Goal: Information Seeking & Learning: Learn about a topic

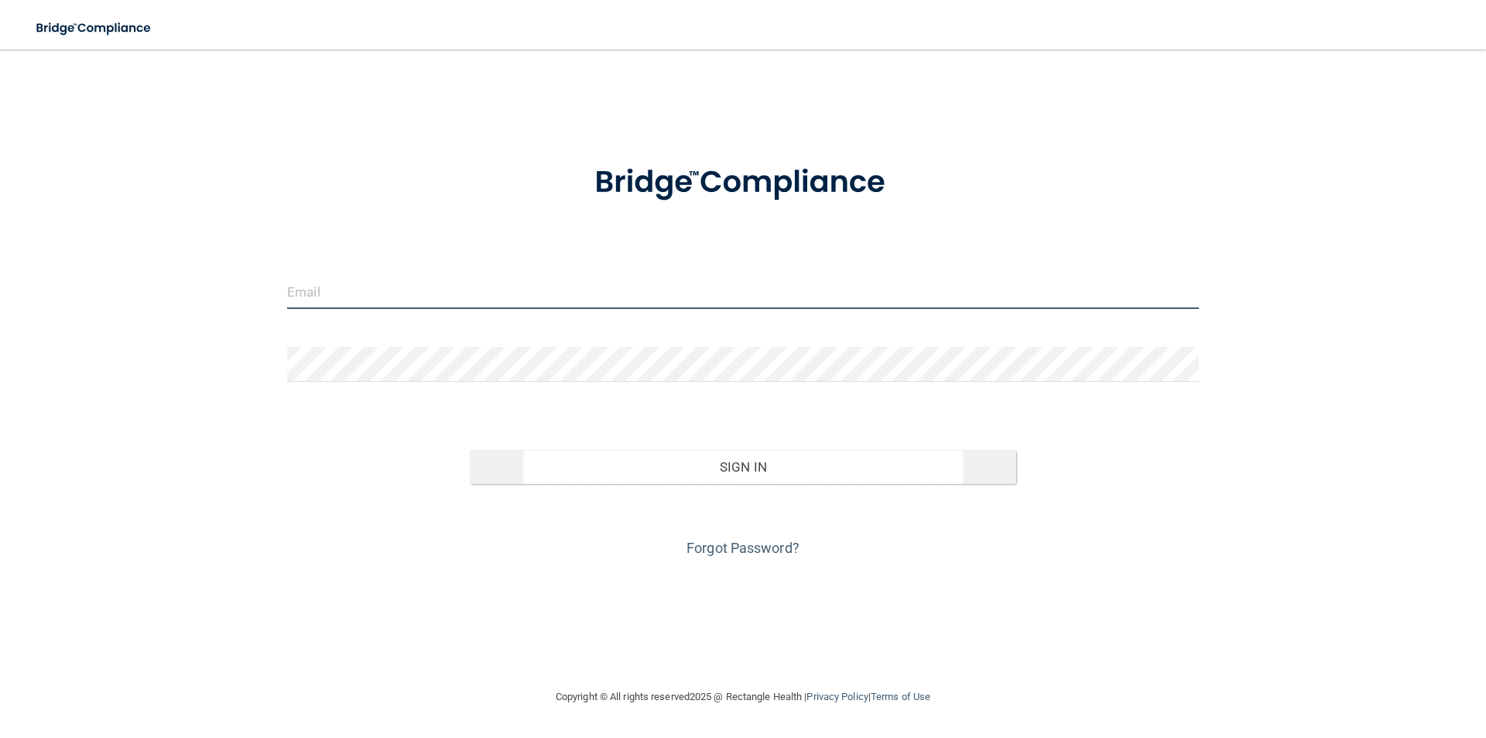
type input "[EMAIL_ADDRESS][DOMAIN_NAME]"
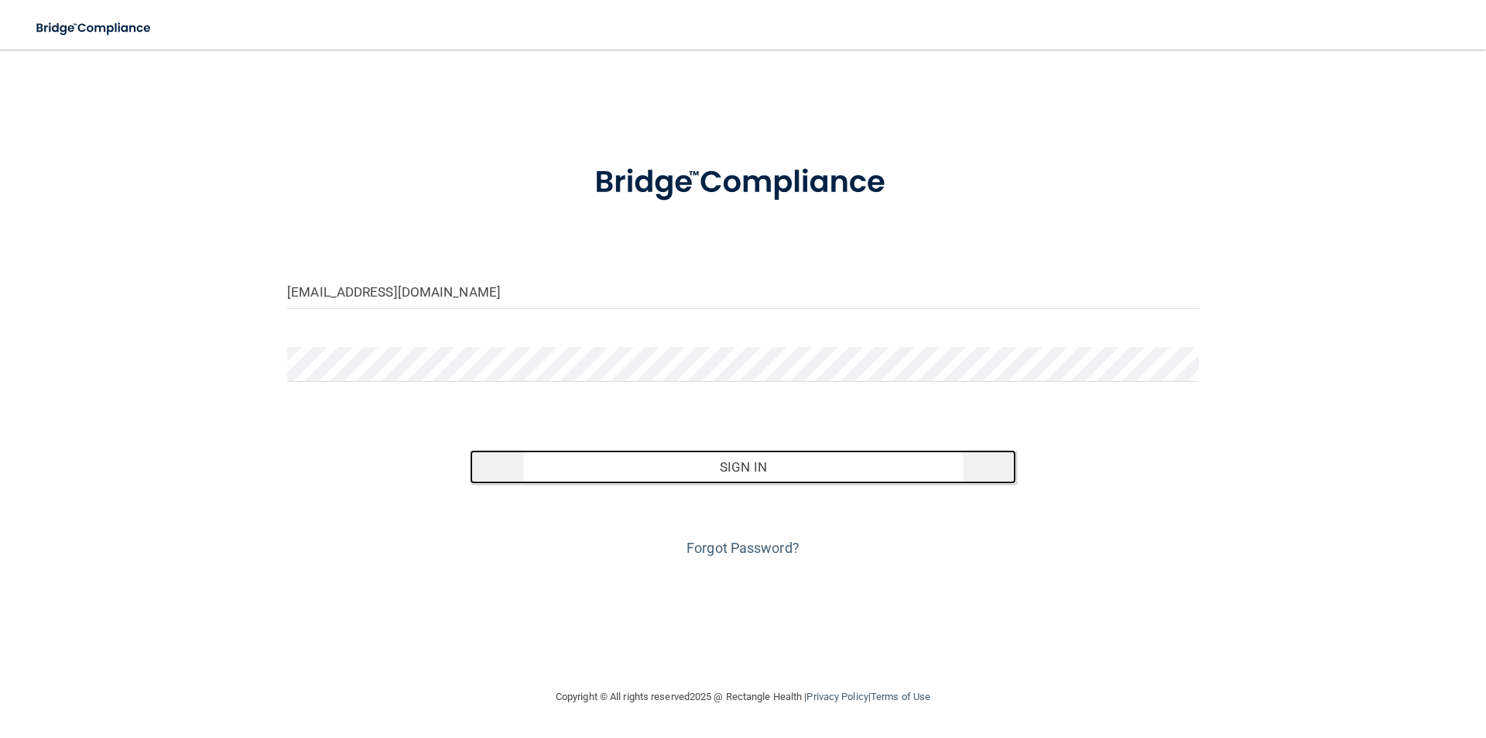
click at [760, 461] on button "Sign In" at bounding box center [743, 467] width 547 height 34
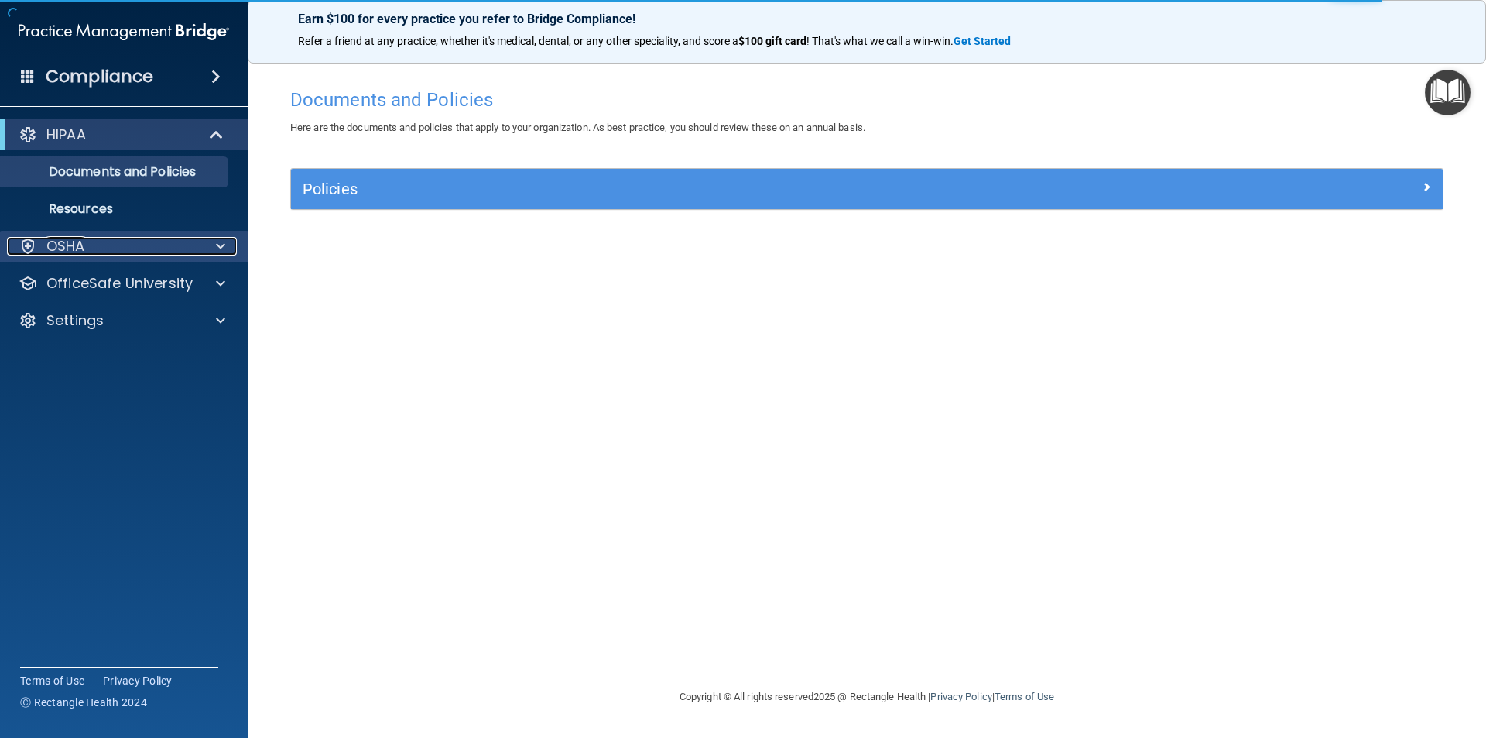
click at [132, 242] on div "OSHA" at bounding box center [103, 246] width 192 height 19
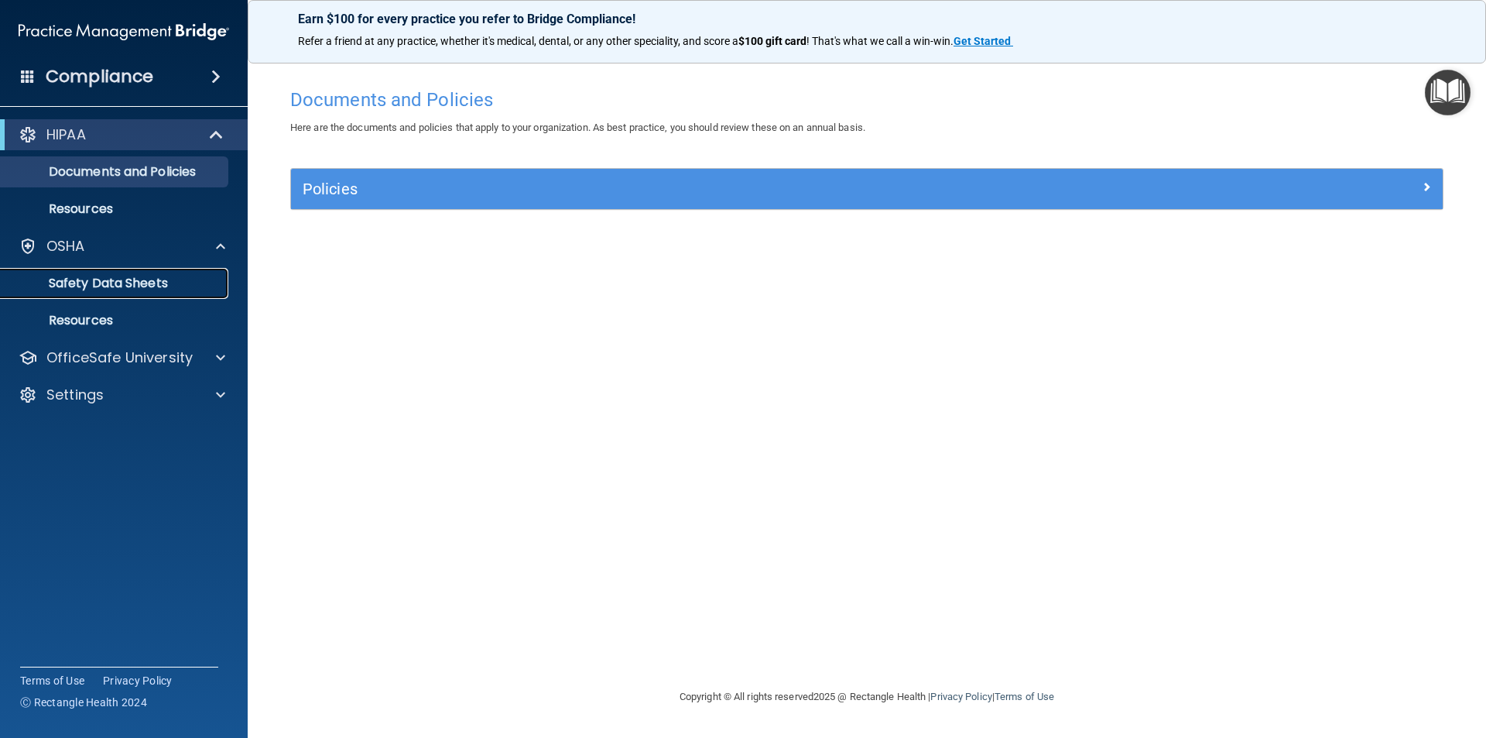
click at [165, 283] on p "Safety Data Sheets" at bounding box center [115, 283] width 211 height 15
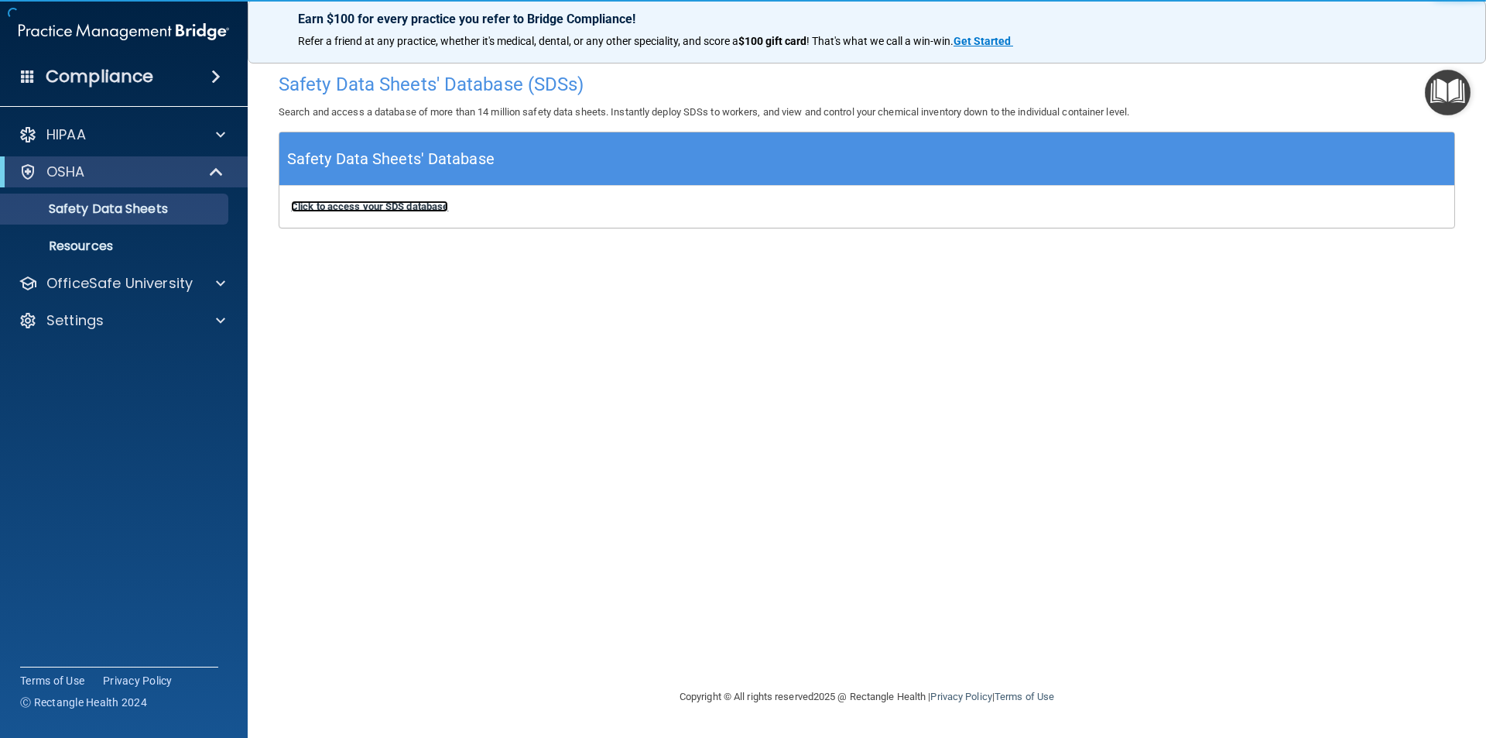
click at [424, 210] on b "Click to access your SDS database" at bounding box center [369, 206] width 157 height 12
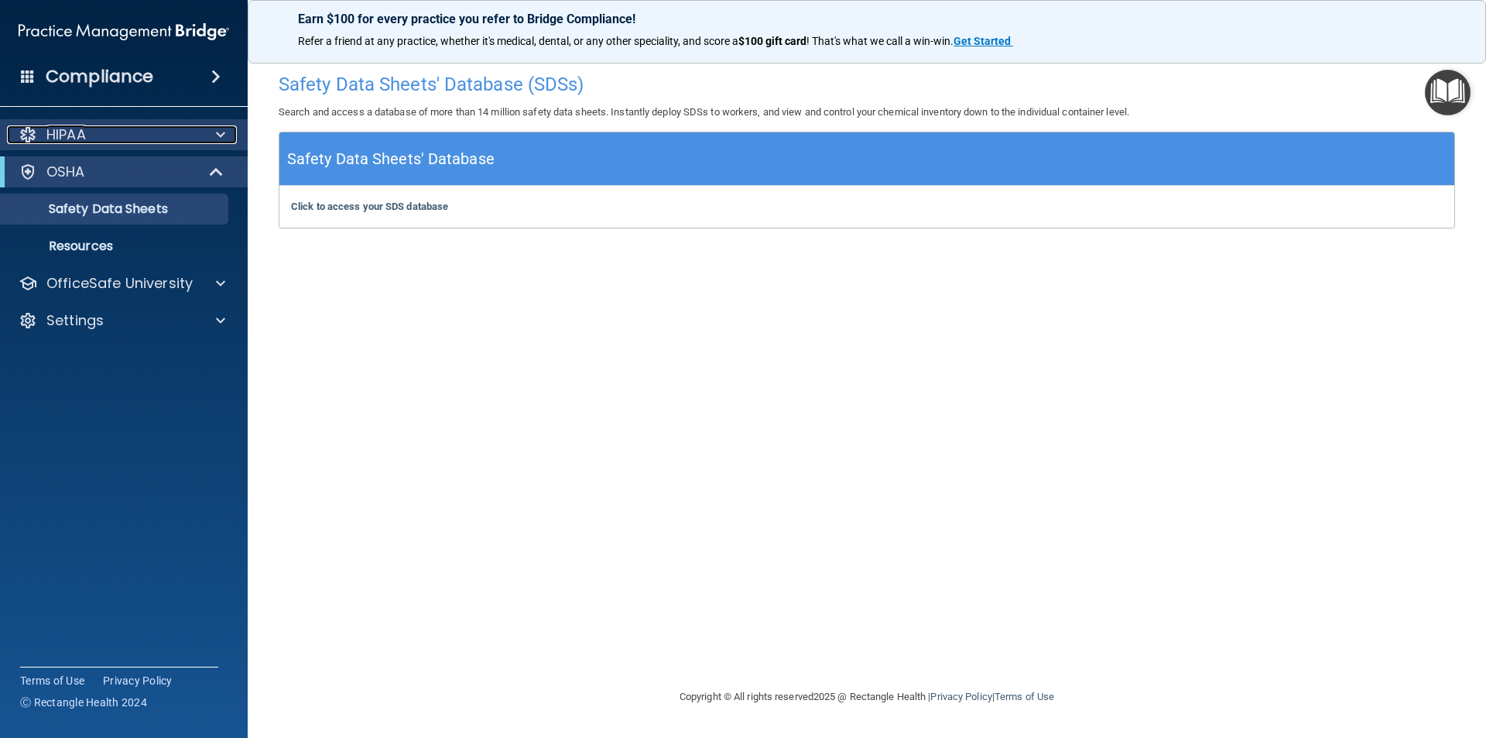
click at [141, 134] on div "HIPAA" at bounding box center [103, 134] width 192 height 19
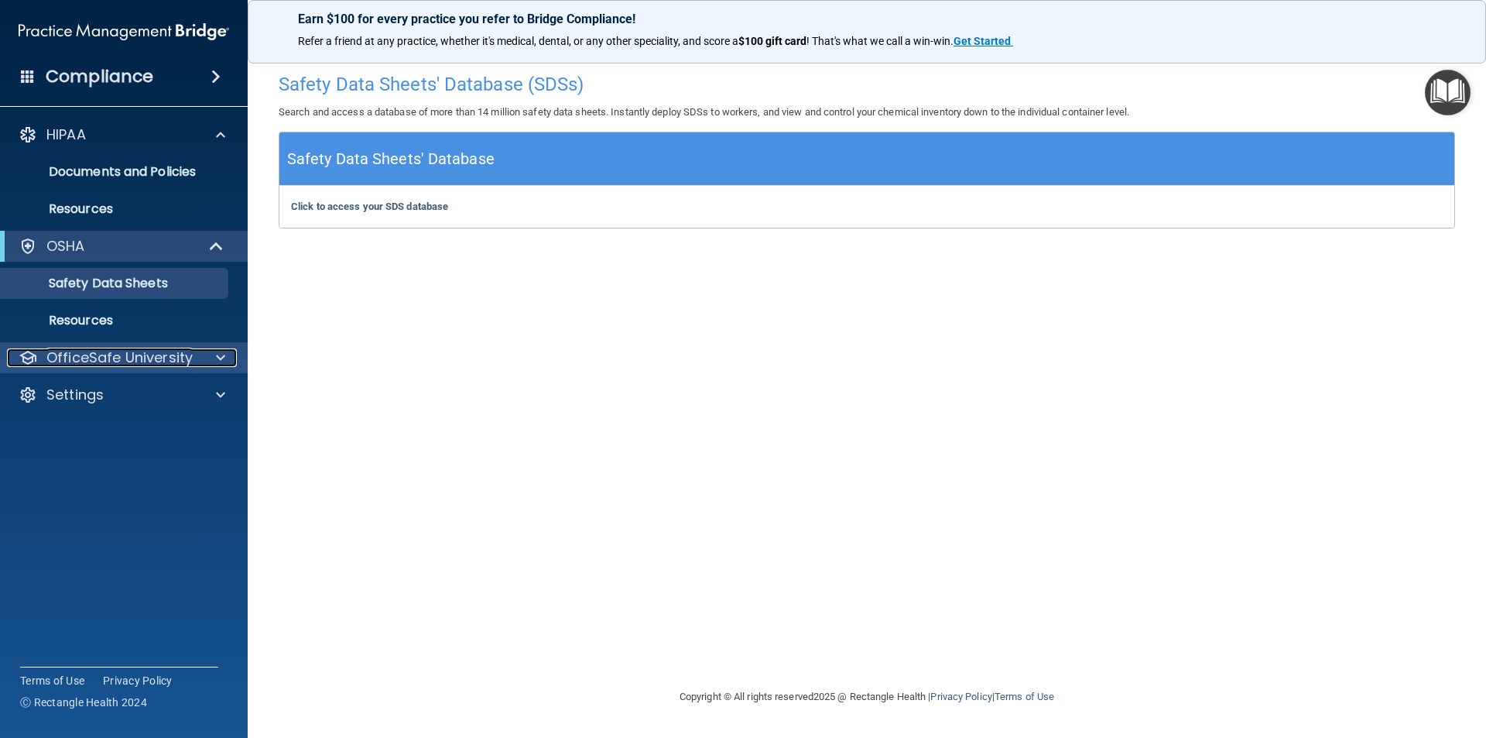
click at [167, 361] on p "OfficeSafe University" at bounding box center [119, 357] width 146 height 19
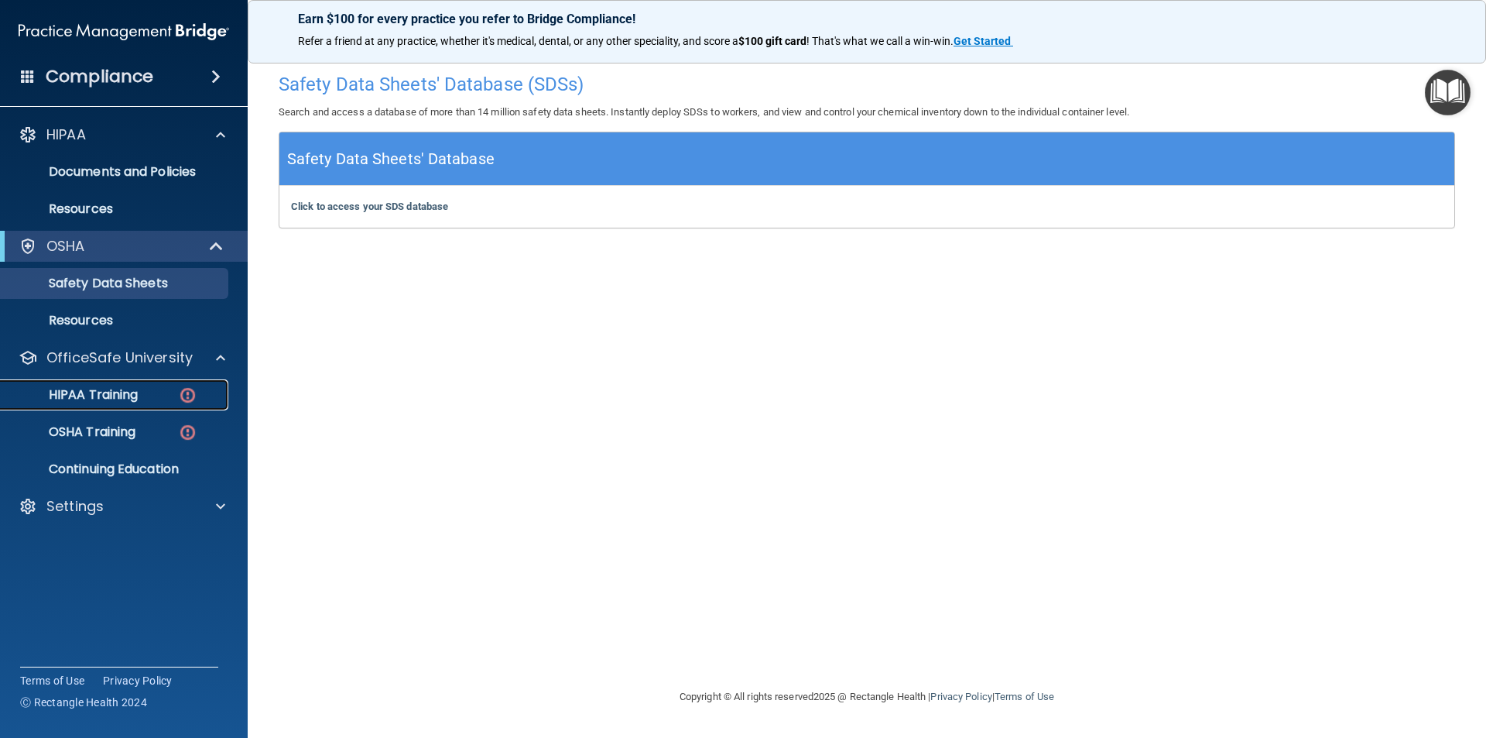
click at [165, 394] on div "HIPAA Training" at bounding box center [115, 394] width 211 height 15
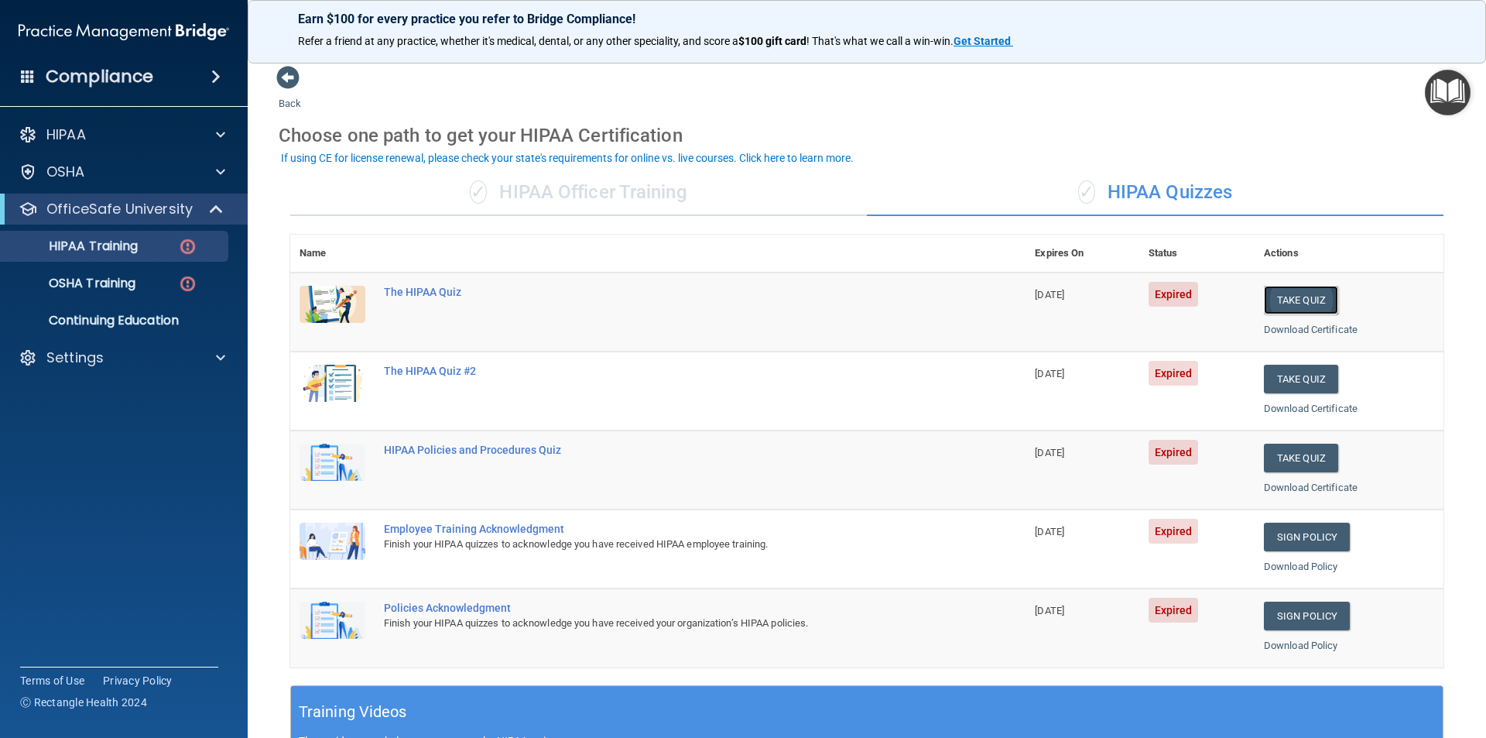
click at [1304, 306] on button "Take Quiz" at bounding box center [1301, 300] width 74 height 29
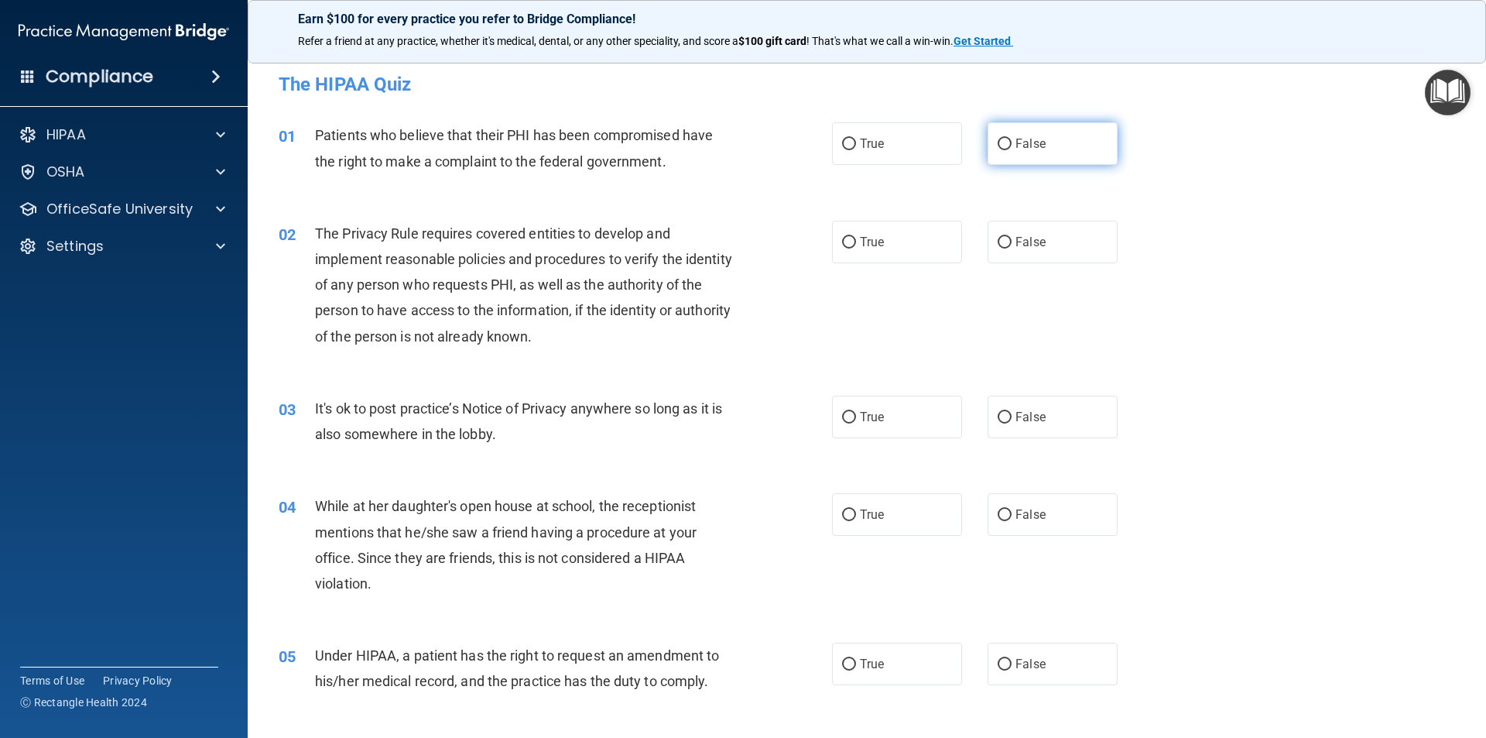
click at [1005, 146] on label "False" at bounding box center [1053, 143] width 130 height 43
click at [1005, 146] on input "False" at bounding box center [1005, 145] width 14 height 12
radio input "true"
click at [850, 242] on input "True" at bounding box center [849, 243] width 14 height 12
radio input "true"
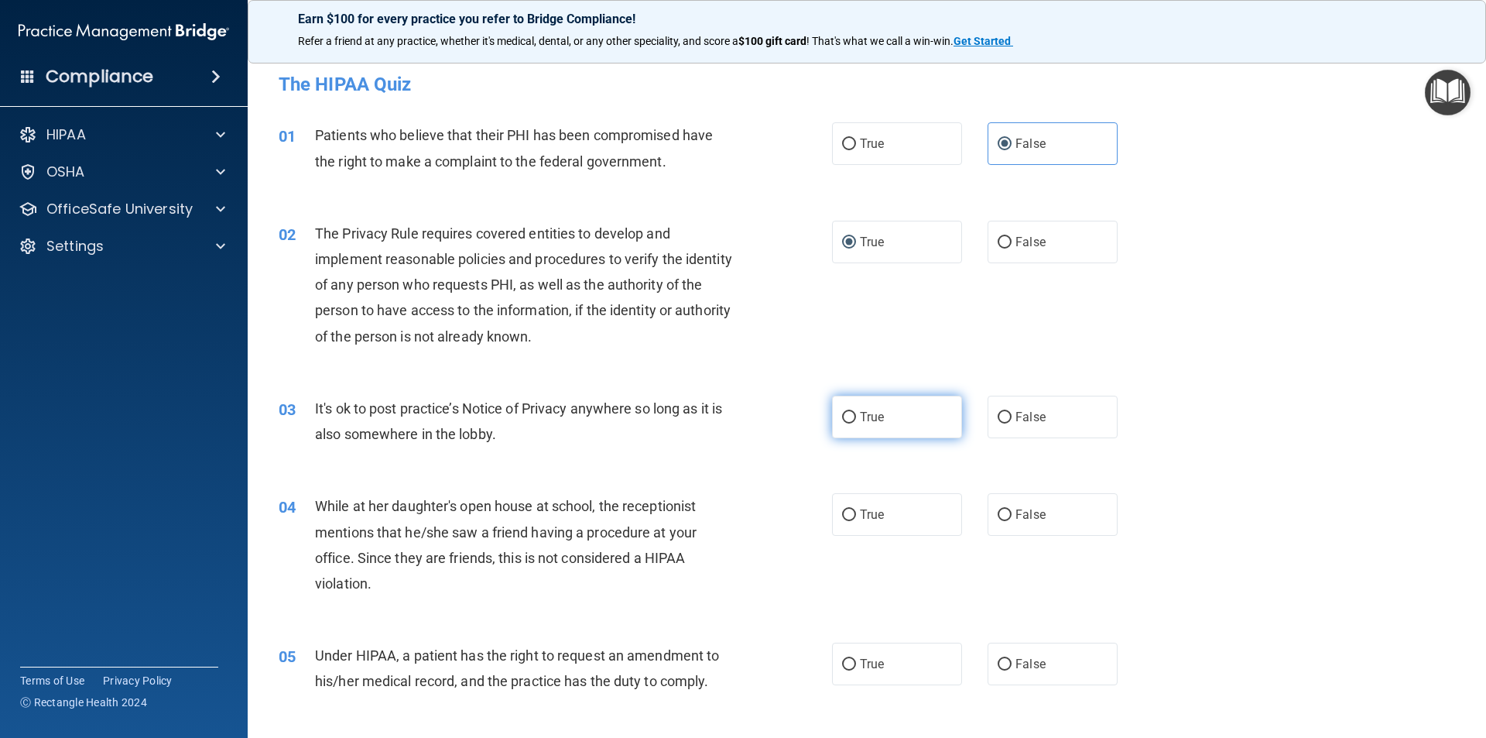
click at [851, 423] on label "True" at bounding box center [897, 417] width 130 height 43
click at [851, 423] on input "True" at bounding box center [849, 418] width 14 height 12
radio input "true"
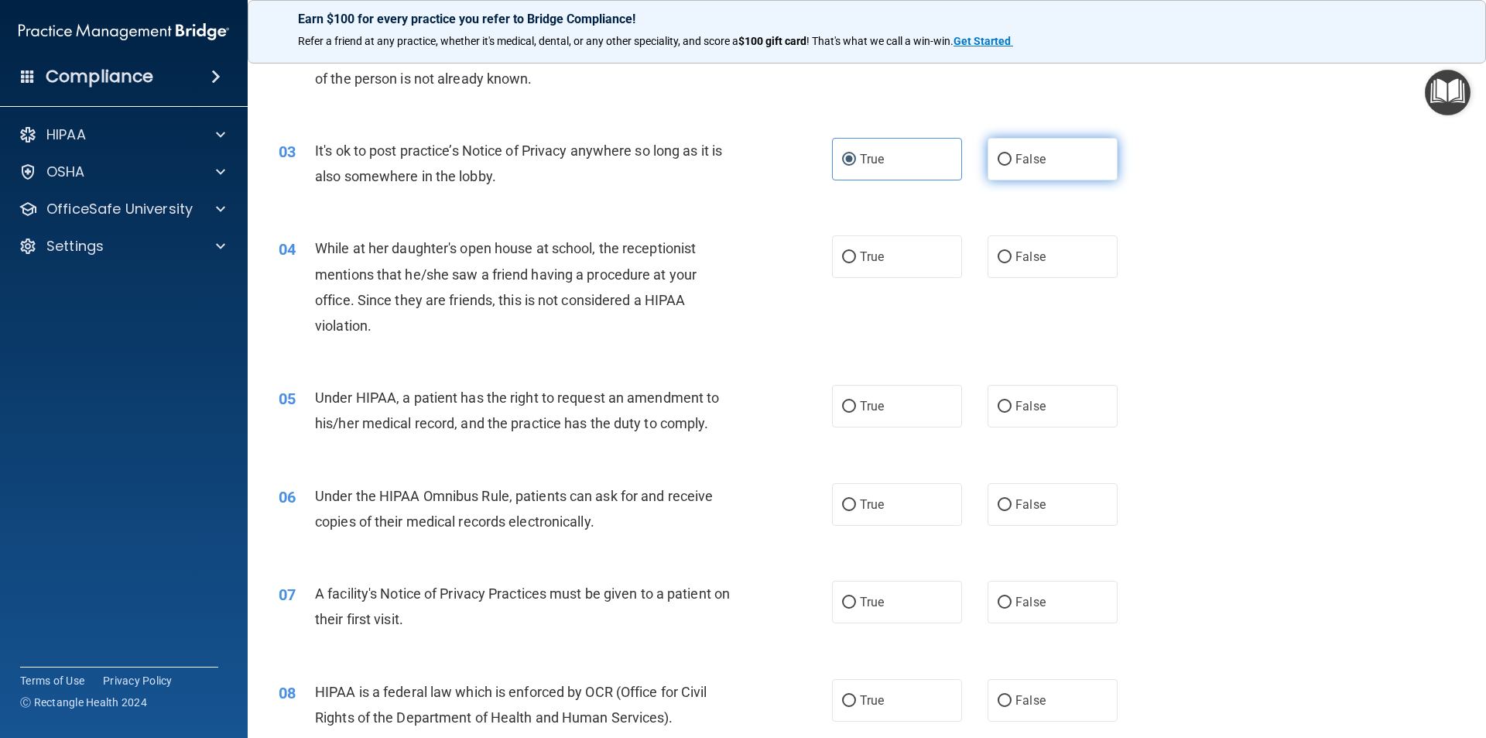
click at [1016, 162] on span "False" at bounding box center [1031, 159] width 30 height 15
click at [1011, 162] on input "False" at bounding box center [1005, 160] width 14 height 12
radio input "true"
radio input "false"
click at [1006, 258] on label "False" at bounding box center [1053, 256] width 130 height 43
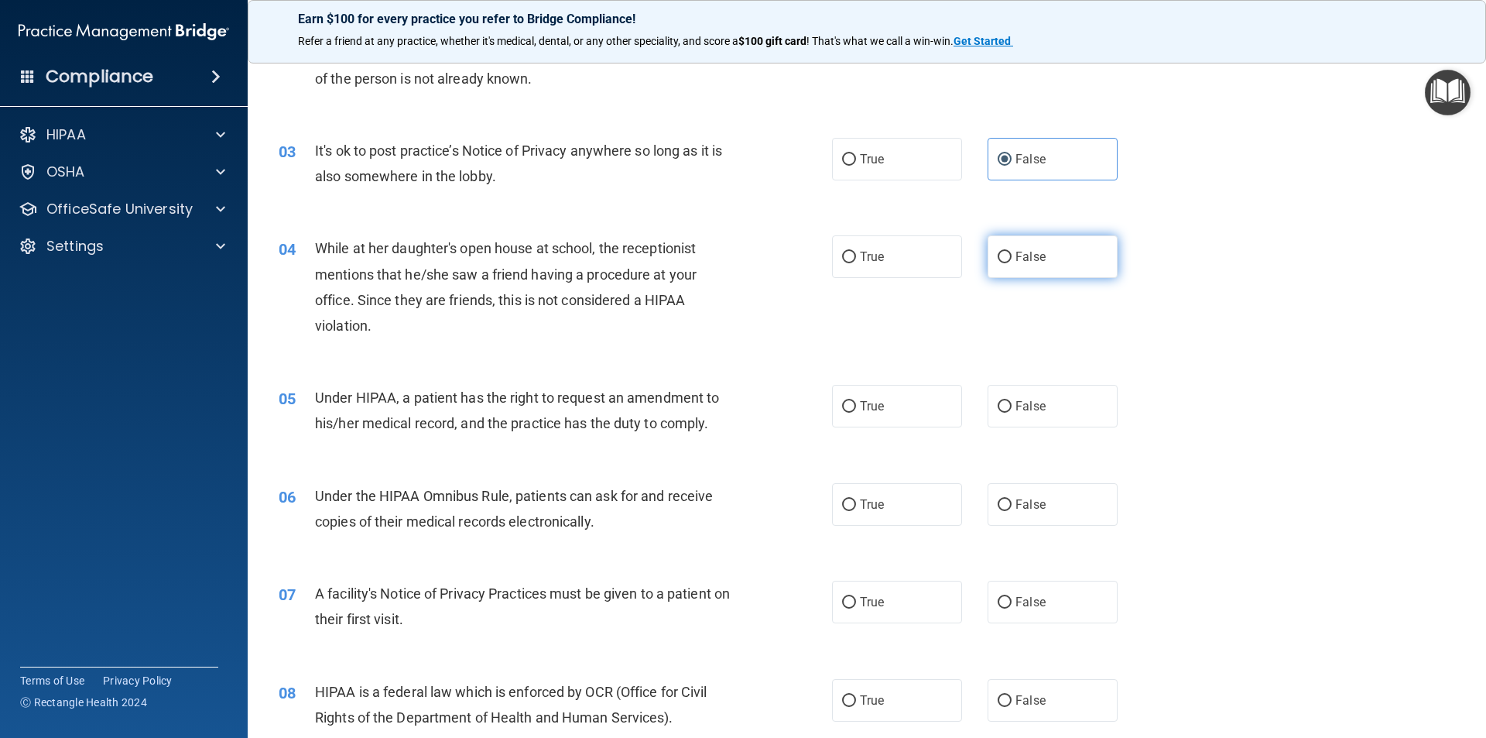
click at [1006, 258] on input "False" at bounding box center [1005, 258] width 14 height 12
radio input "true"
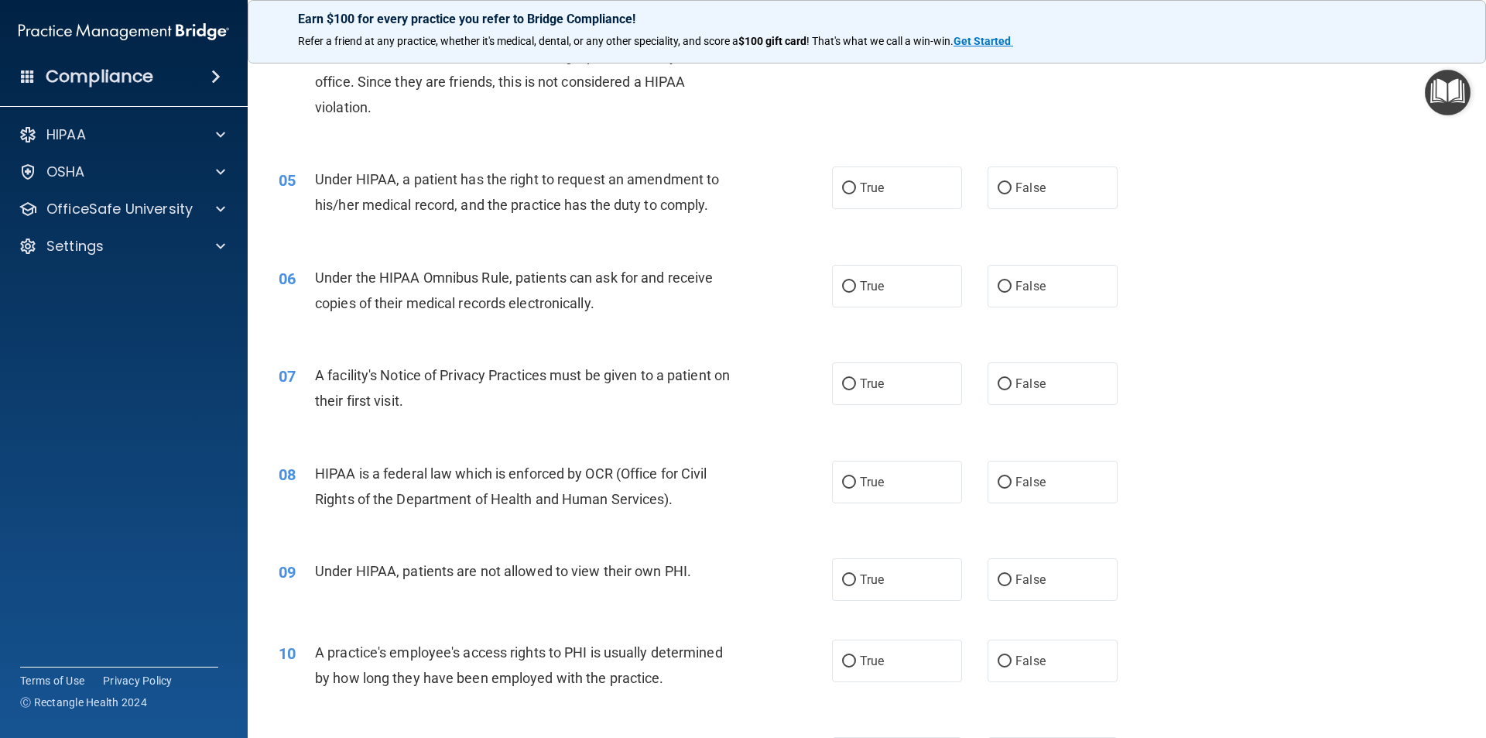
scroll to position [516, 0]
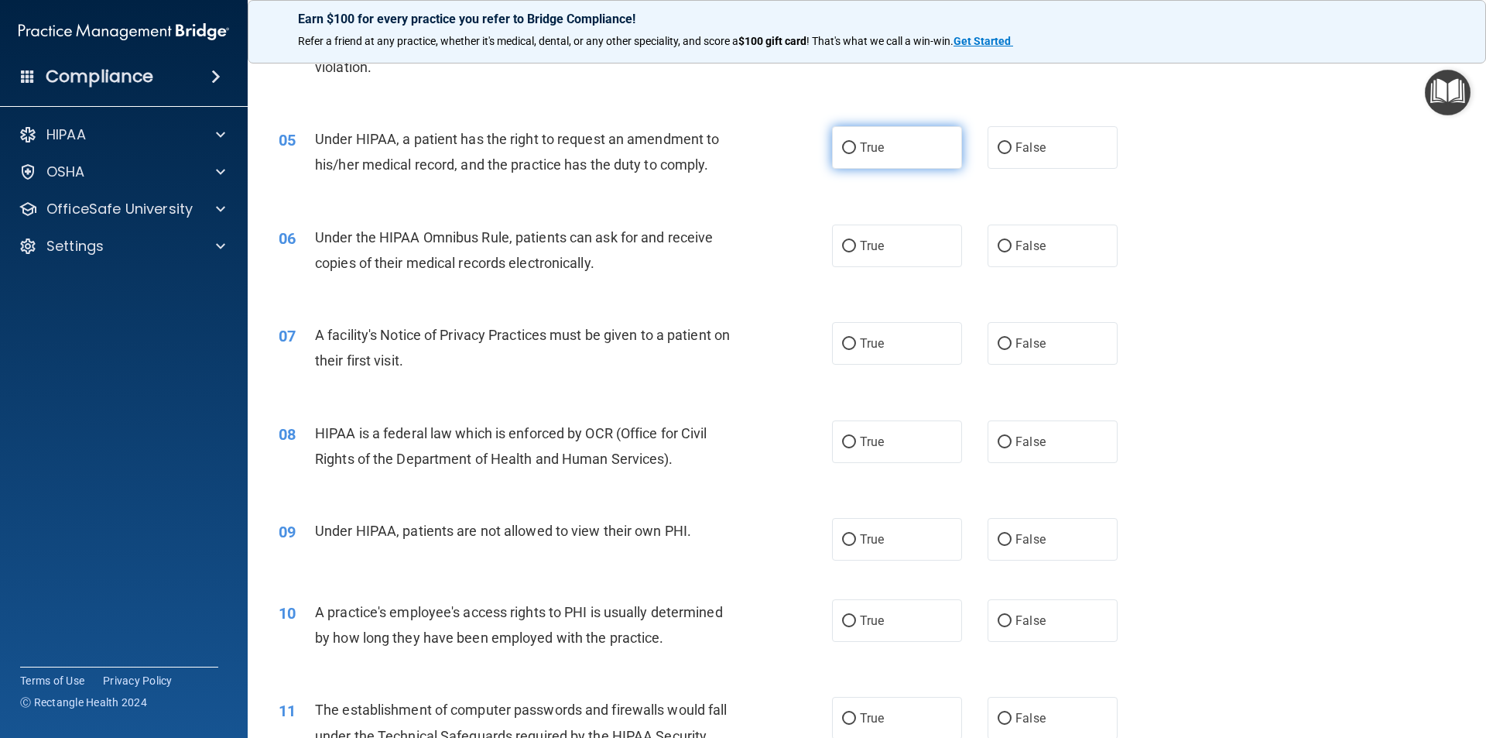
click at [848, 148] on input "True" at bounding box center [849, 148] width 14 height 12
radio input "true"
click at [845, 245] on input "True" at bounding box center [849, 247] width 14 height 12
radio input "true"
click at [843, 344] on input "True" at bounding box center [849, 344] width 14 height 12
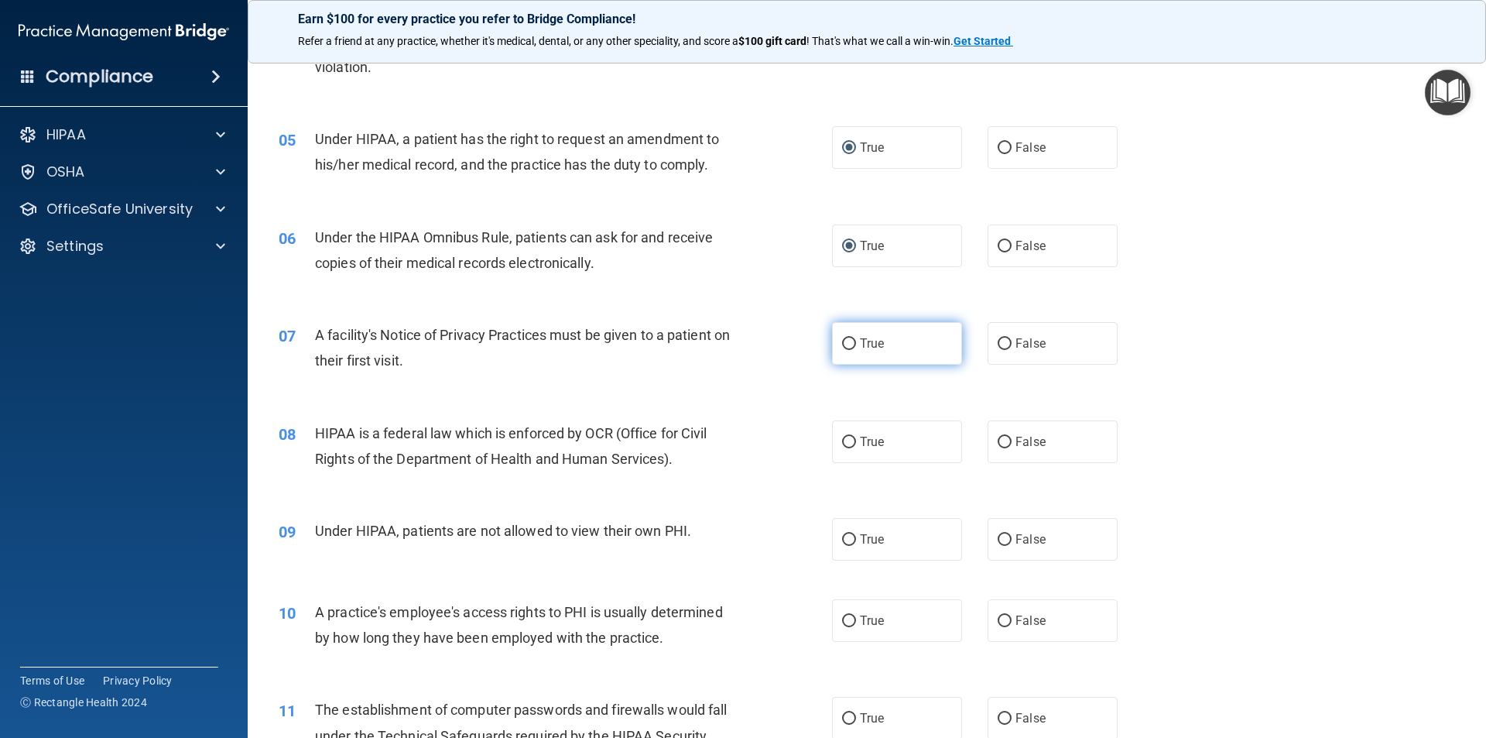
radio input "true"
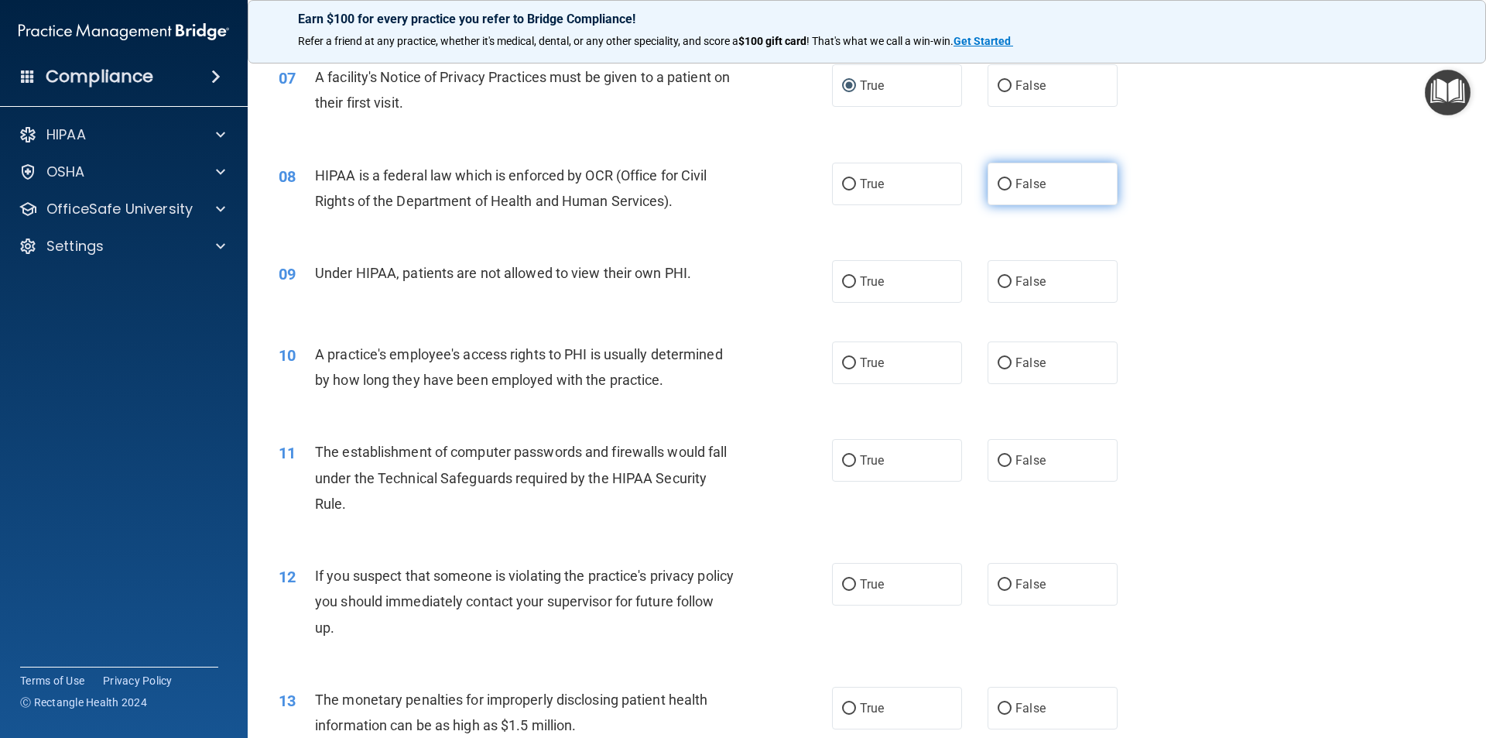
click at [998, 190] on input "False" at bounding box center [1005, 185] width 14 height 12
radio input "true"
click at [1008, 279] on label "False" at bounding box center [1053, 281] width 130 height 43
click at [1008, 279] on input "False" at bounding box center [1005, 282] width 14 height 12
radio input "true"
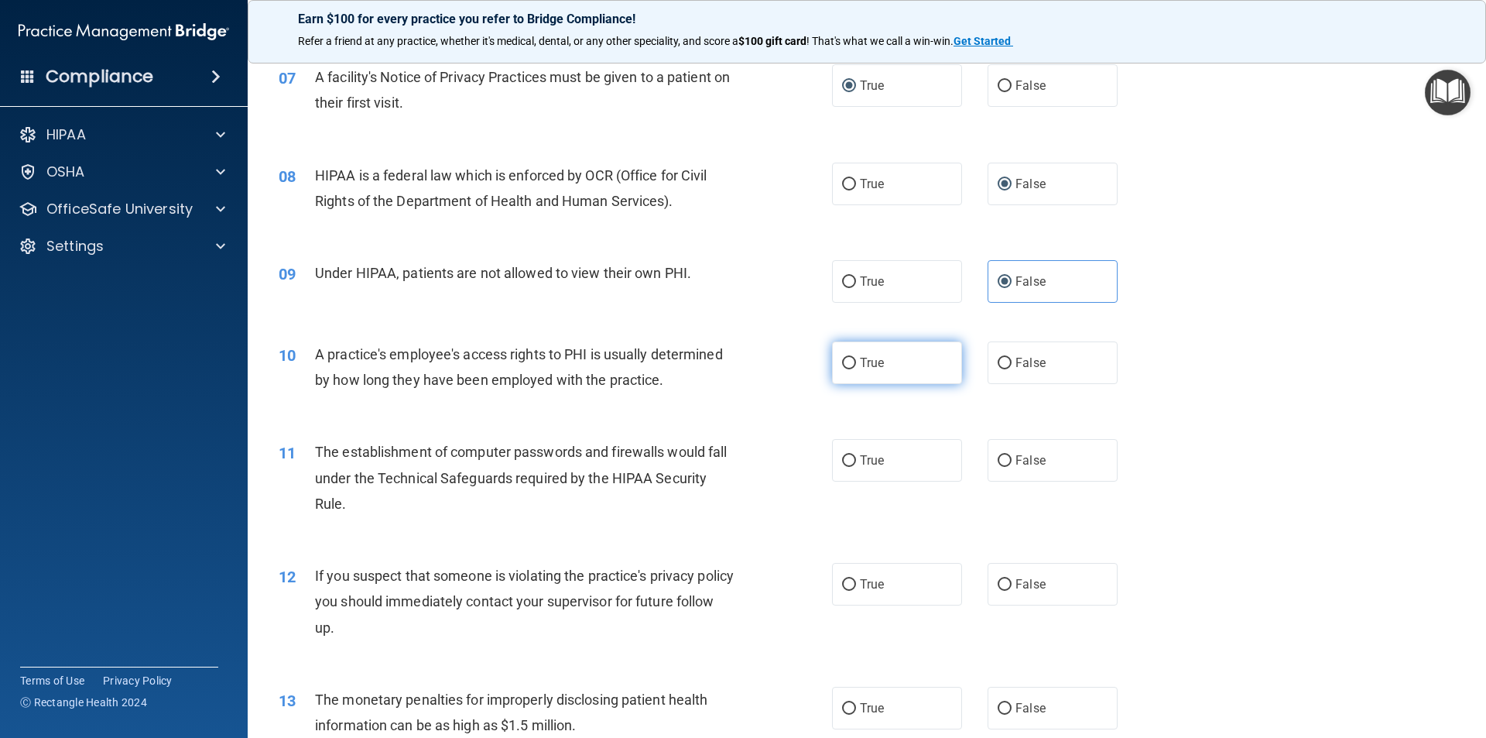
click at [854, 372] on label "True" at bounding box center [897, 362] width 130 height 43
click at [854, 369] on input "True" at bounding box center [849, 364] width 14 height 12
radio input "true"
click at [1043, 360] on label "False" at bounding box center [1053, 362] width 130 height 43
click at [1012, 360] on input "False" at bounding box center [1005, 364] width 14 height 12
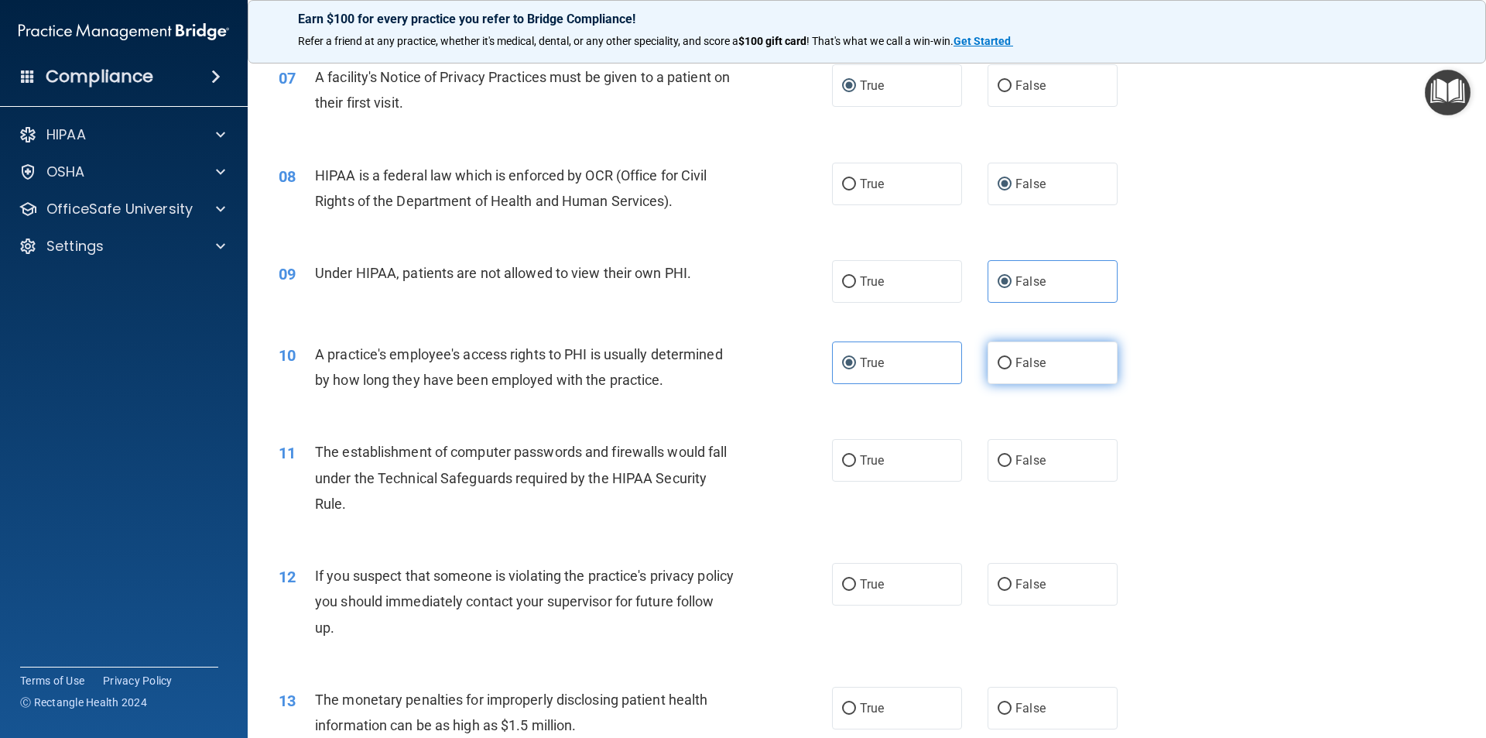
radio input "true"
radio input "false"
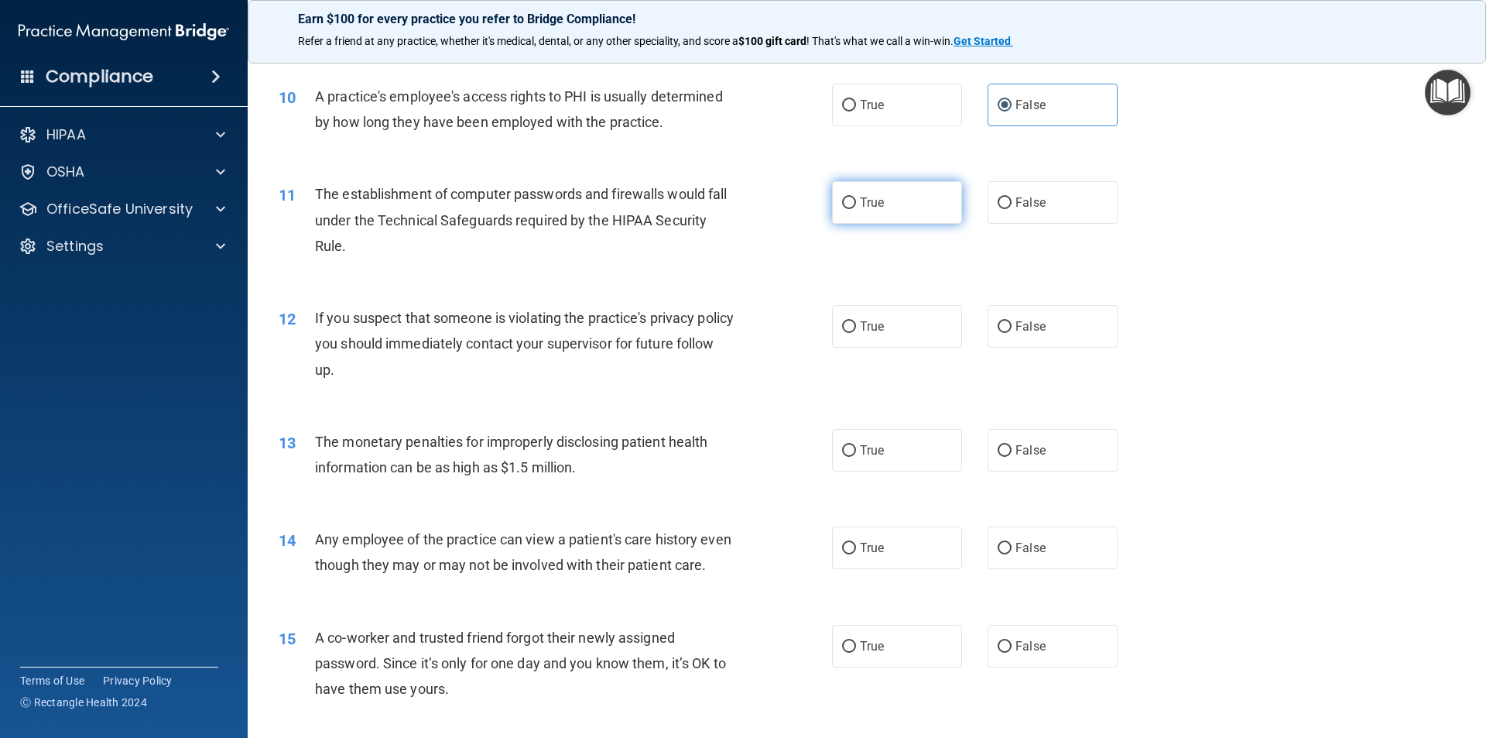
click at [842, 203] on input "True" at bounding box center [849, 203] width 14 height 12
radio input "true"
click at [862, 329] on span "True" at bounding box center [872, 326] width 24 height 15
click at [856, 329] on input "True" at bounding box center [849, 327] width 14 height 12
radio input "true"
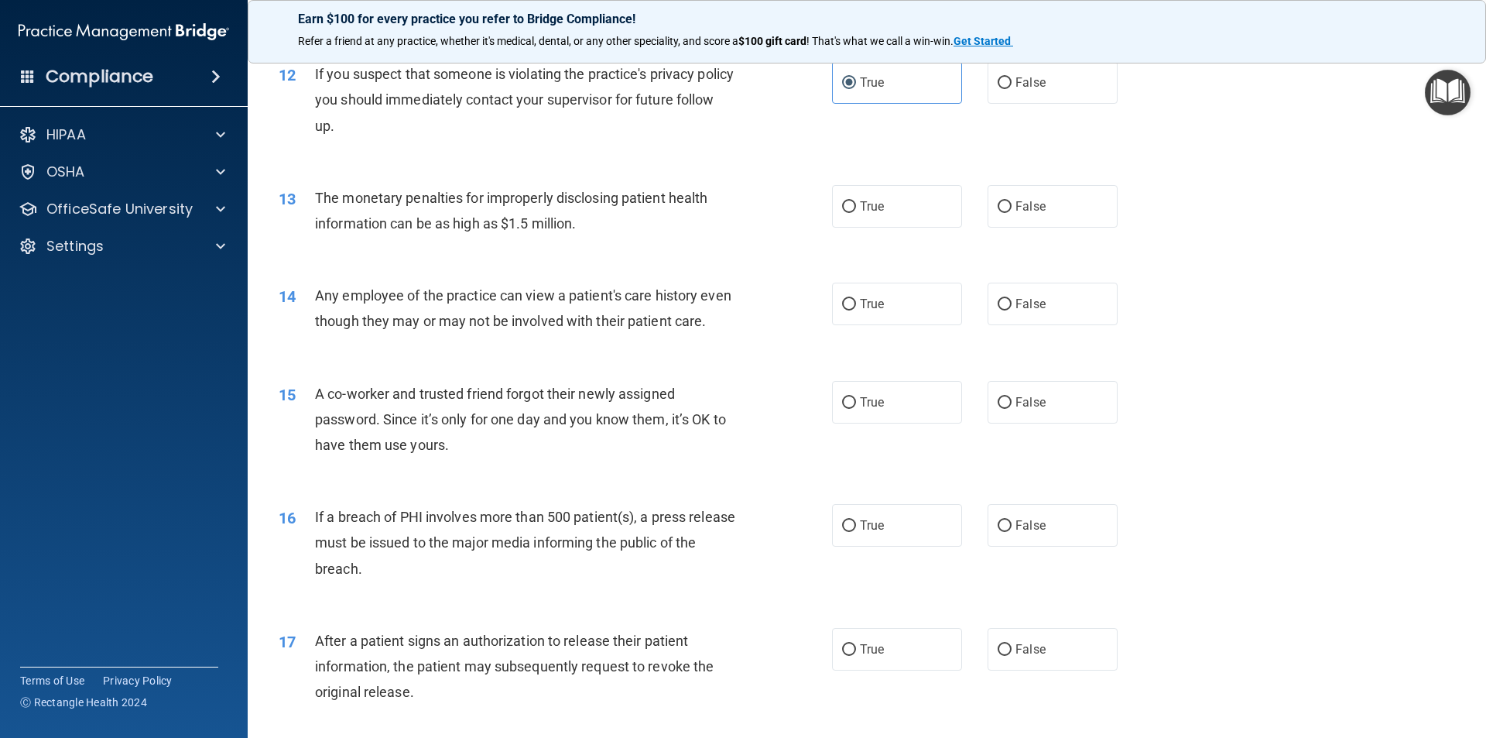
scroll to position [1290, 0]
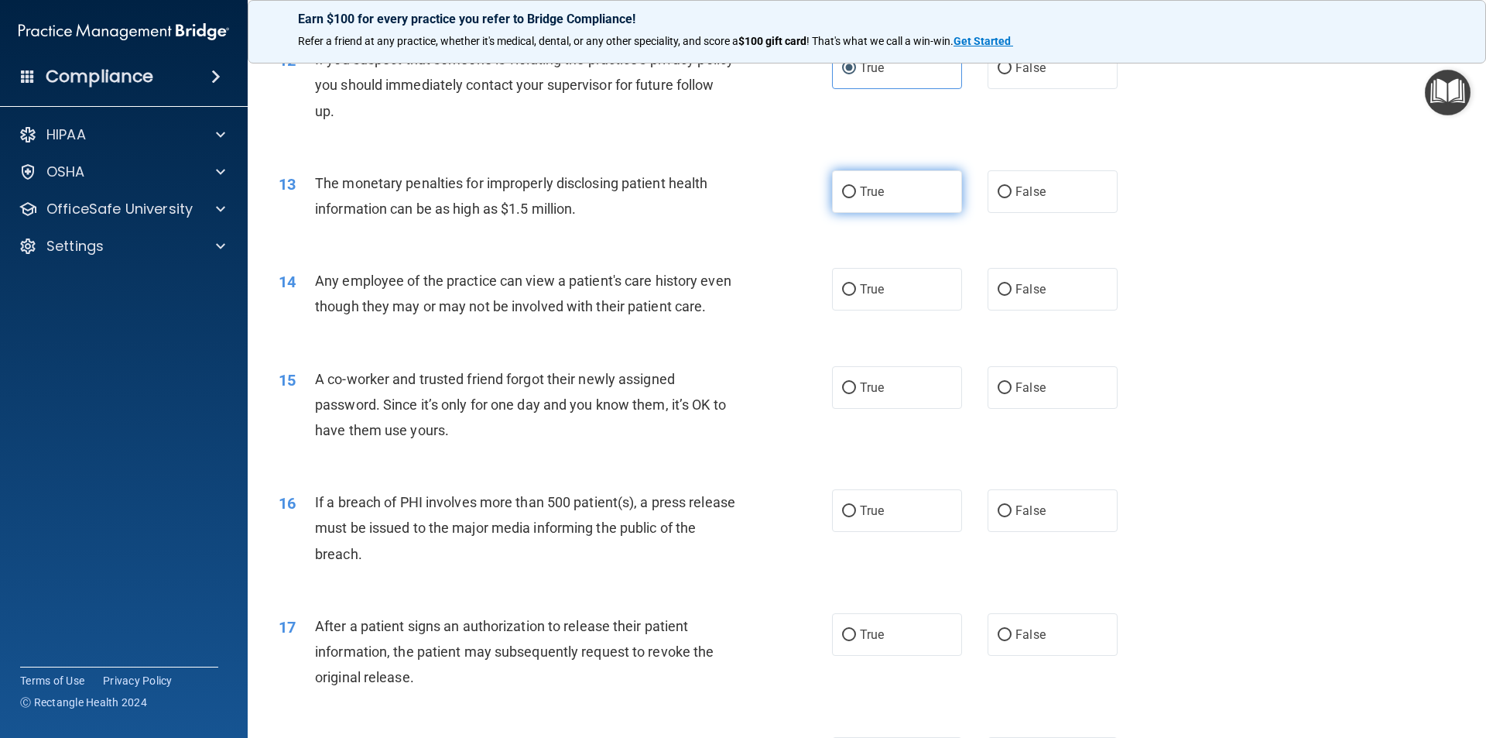
click at [848, 193] on input "True" at bounding box center [849, 193] width 14 height 12
radio input "true"
click at [867, 288] on span "True" at bounding box center [872, 289] width 24 height 15
click at [856, 288] on input "True" at bounding box center [849, 290] width 14 height 12
radio input "true"
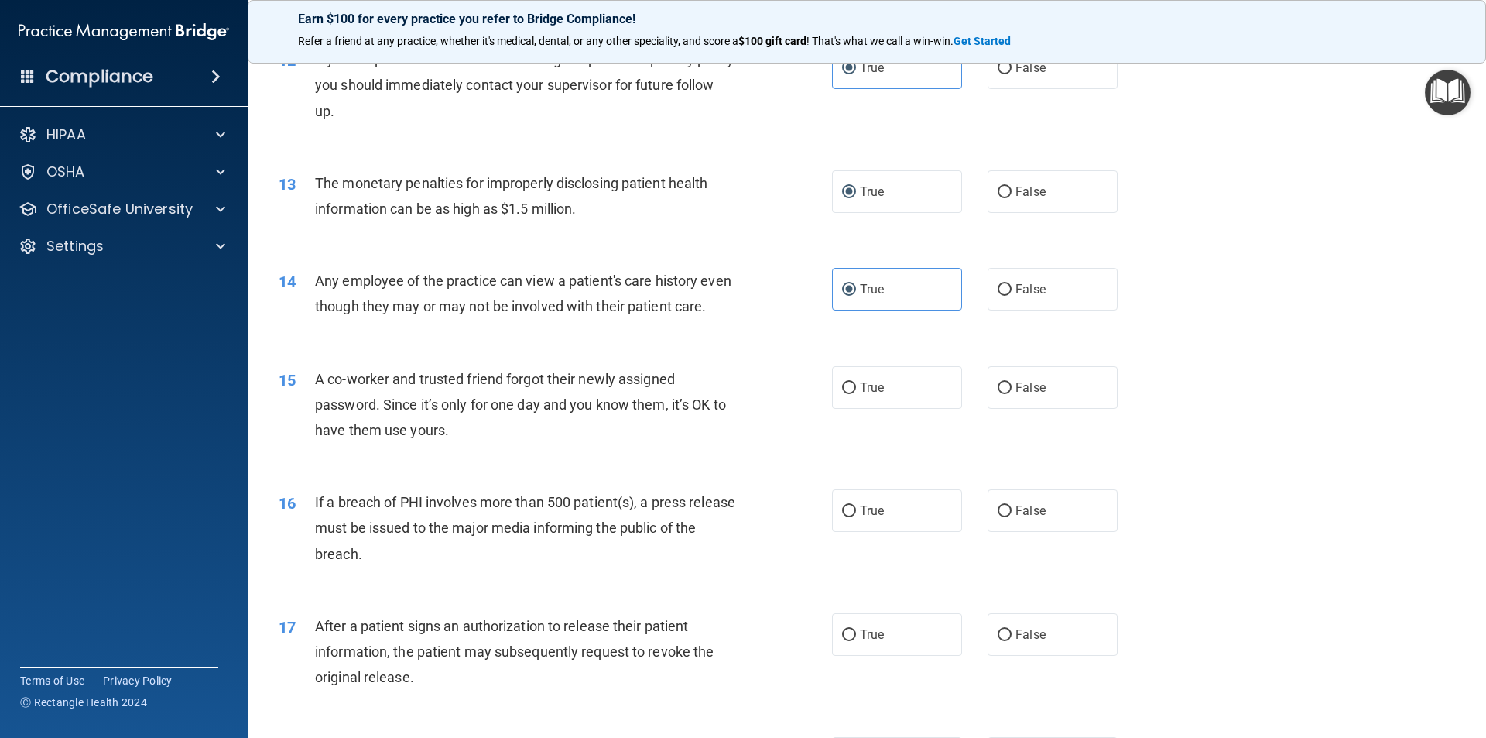
scroll to position [1548, 0]
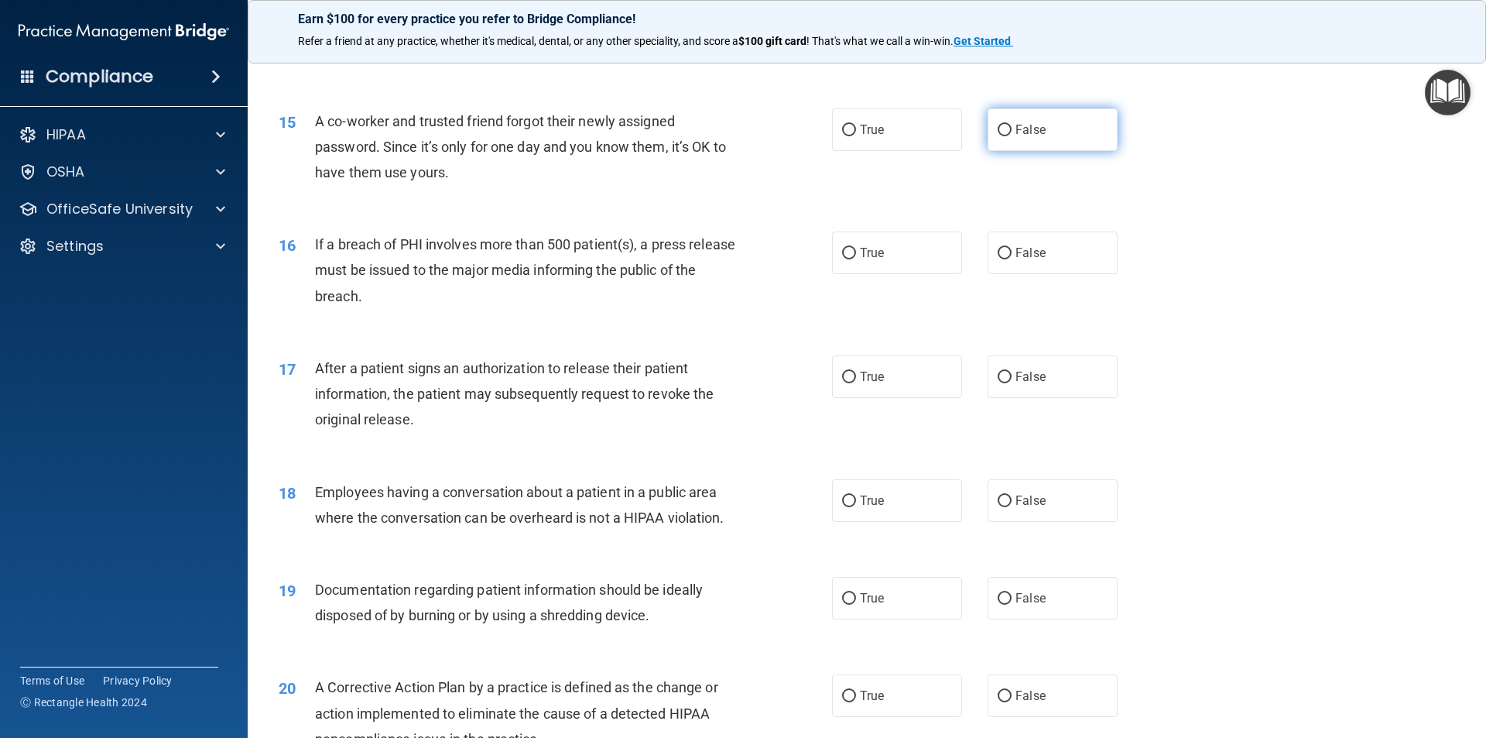
click at [1005, 151] on label "False" at bounding box center [1053, 129] width 130 height 43
click at [1005, 136] on input "False" at bounding box center [1005, 131] width 14 height 12
radio input "true"
click at [886, 274] on label "True" at bounding box center [897, 252] width 130 height 43
click at [856, 259] on input "True" at bounding box center [849, 254] width 14 height 12
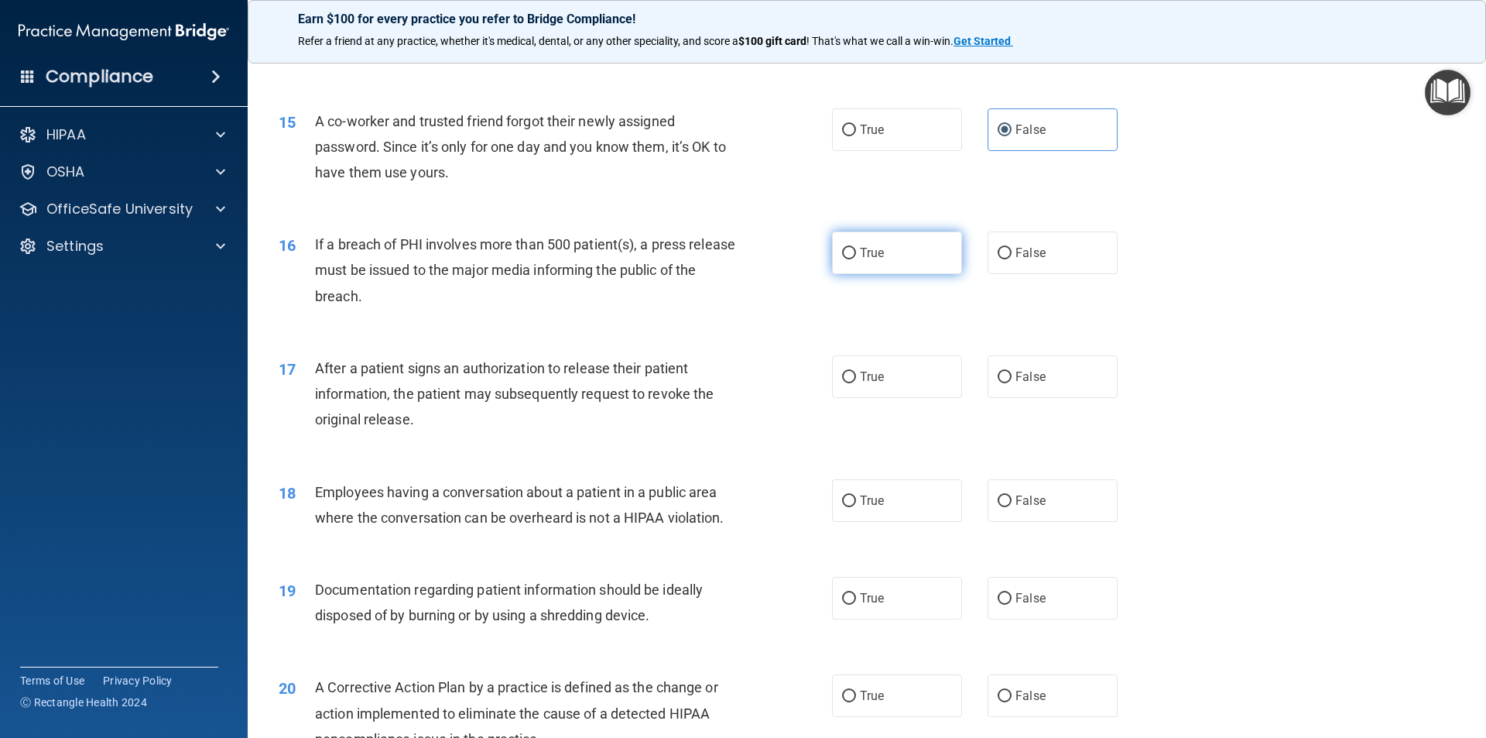
radio input "true"
click at [860, 384] on span "True" at bounding box center [872, 376] width 24 height 15
click at [855, 383] on input "True" at bounding box center [849, 378] width 14 height 12
radio input "true"
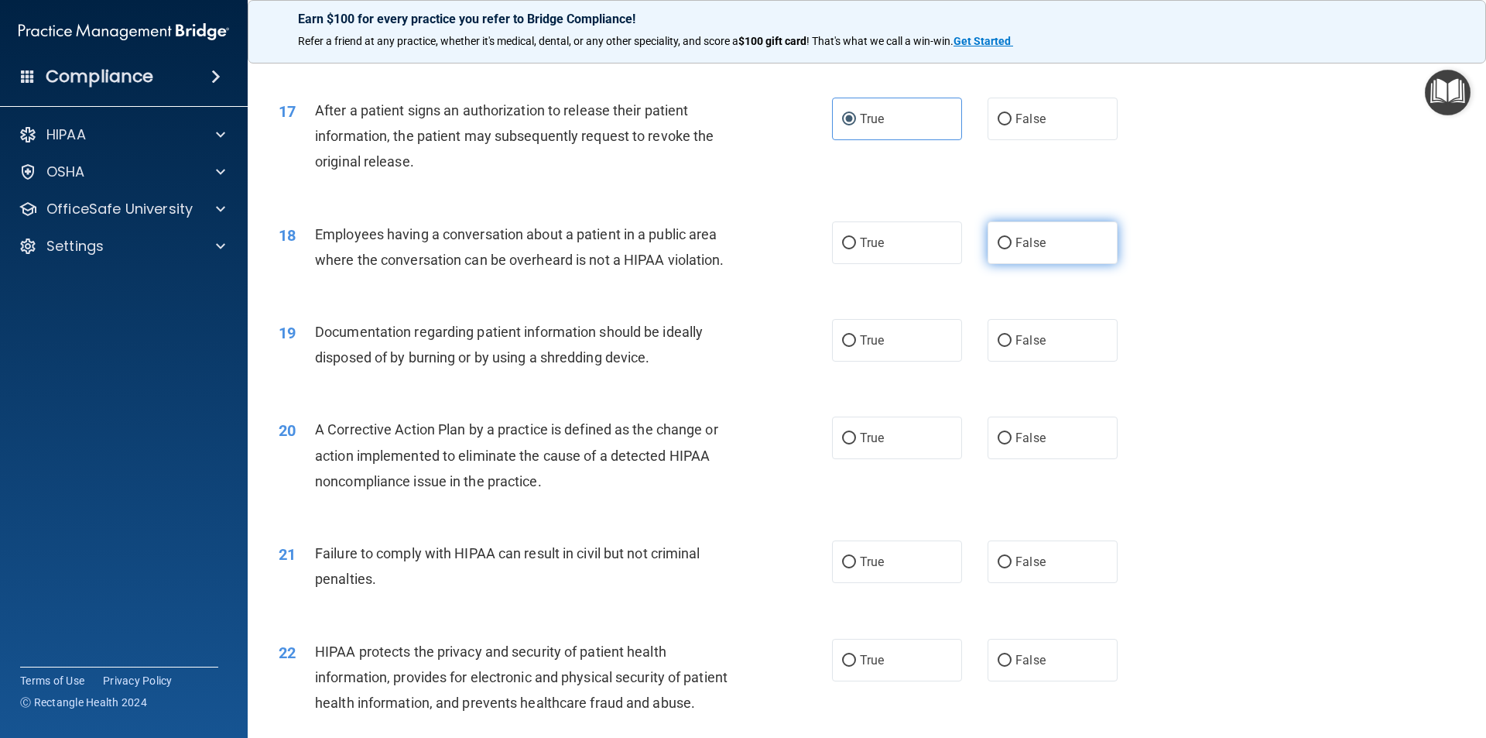
click at [1041, 264] on label "False" at bounding box center [1053, 242] width 130 height 43
click at [1012, 249] on input "False" at bounding box center [1005, 244] width 14 height 12
radio input "true"
click at [1019, 348] on span "False" at bounding box center [1031, 340] width 30 height 15
click at [1012, 347] on input "False" at bounding box center [1005, 341] width 14 height 12
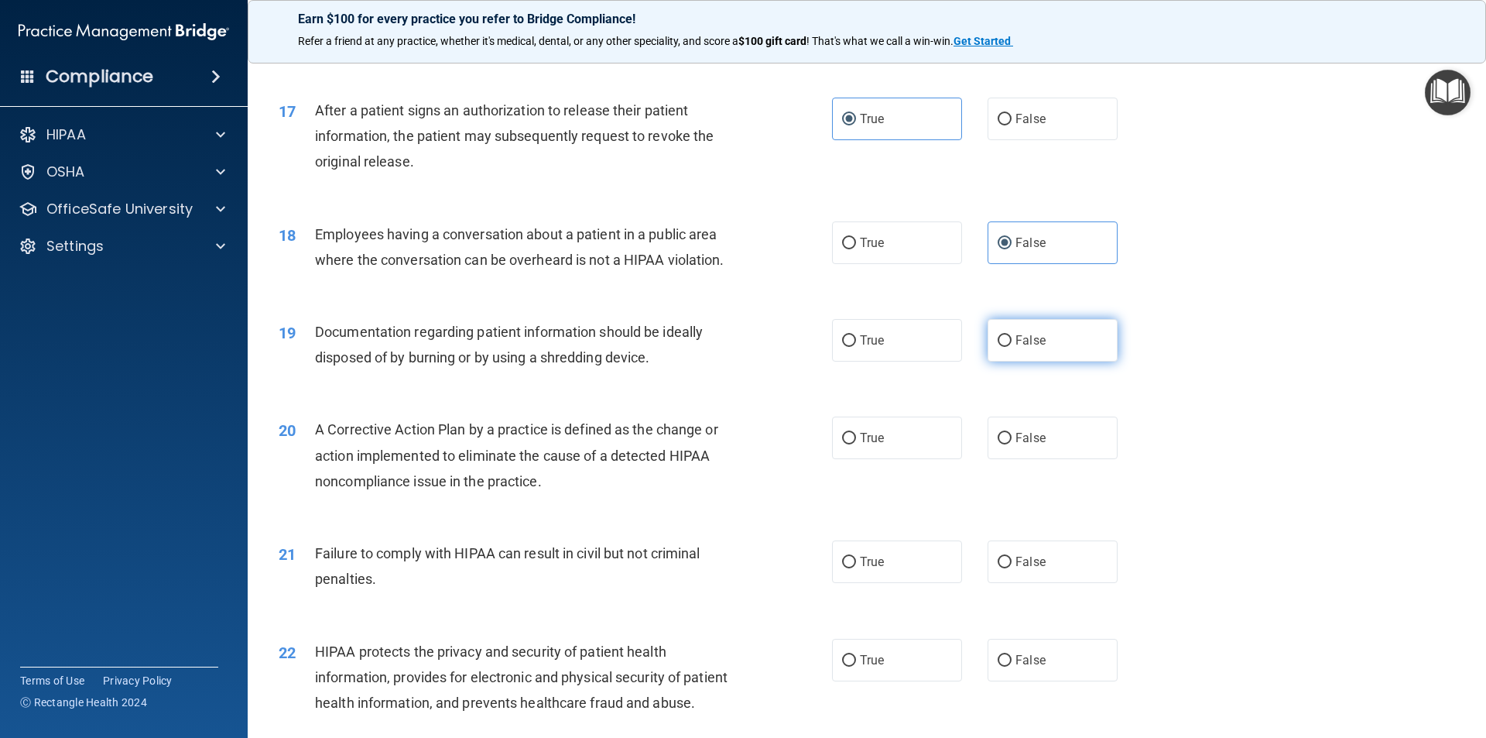
radio input "true"
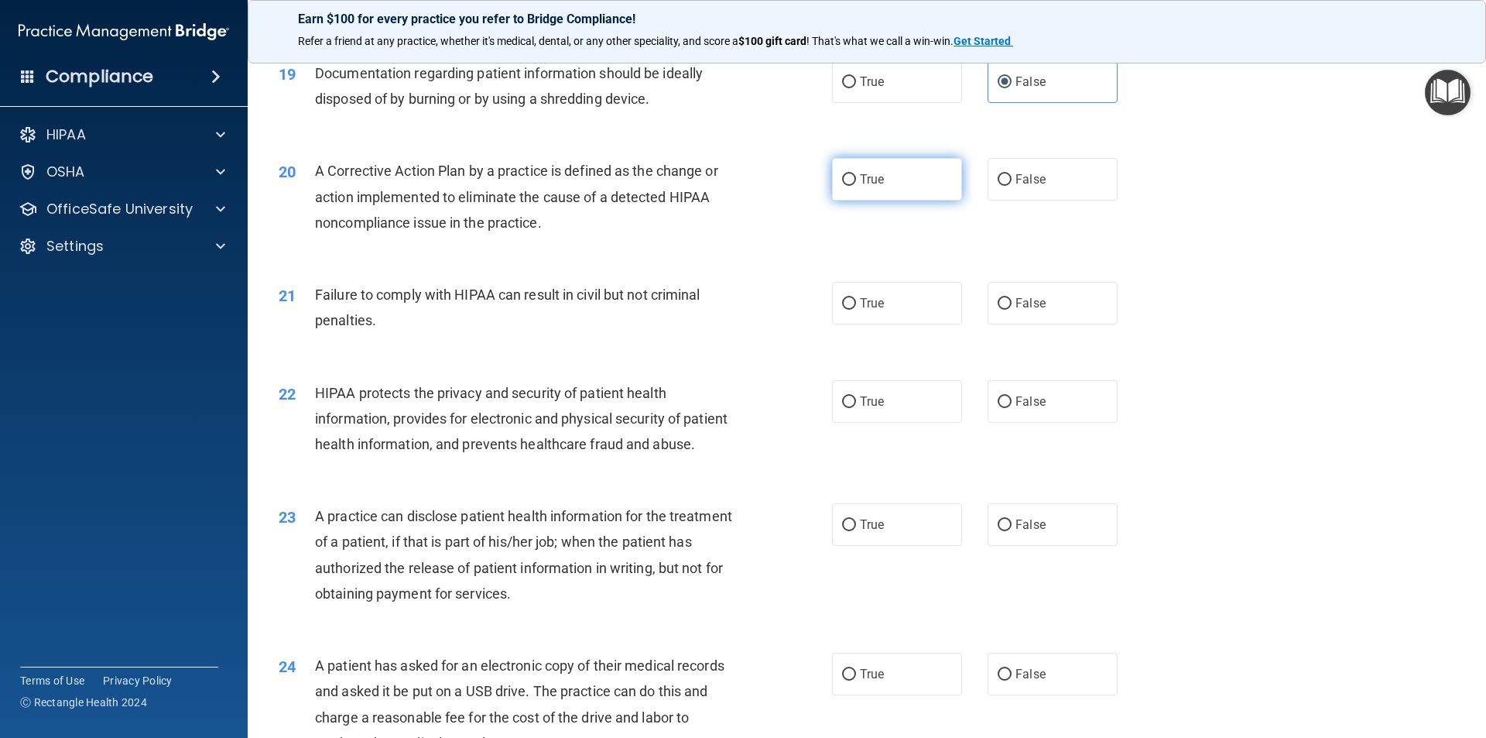
click at [853, 200] on label "True" at bounding box center [897, 179] width 130 height 43
click at [853, 186] on input "True" at bounding box center [849, 180] width 14 height 12
radio input "true"
click at [1006, 324] on label "False" at bounding box center [1053, 303] width 130 height 43
click at [1006, 310] on input "False" at bounding box center [1005, 304] width 14 height 12
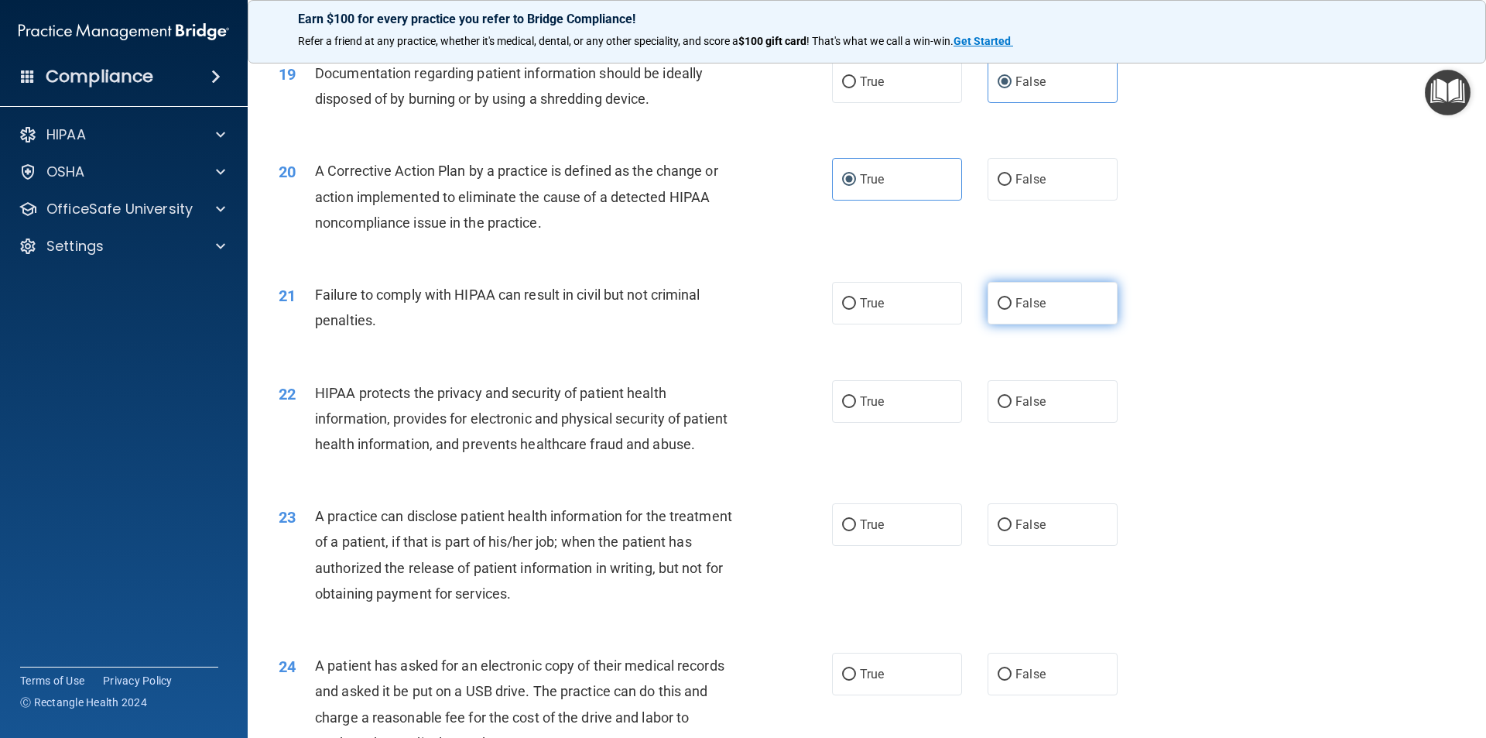
radio input "true"
click at [875, 409] on span "True" at bounding box center [872, 401] width 24 height 15
click at [856, 408] on input "True" at bounding box center [849, 402] width 14 height 12
radio input "true"
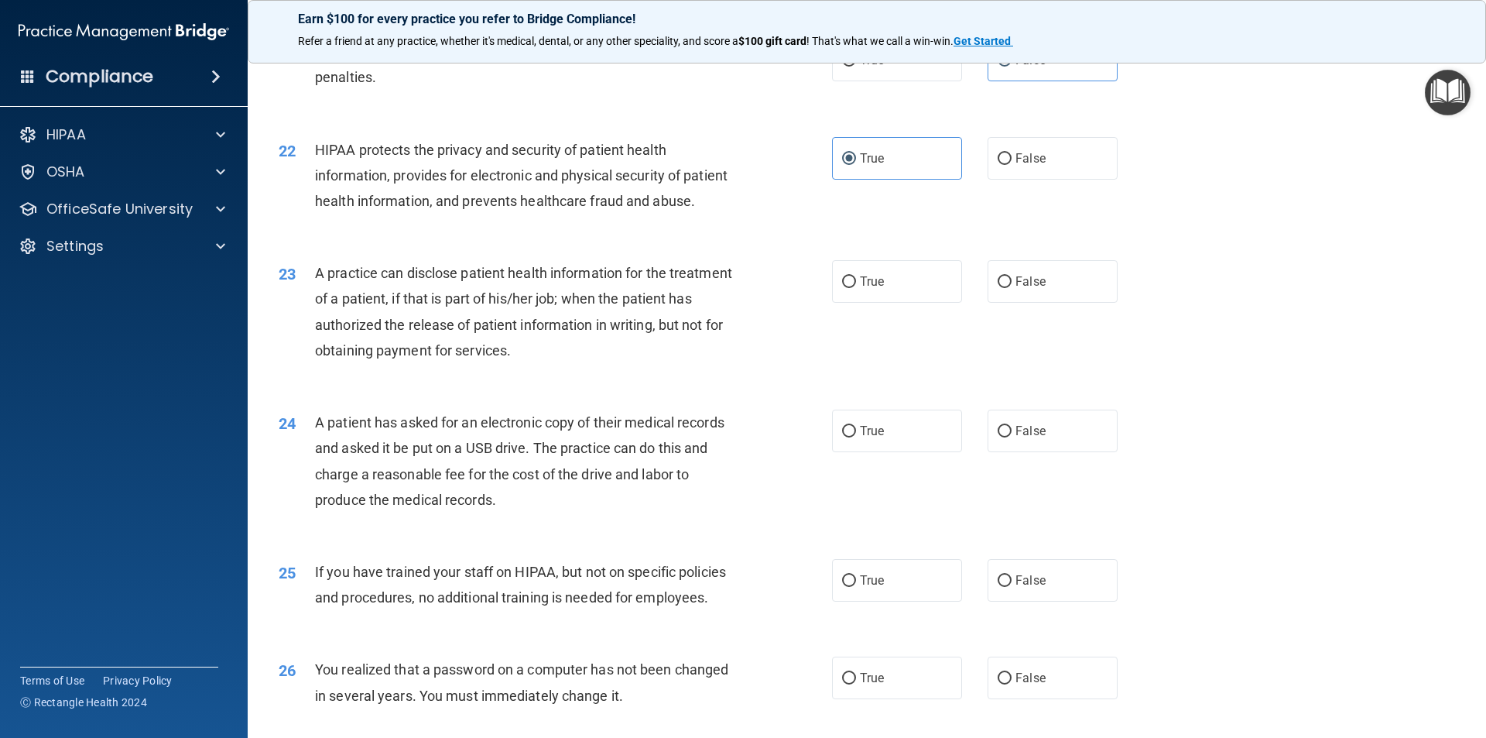
scroll to position [2322, 0]
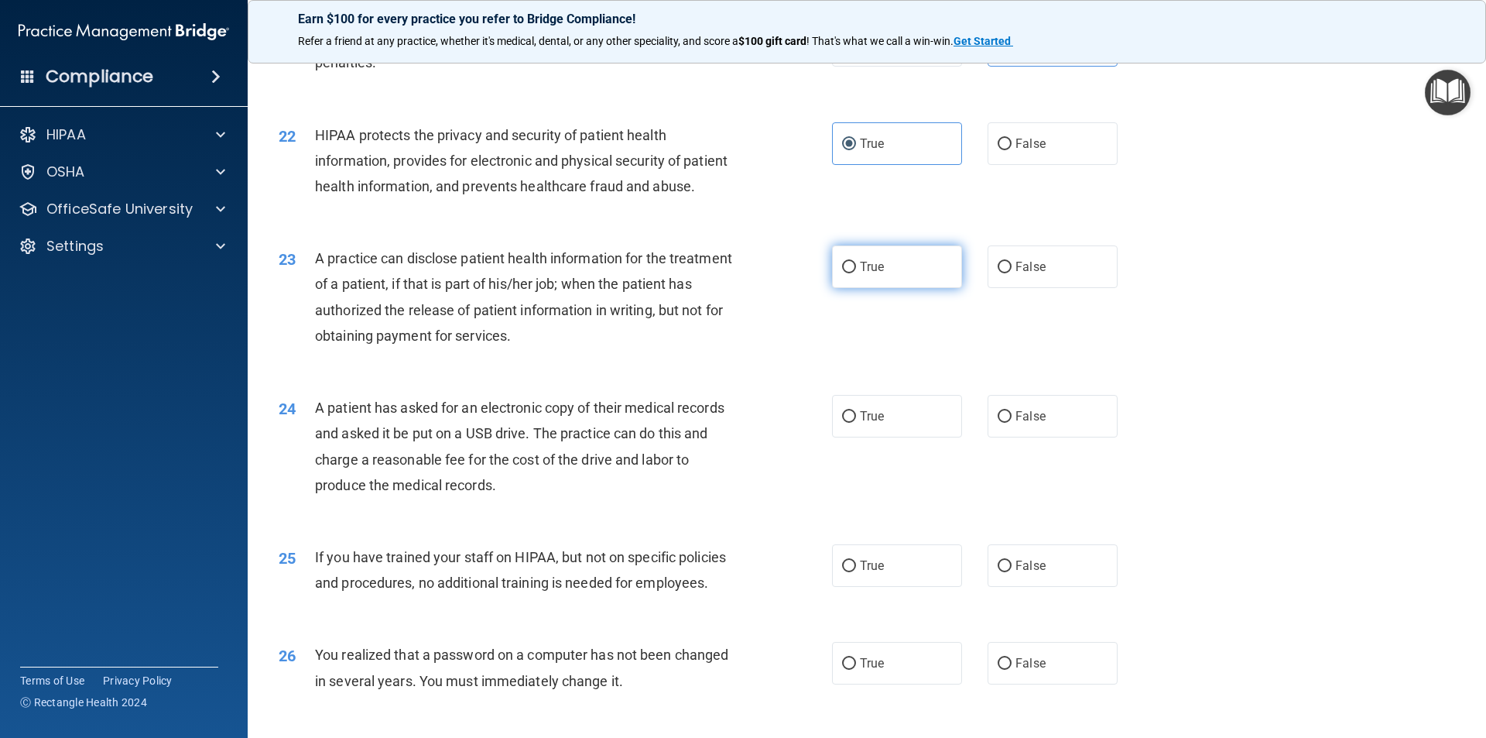
click at [852, 288] on label "True" at bounding box center [897, 266] width 130 height 43
click at [852, 273] on input "True" at bounding box center [849, 268] width 14 height 12
radio input "true"
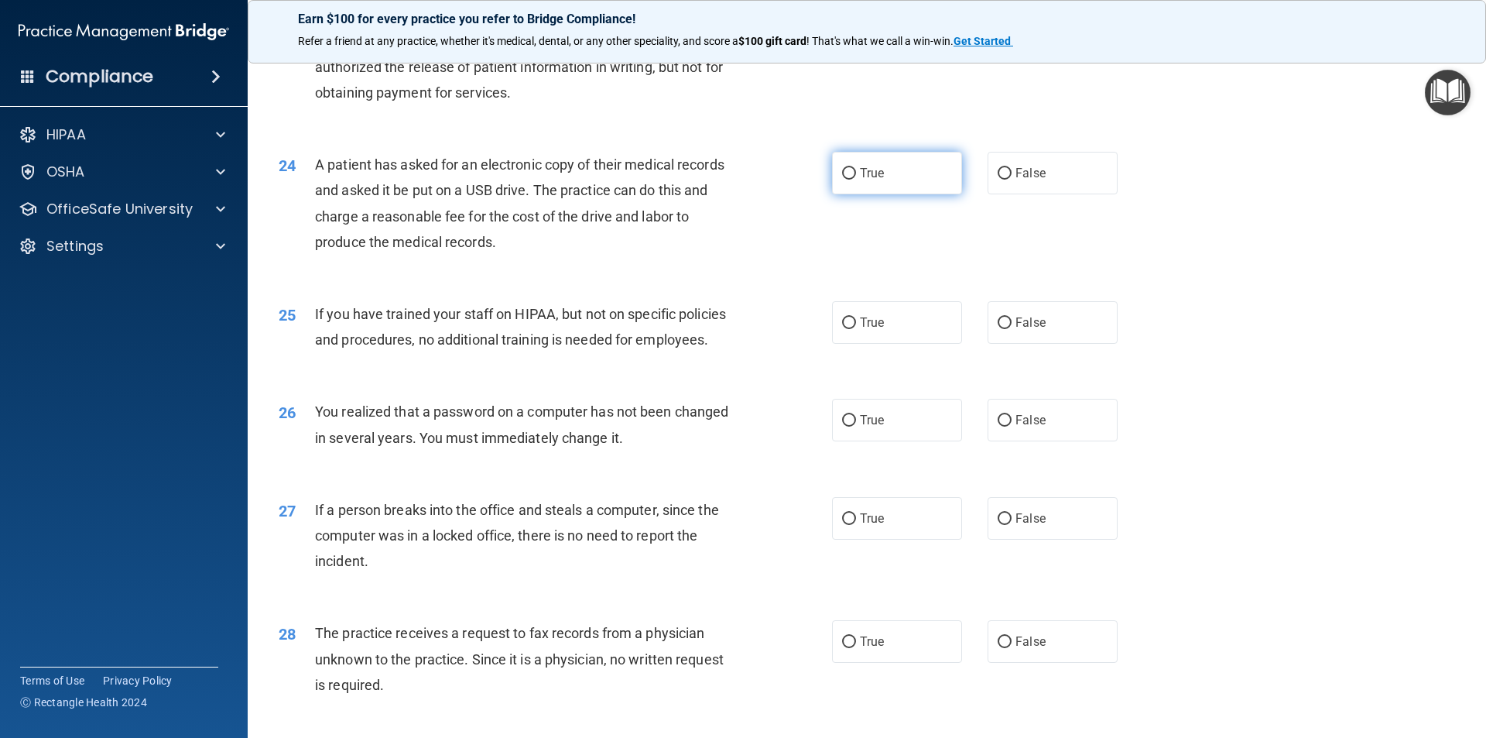
scroll to position [2580, 0]
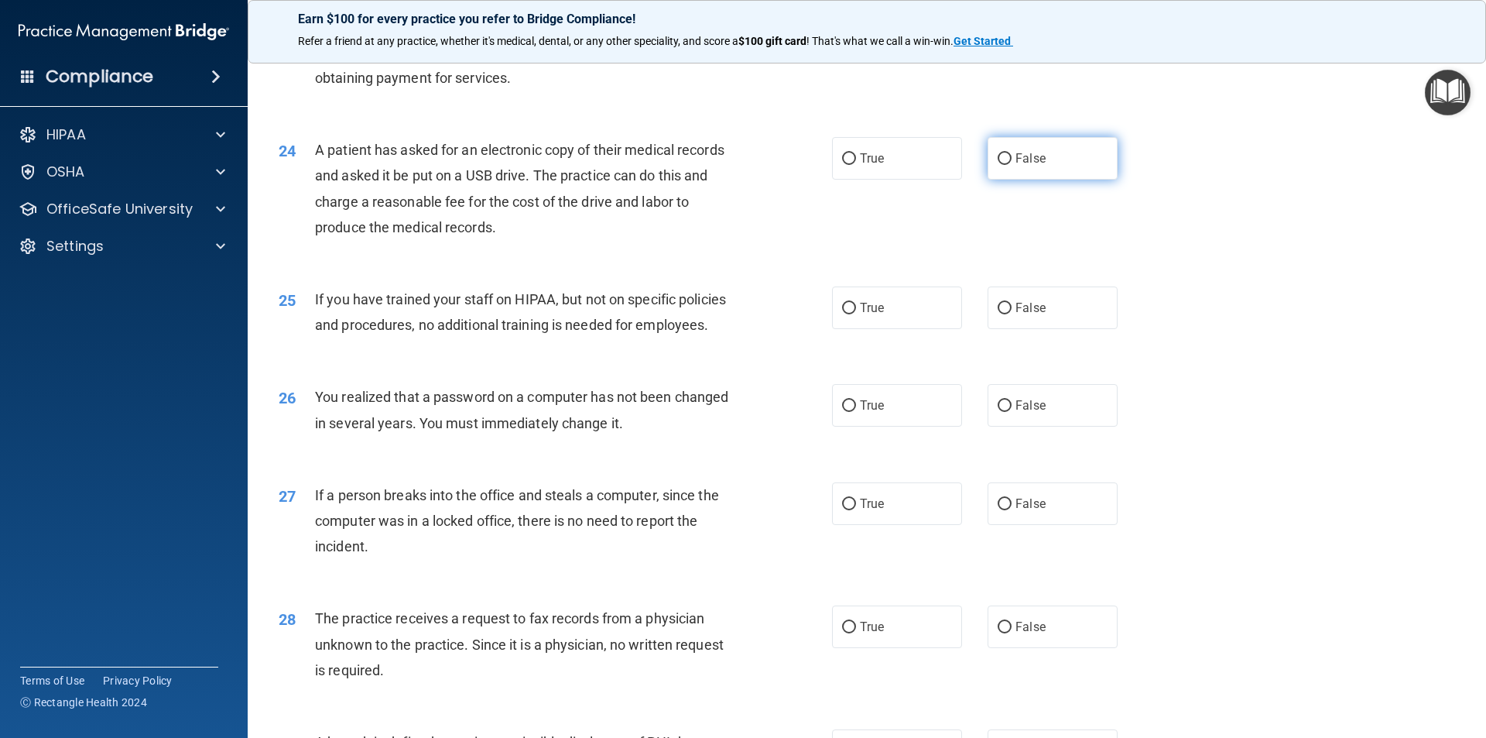
click at [1021, 166] on span "False" at bounding box center [1031, 158] width 30 height 15
click at [1012, 165] on input "False" at bounding box center [1005, 159] width 14 height 12
radio input "true"
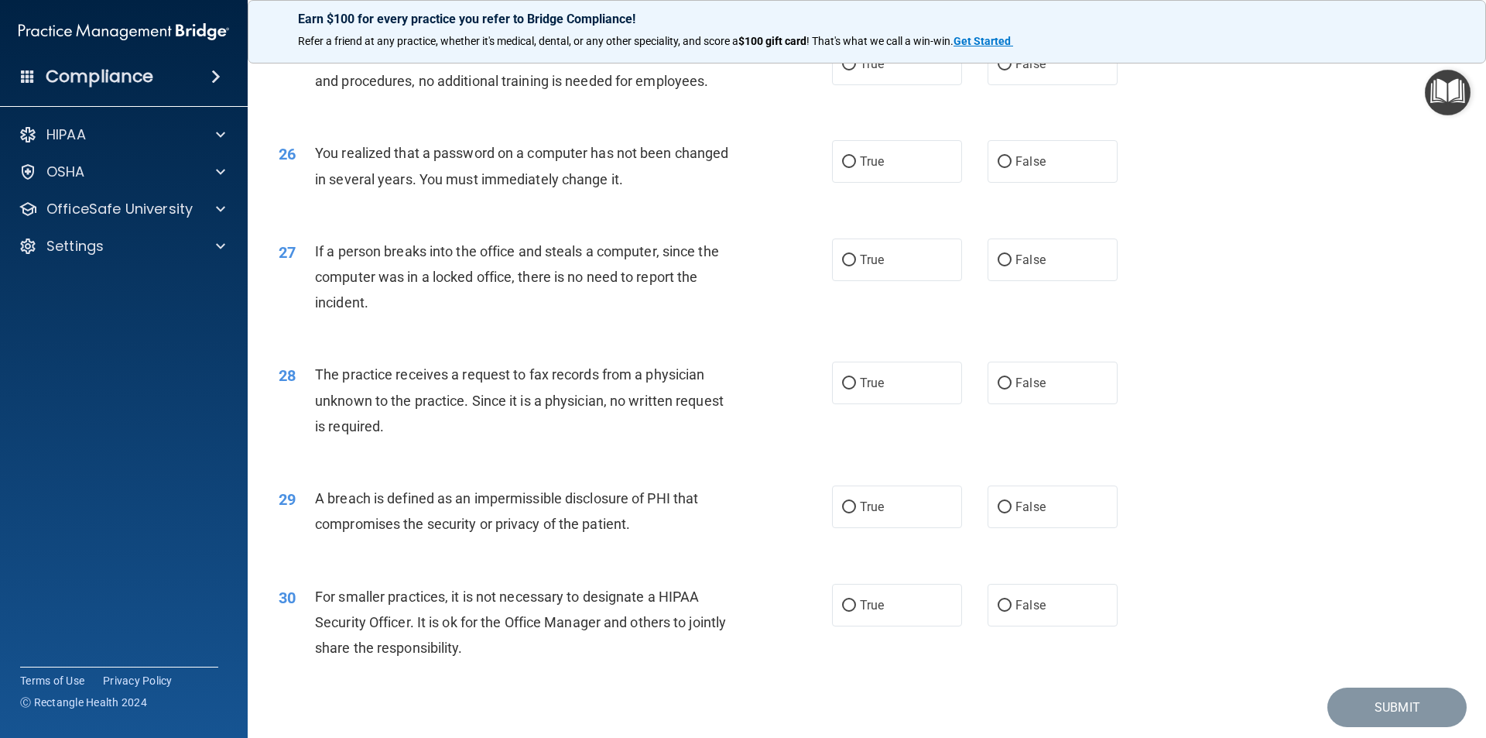
scroll to position [2839, 0]
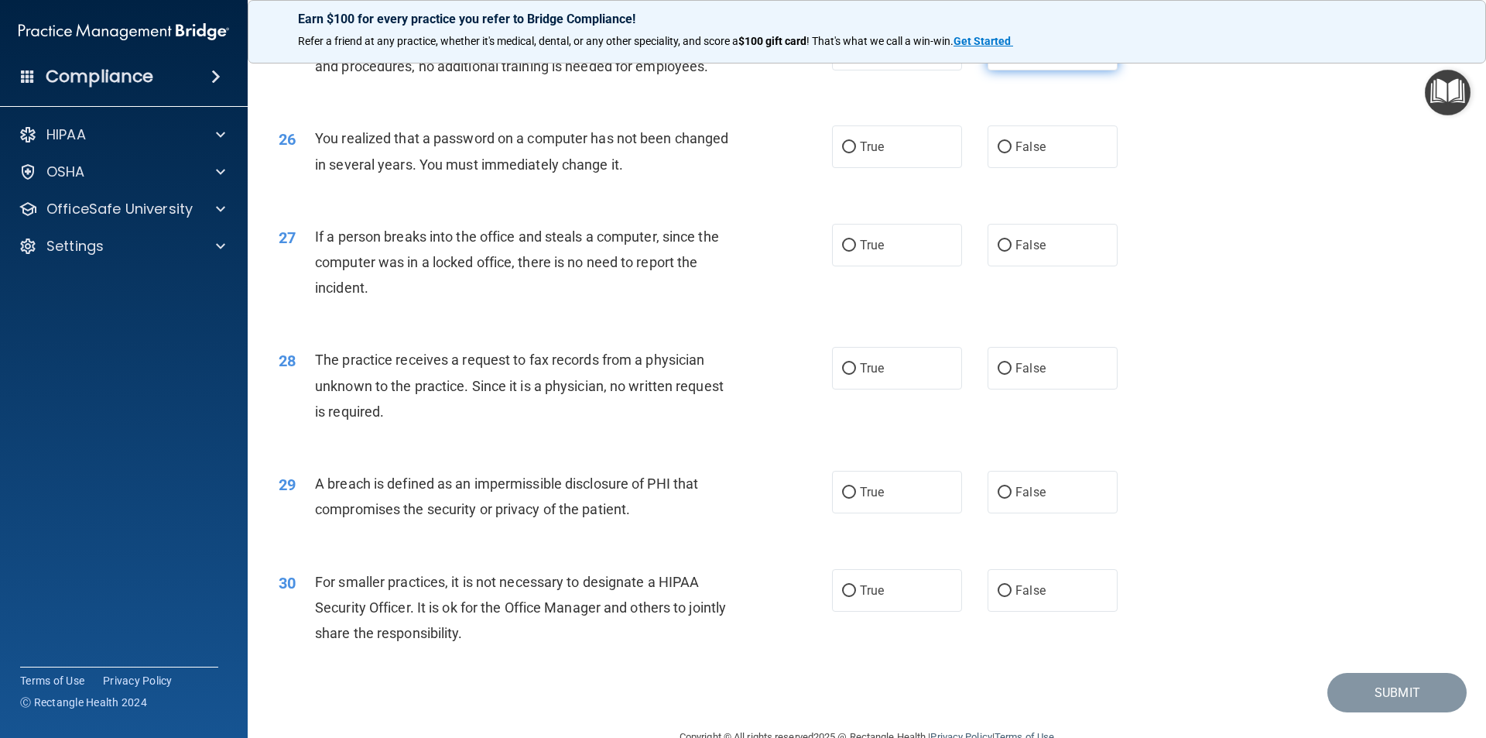
click at [1001, 70] on label "False" at bounding box center [1053, 49] width 130 height 43
click at [1001, 56] on input "False" at bounding box center [1005, 50] width 14 height 12
radio input "true"
click at [860, 154] on span "True" at bounding box center [872, 146] width 24 height 15
click at [856, 153] on input "True" at bounding box center [849, 148] width 14 height 12
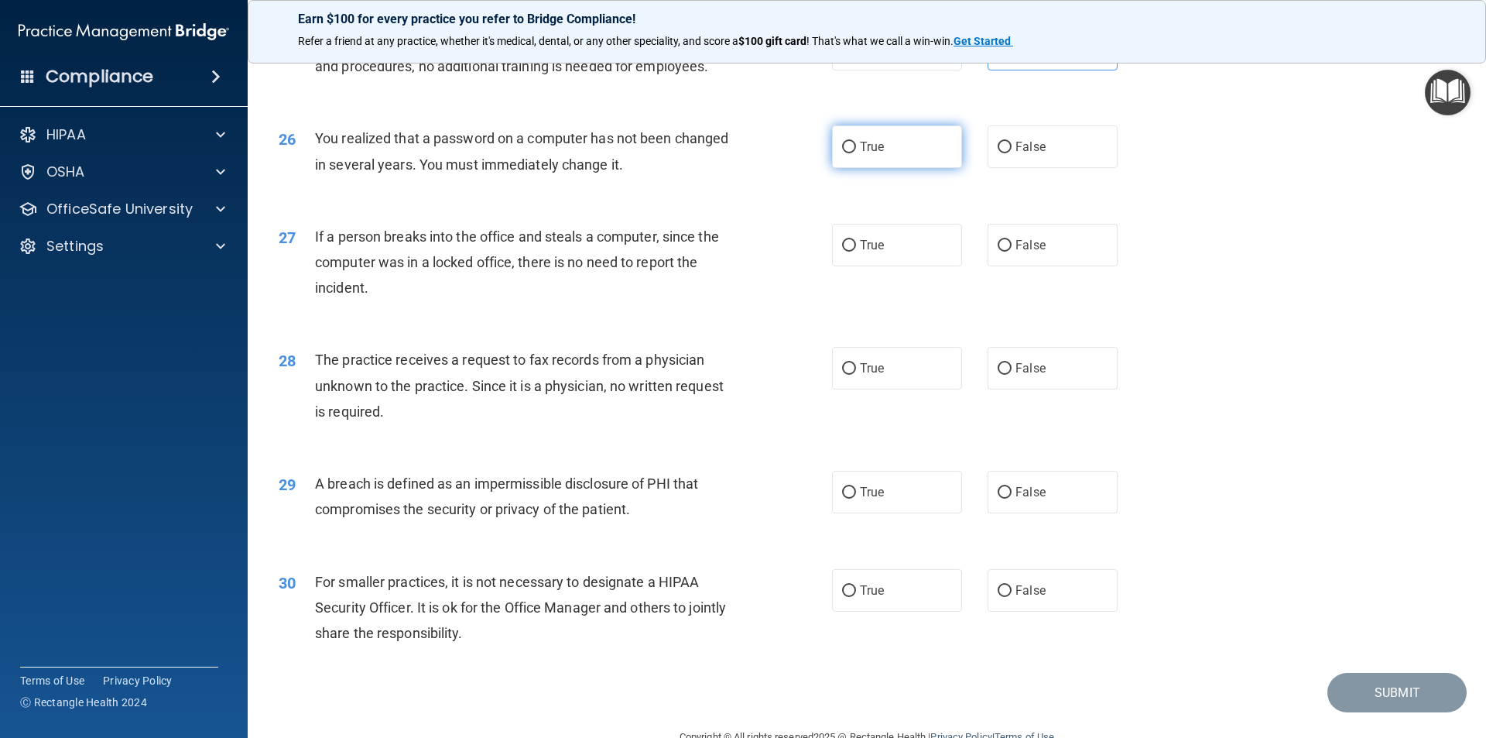
radio input "true"
click at [998, 252] on input "False" at bounding box center [1005, 246] width 14 height 12
radio input "true"
click at [1015, 389] on label "False" at bounding box center [1053, 368] width 130 height 43
click at [1012, 375] on input "False" at bounding box center [1005, 369] width 14 height 12
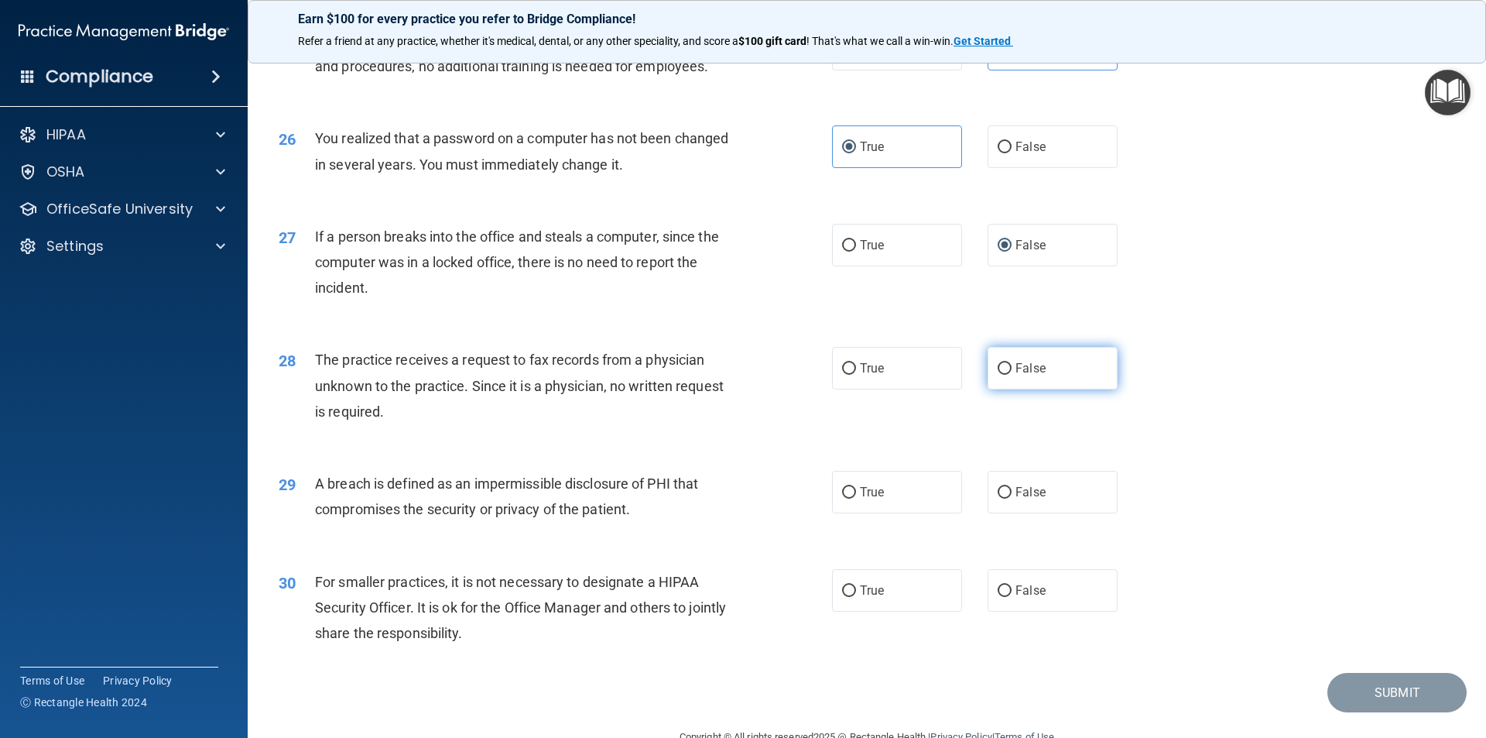
radio input "true"
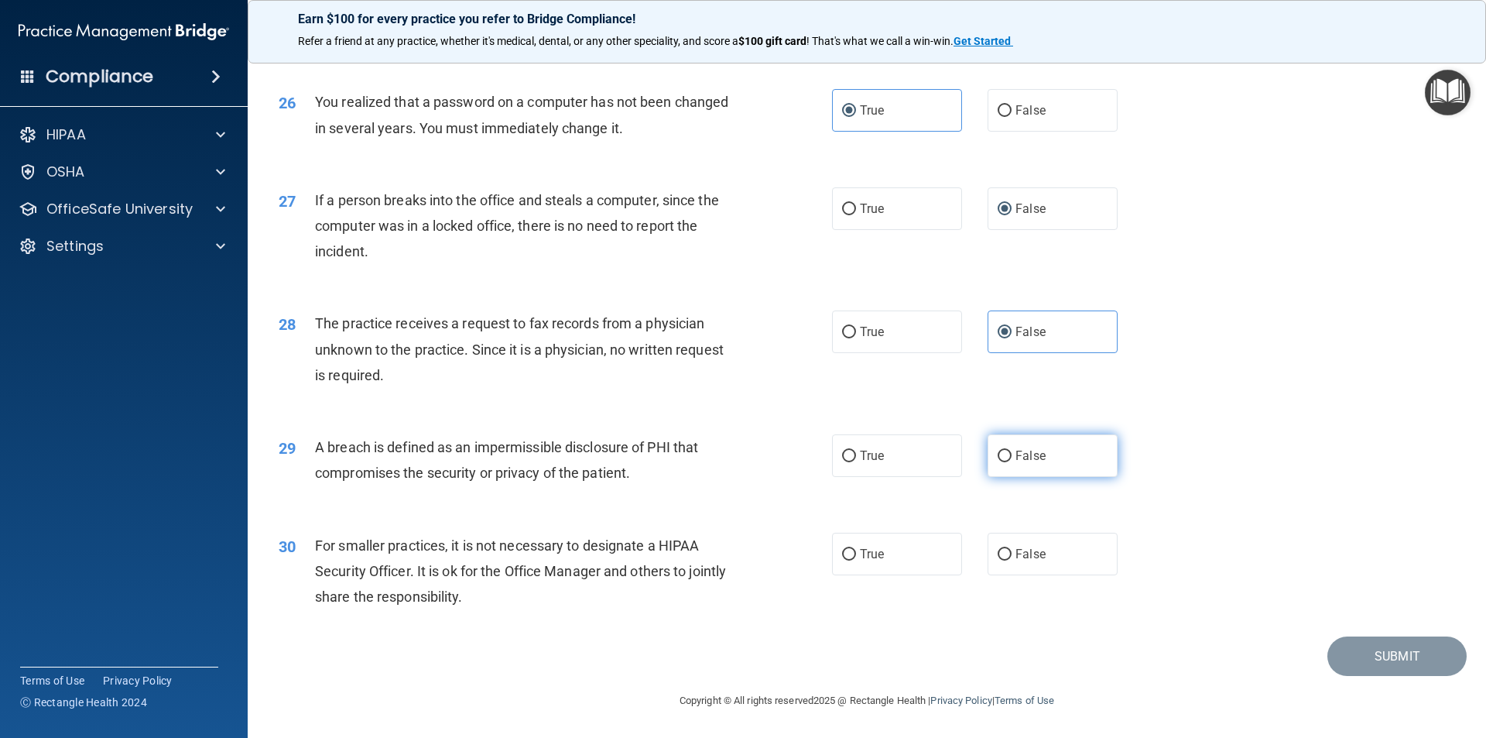
click at [1016, 460] on span "False" at bounding box center [1031, 455] width 30 height 15
click at [1012, 460] on input "False" at bounding box center [1005, 457] width 14 height 12
radio input "true"
click at [926, 461] on label "True" at bounding box center [897, 455] width 130 height 43
click at [856, 461] on input "True" at bounding box center [849, 457] width 14 height 12
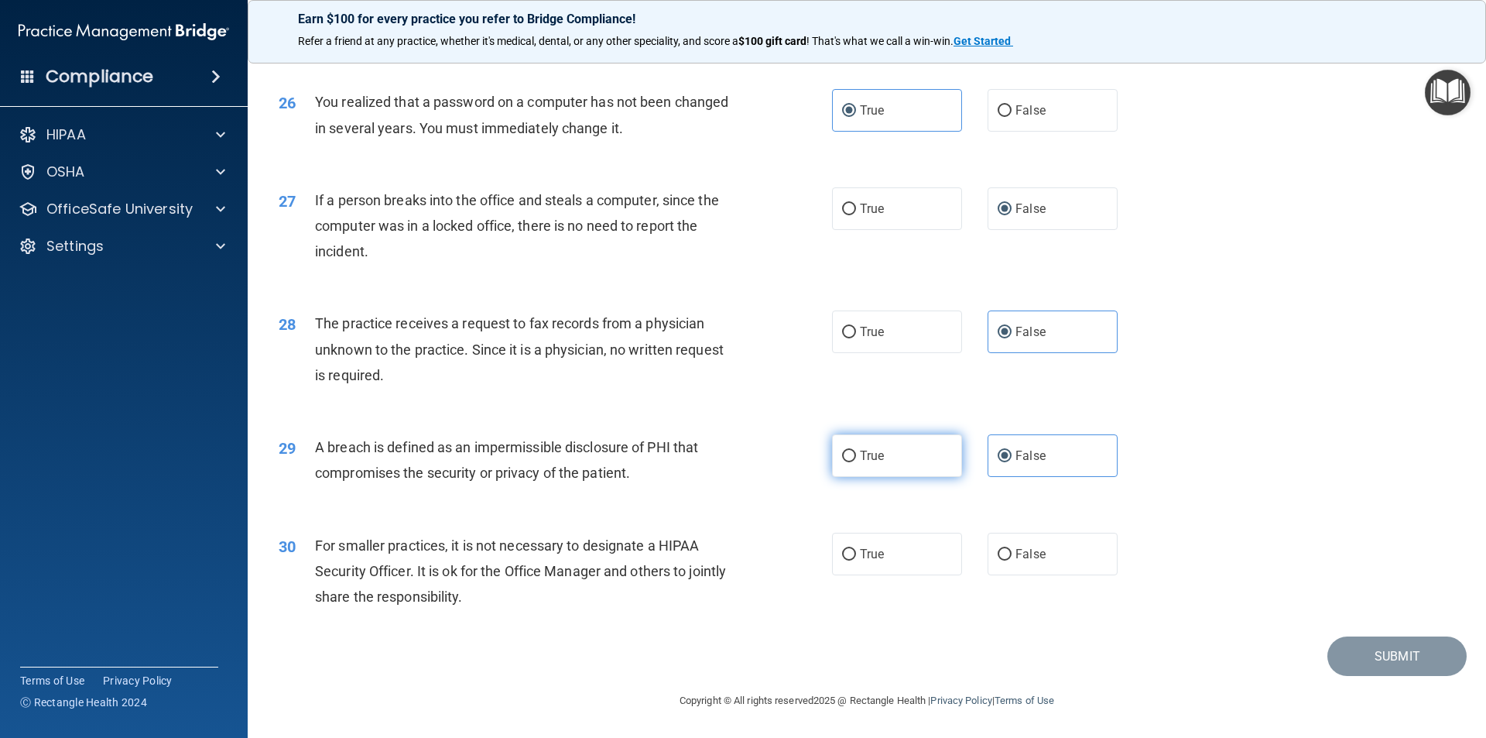
radio input "true"
radio input "false"
click at [890, 556] on label "True" at bounding box center [897, 554] width 130 height 43
click at [856, 556] on input "True" at bounding box center [849, 555] width 14 height 12
radio input "true"
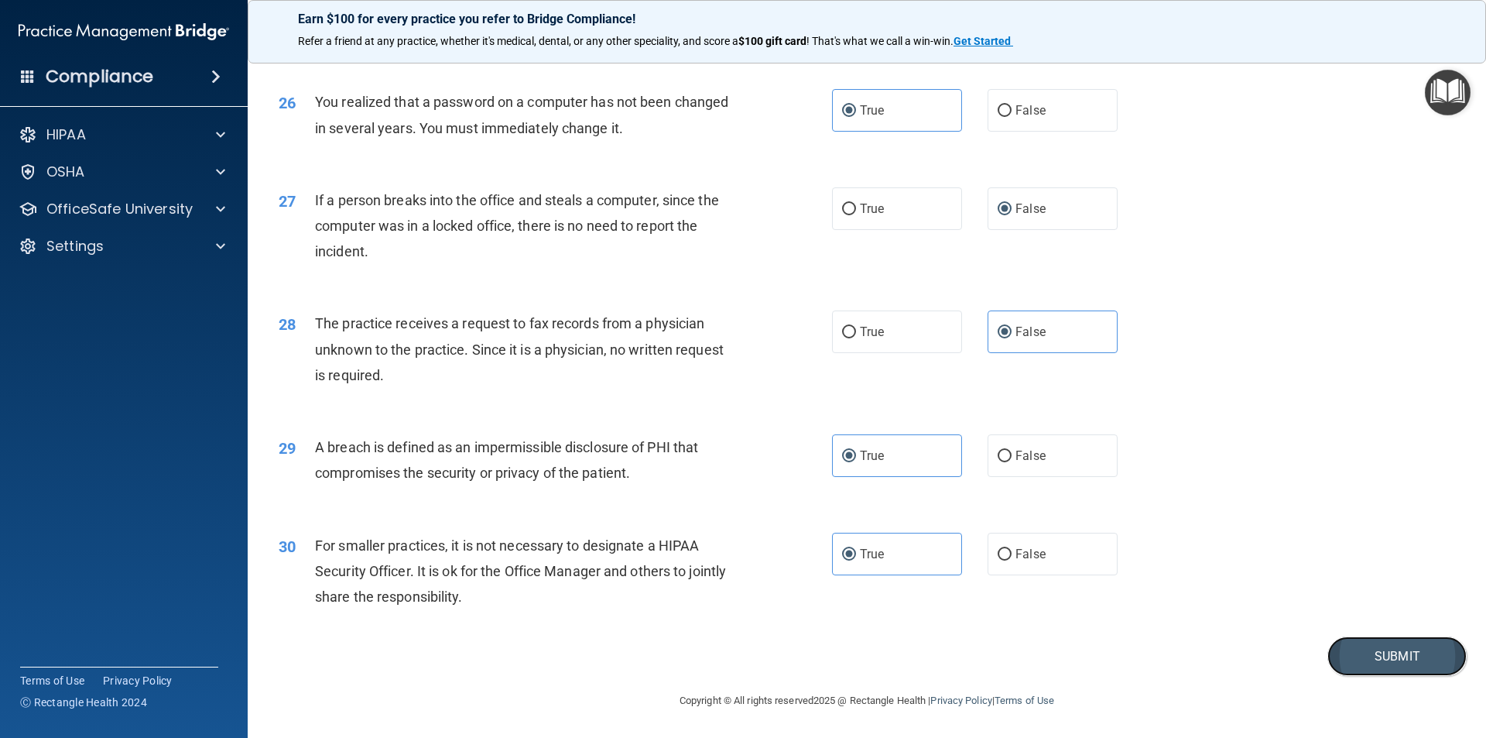
click at [1387, 659] on button "Submit" at bounding box center [1397, 655] width 139 height 39
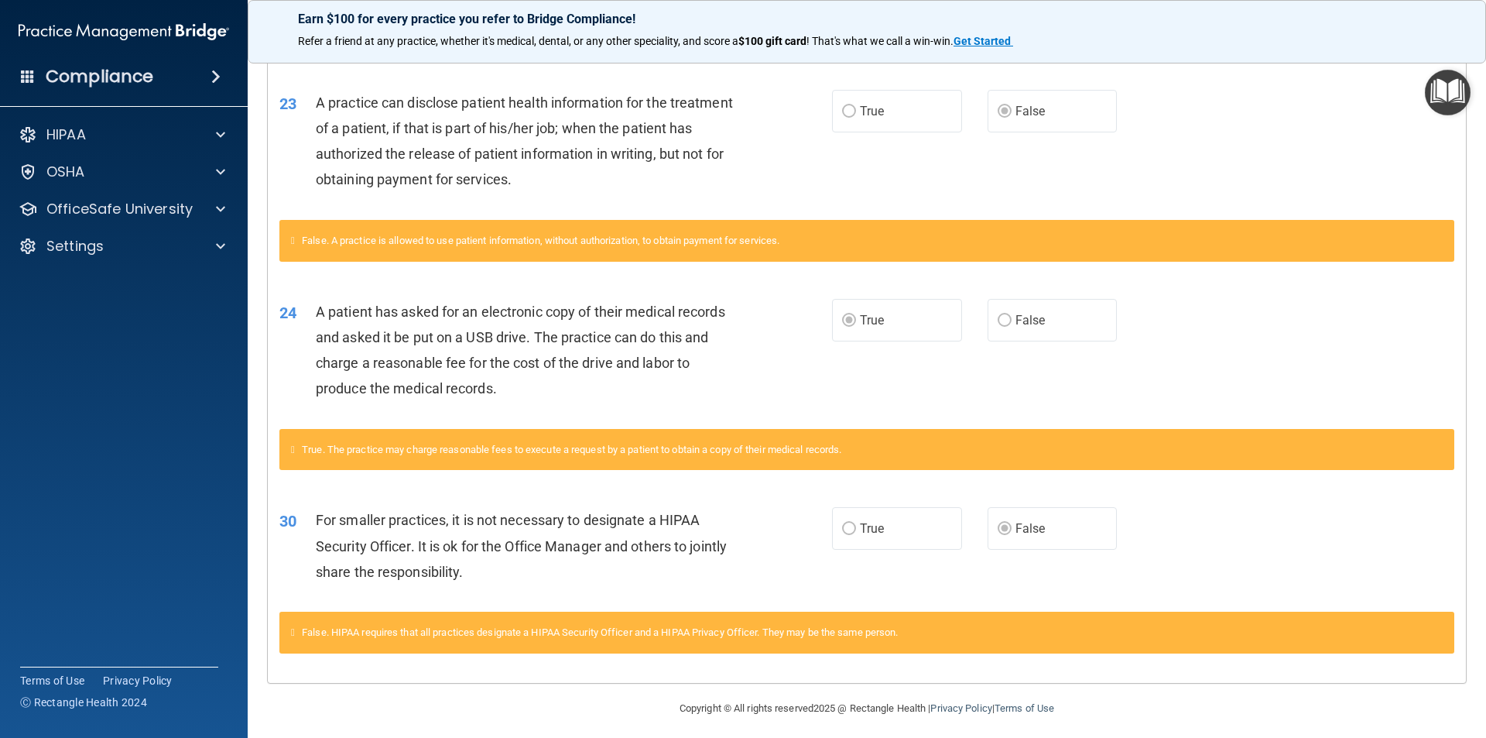
scroll to position [1166, 0]
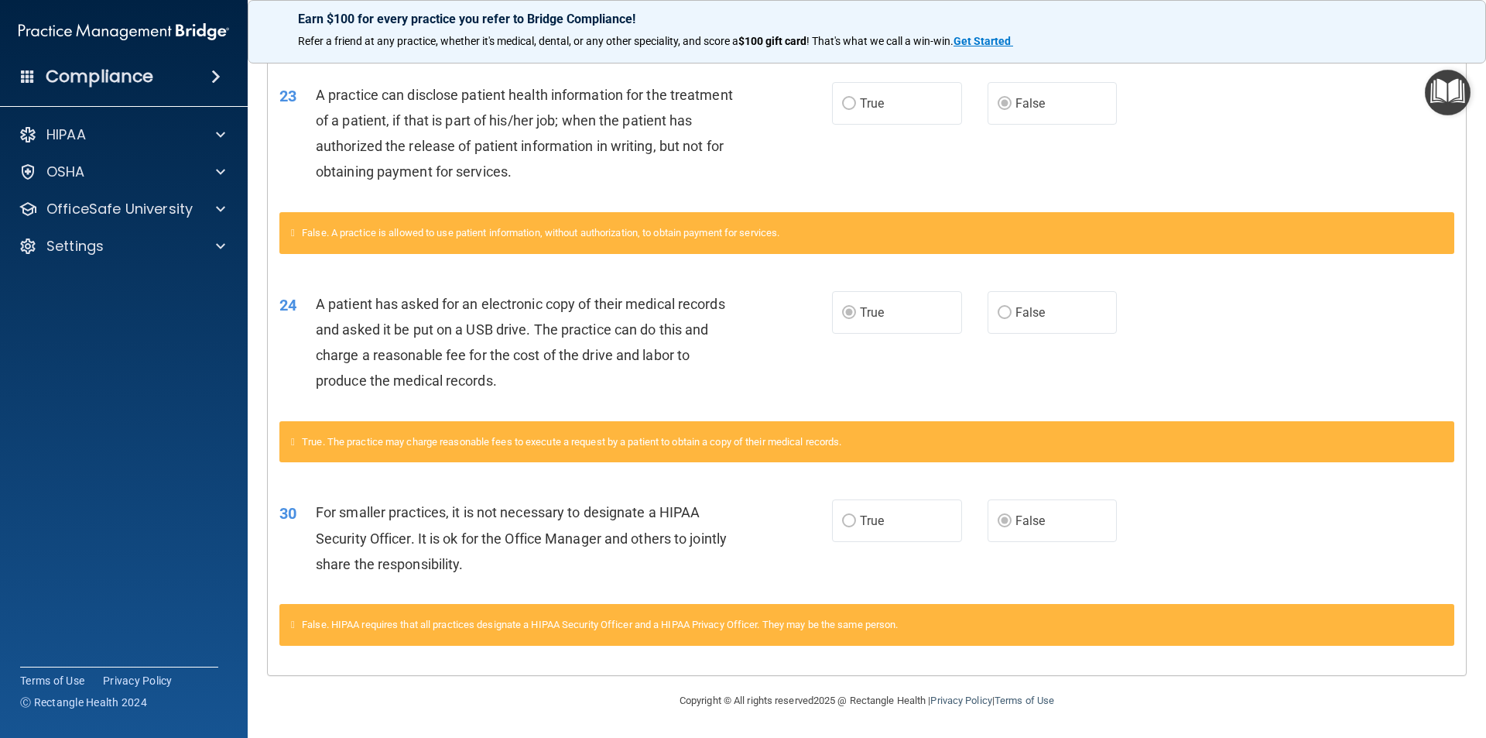
click at [1451, 101] on img "Open Resource Center" at bounding box center [1448, 93] width 46 height 46
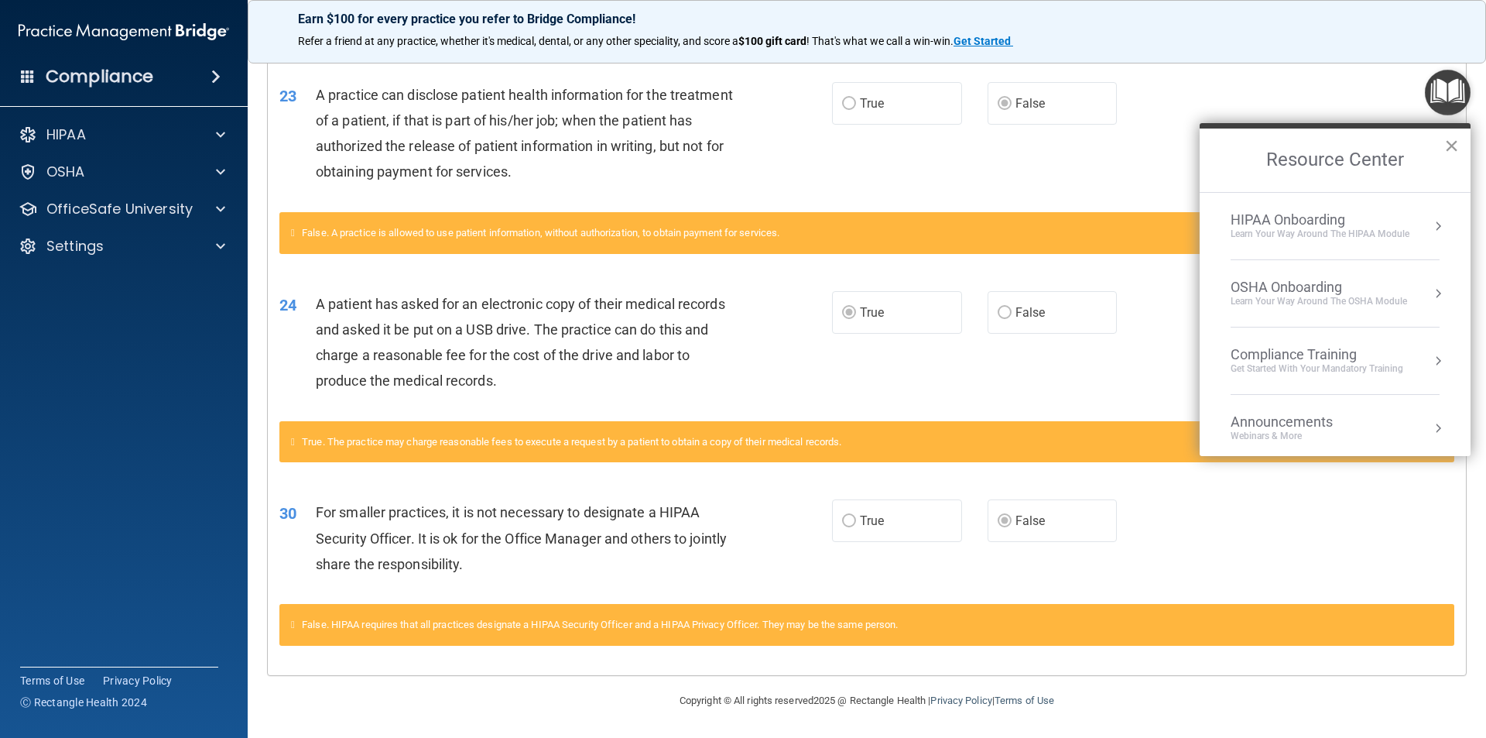
click at [1457, 149] on button "×" at bounding box center [1451, 145] width 15 height 25
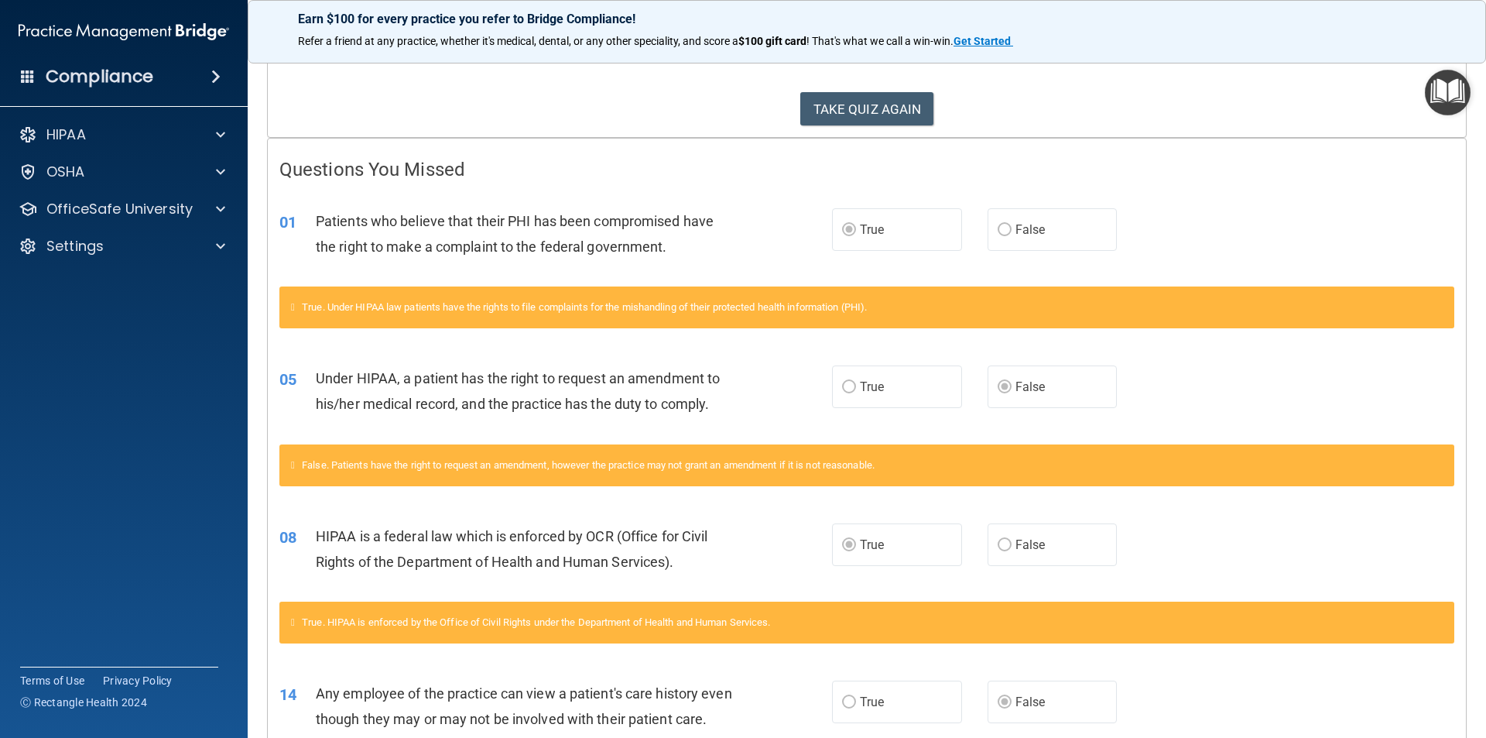
scroll to position [0, 0]
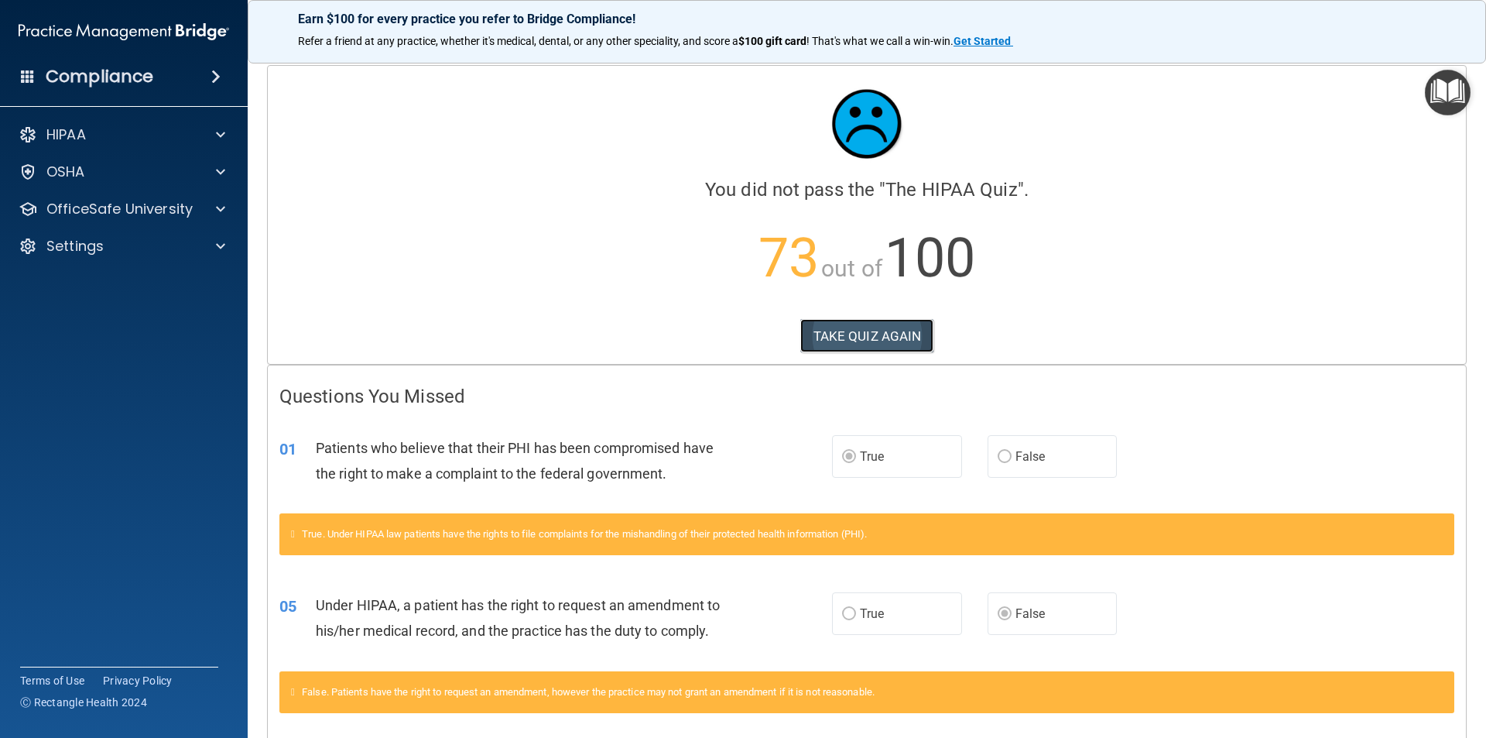
click at [867, 327] on button "TAKE QUIZ AGAIN" at bounding box center [867, 336] width 134 height 34
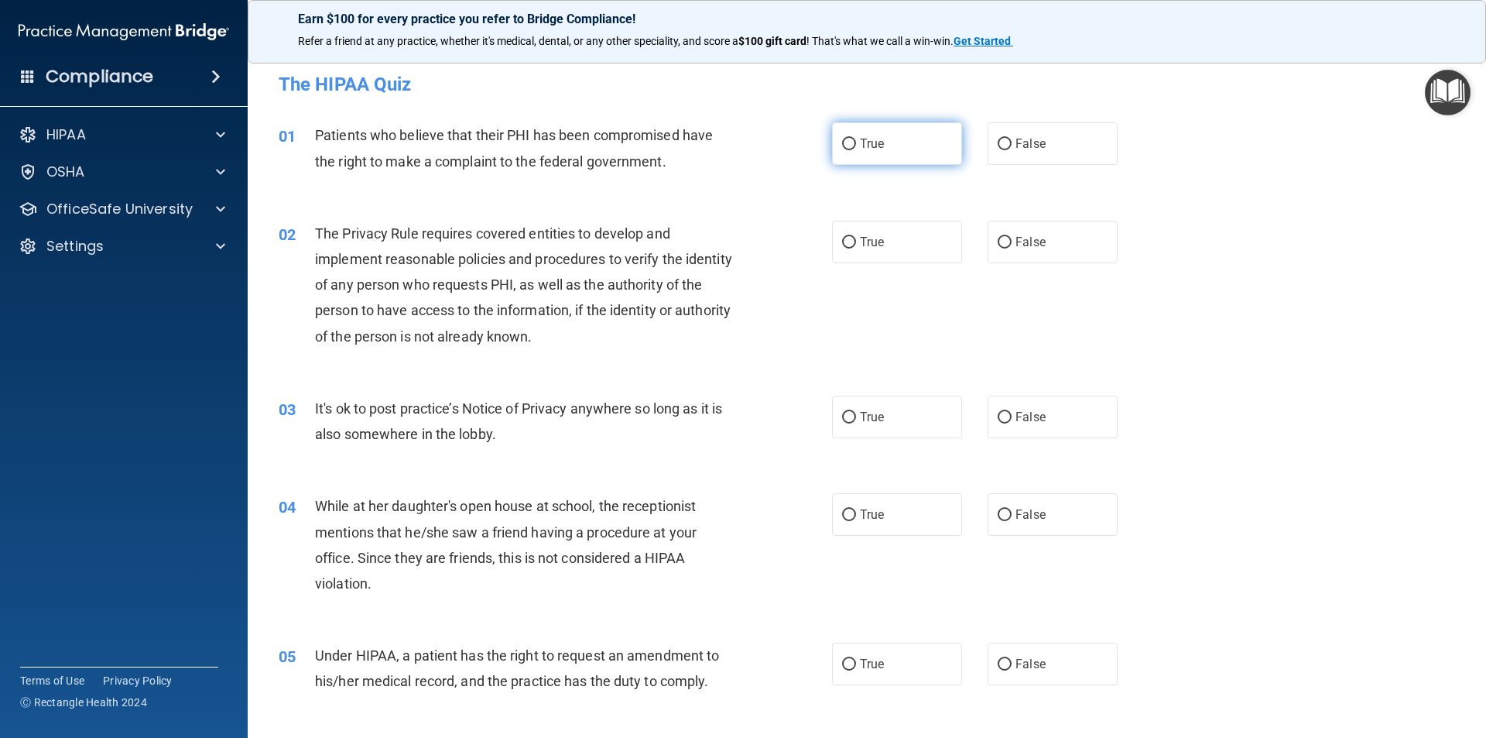
click at [869, 149] on span "True" at bounding box center [872, 143] width 24 height 15
click at [856, 149] on input "True" at bounding box center [849, 145] width 14 height 12
radio input "true"
click at [862, 248] on span "True" at bounding box center [872, 242] width 24 height 15
click at [856, 248] on input "True" at bounding box center [849, 243] width 14 height 12
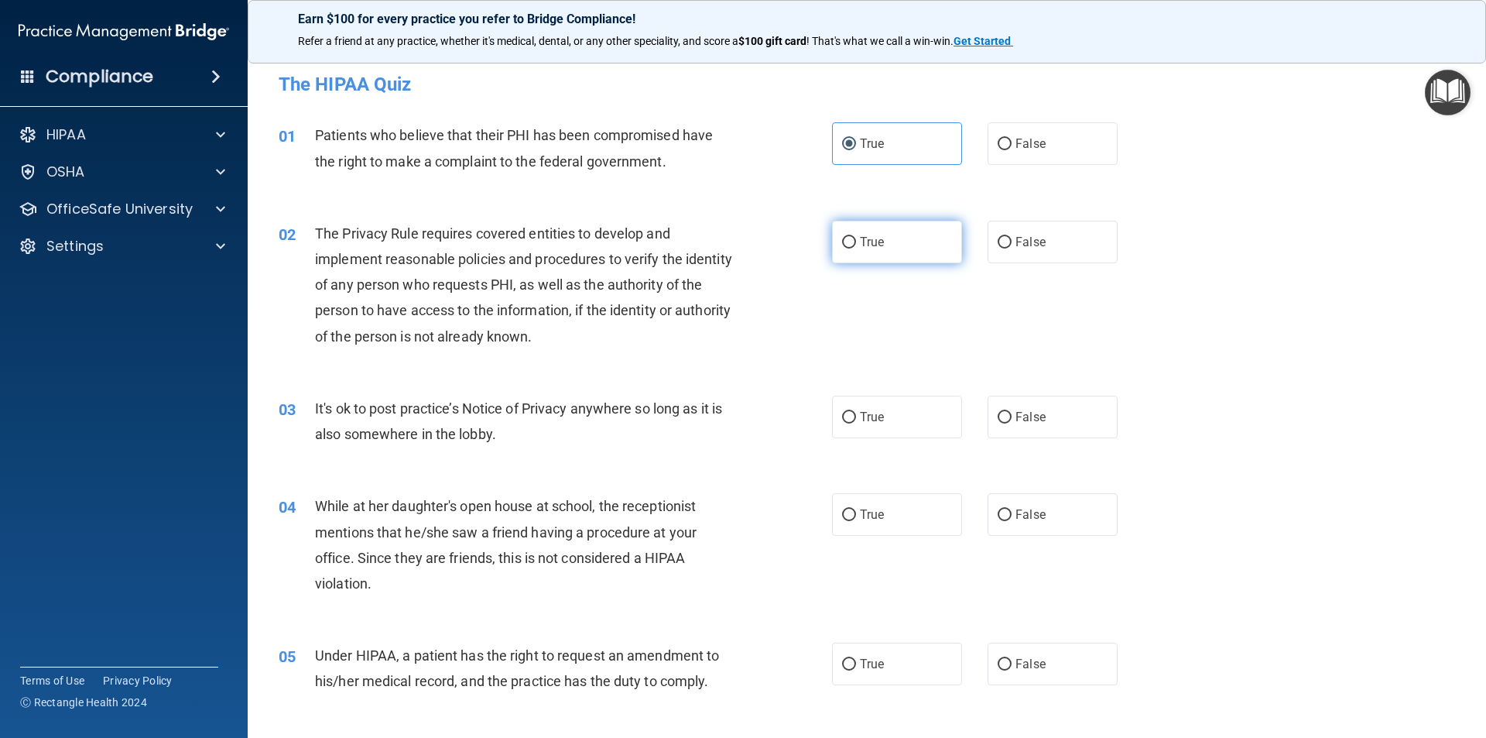
radio input "true"
click at [1003, 425] on label "False" at bounding box center [1053, 417] width 130 height 43
click at [1003, 423] on input "False" at bounding box center [1005, 418] width 14 height 12
radio input "true"
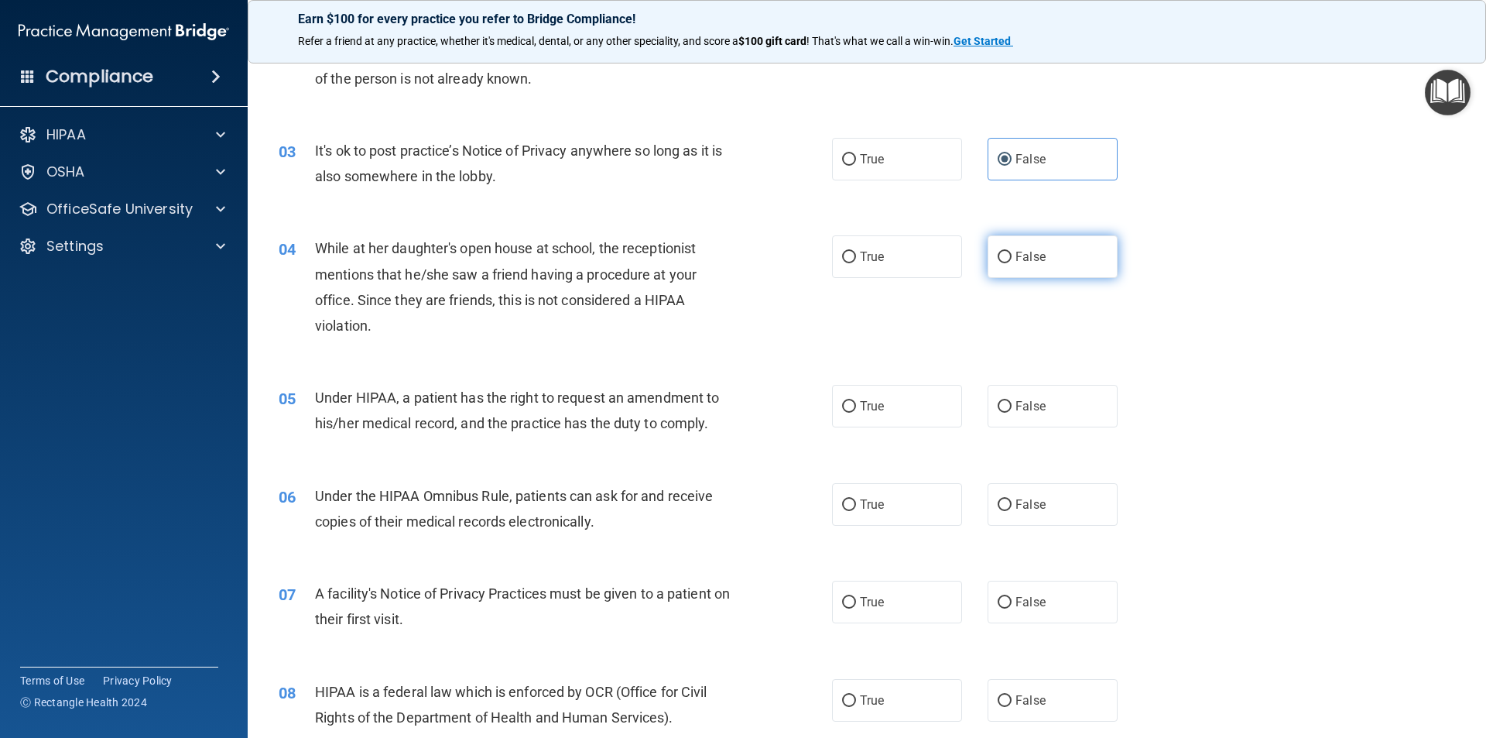
click at [1027, 264] on label "False" at bounding box center [1053, 256] width 130 height 43
click at [1012, 263] on input "False" at bounding box center [1005, 258] width 14 height 12
radio input "true"
click at [852, 406] on label "True" at bounding box center [897, 406] width 130 height 43
click at [852, 406] on input "True" at bounding box center [849, 407] width 14 height 12
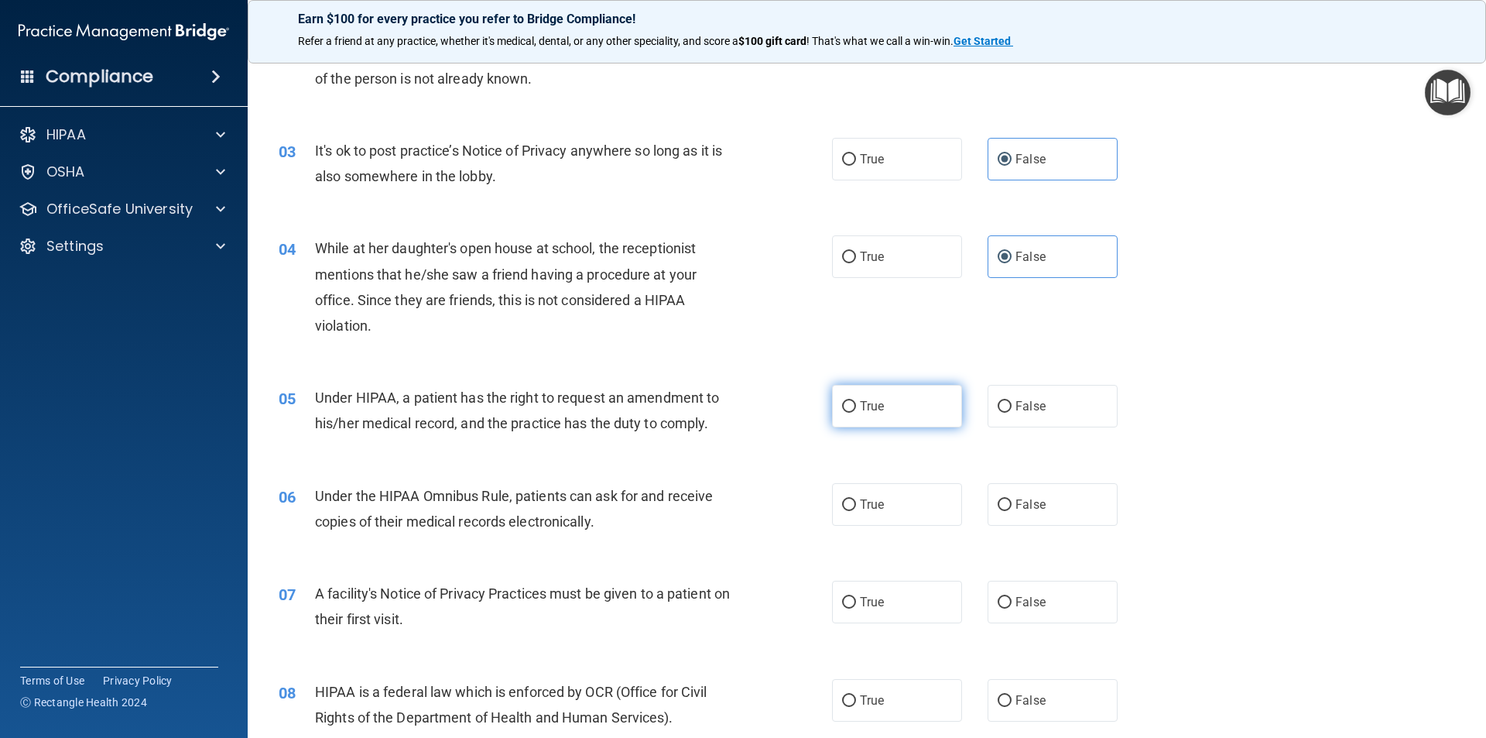
radio input "true"
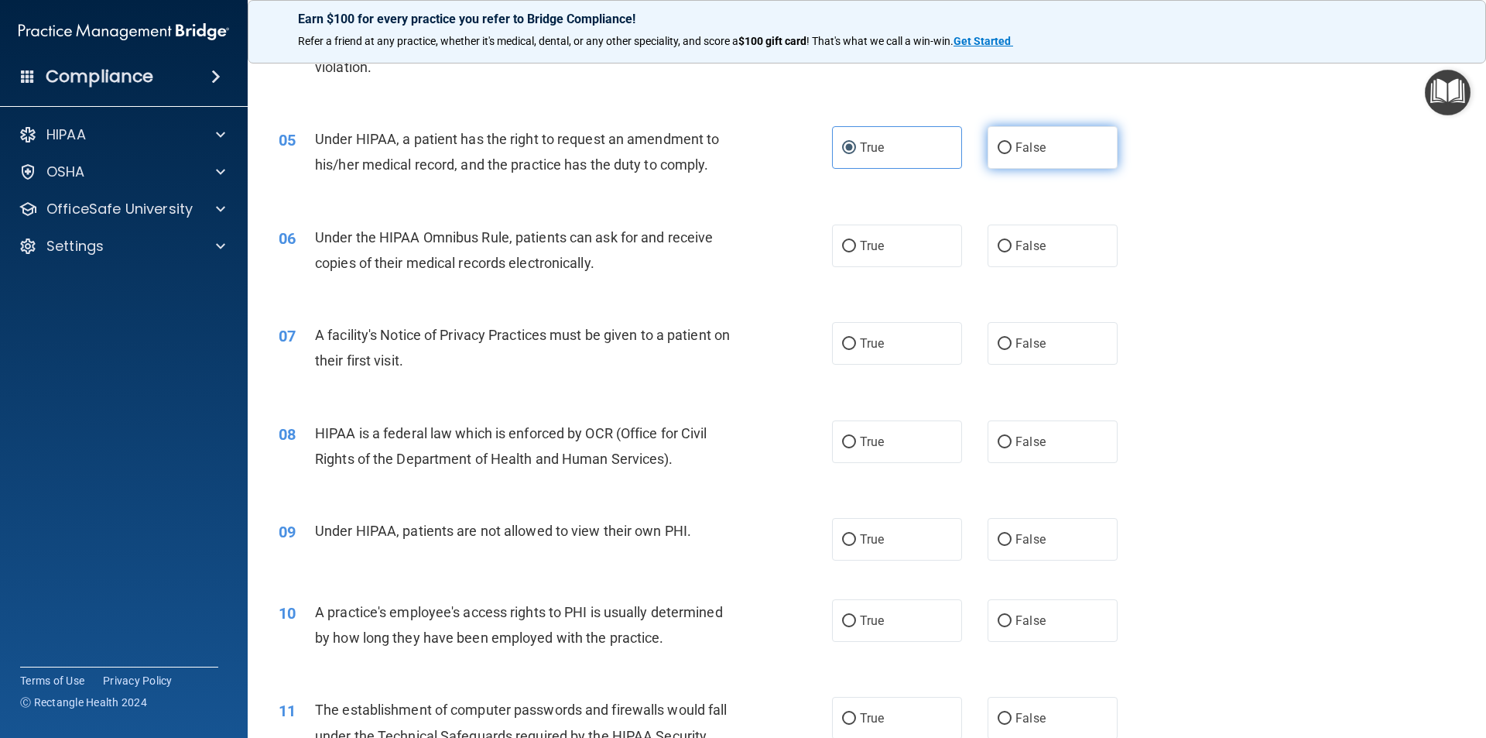
click at [1010, 139] on label "False" at bounding box center [1053, 147] width 130 height 43
click at [1010, 142] on input "False" at bounding box center [1005, 148] width 14 height 12
radio input "true"
radio input "false"
click at [862, 245] on span "True" at bounding box center [872, 245] width 24 height 15
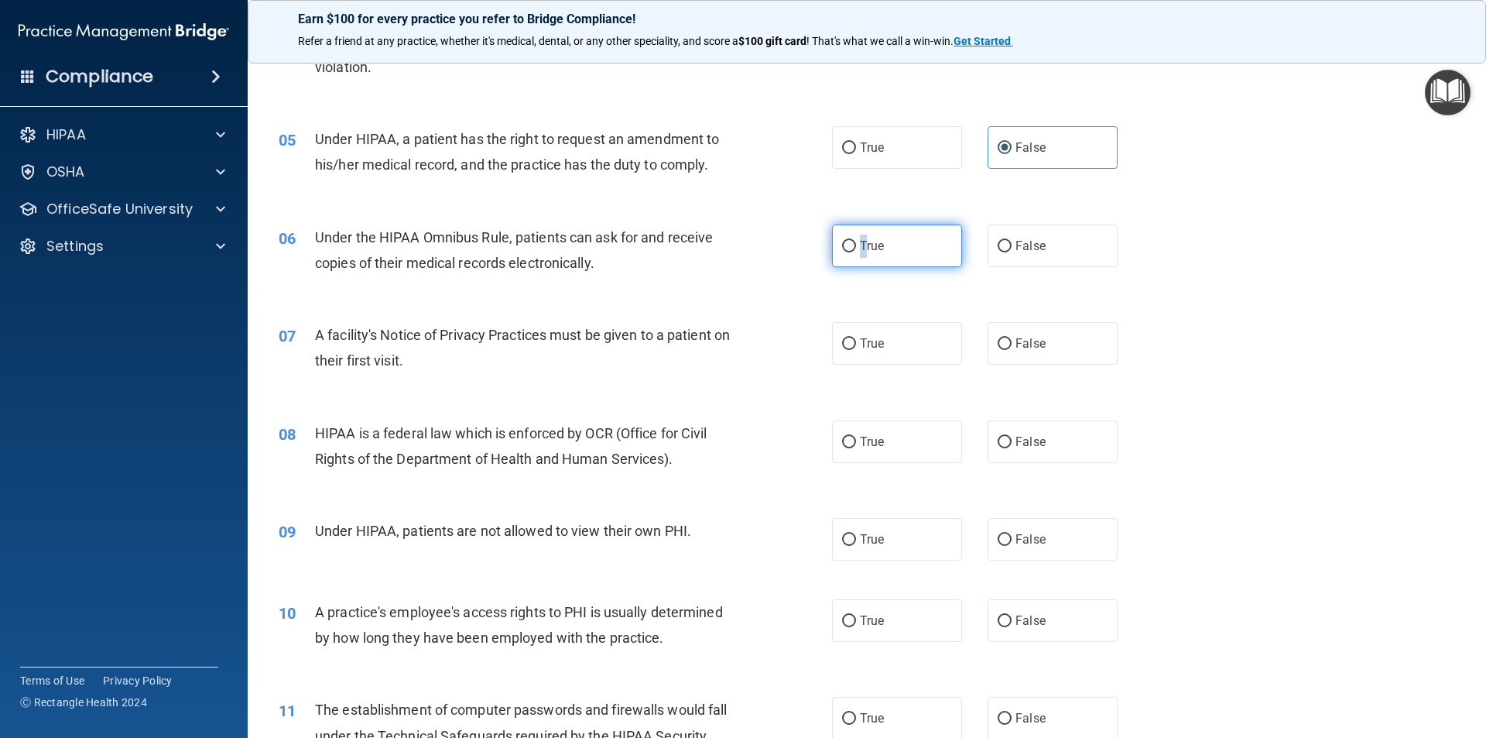
click at [849, 255] on label "True" at bounding box center [897, 245] width 130 height 43
click at [849, 252] on input "True" at bounding box center [849, 247] width 14 height 12
radio input "true"
click at [872, 347] on span "True" at bounding box center [872, 343] width 24 height 15
click at [856, 347] on input "True" at bounding box center [849, 344] width 14 height 12
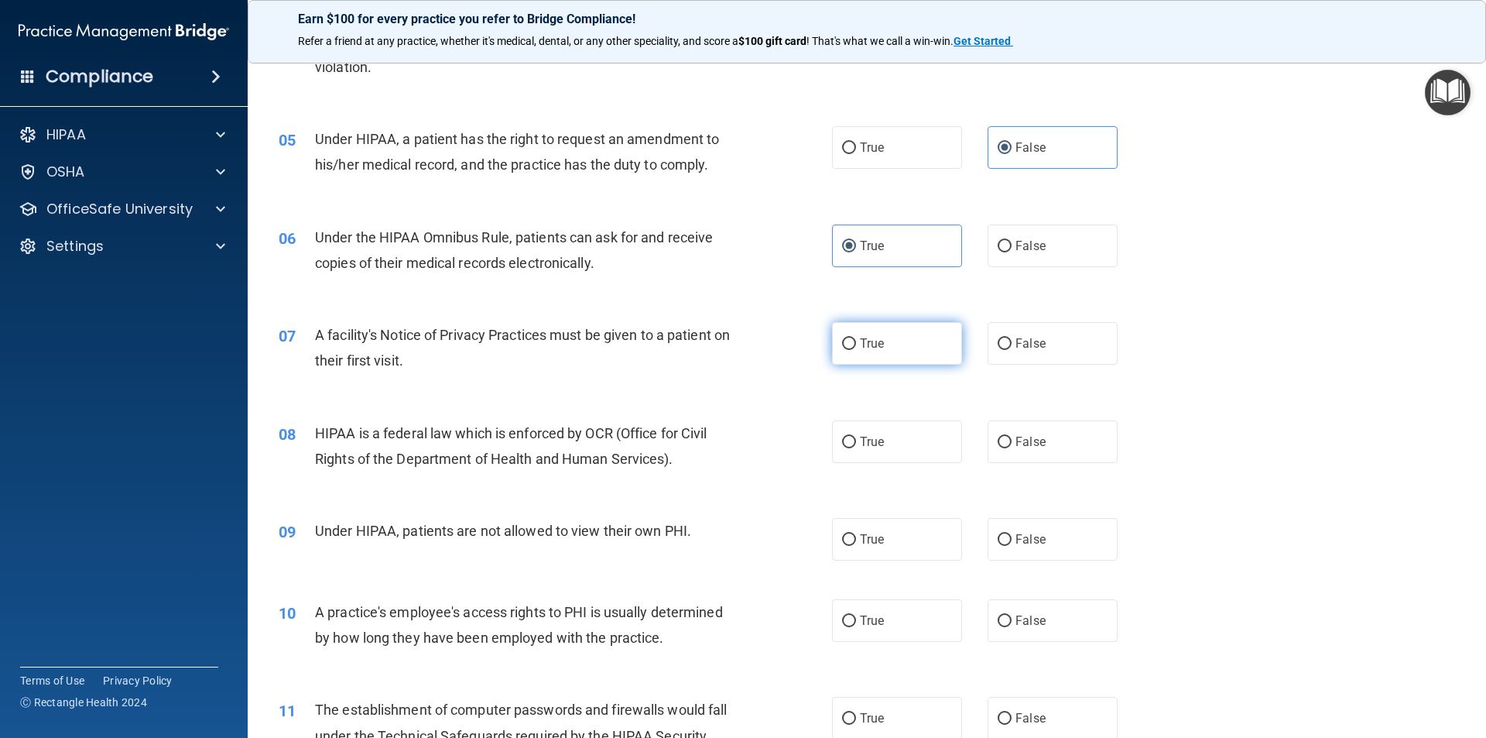
radio input "true"
click at [875, 451] on label "True" at bounding box center [897, 441] width 130 height 43
click at [856, 448] on input "True" at bounding box center [849, 443] width 14 height 12
radio input "true"
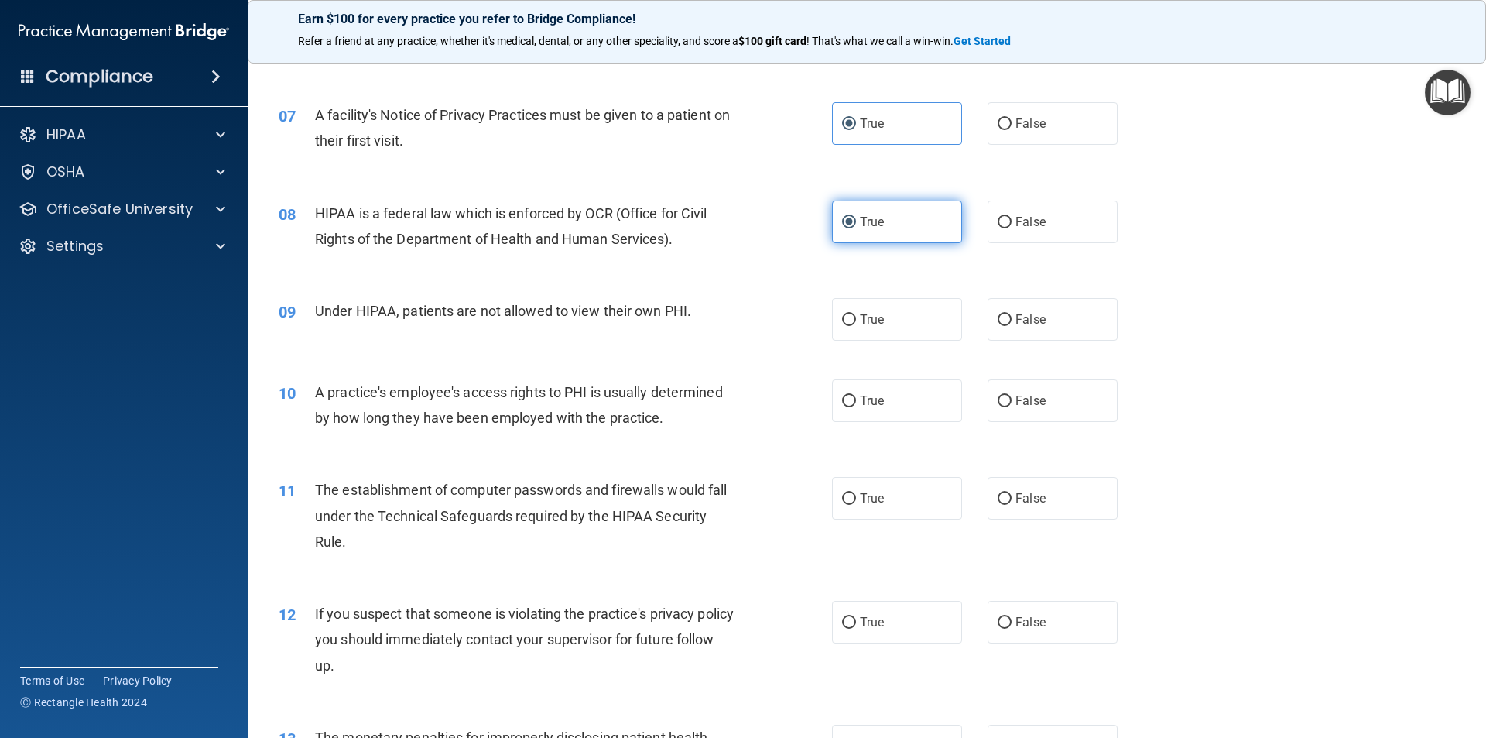
scroll to position [774, 0]
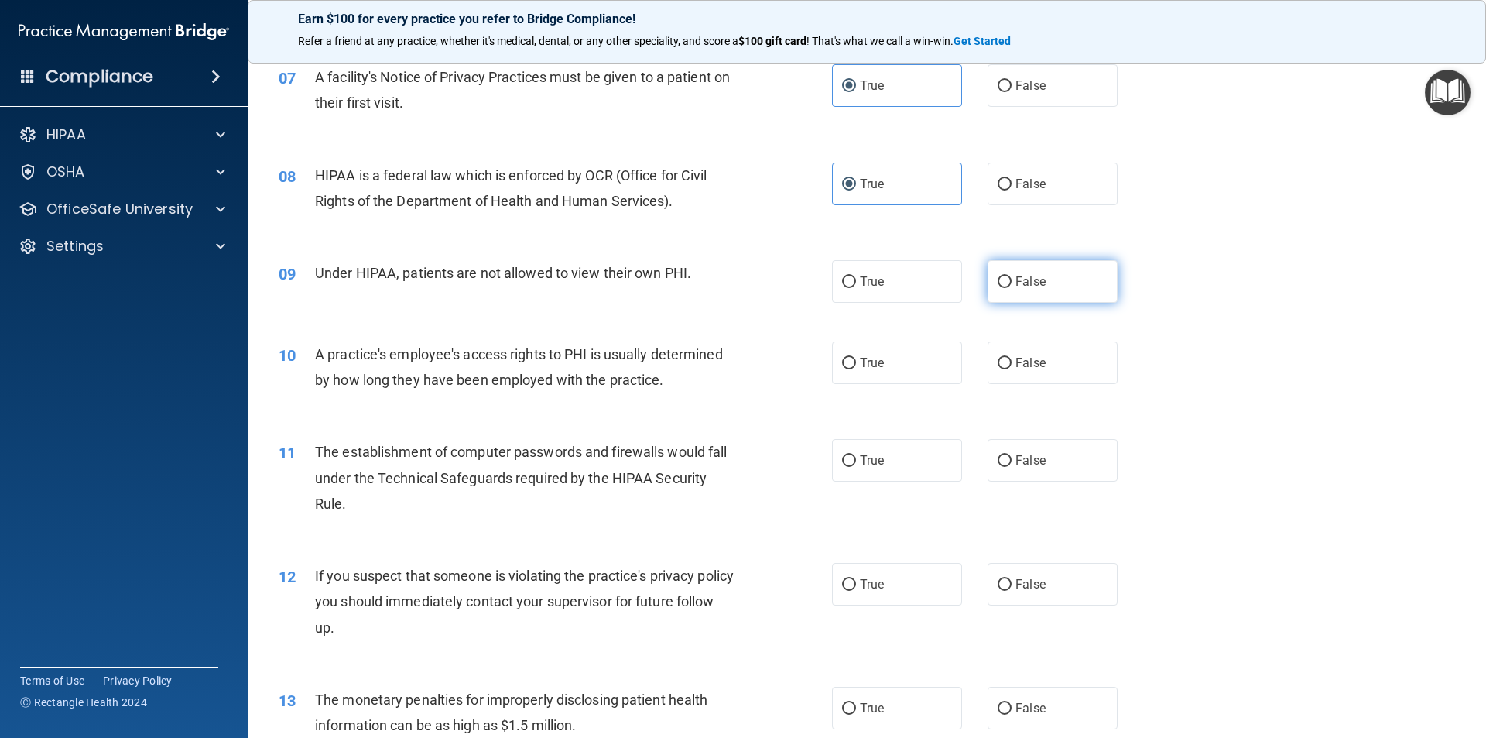
click at [1005, 288] on label "False" at bounding box center [1053, 281] width 130 height 43
click at [1005, 288] on input "False" at bounding box center [1005, 282] width 14 height 12
radio input "true"
click at [1006, 367] on label "False" at bounding box center [1053, 362] width 130 height 43
click at [1006, 367] on input "False" at bounding box center [1005, 364] width 14 height 12
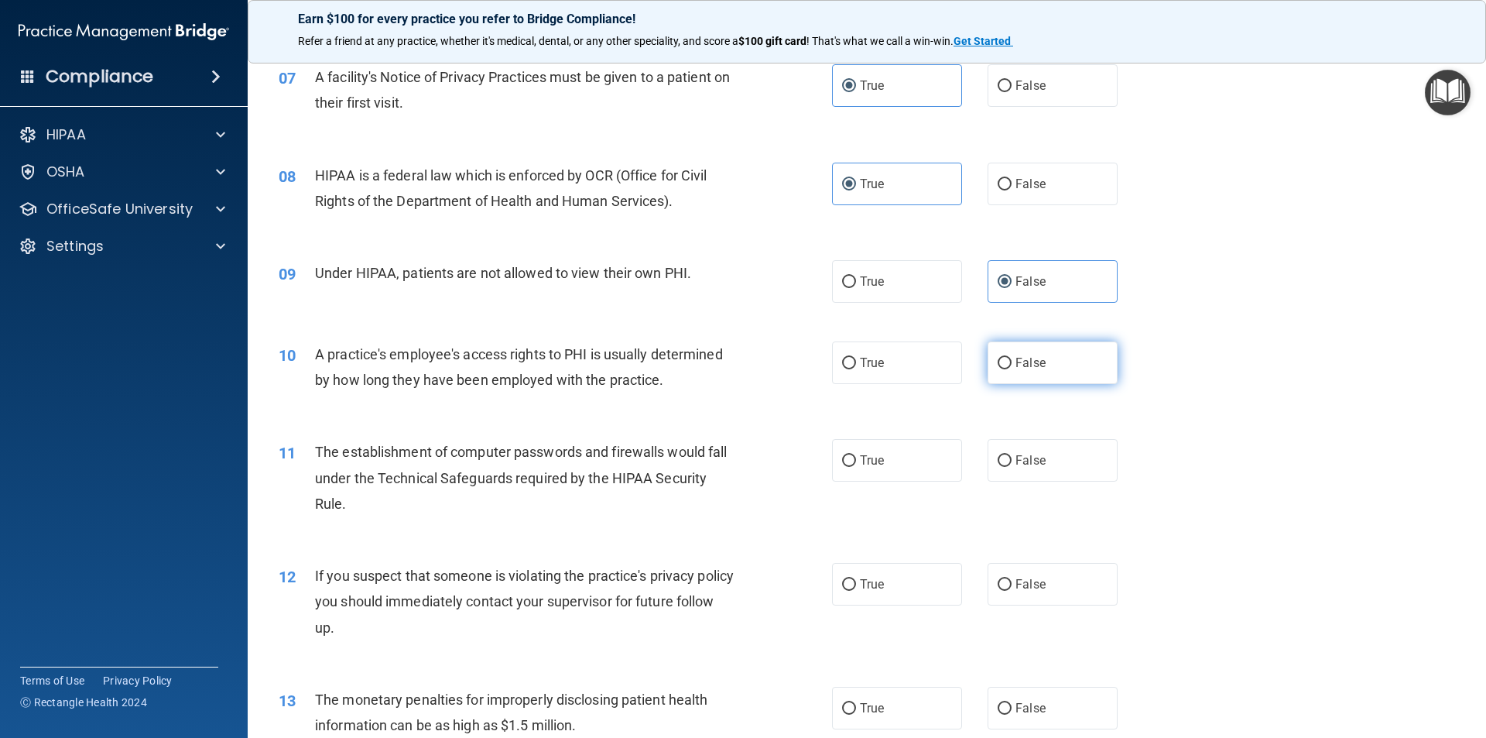
radio input "true"
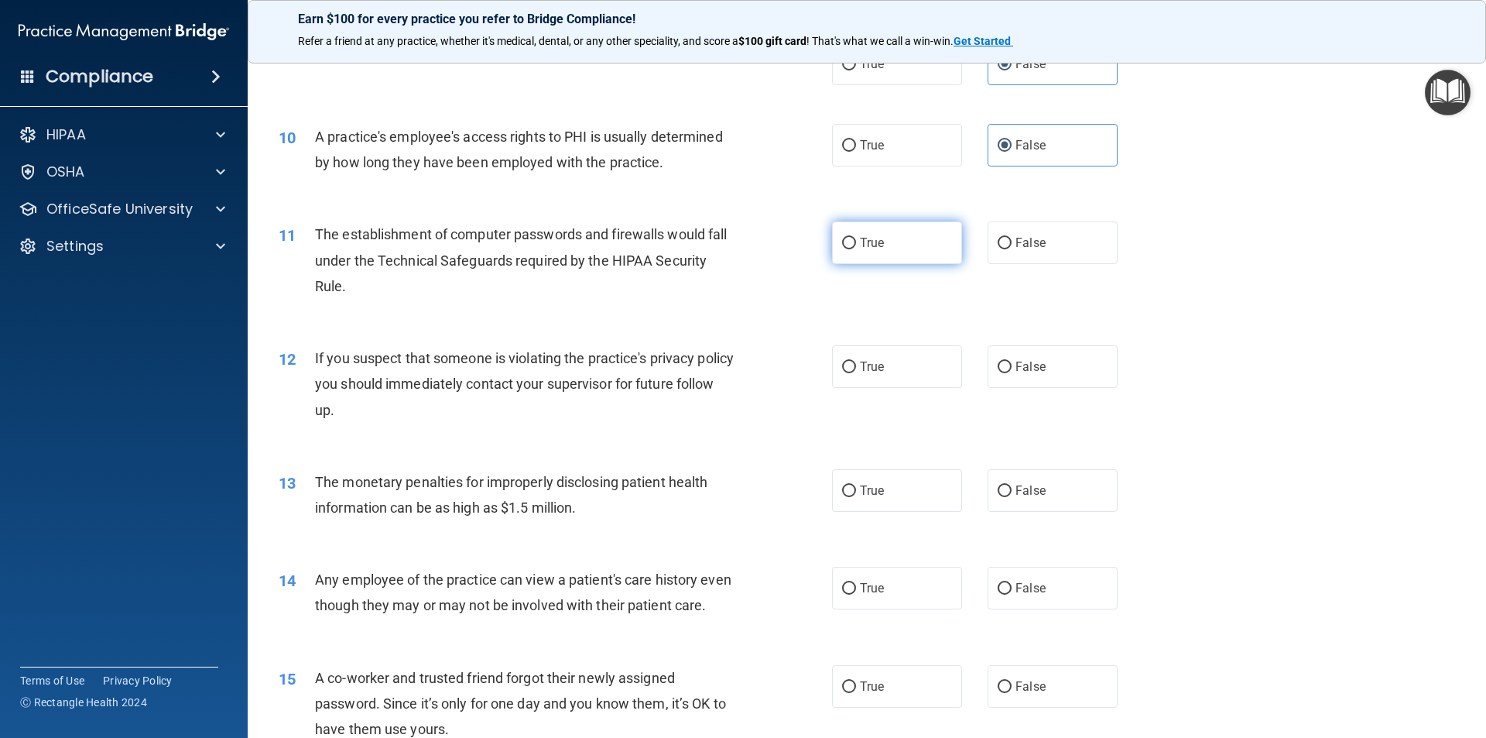
scroll to position [1032, 0]
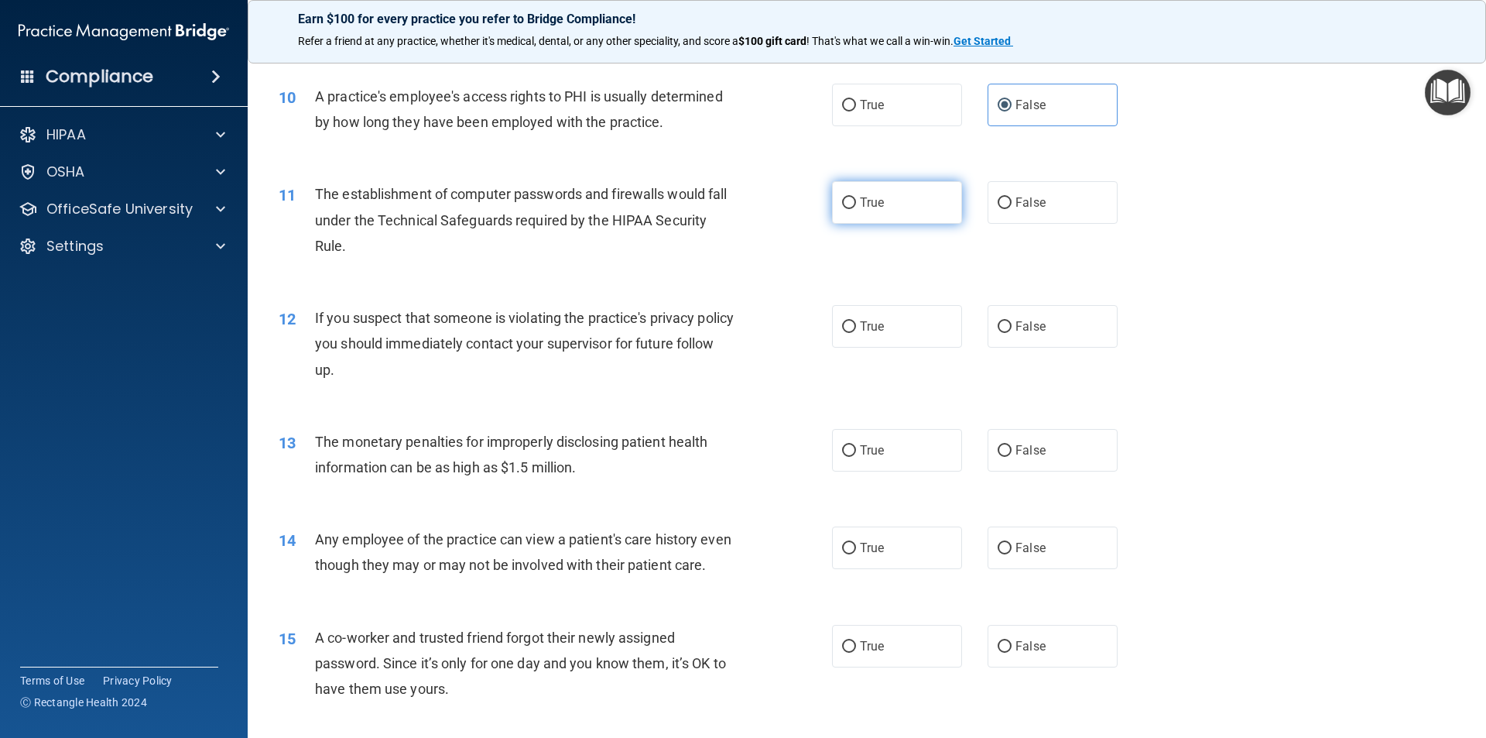
click at [882, 205] on label "True" at bounding box center [897, 202] width 130 height 43
click at [856, 205] on input "True" at bounding box center [849, 203] width 14 height 12
radio input "true"
click at [870, 329] on span "True" at bounding box center [872, 326] width 24 height 15
click at [856, 329] on input "True" at bounding box center [849, 327] width 14 height 12
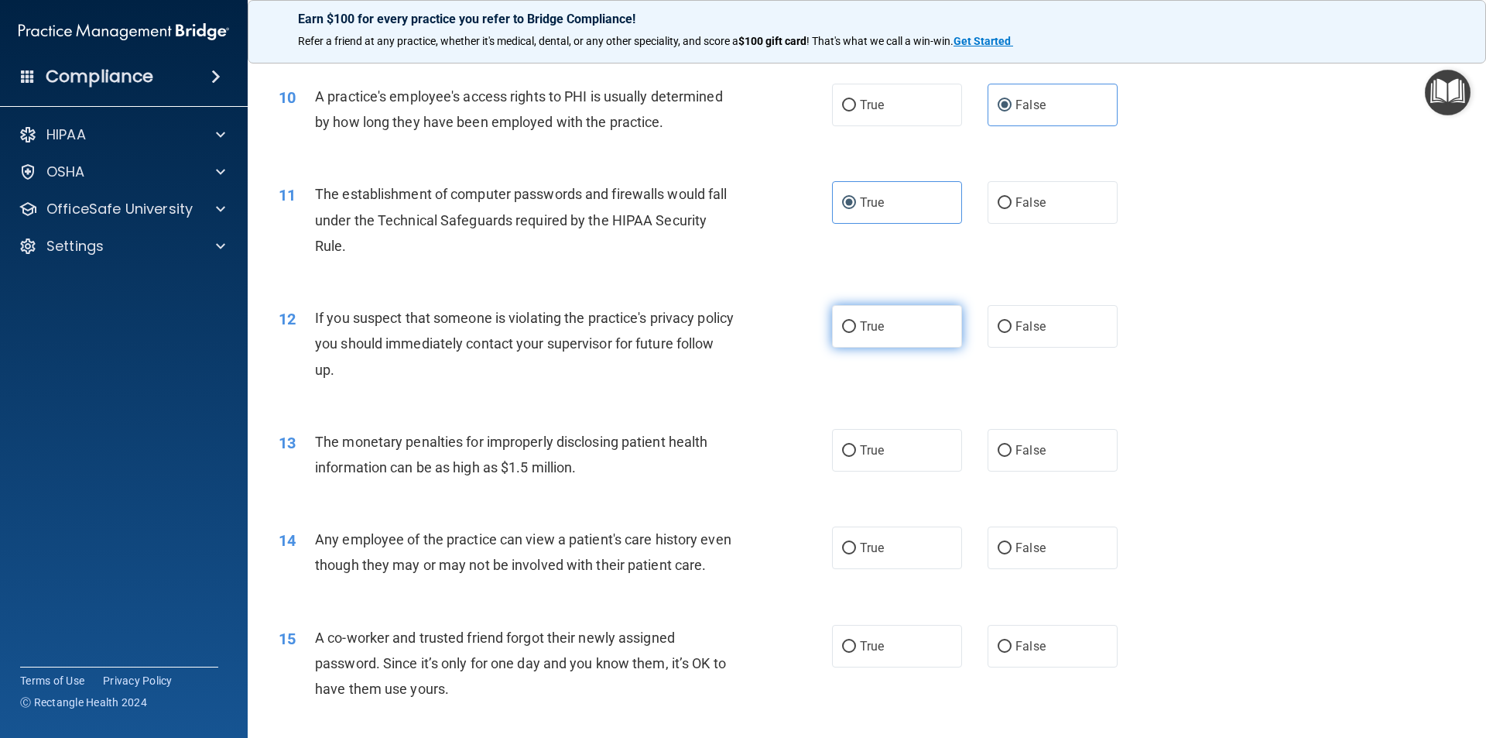
radio input "true"
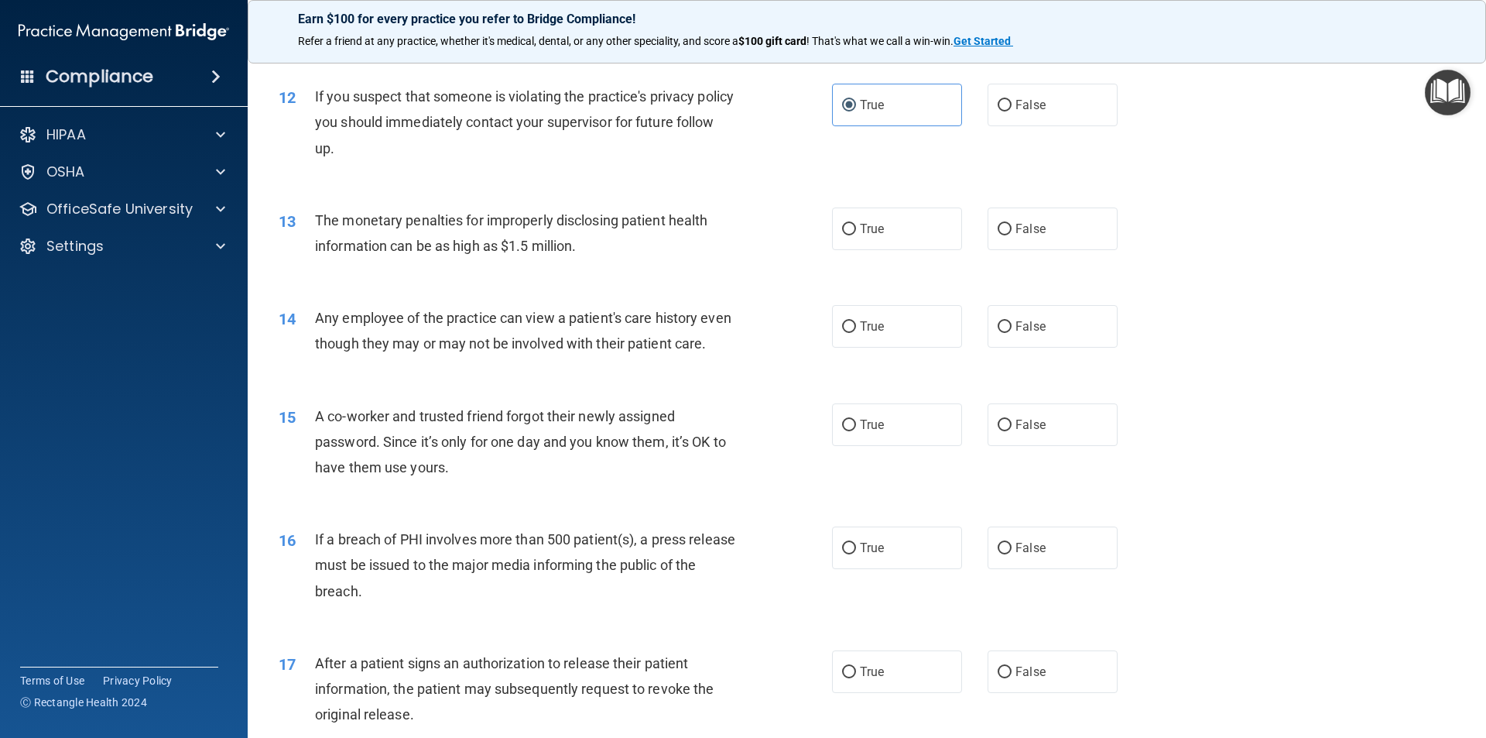
scroll to position [1290, 0]
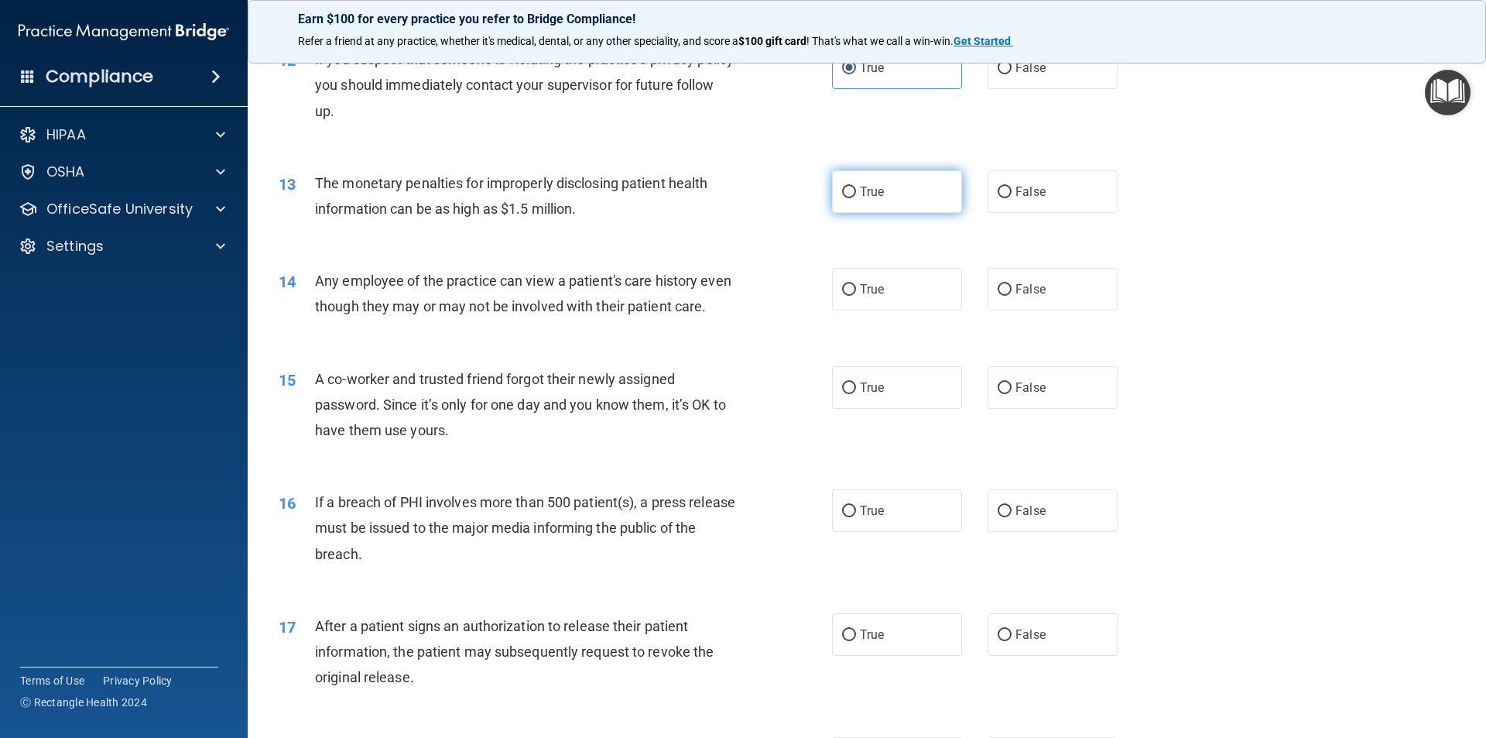
click at [892, 201] on label "True" at bounding box center [897, 191] width 130 height 43
click at [856, 198] on input "True" at bounding box center [849, 193] width 14 height 12
radio input "true"
click at [1004, 284] on input "False" at bounding box center [1005, 290] width 14 height 12
radio input "true"
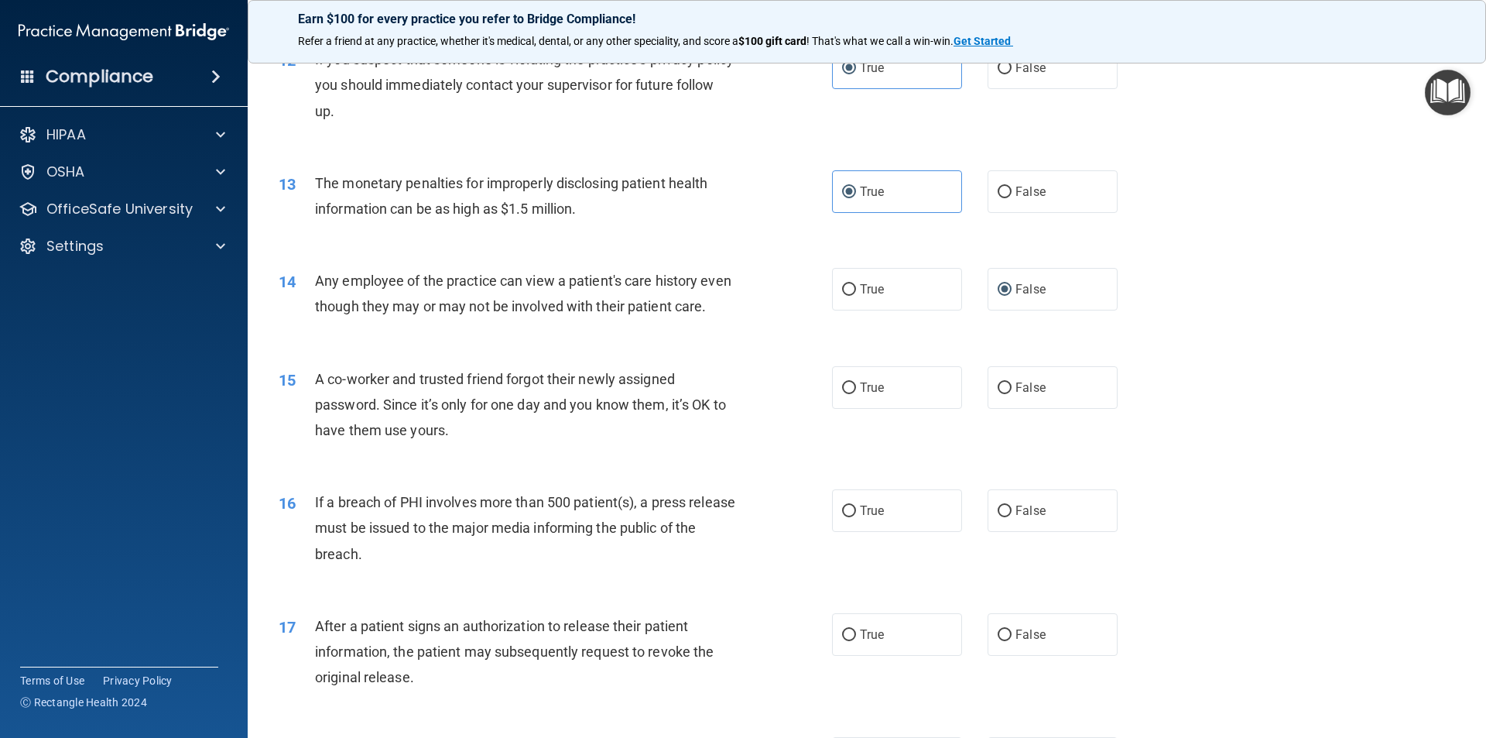
scroll to position [1548, 0]
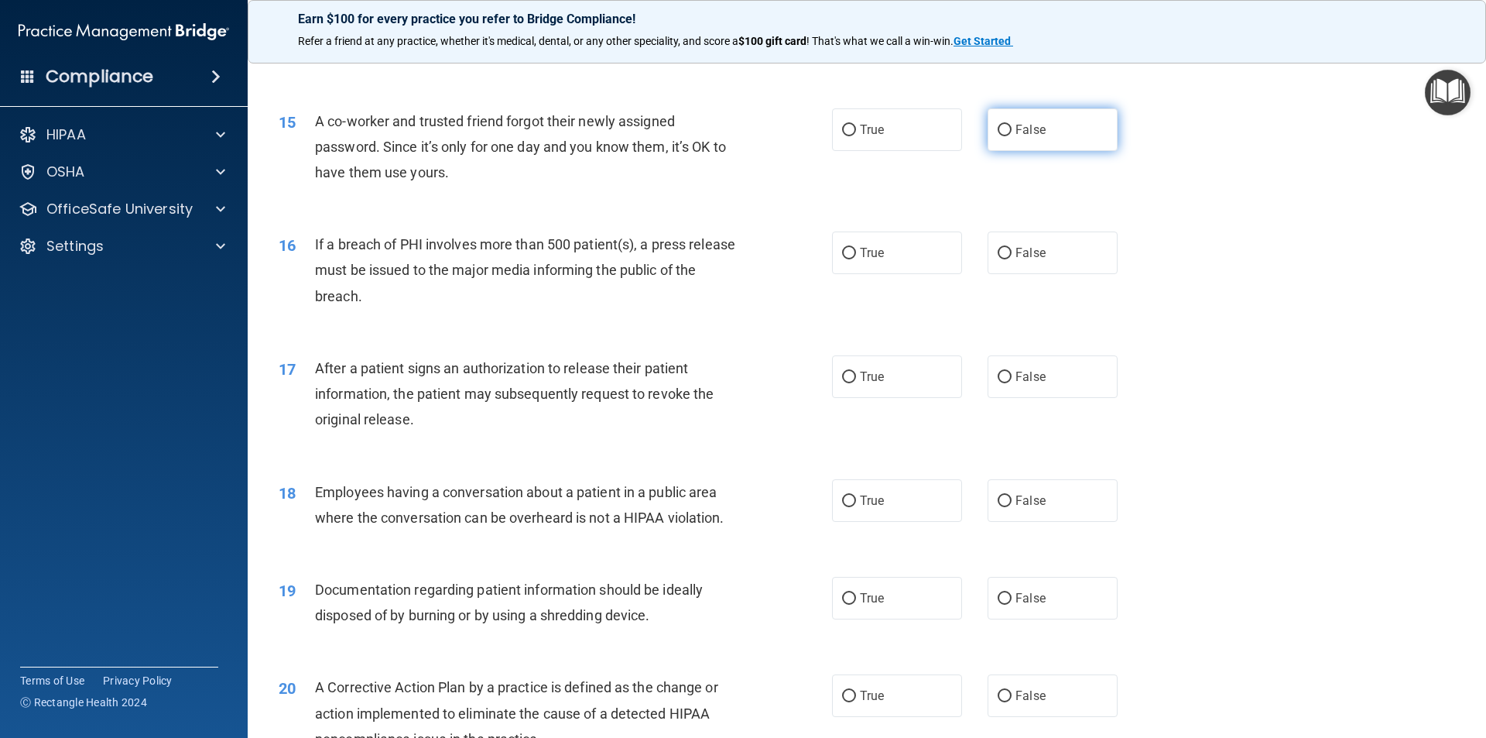
click at [1016, 151] on label "False" at bounding box center [1053, 129] width 130 height 43
click at [1012, 136] on input "False" at bounding box center [1005, 131] width 14 height 12
radio input "true"
click at [878, 274] on label "True" at bounding box center [897, 252] width 130 height 43
click at [856, 259] on input "True" at bounding box center [849, 254] width 14 height 12
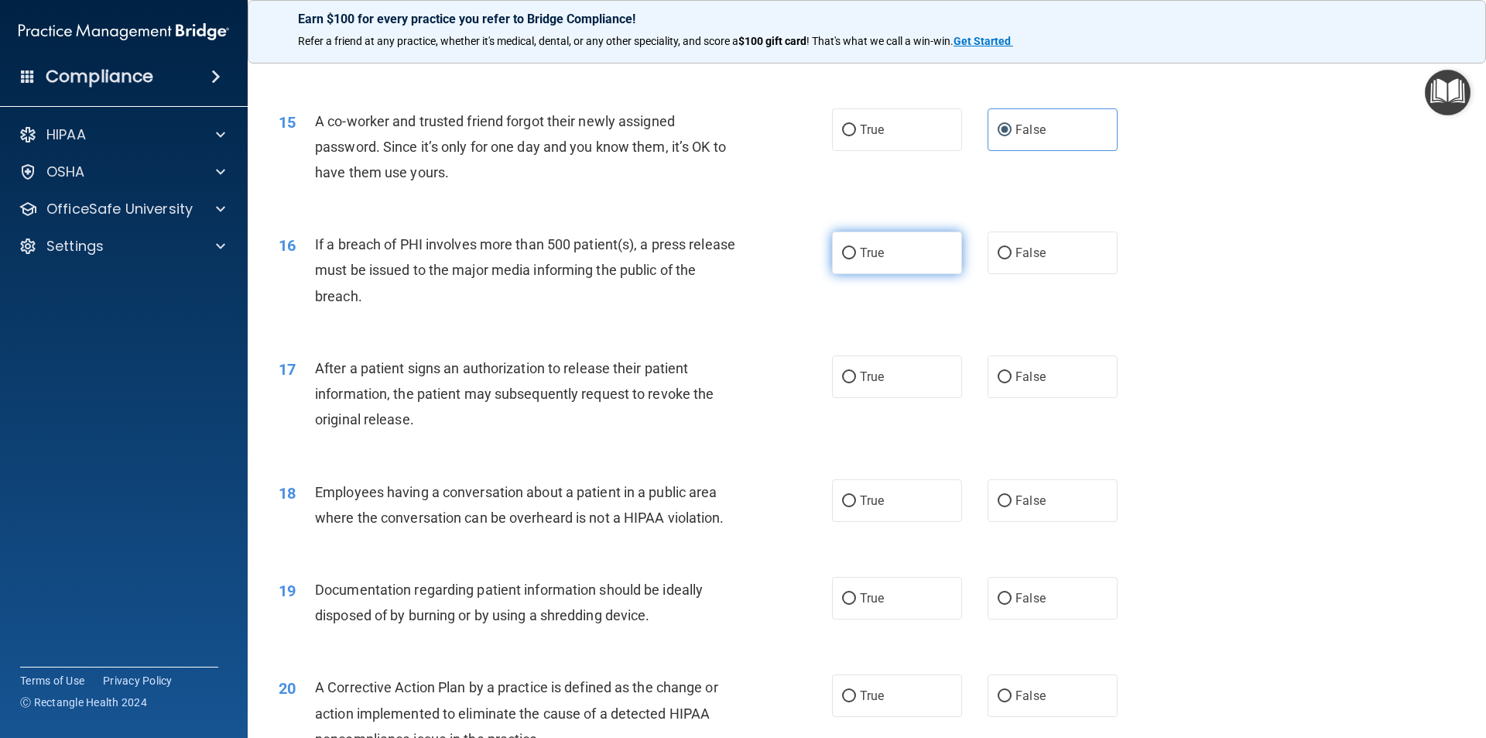
radio input "true"
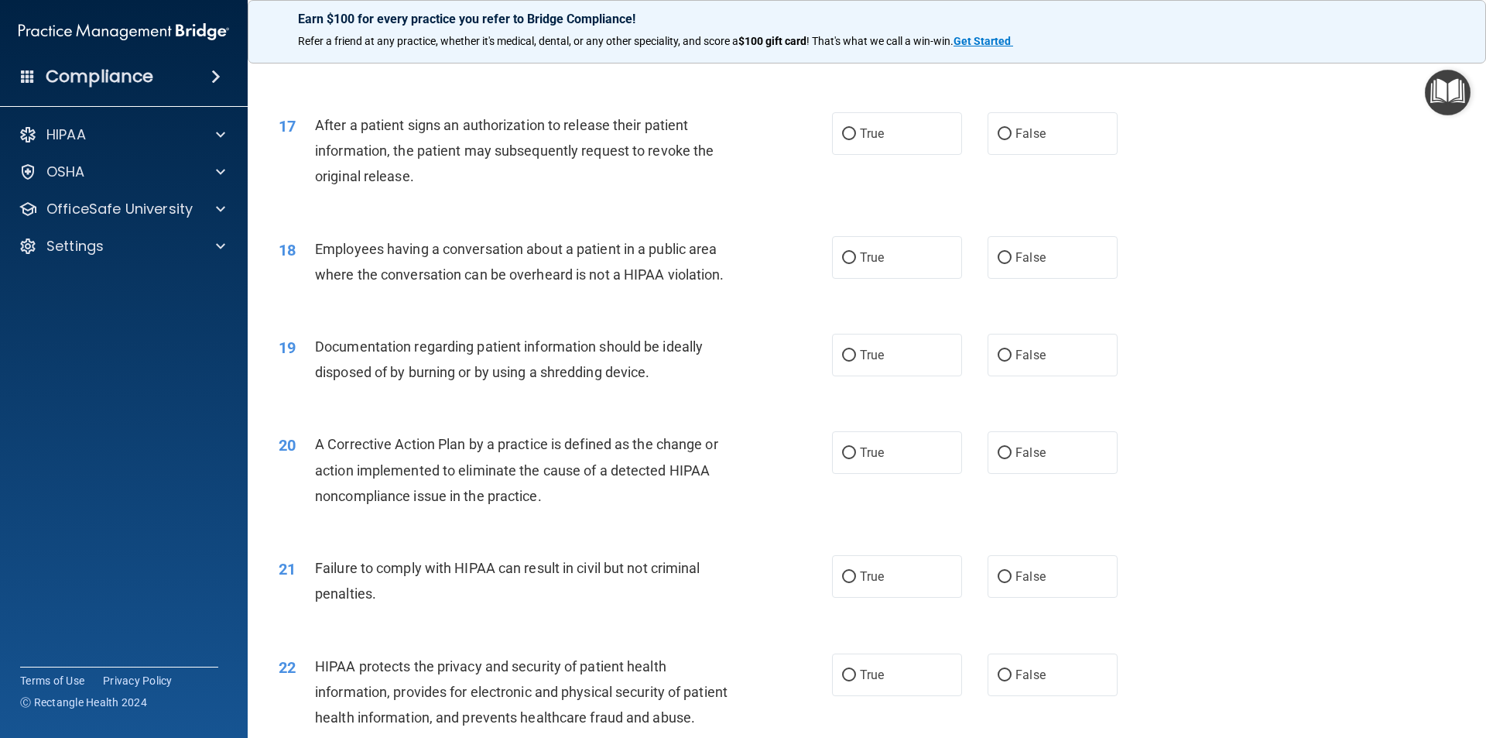
scroll to position [1806, 0]
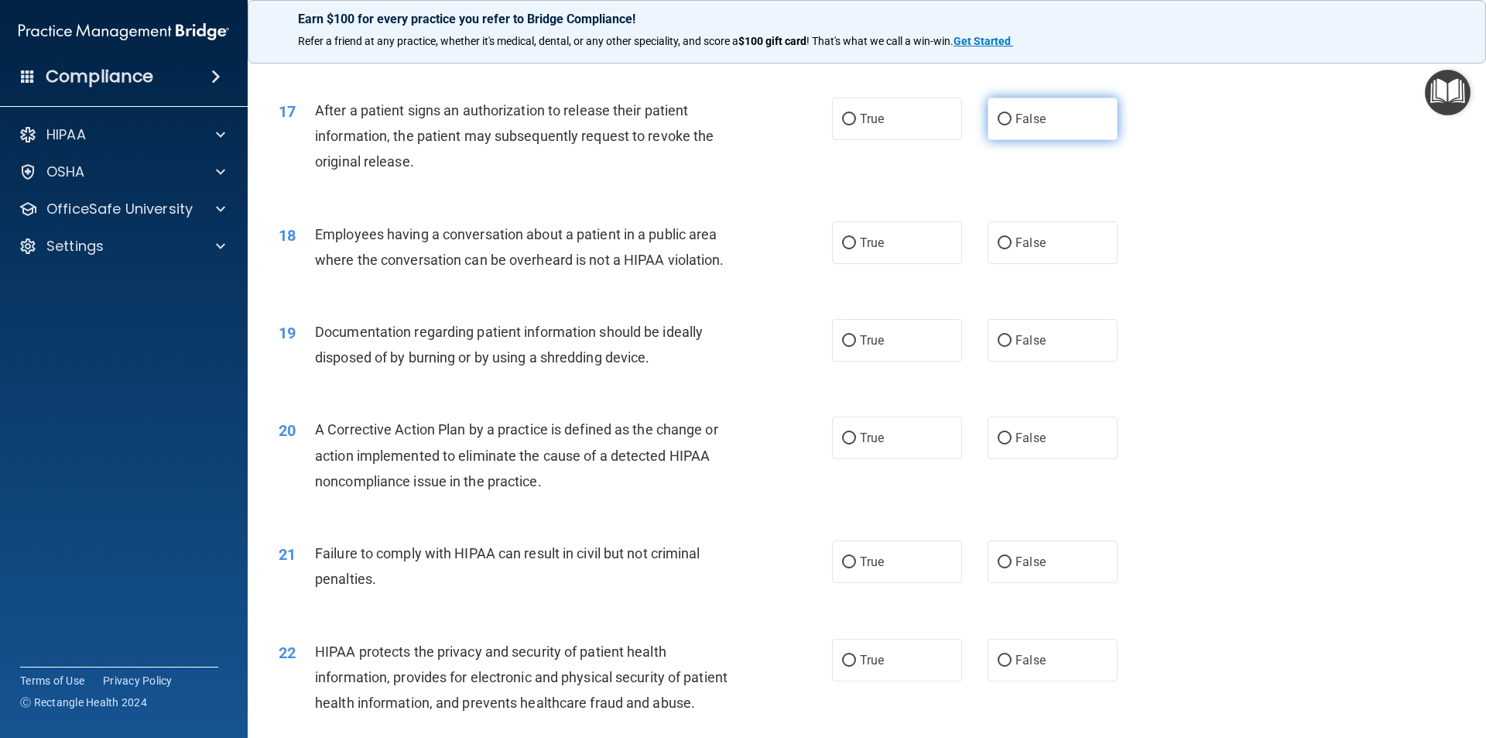
click at [1016, 126] on span "False" at bounding box center [1031, 118] width 30 height 15
click at [1012, 125] on input "False" at bounding box center [1005, 120] width 14 height 12
radio input "true"
click at [934, 140] on label "True" at bounding box center [897, 119] width 130 height 43
click at [856, 125] on input "True" at bounding box center [849, 120] width 14 height 12
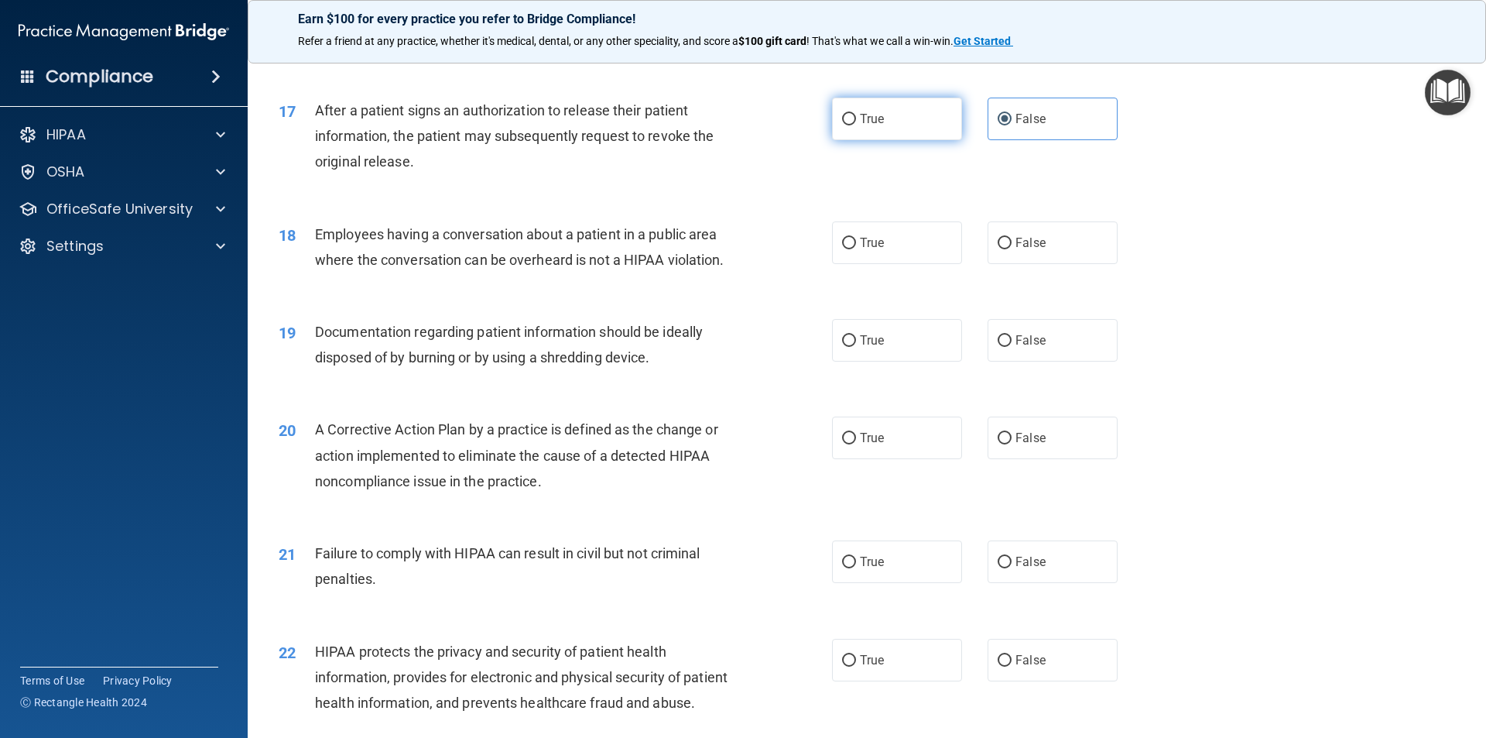
radio input "true"
radio input "false"
click at [1016, 250] on span "False" at bounding box center [1031, 242] width 30 height 15
click at [1009, 249] on input "False" at bounding box center [1005, 244] width 14 height 12
radio input "true"
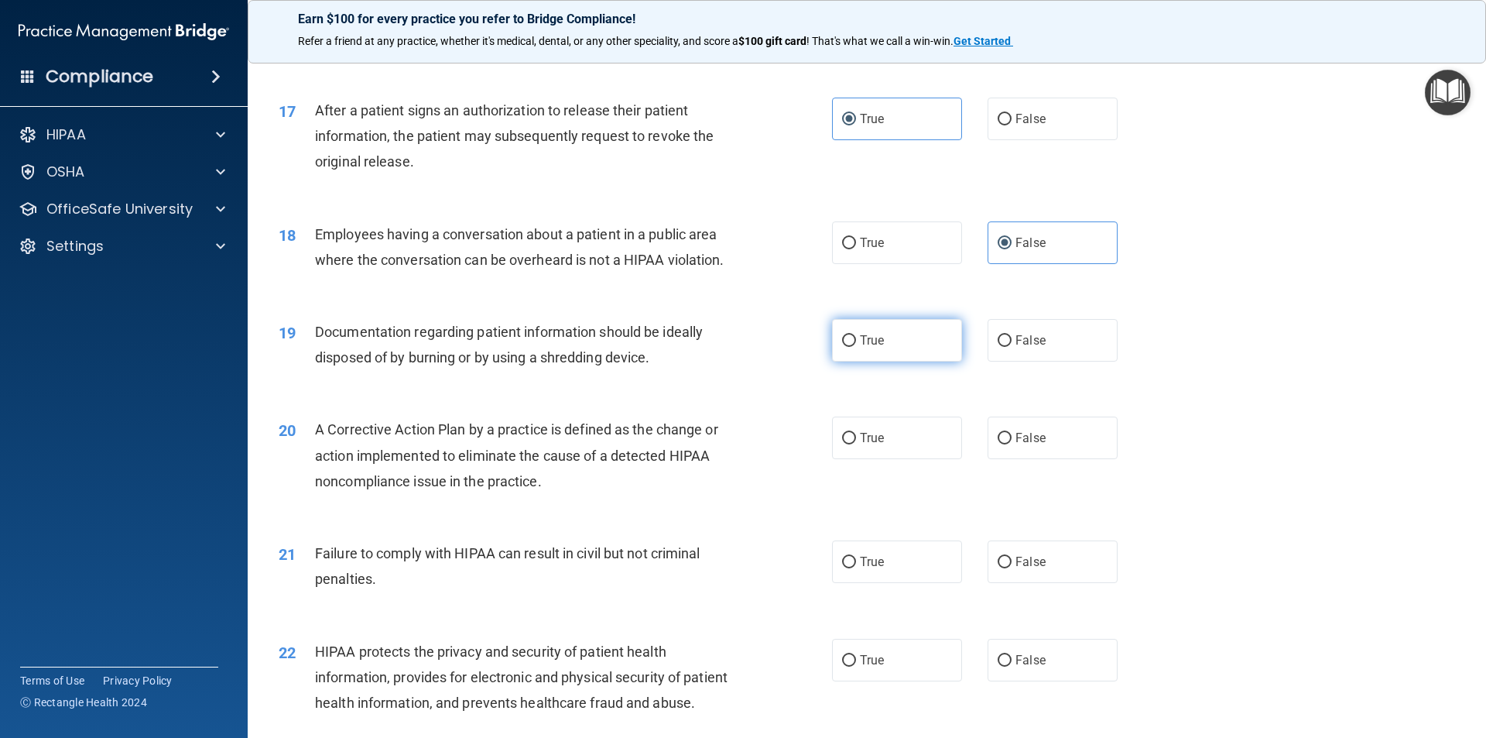
click at [865, 348] on span "True" at bounding box center [872, 340] width 24 height 15
click at [856, 347] on input "True" at bounding box center [849, 341] width 14 height 12
radio input "true"
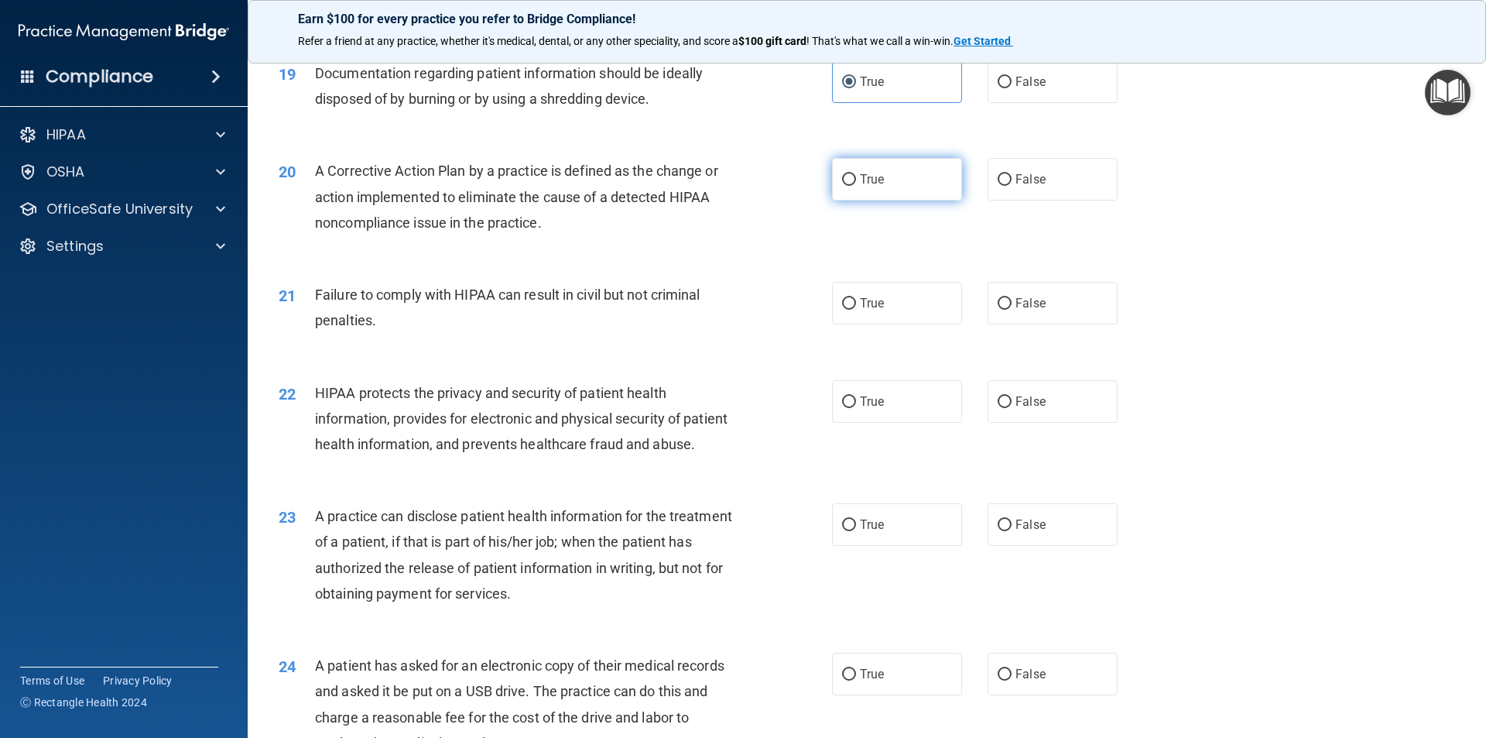
click at [896, 200] on label "True" at bounding box center [897, 179] width 130 height 43
click at [856, 186] on input "True" at bounding box center [849, 180] width 14 height 12
radio input "true"
click at [998, 310] on input "False" at bounding box center [1005, 304] width 14 height 12
radio input "true"
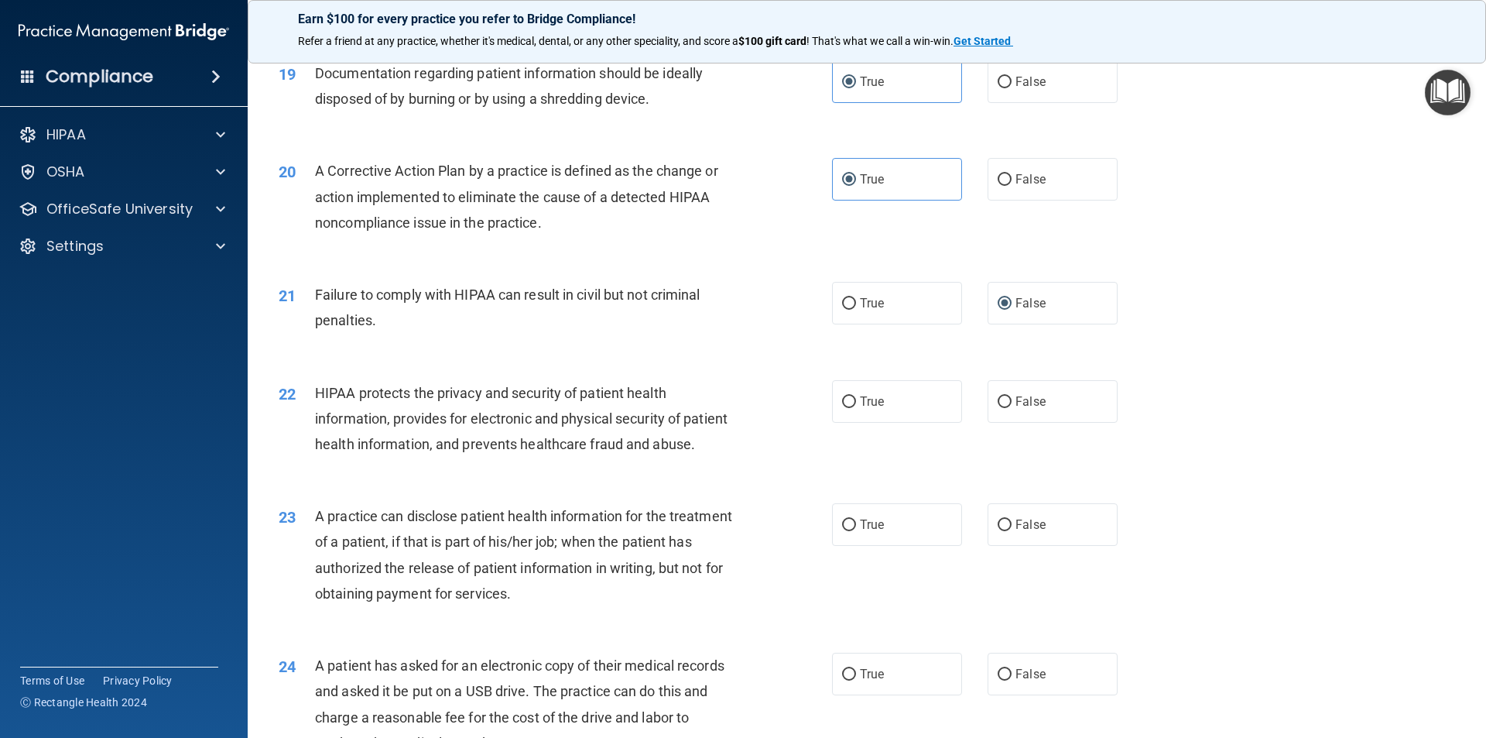
scroll to position [2322, 0]
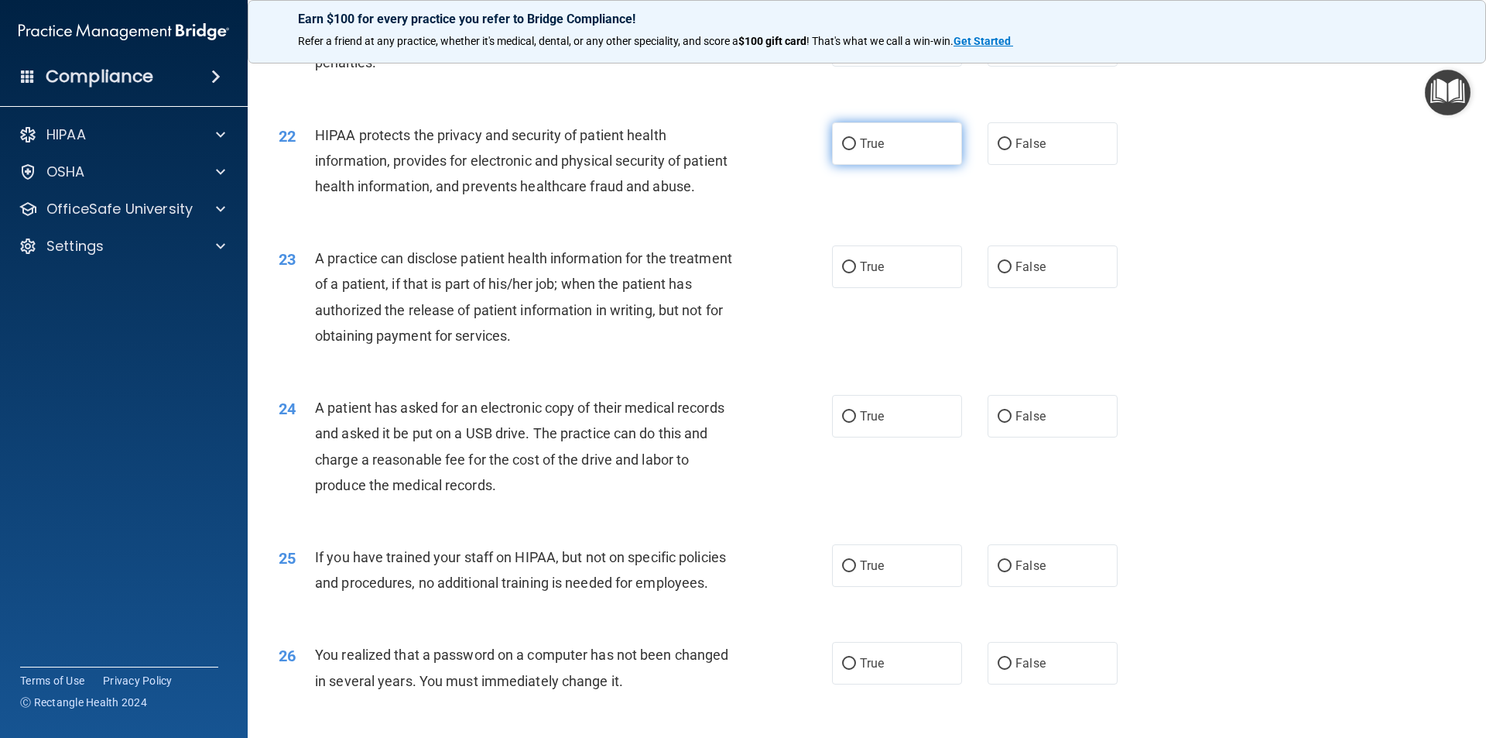
click at [876, 151] on span "True" at bounding box center [872, 143] width 24 height 15
click at [856, 150] on input "True" at bounding box center [849, 145] width 14 height 12
radio input "true"
click at [1016, 274] on span "False" at bounding box center [1031, 266] width 30 height 15
click at [1012, 273] on input "False" at bounding box center [1005, 268] width 14 height 12
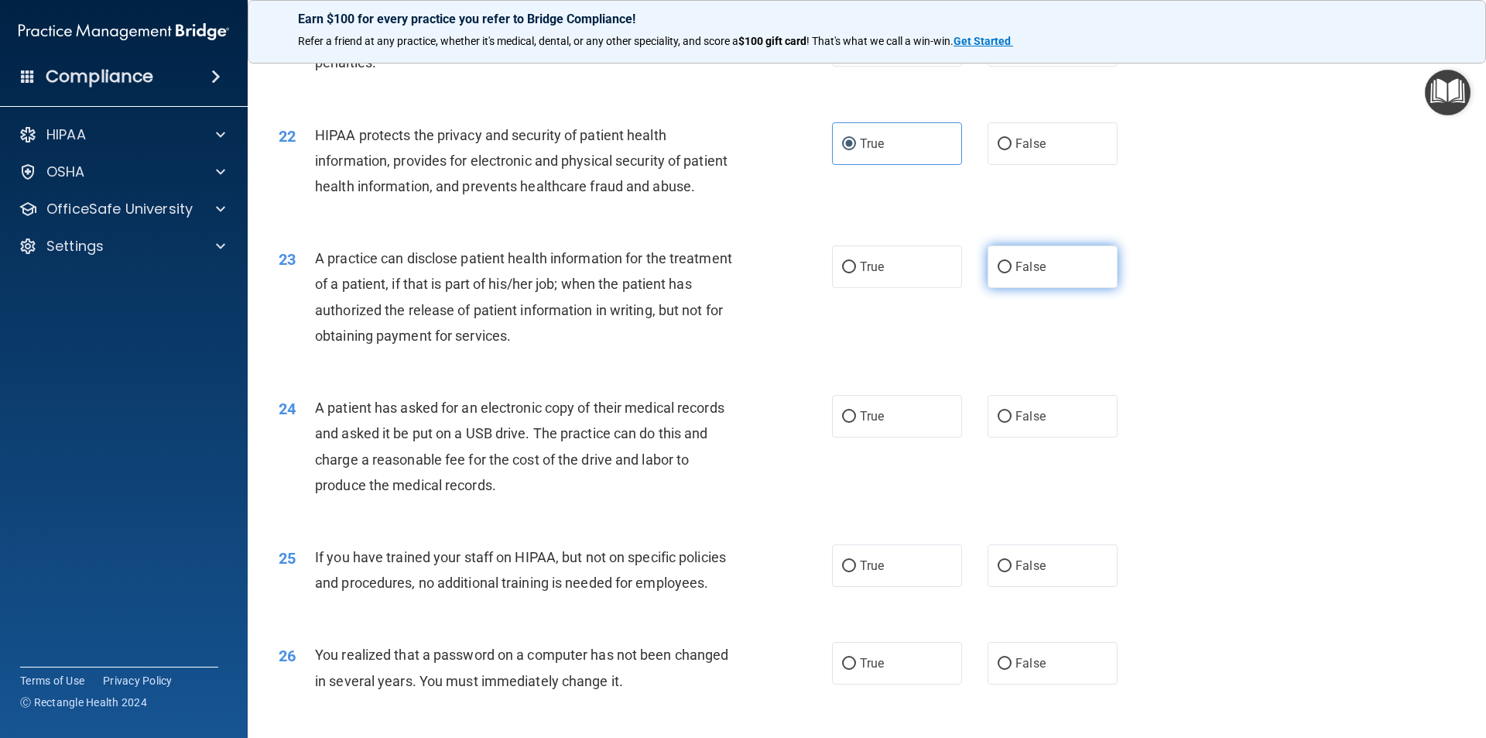
radio input "true"
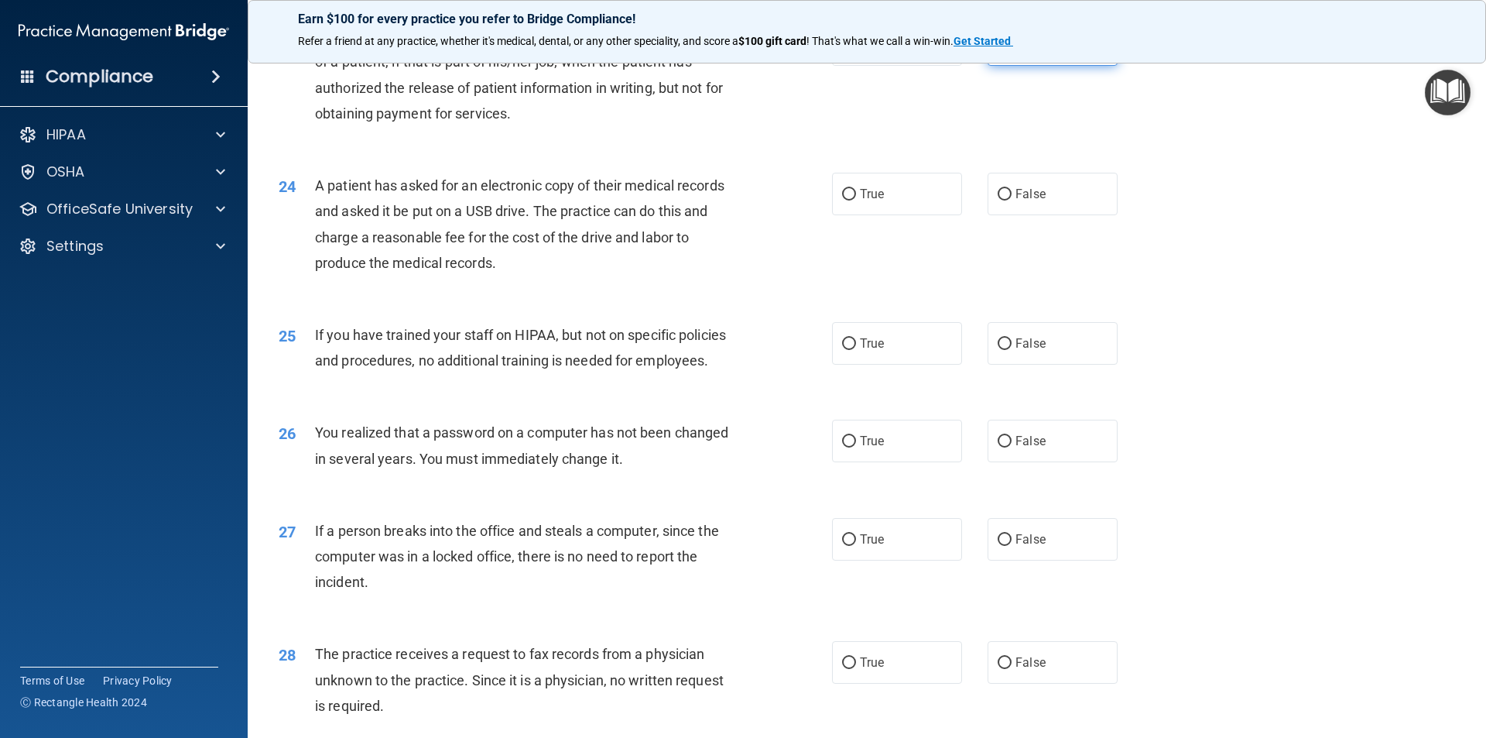
scroll to position [2580, 0]
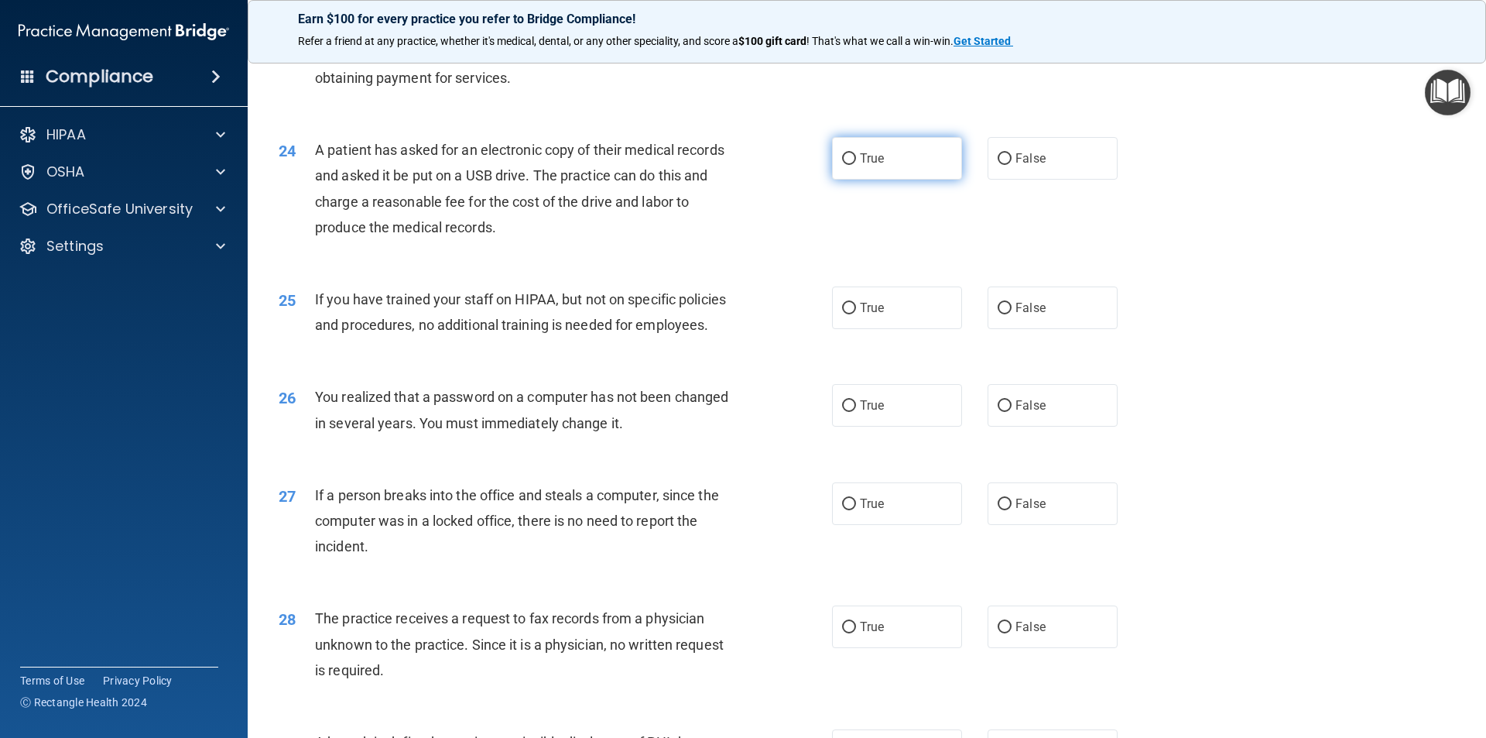
click at [872, 166] on span "True" at bounding box center [872, 158] width 24 height 15
click at [856, 165] on input "True" at bounding box center [849, 159] width 14 height 12
radio input "true"
click at [998, 314] on input "False" at bounding box center [1005, 309] width 14 height 12
radio input "true"
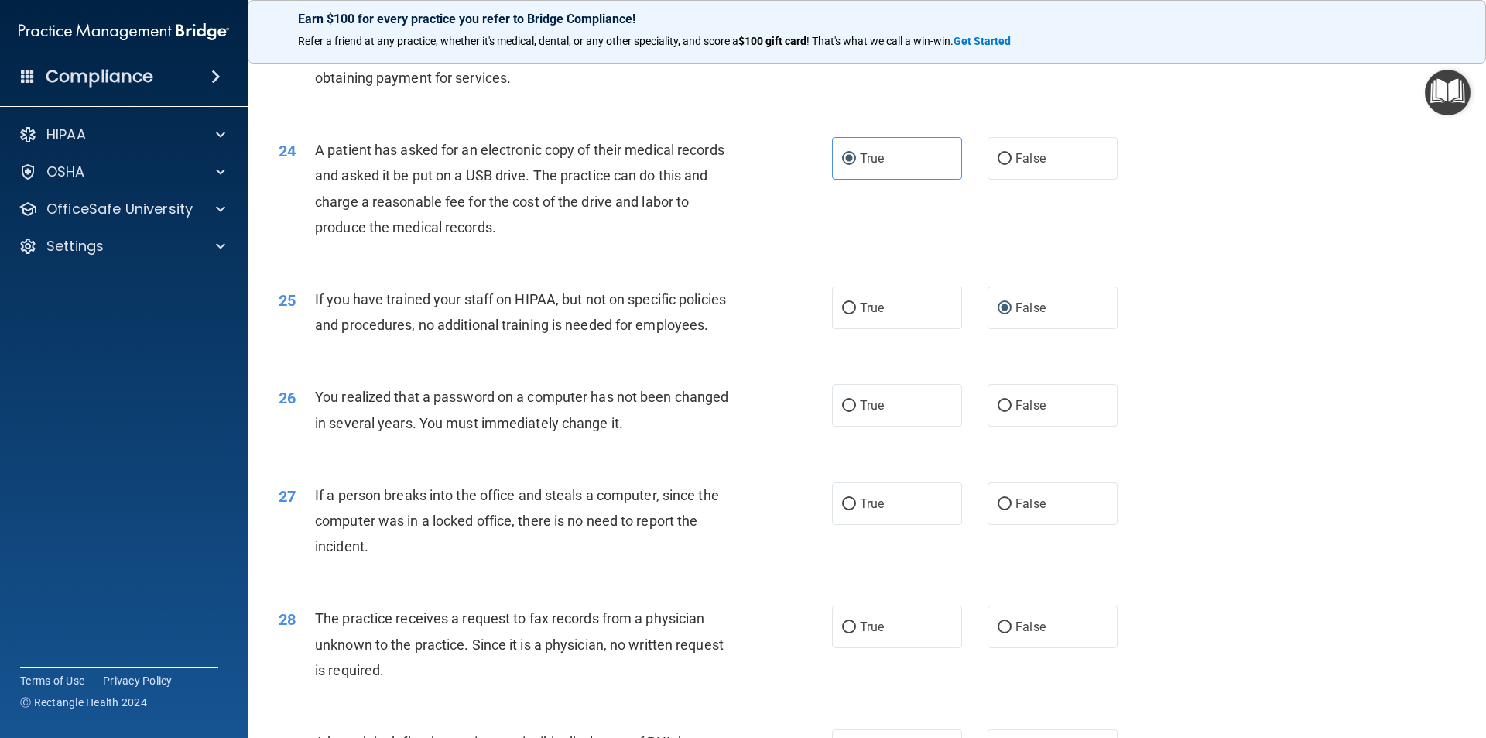
scroll to position [2839, 0]
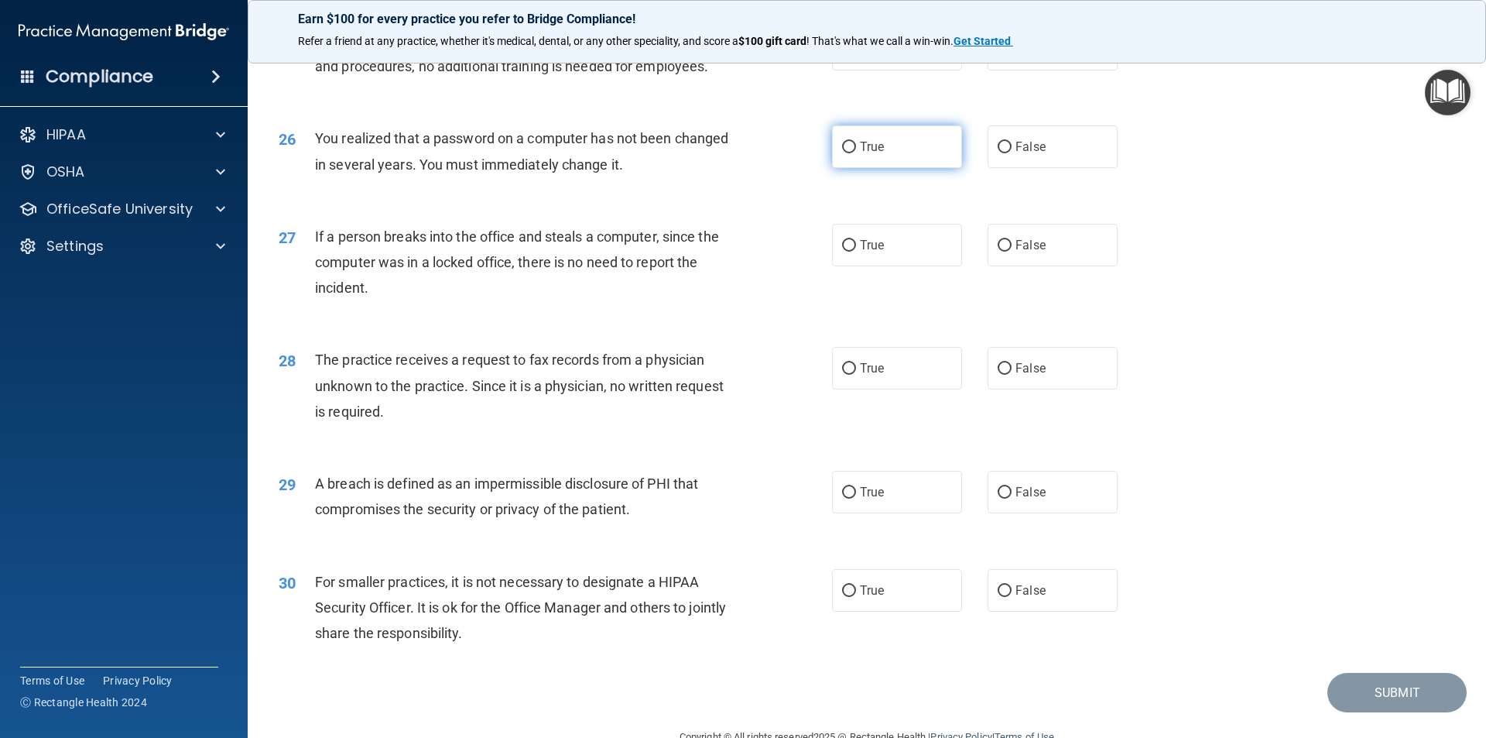
click at [878, 154] on span "True" at bounding box center [872, 146] width 24 height 15
click at [856, 153] on input "True" at bounding box center [849, 148] width 14 height 12
radio input "true"
click at [891, 266] on label "True" at bounding box center [897, 245] width 130 height 43
click at [856, 252] on input "True" at bounding box center [849, 246] width 14 height 12
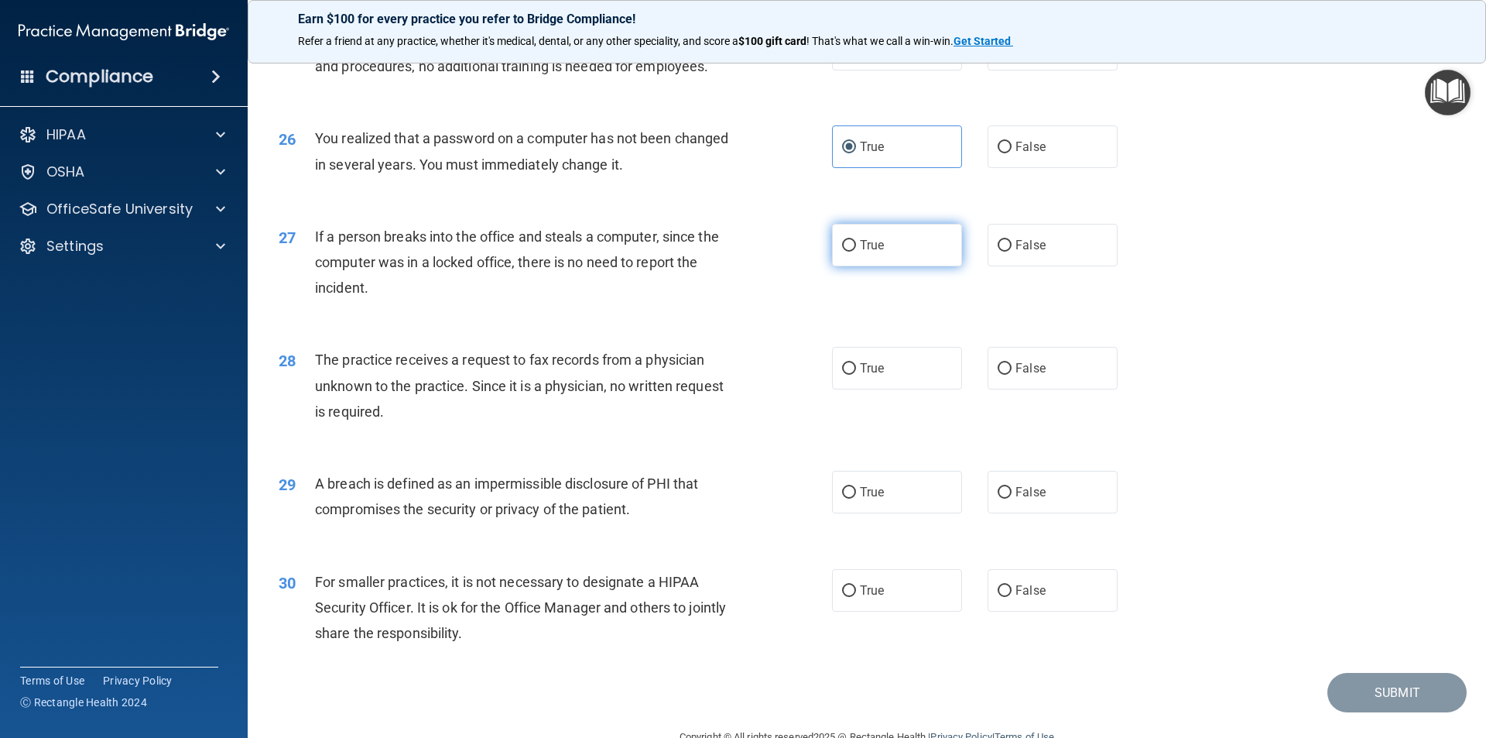
radio input "true"
click at [998, 252] on input "False" at bounding box center [1005, 246] width 14 height 12
radio input "true"
radio input "false"
click at [999, 375] on input "False" at bounding box center [1005, 369] width 14 height 12
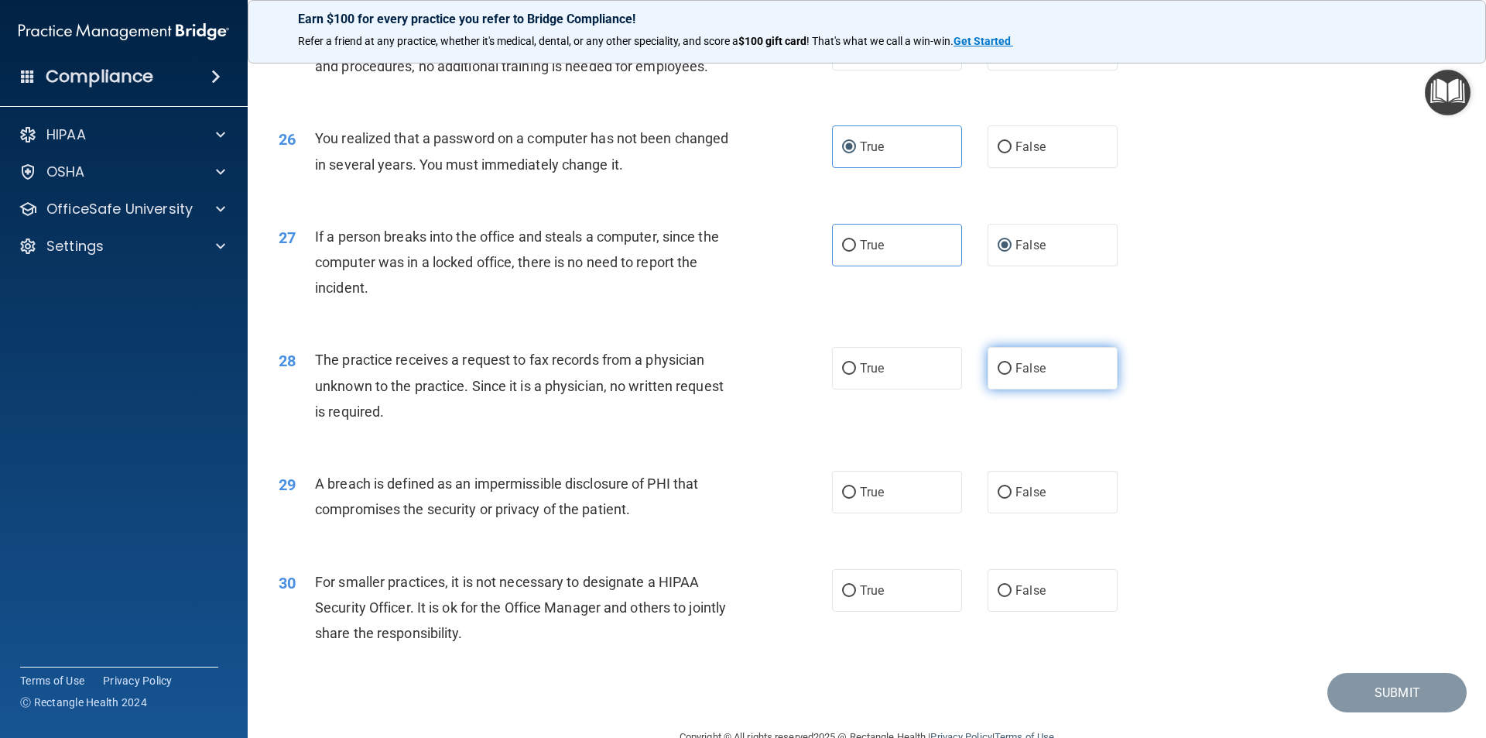
radio input "true"
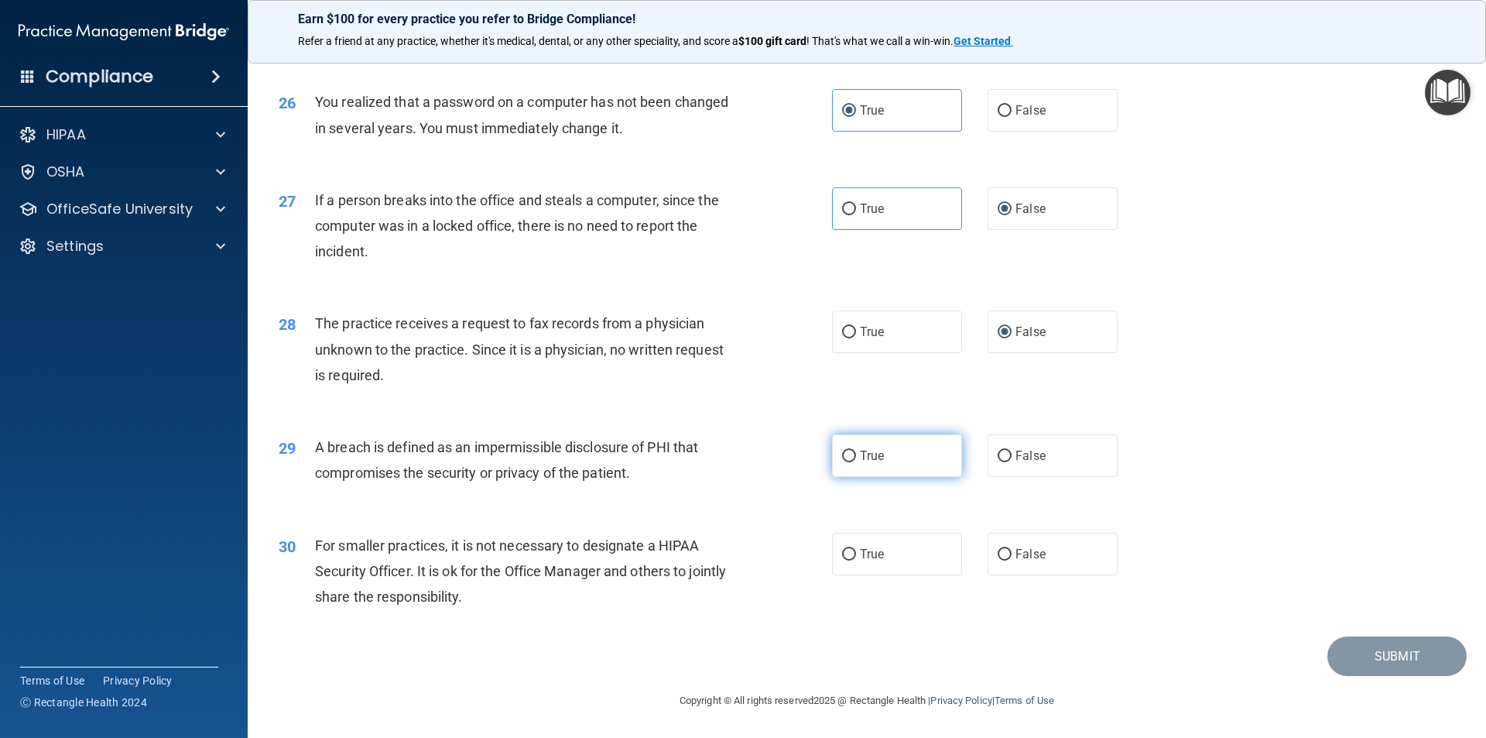
click at [852, 461] on label "True" at bounding box center [897, 455] width 130 height 43
click at [852, 461] on input "True" at bounding box center [849, 457] width 14 height 12
radio input "true"
click at [1016, 557] on span "False" at bounding box center [1031, 554] width 30 height 15
click at [1009, 557] on input "False" at bounding box center [1005, 555] width 14 height 12
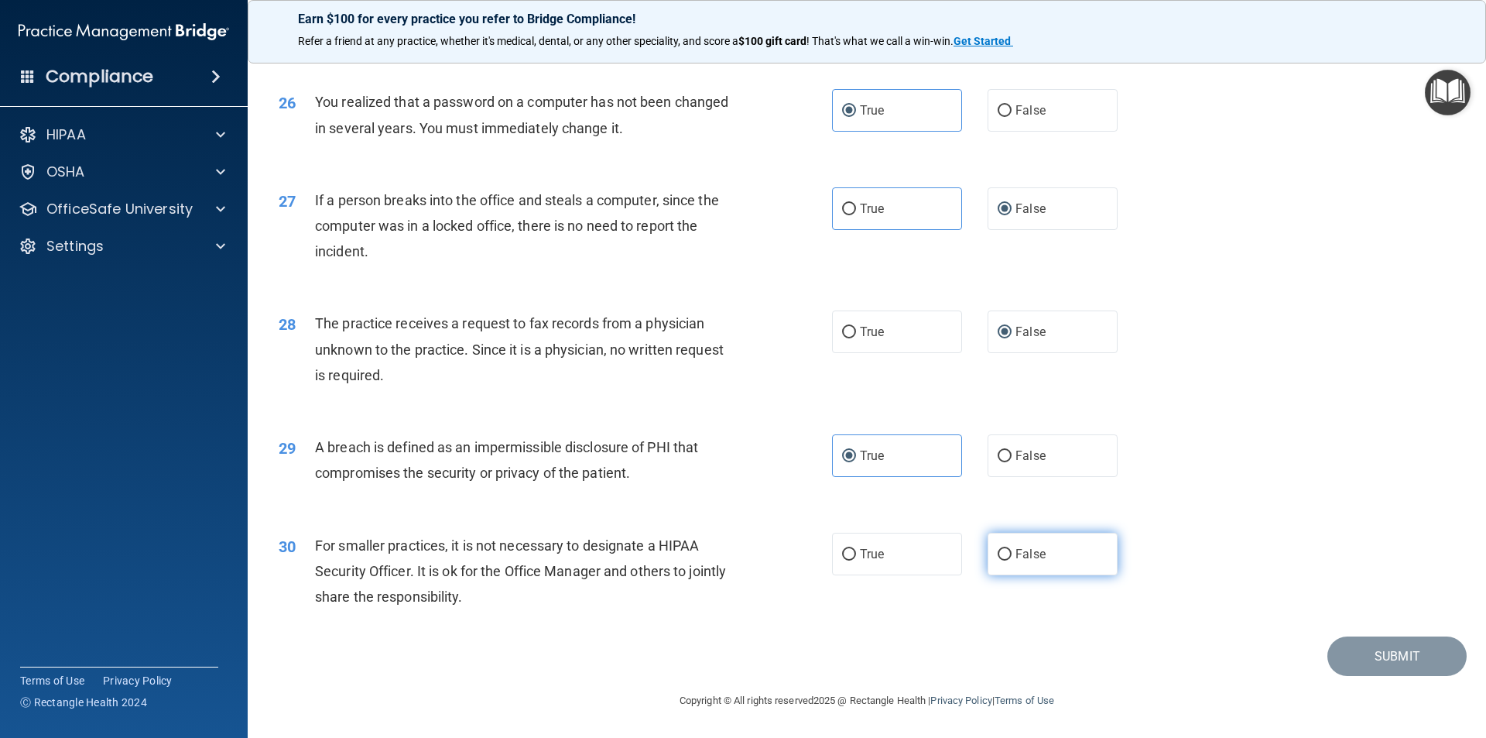
radio input "true"
click at [1395, 653] on button "Submit" at bounding box center [1397, 655] width 139 height 39
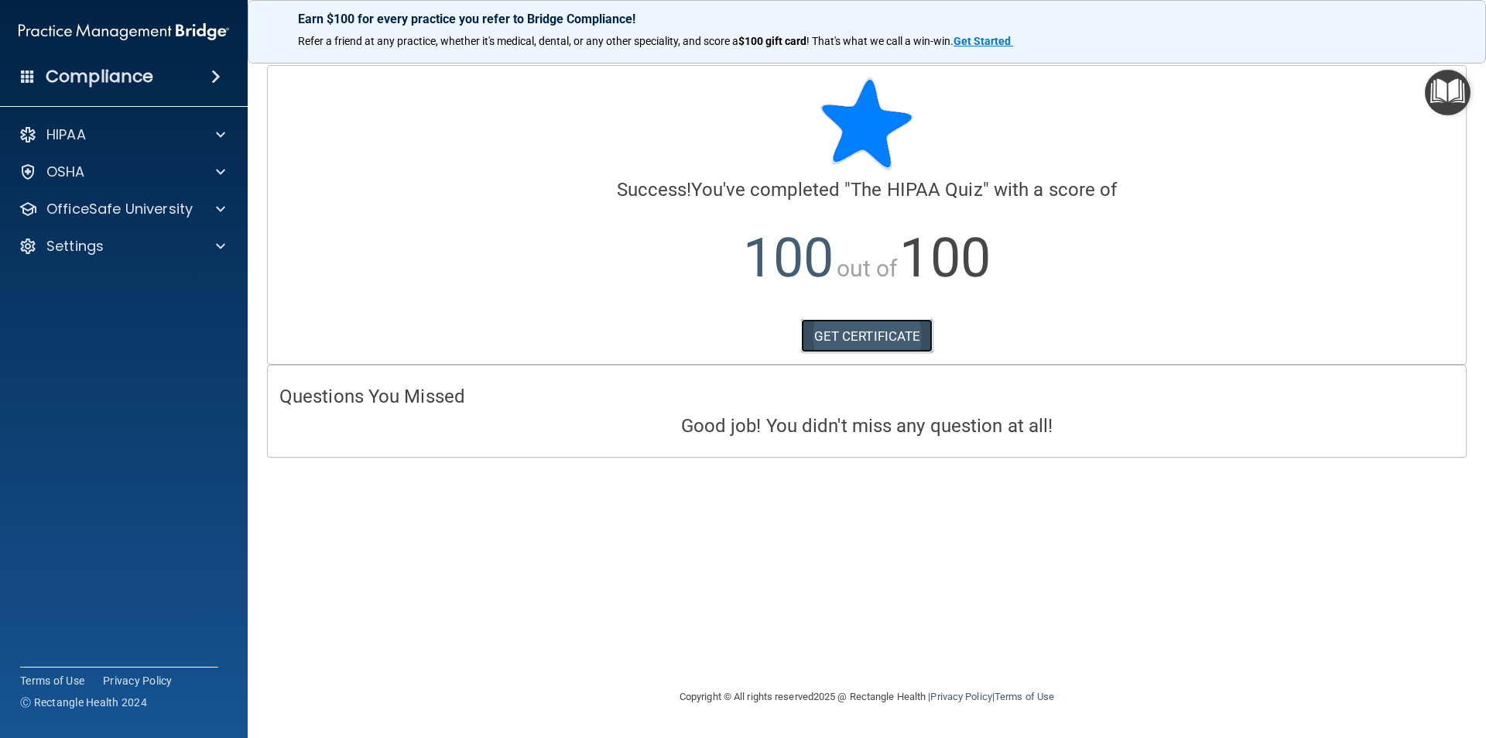
click at [894, 344] on link "GET CERTIFICATE" at bounding box center [867, 336] width 132 height 34
drag, startPoint x: 472, startPoint y: 128, endPoint x: 447, endPoint y: 131, distance: 24.9
click at [471, 128] on div at bounding box center [866, 123] width 1175 height 93
click at [135, 134] on div "HIPAA" at bounding box center [103, 134] width 192 height 19
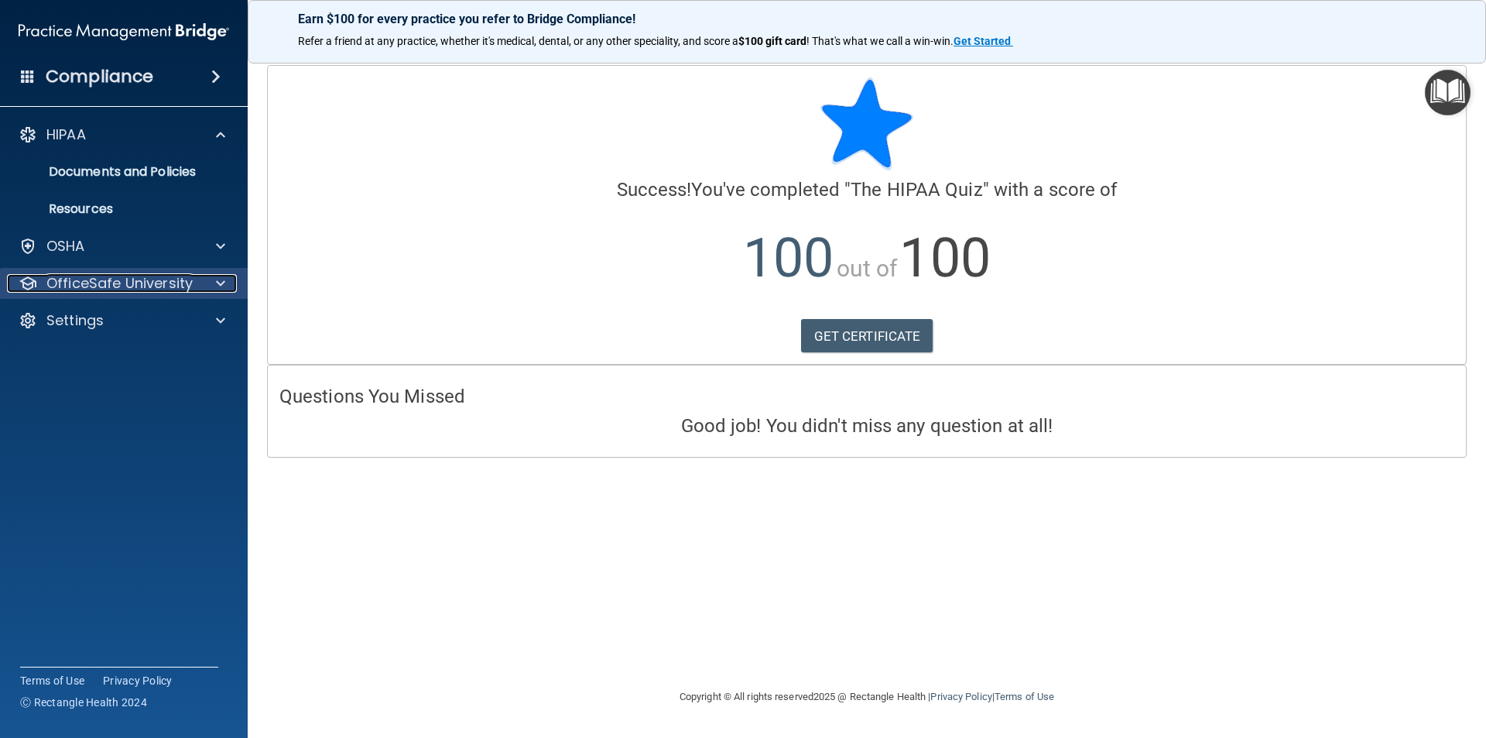
click at [140, 281] on p "OfficeSafe University" at bounding box center [119, 283] width 146 height 19
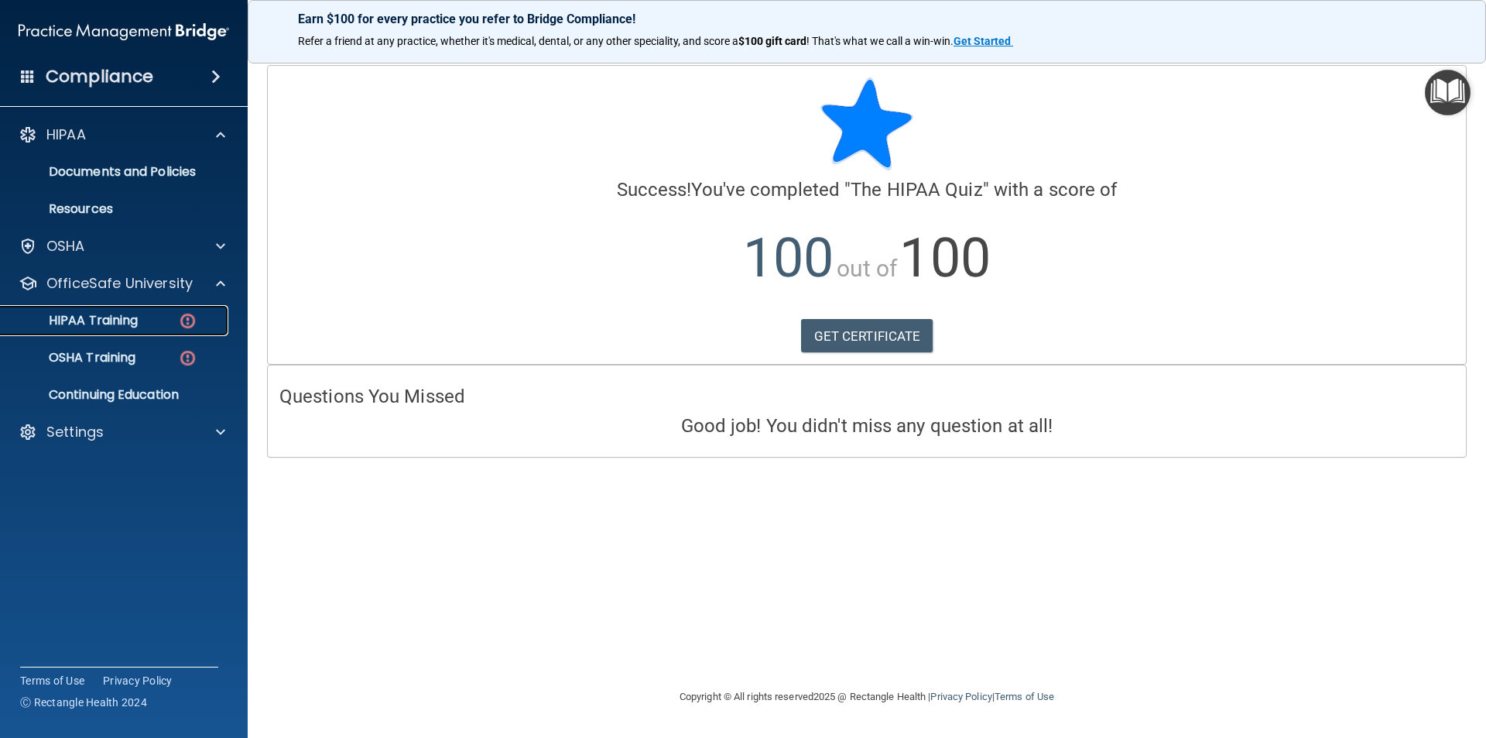
drag, startPoint x: 163, startPoint y: 319, endPoint x: 187, endPoint y: 324, distance: 23.7
click at [163, 319] on div "HIPAA Training" at bounding box center [115, 320] width 211 height 15
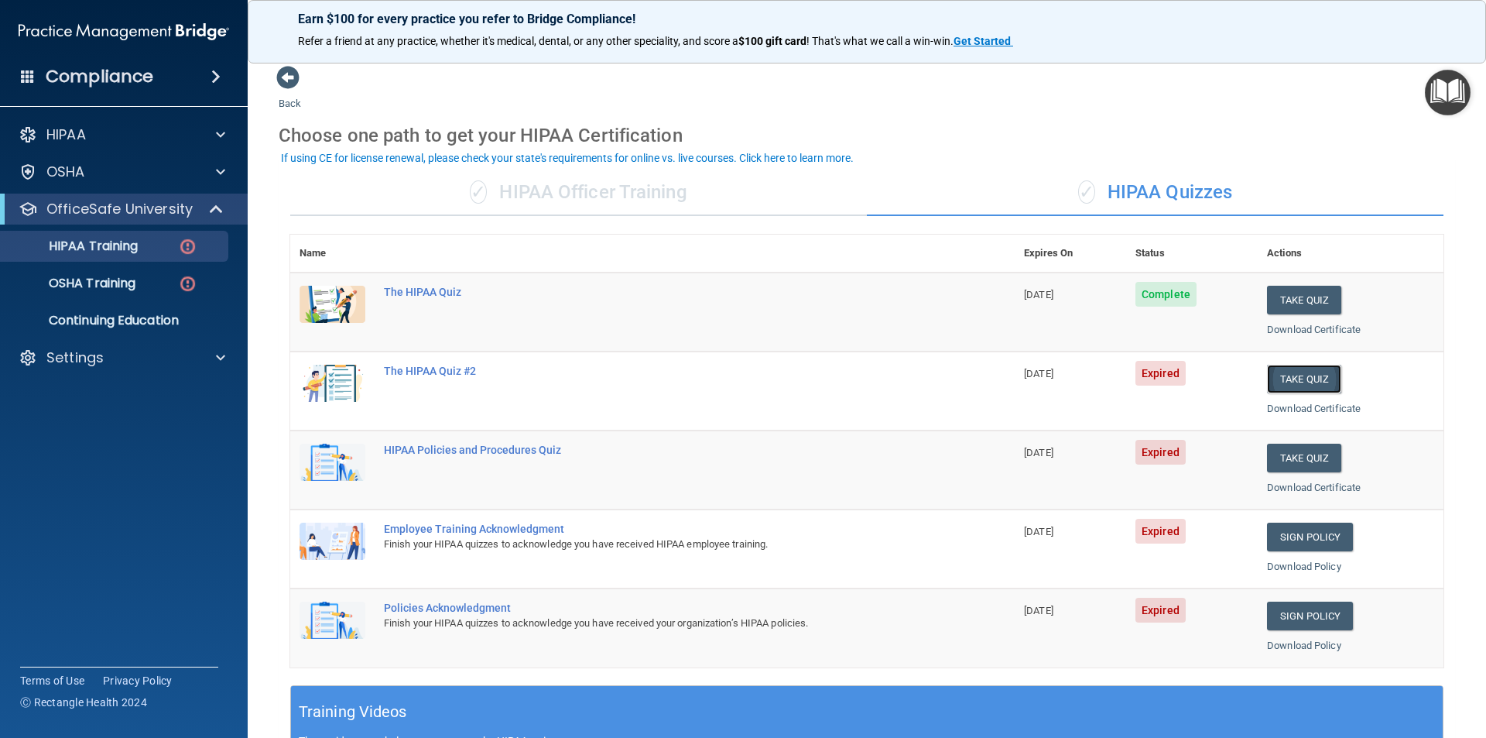
click at [1290, 379] on button "Take Quiz" at bounding box center [1304, 379] width 74 height 29
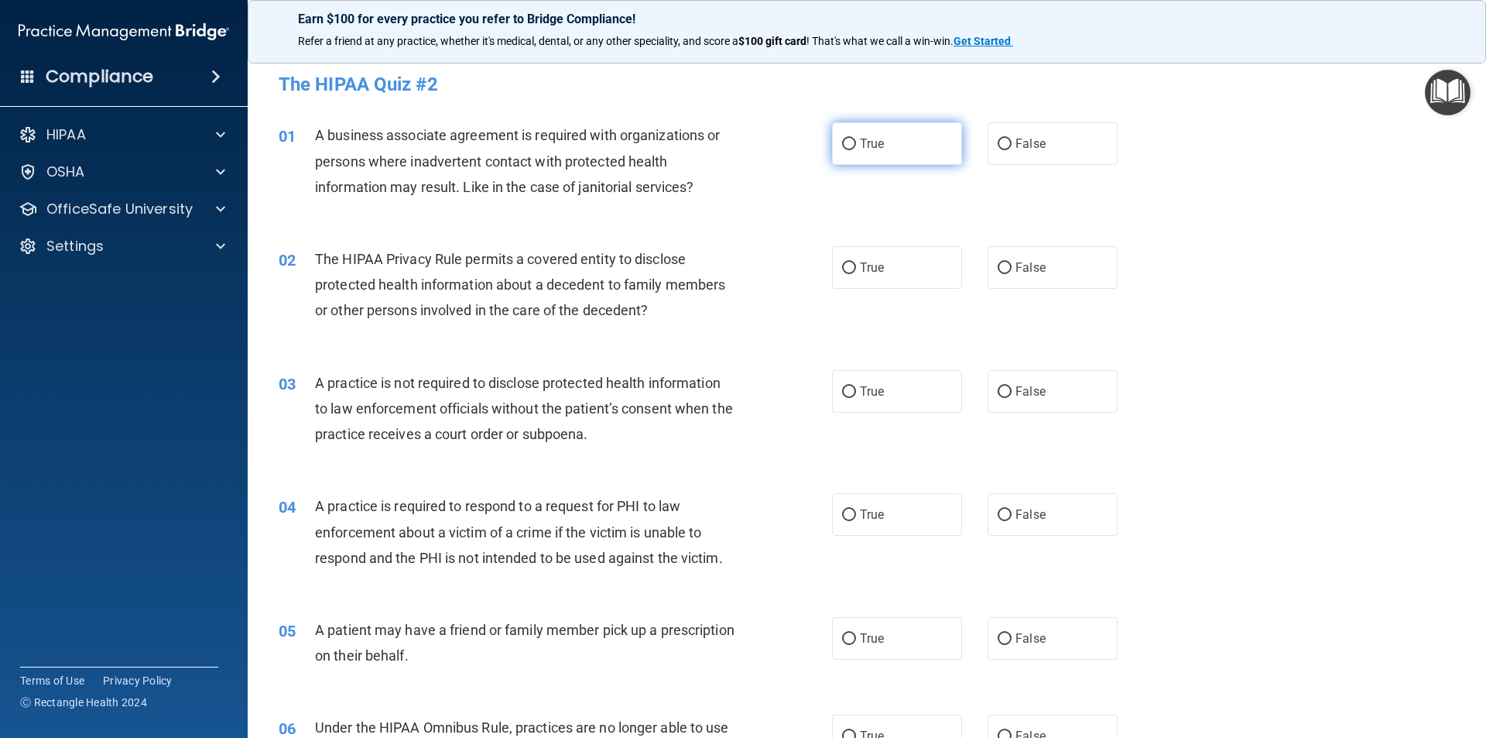
click at [887, 132] on label "True" at bounding box center [897, 143] width 130 height 43
click at [856, 139] on input "True" at bounding box center [849, 145] width 14 height 12
radio input "true"
click at [884, 260] on label "True" at bounding box center [897, 267] width 130 height 43
click at [856, 262] on input "True" at bounding box center [849, 268] width 14 height 12
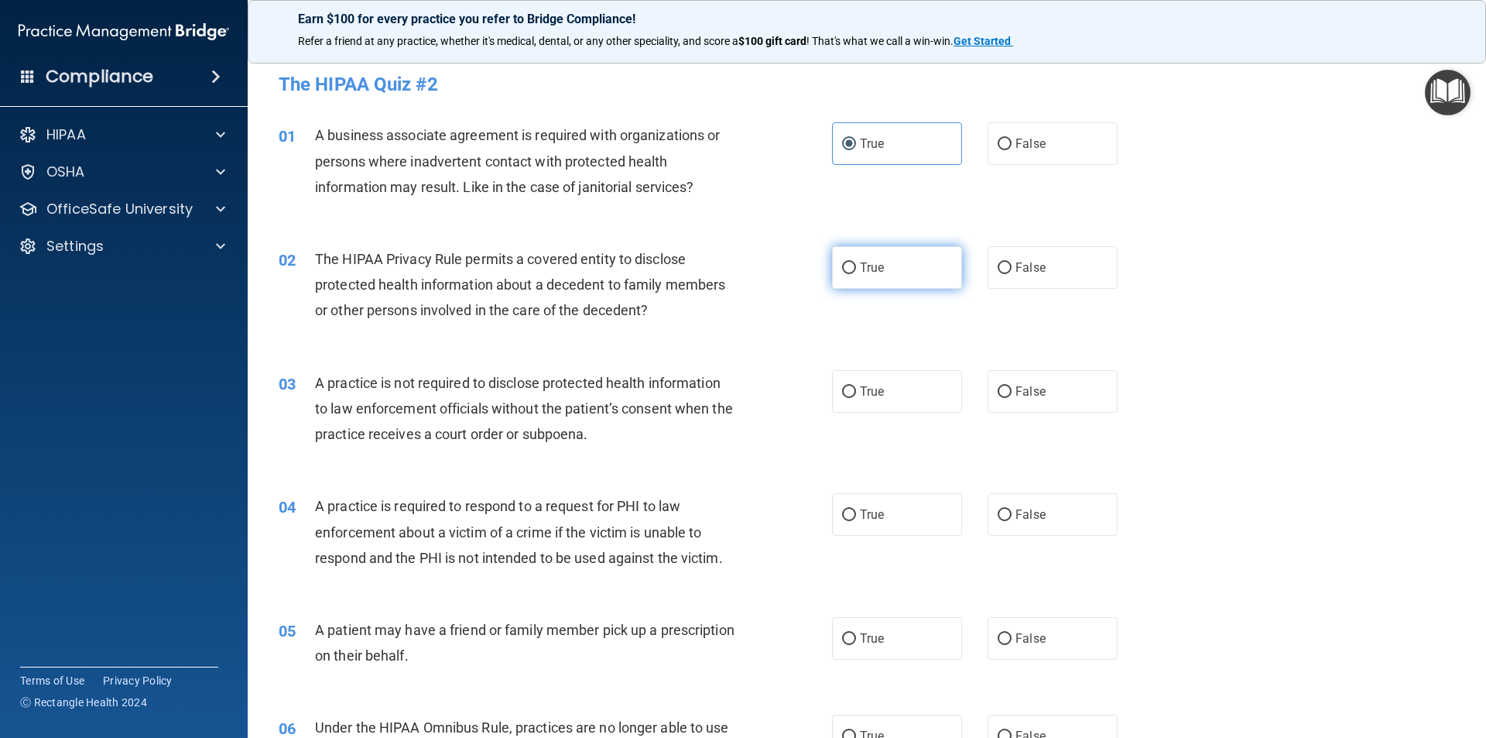
radio input "true"
click at [1026, 384] on span "False" at bounding box center [1031, 391] width 30 height 15
click at [1012, 386] on input "False" at bounding box center [1005, 392] width 14 height 12
radio input "true"
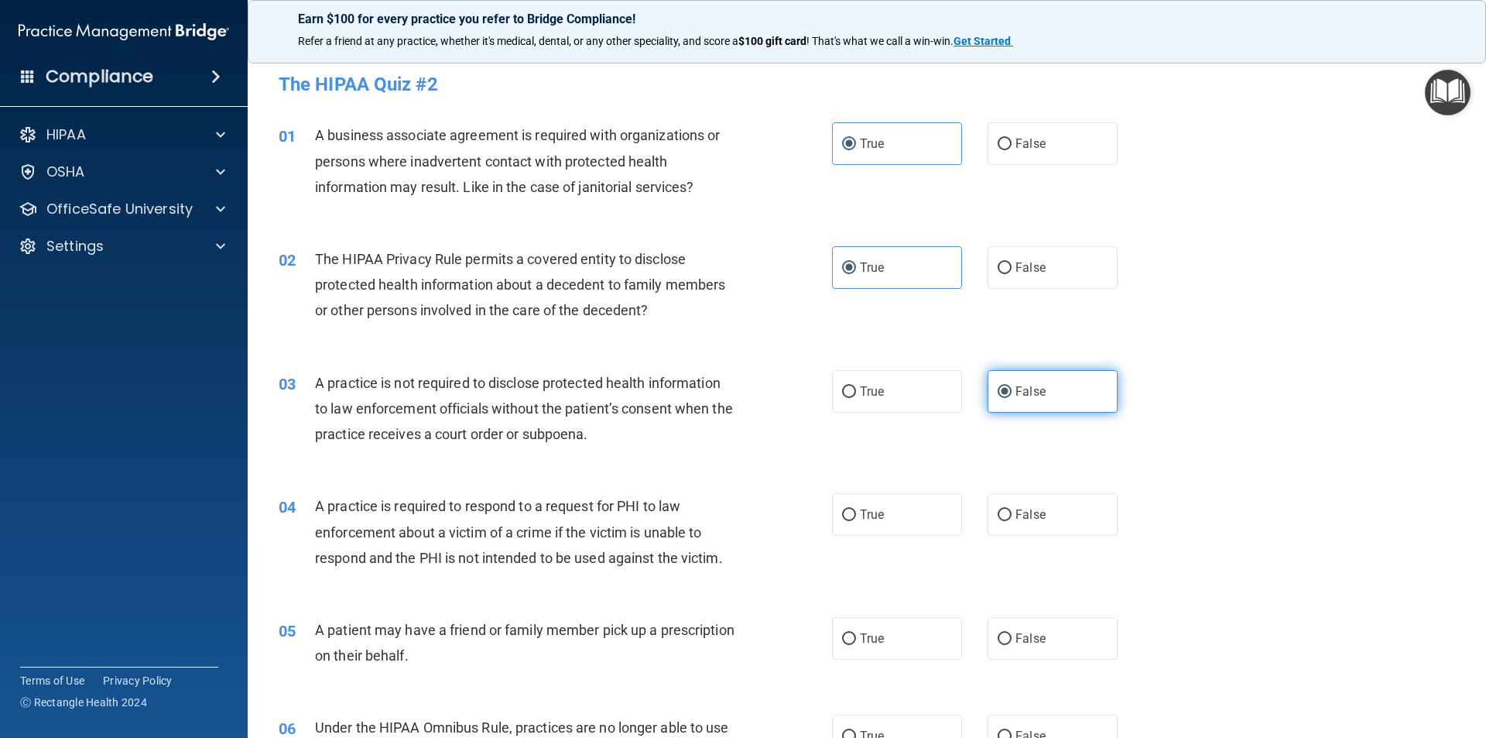
click at [1023, 392] on span "False" at bounding box center [1031, 391] width 30 height 15
click at [1012, 392] on input "False" at bounding box center [1005, 392] width 14 height 12
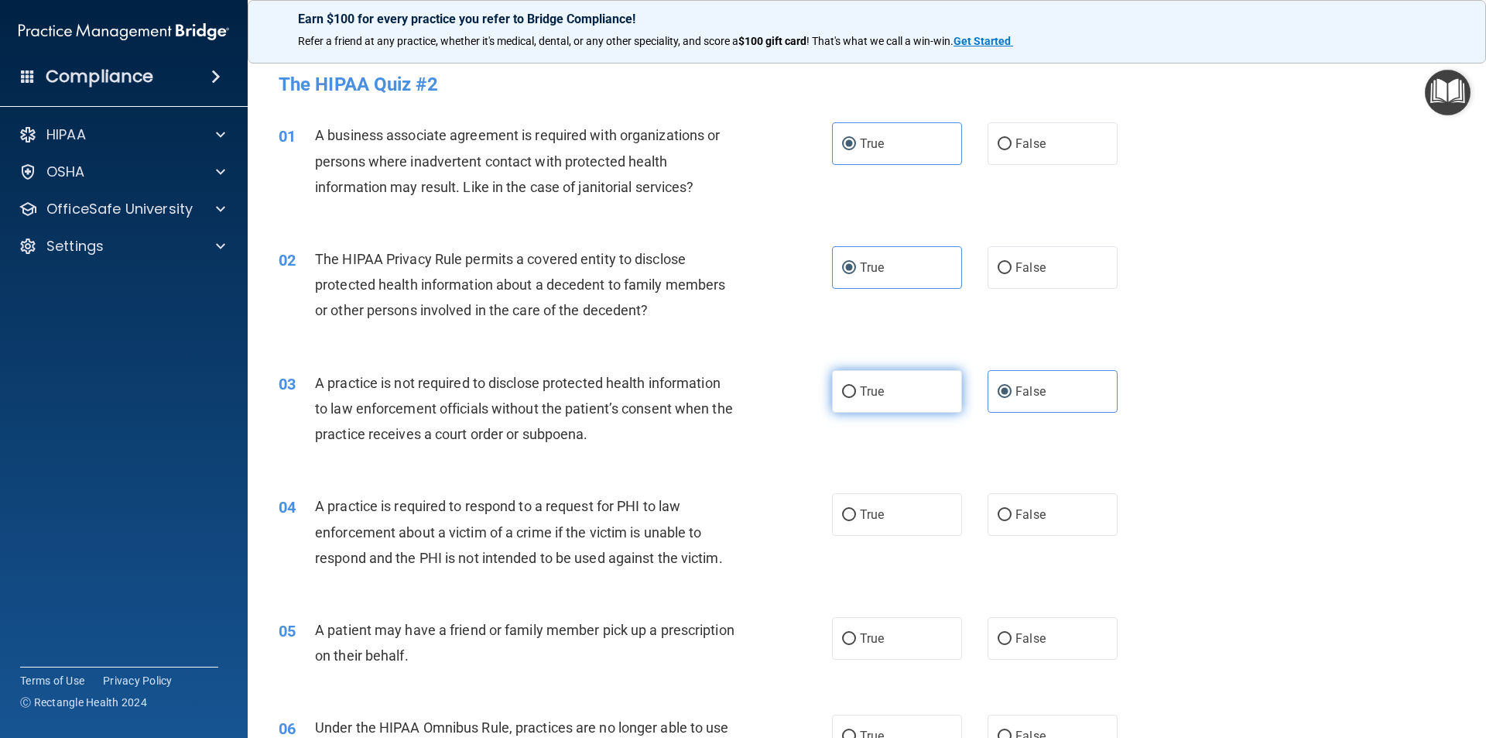
click at [910, 387] on label "True" at bounding box center [897, 391] width 130 height 43
click at [856, 387] on input "True" at bounding box center [849, 392] width 14 height 12
radio input "true"
radio input "false"
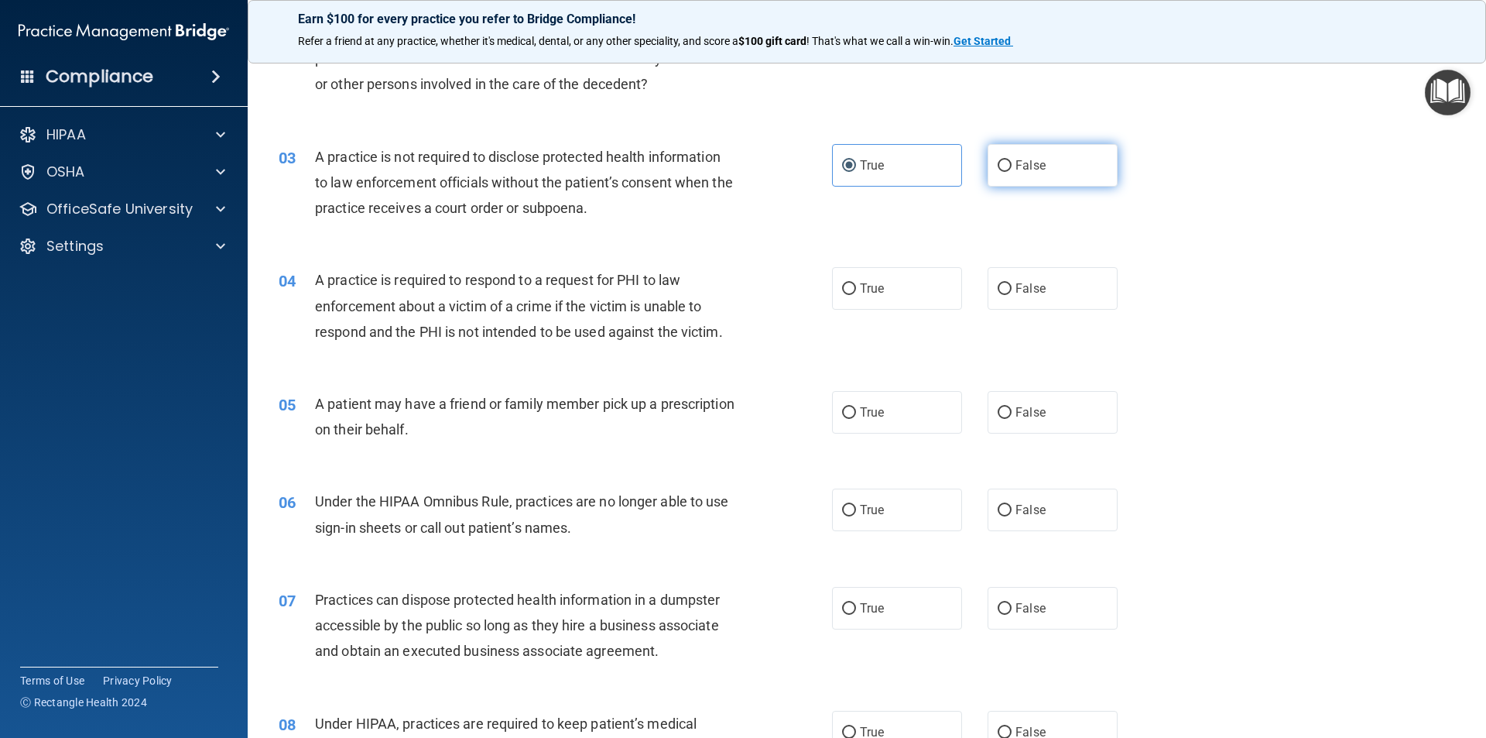
scroll to position [258, 0]
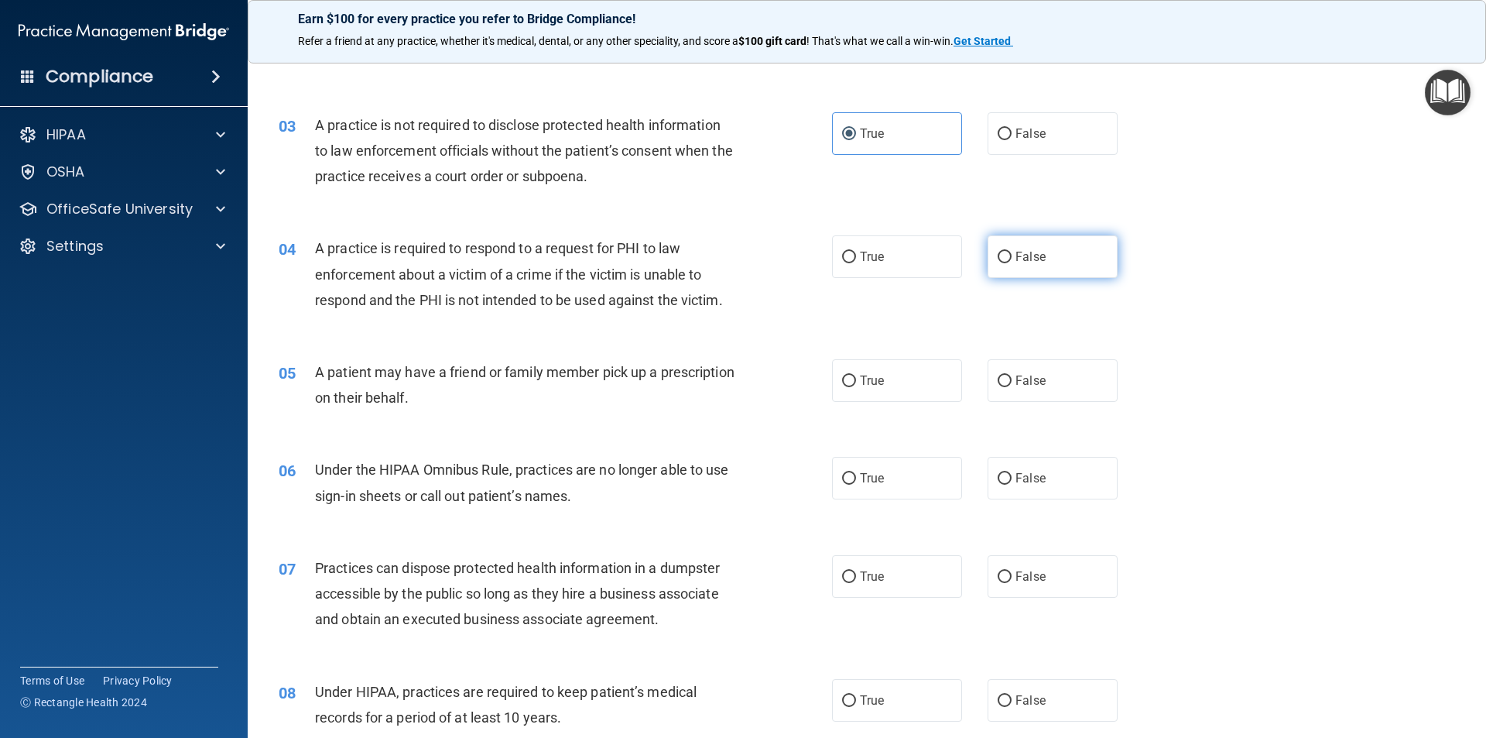
click at [1016, 262] on span "False" at bounding box center [1031, 256] width 30 height 15
click at [1009, 262] on input "False" at bounding box center [1005, 258] width 14 height 12
radio input "true"
click at [891, 379] on label "True" at bounding box center [897, 380] width 130 height 43
click at [856, 379] on input "True" at bounding box center [849, 381] width 14 height 12
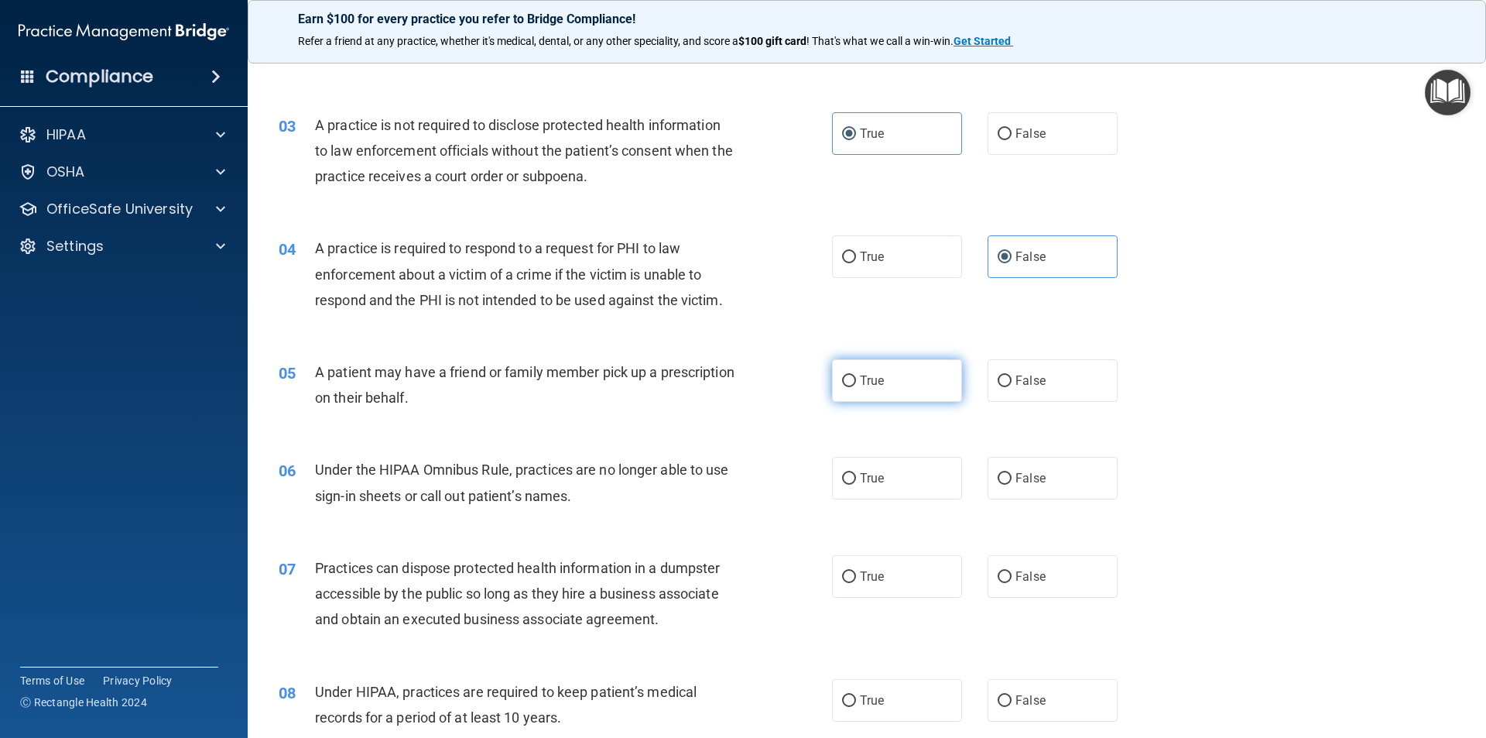
radio input "true"
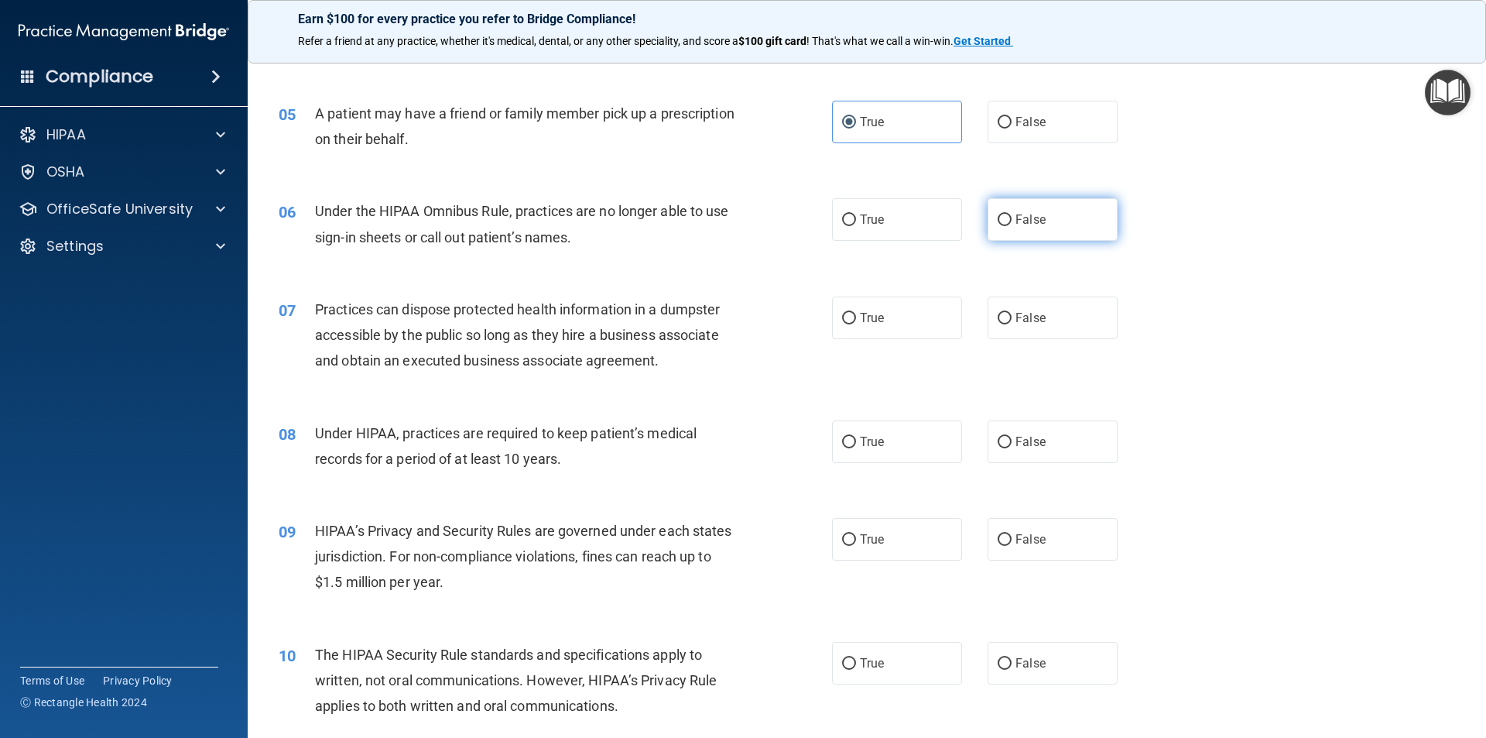
click at [1006, 228] on label "False" at bounding box center [1053, 219] width 130 height 43
click at [1006, 226] on input "False" at bounding box center [1005, 220] width 14 height 12
radio input "true"
click at [1062, 321] on label "False" at bounding box center [1053, 317] width 130 height 43
click at [1012, 321] on input "False" at bounding box center [1005, 319] width 14 height 12
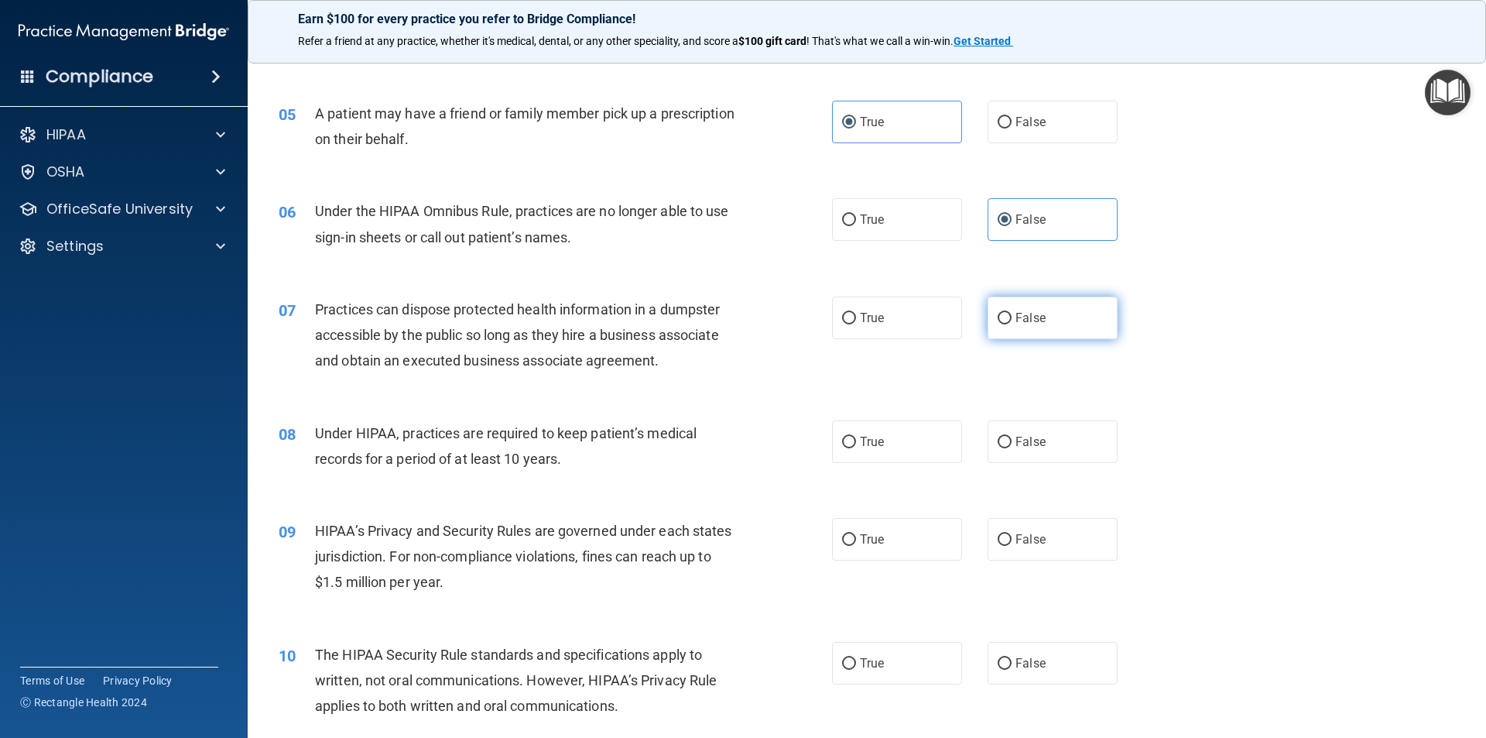
radio input "true"
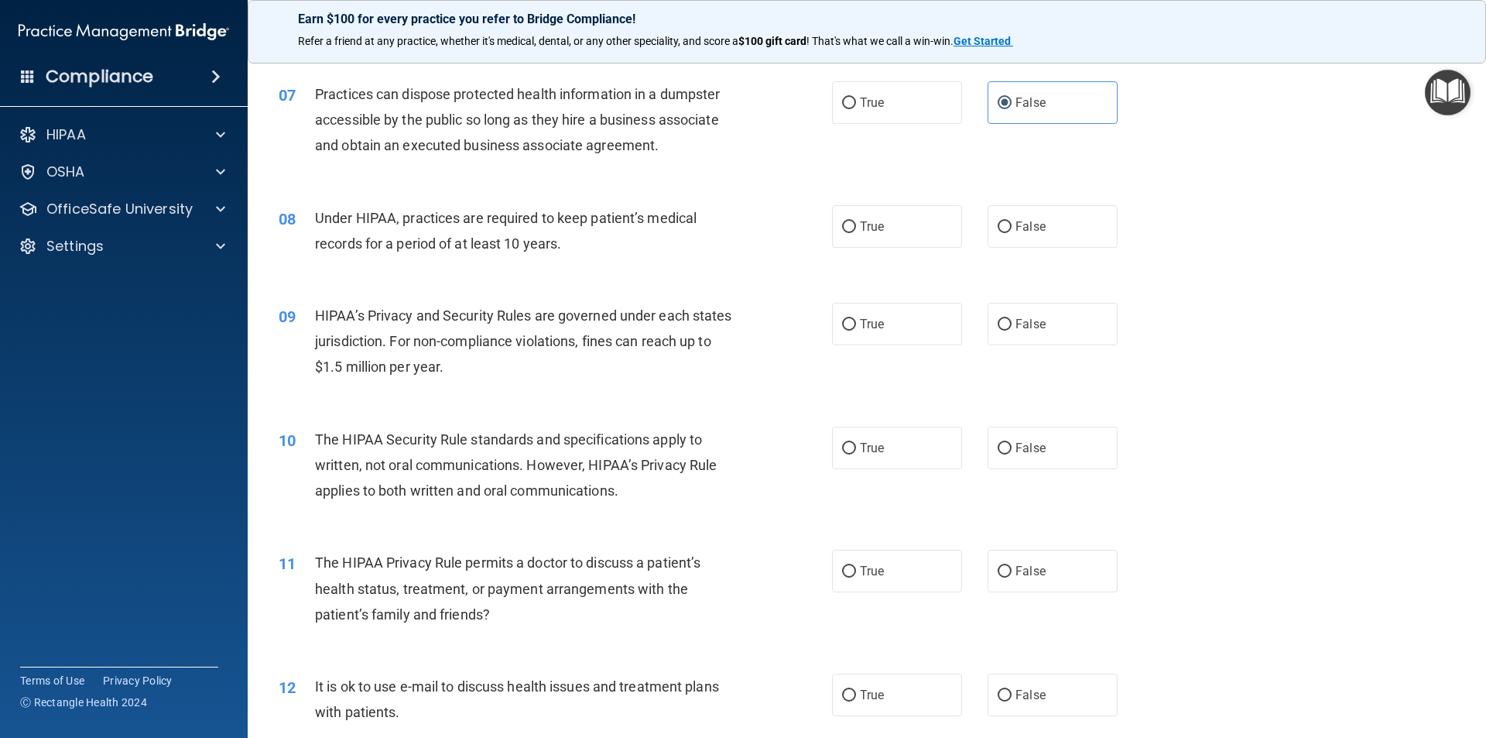
scroll to position [774, 0]
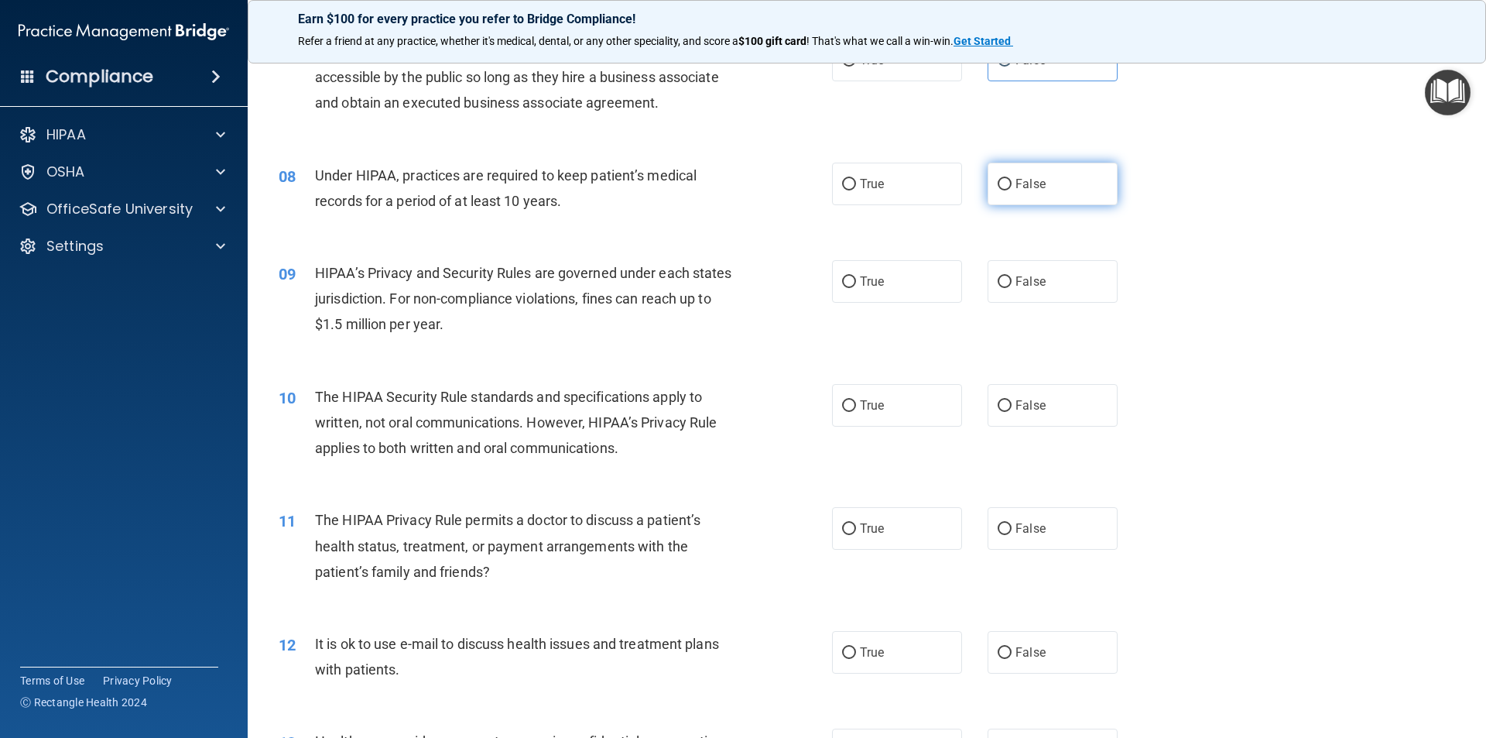
click at [1016, 184] on span "False" at bounding box center [1031, 183] width 30 height 15
click at [1012, 184] on input "False" at bounding box center [1005, 185] width 14 height 12
radio input "true"
click at [878, 278] on span "True" at bounding box center [872, 281] width 24 height 15
click at [856, 278] on input "True" at bounding box center [849, 282] width 14 height 12
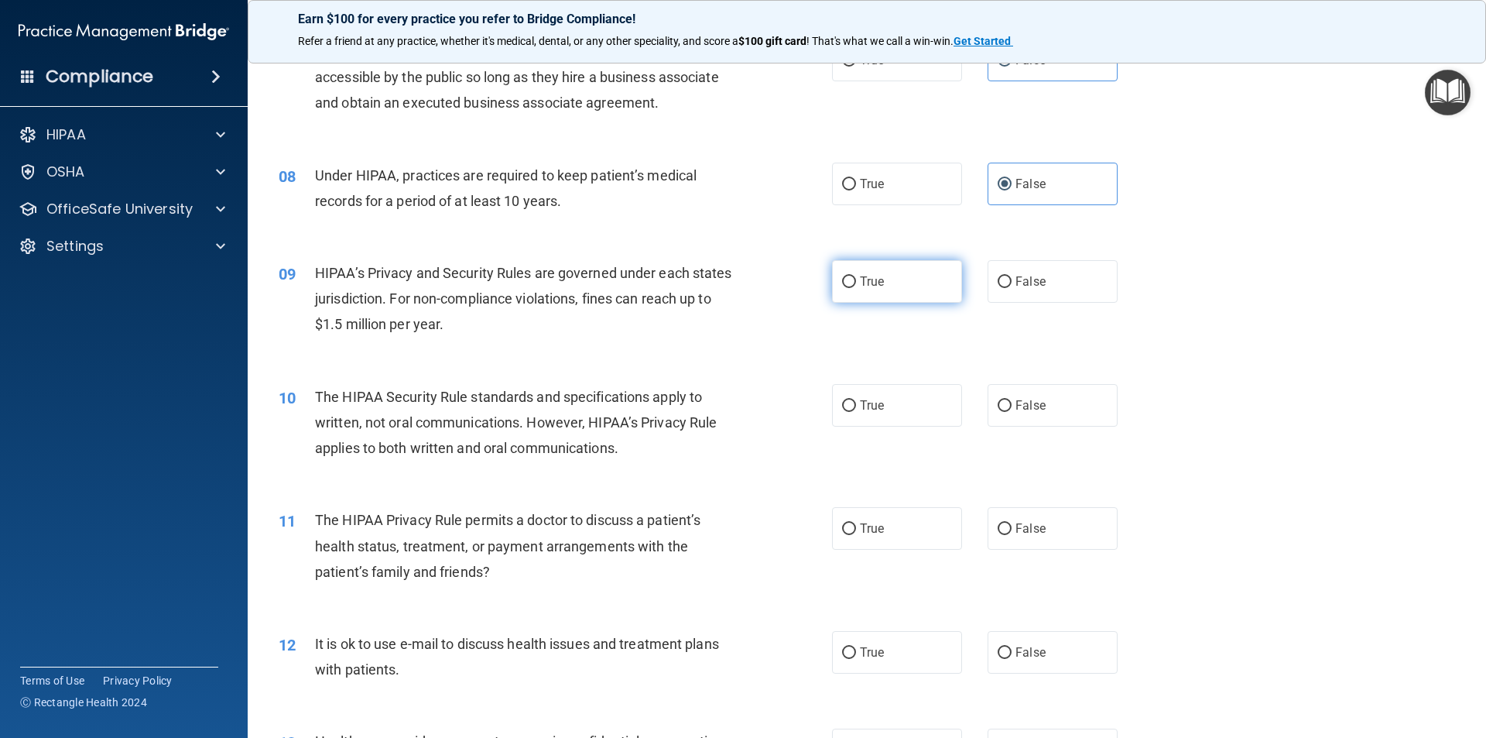
radio input "true"
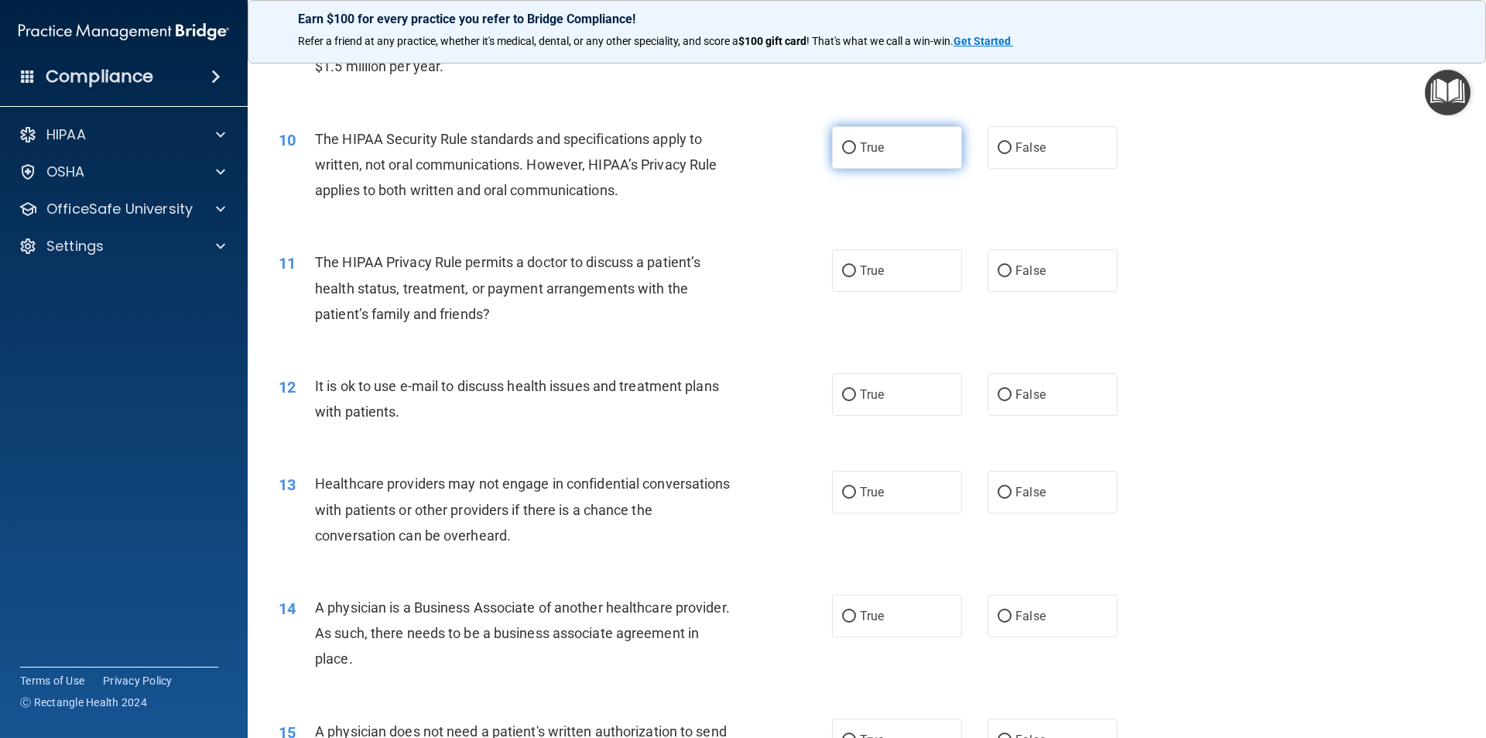
click at [882, 146] on label "True" at bounding box center [897, 147] width 130 height 43
click at [856, 146] on input "True" at bounding box center [849, 148] width 14 height 12
radio input "true"
click at [1019, 276] on span "False" at bounding box center [1031, 270] width 30 height 15
click at [1012, 276] on input "False" at bounding box center [1005, 272] width 14 height 12
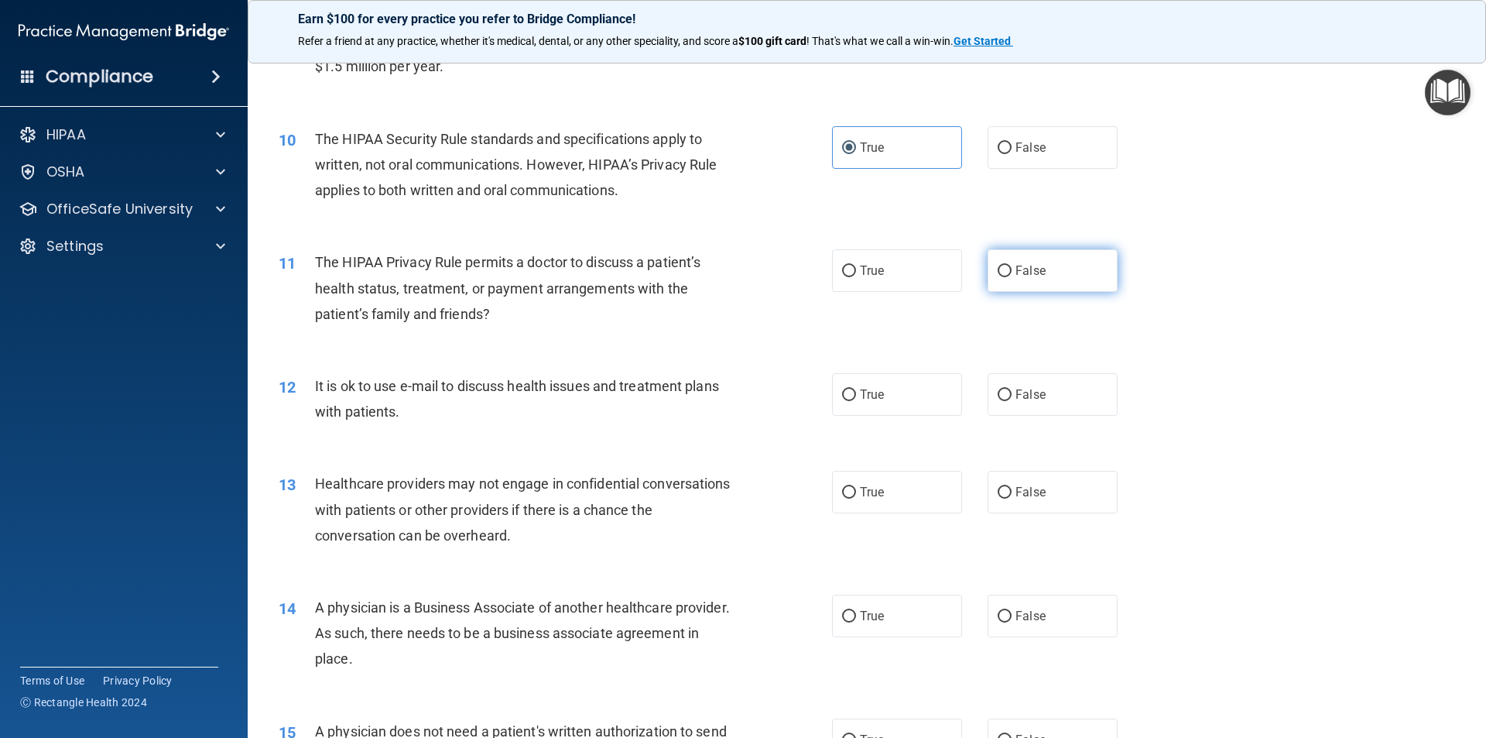
radio input "true"
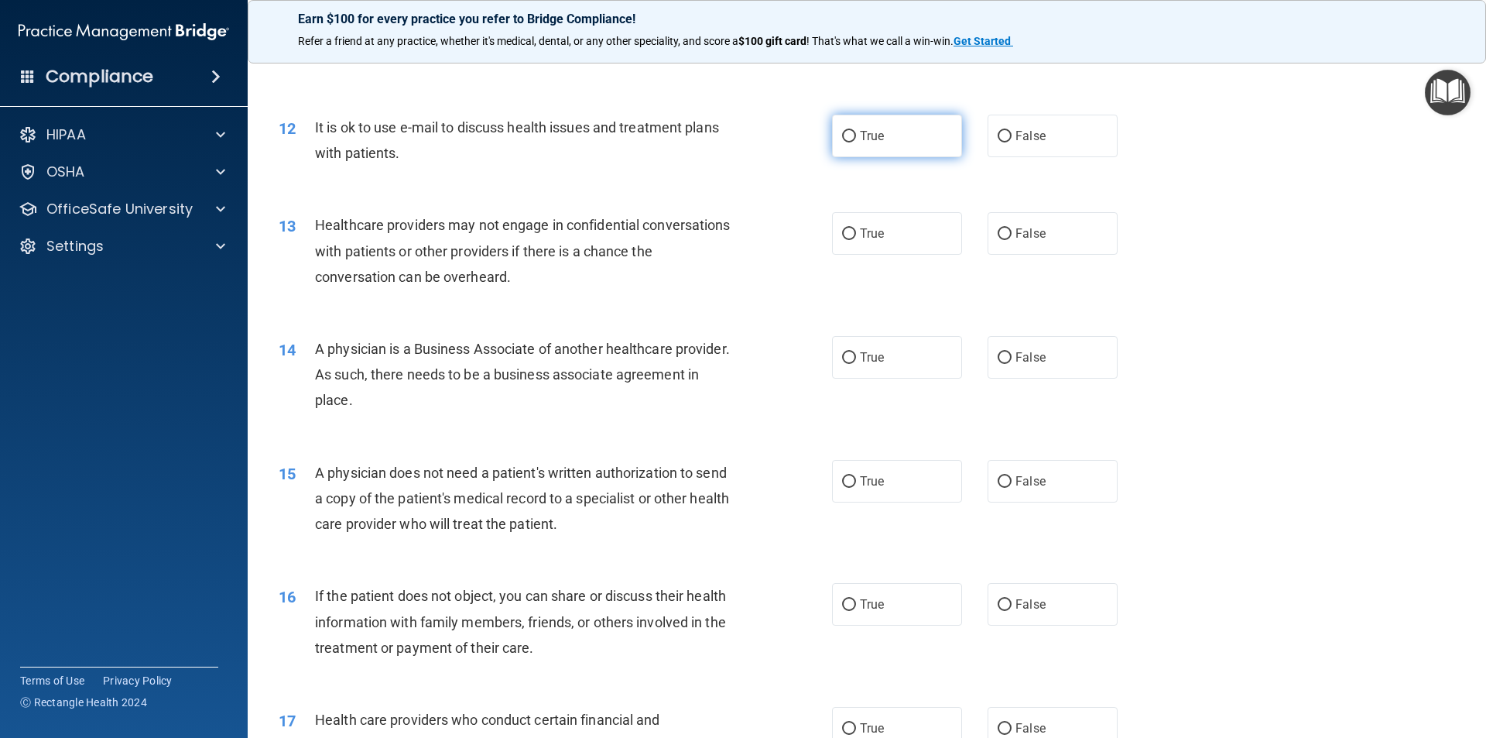
click at [867, 137] on span "True" at bounding box center [872, 135] width 24 height 15
click at [856, 137] on input "True" at bounding box center [849, 137] width 14 height 12
radio input "true"
click at [876, 224] on label "True" at bounding box center [897, 233] width 130 height 43
click at [868, 225] on label "True" at bounding box center [897, 233] width 130 height 43
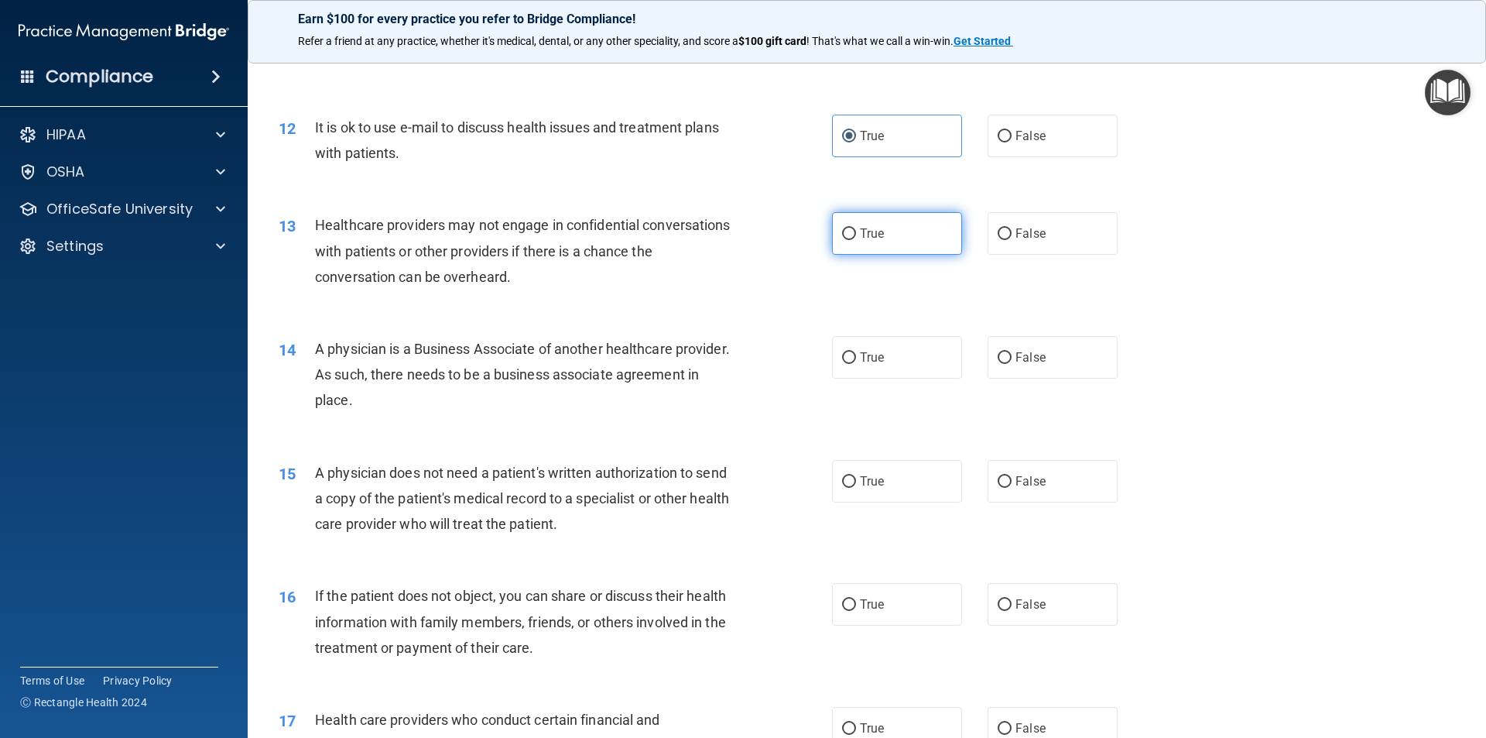
click at [856, 228] on input "True" at bounding box center [849, 234] width 14 height 12
radio input "true"
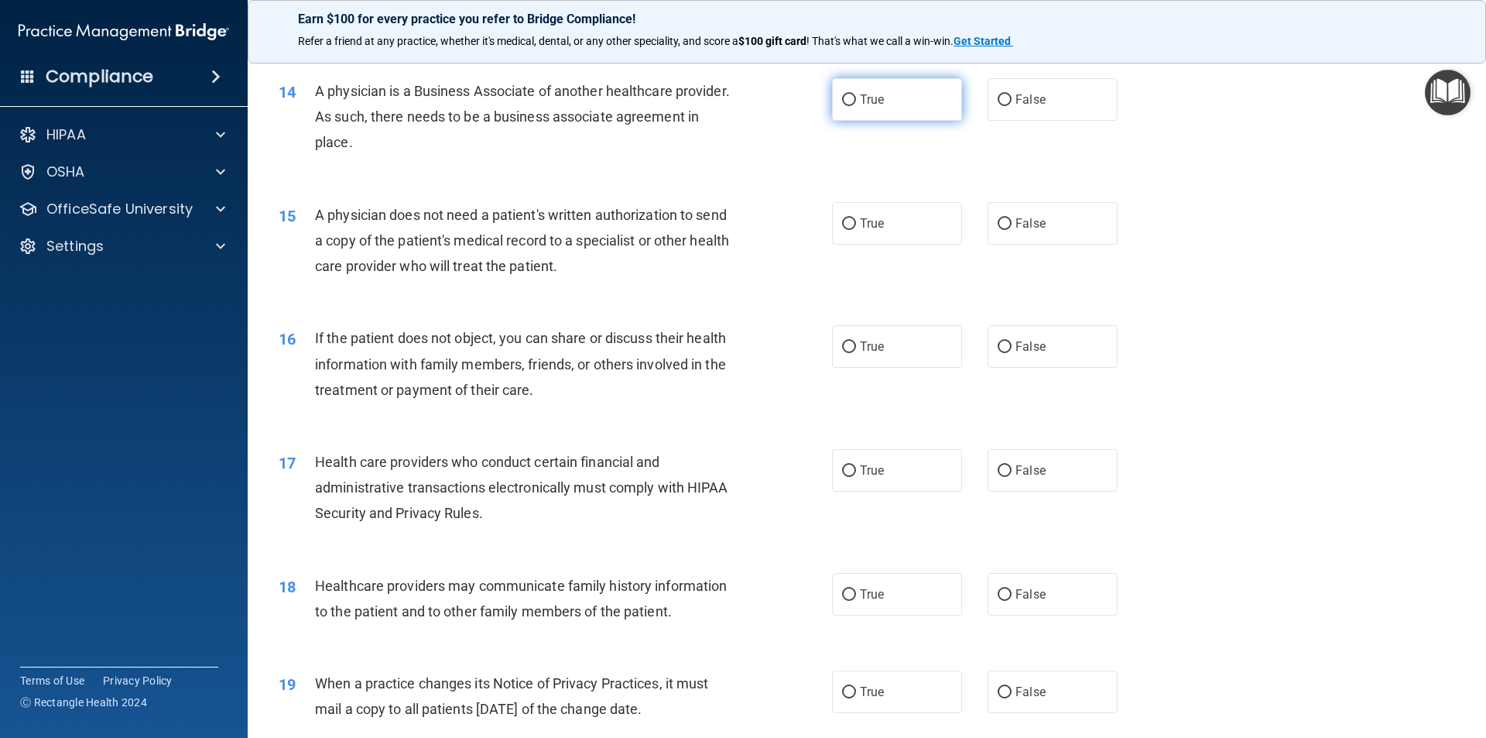
click at [863, 100] on span "True" at bounding box center [872, 99] width 24 height 15
click at [856, 100] on input "True" at bounding box center [849, 100] width 14 height 12
radio input "true"
click at [988, 224] on label "False" at bounding box center [1053, 223] width 130 height 43
click at [998, 224] on input "False" at bounding box center [1005, 224] width 14 height 12
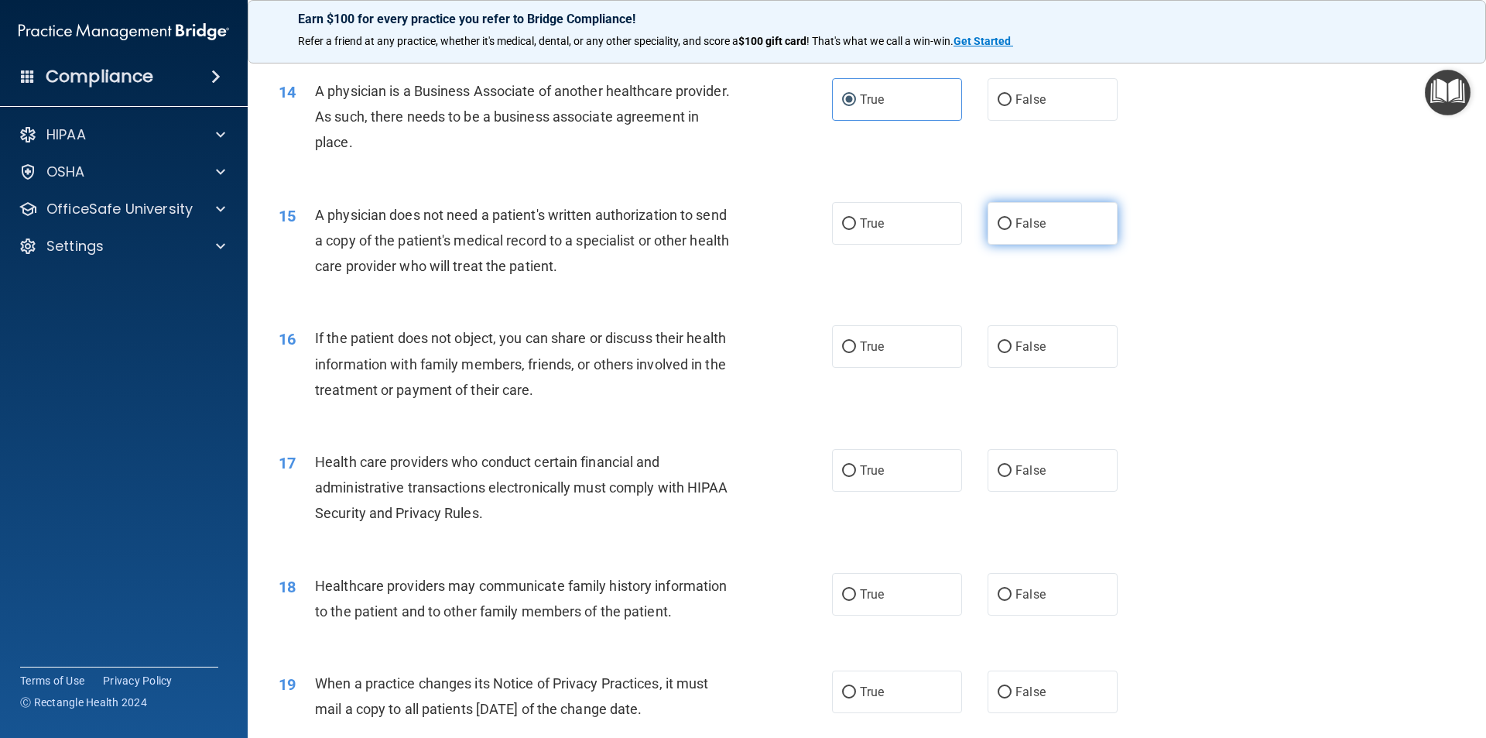
radio input "true"
click at [874, 351] on span "True" at bounding box center [872, 346] width 24 height 15
click at [856, 351] on input "True" at bounding box center [849, 347] width 14 height 12
radio input "true"
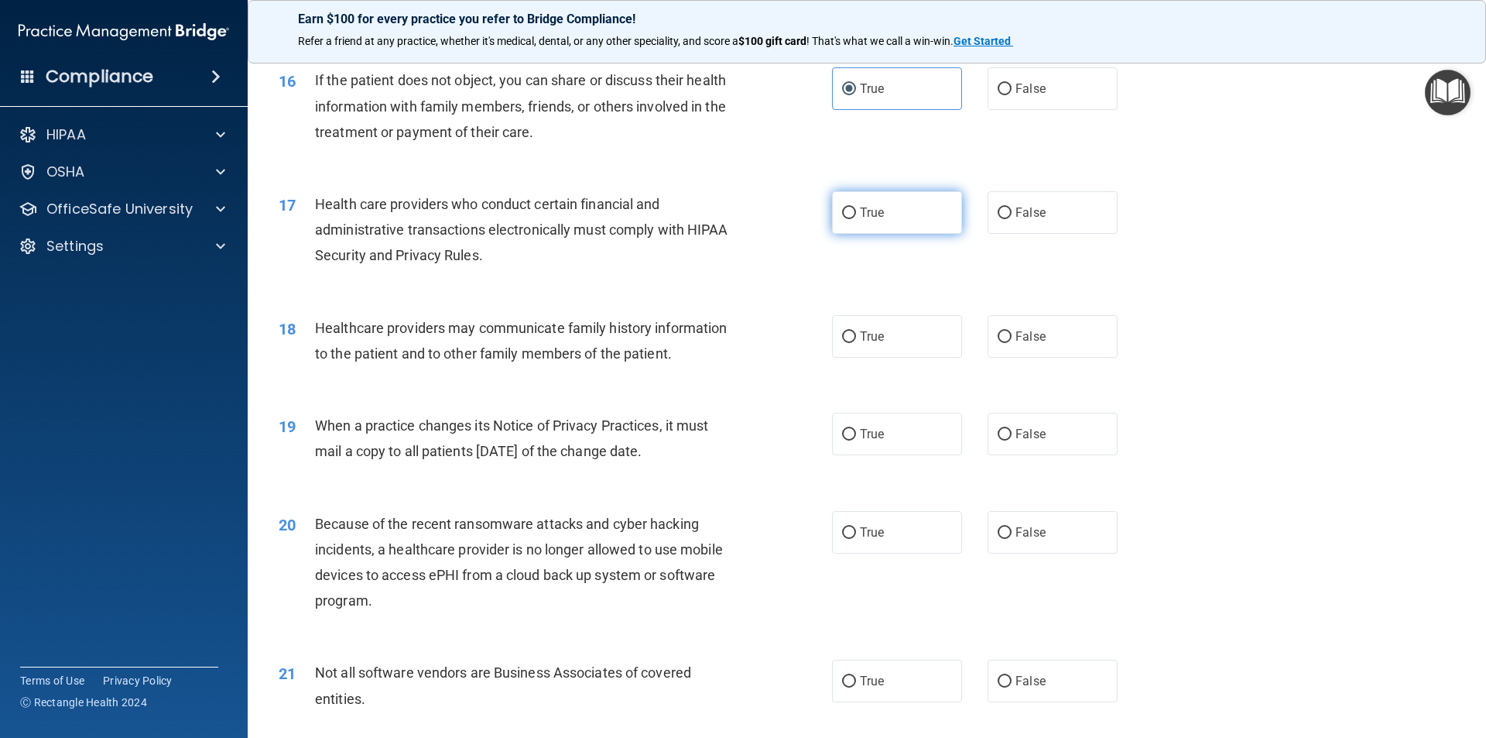
click at [848, 219] on input "True" at bounding box center [849, 213] width 14 height 12
radio input "true"
click at [887, 333] on label "True" at bounding box center [897, 336] width 130 height 43
click at [856, 333] on input "True" at bounding box center [849, 337] width 14 height 12
radio input "true"
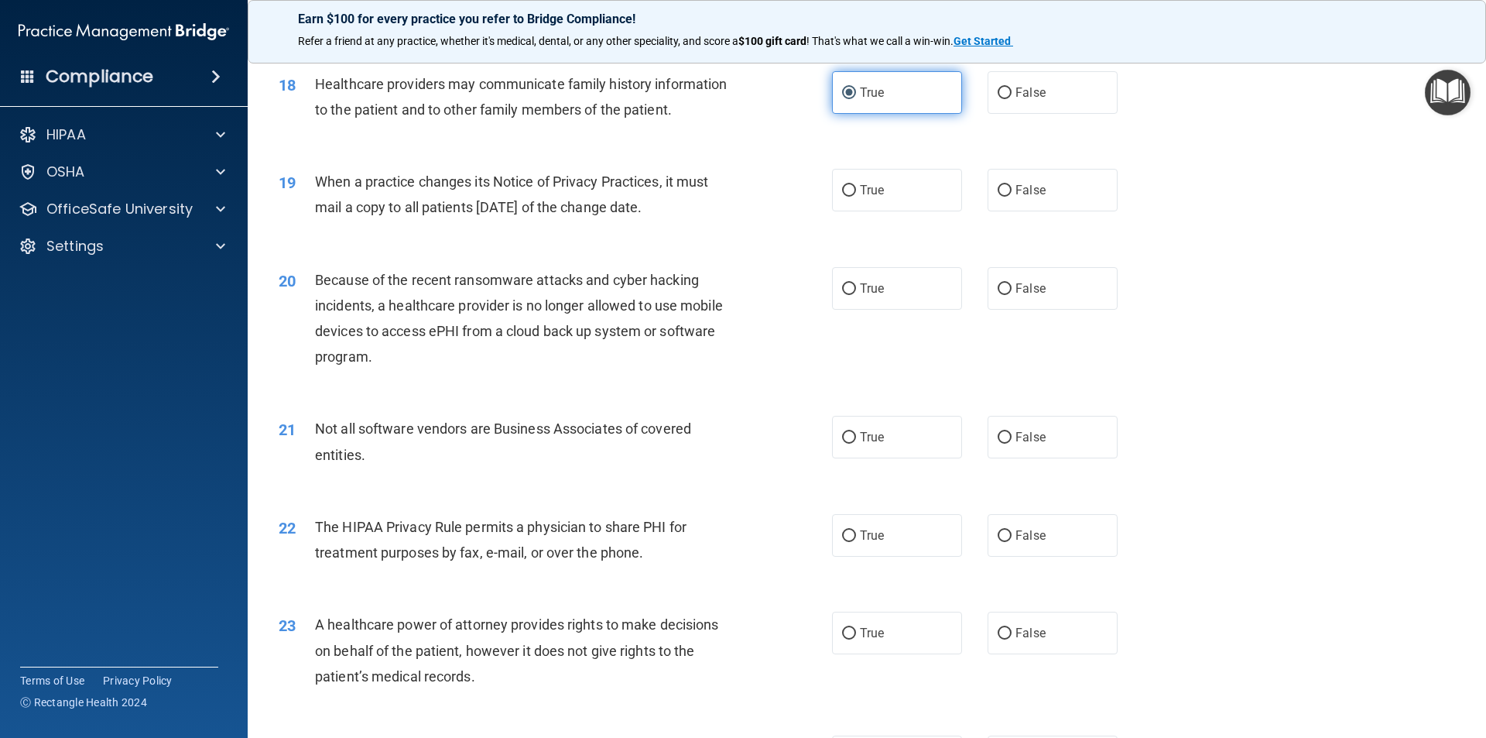
scroll to position [2064, 0]
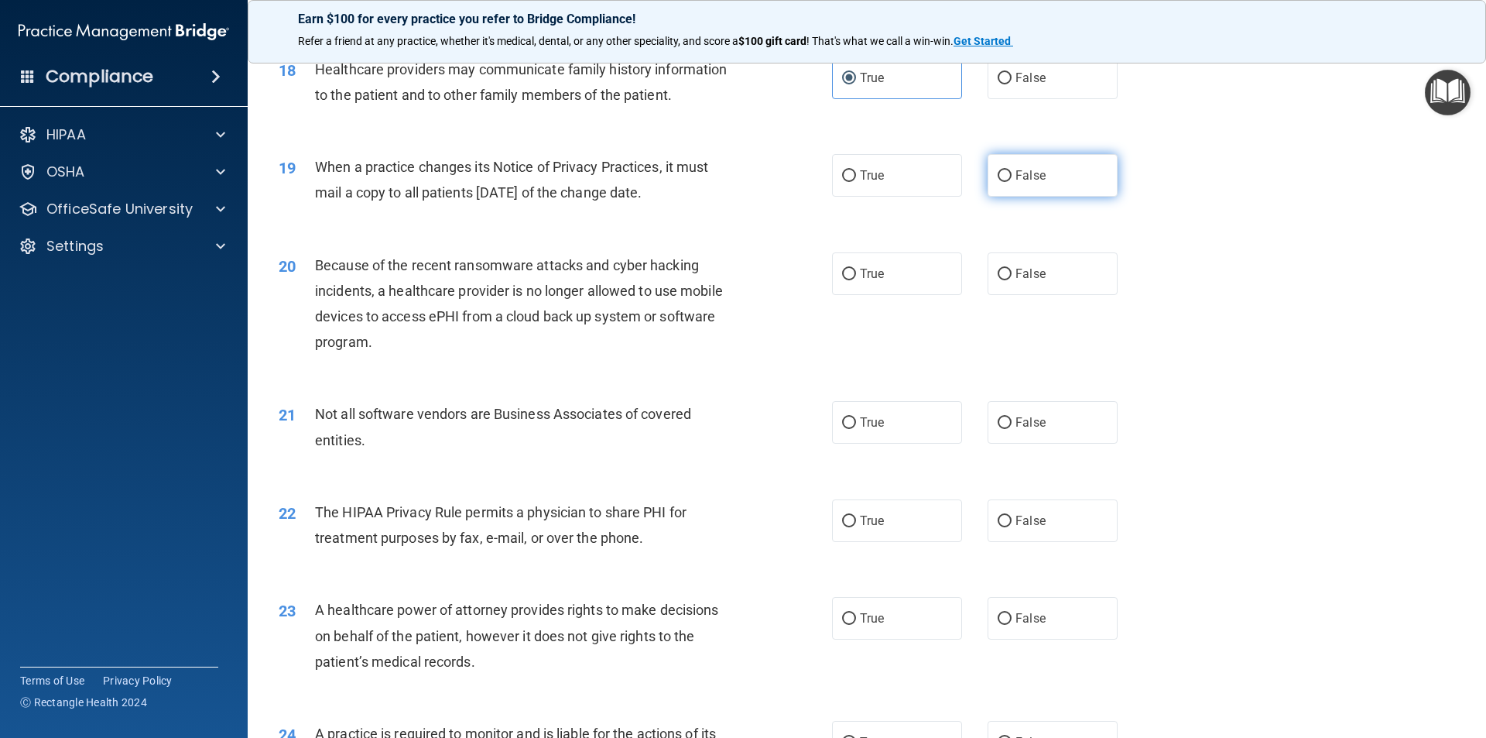
click at [1020, 177] on span "False" at bounding box center [1031, 175] width 30 height 15
click at [1012, 177] on input "False" at bounding box center [1005, 176] width 14 height 12
radio input "true"
click at [887, 279] on label "True" at bounding box center [897, 273] width 130 height 43
click at [856, 279] on input "True" at bounding box center [849, 275] width 14 height 12
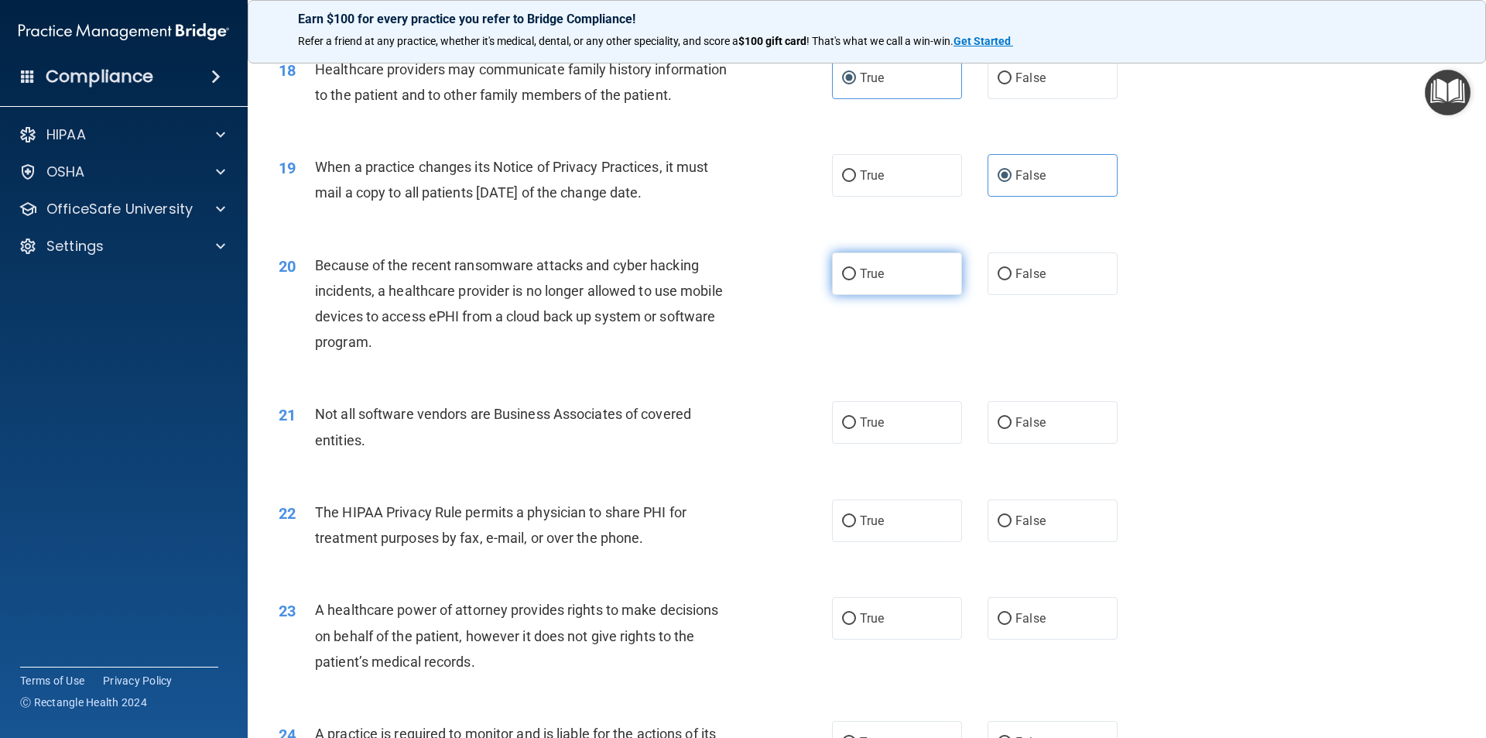
radio input "true"
click at [1004, 424] on input "False" at bounding box center [1005, 423] width 14 height 12
radio input "true"
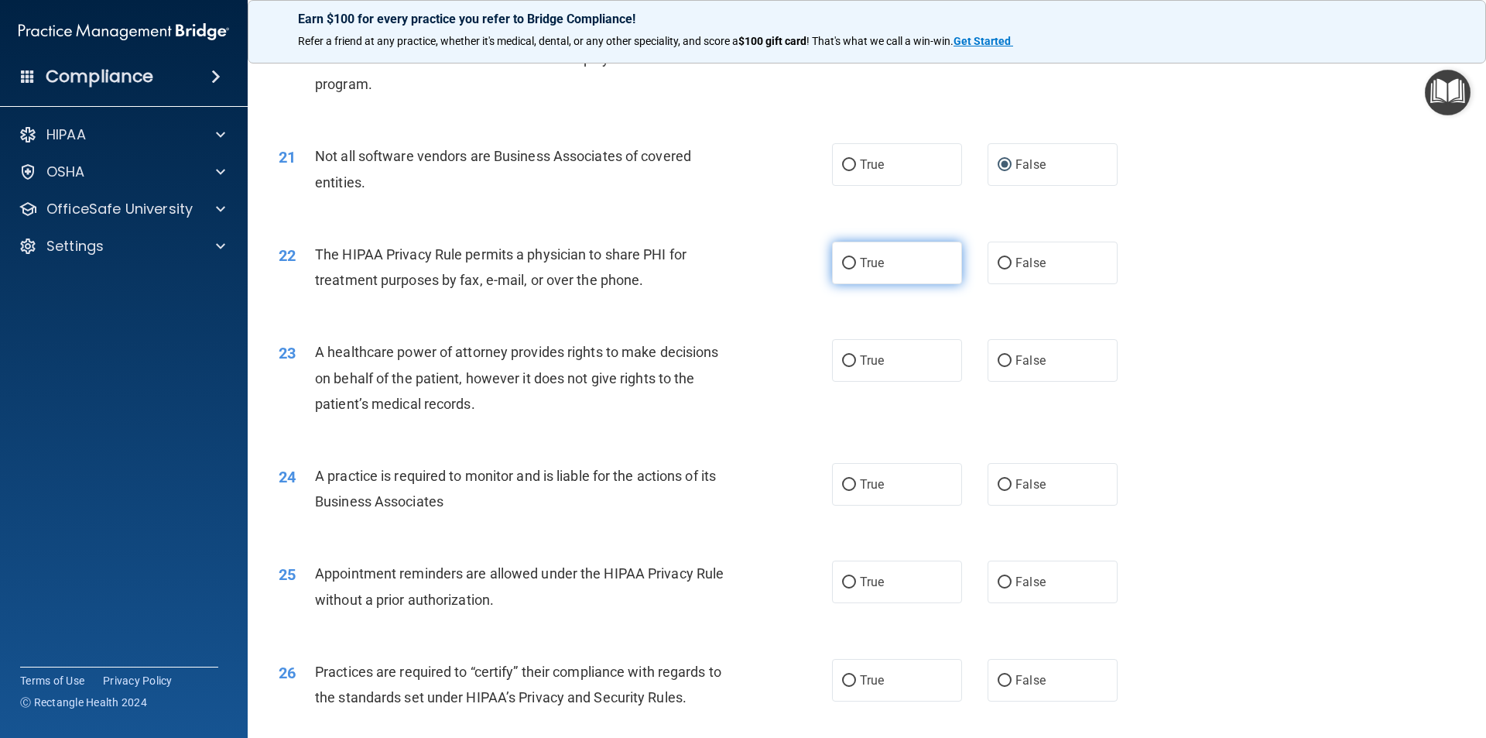
click at [858, 271] on label "True" at bounding box center [897, 263] width 130 height 43
click at [856, 269] on input "True" at bounding box center [849, 264] width 14 height 12
radio input "true"
click at [999, 356] on input "False" at bounding box center [1005, 361] width 14 height 12
radio input "true"
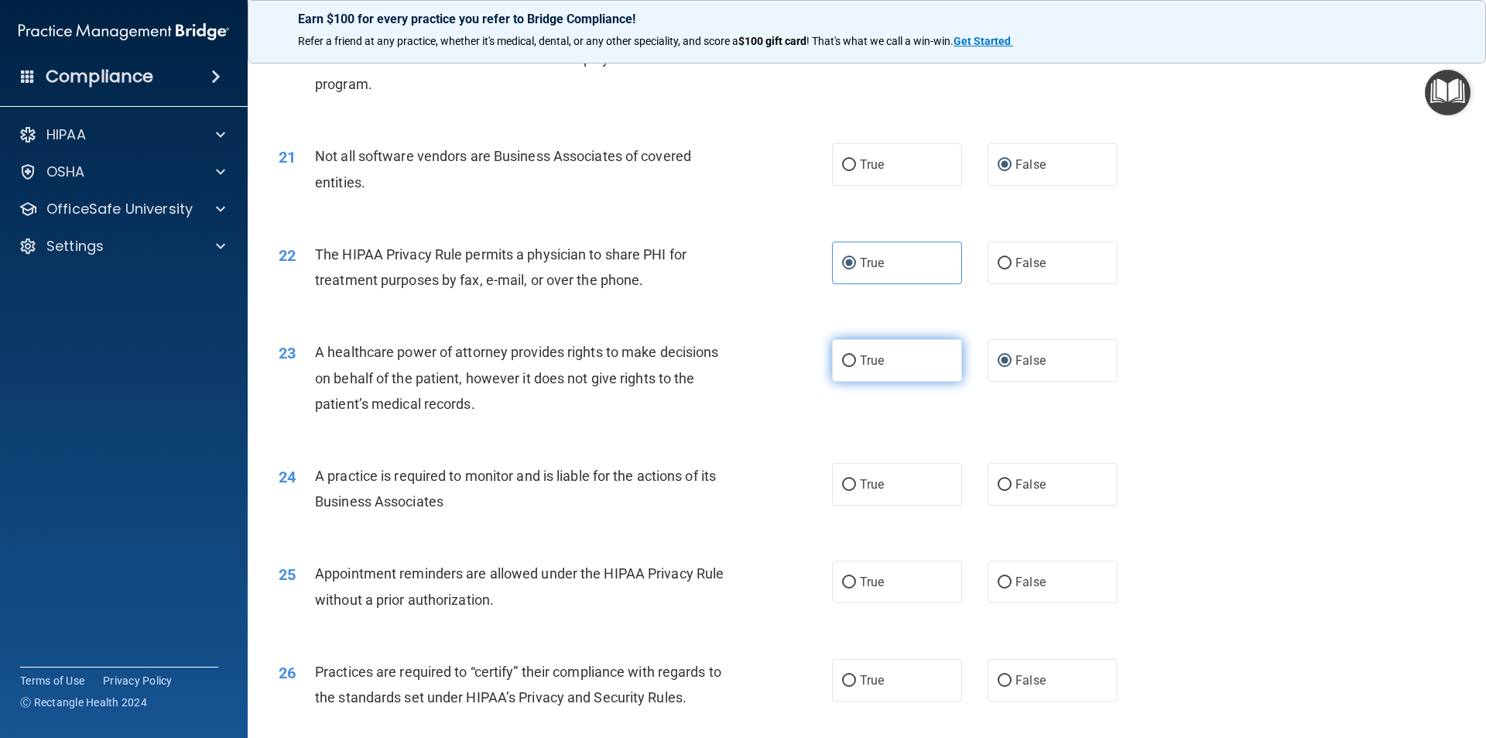
click at [899, 362] on label "True" at bounding box center [897, 360] width 130 height 43
click at [856, 362] on input "True" at bounding box center [849, 361] width 14 height 12
radio input "true"
click at [999, 362] on input "False" at bounding box center [1005, 361] width 14 height 12
radio input "true"
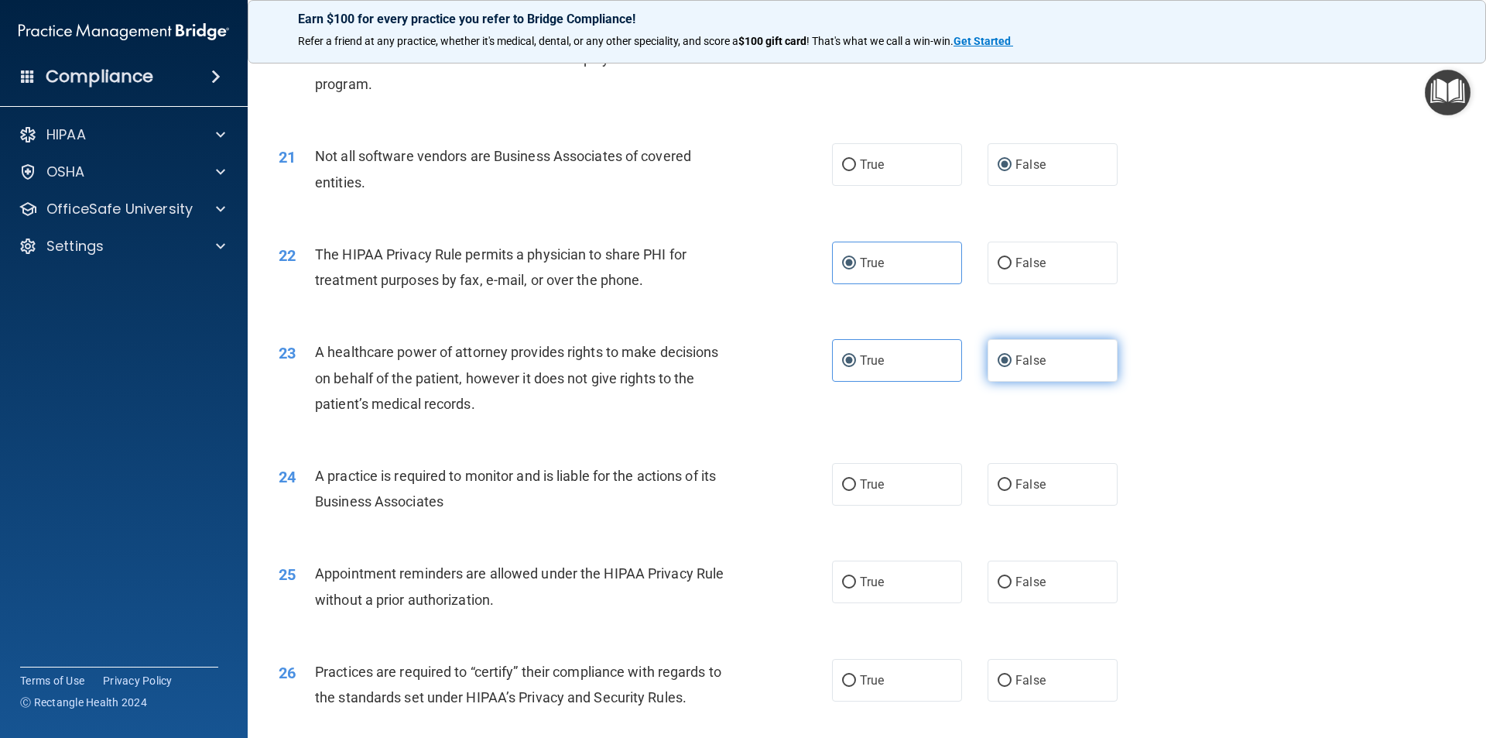
radio input "false"
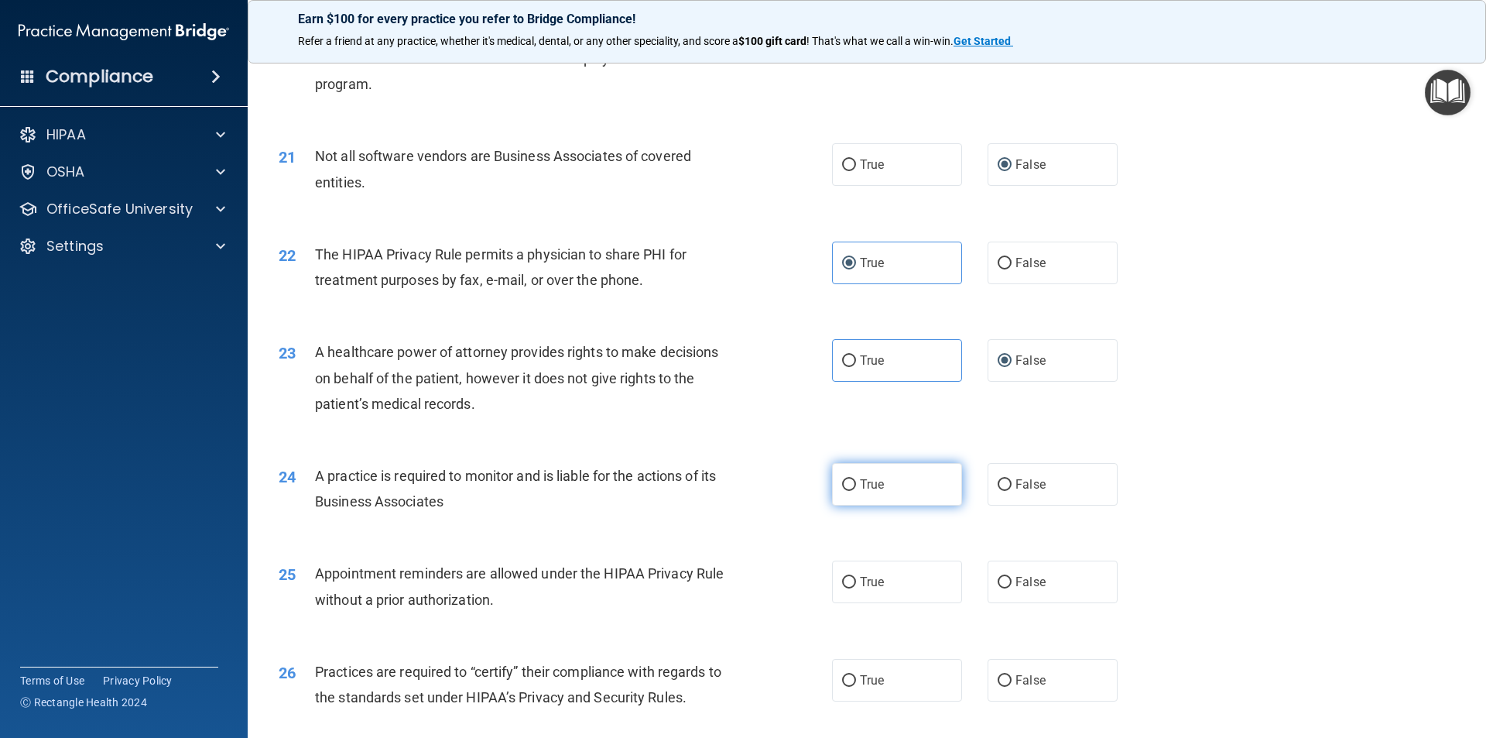
click at [887, 493] on label "True" at bounding box center [897, 484] width 130 height 43
click at [856, 491] on input "True" at bounding box center [849, 485] width 14 height 12
radio input "true"
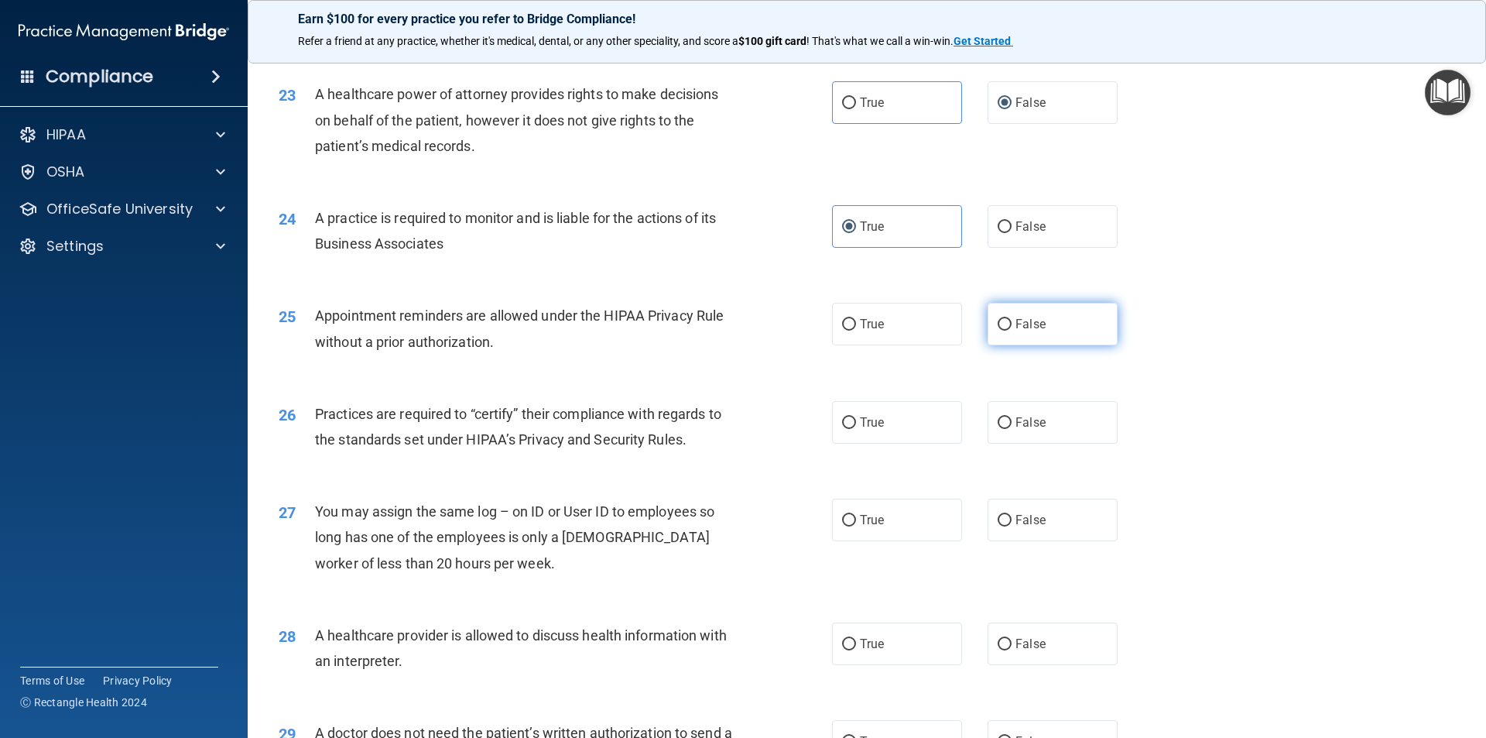
click at [998, 326] on input "False" at bounding box center [1005, 325] width 14 height 12
radio input "true"
click at [869, 421] on span "True" at bounding box center [872, 422] width 24 height 15
click at [856, 421] on input "True" at bounding box center [849, 423] width 14 height 12
radio input "true"
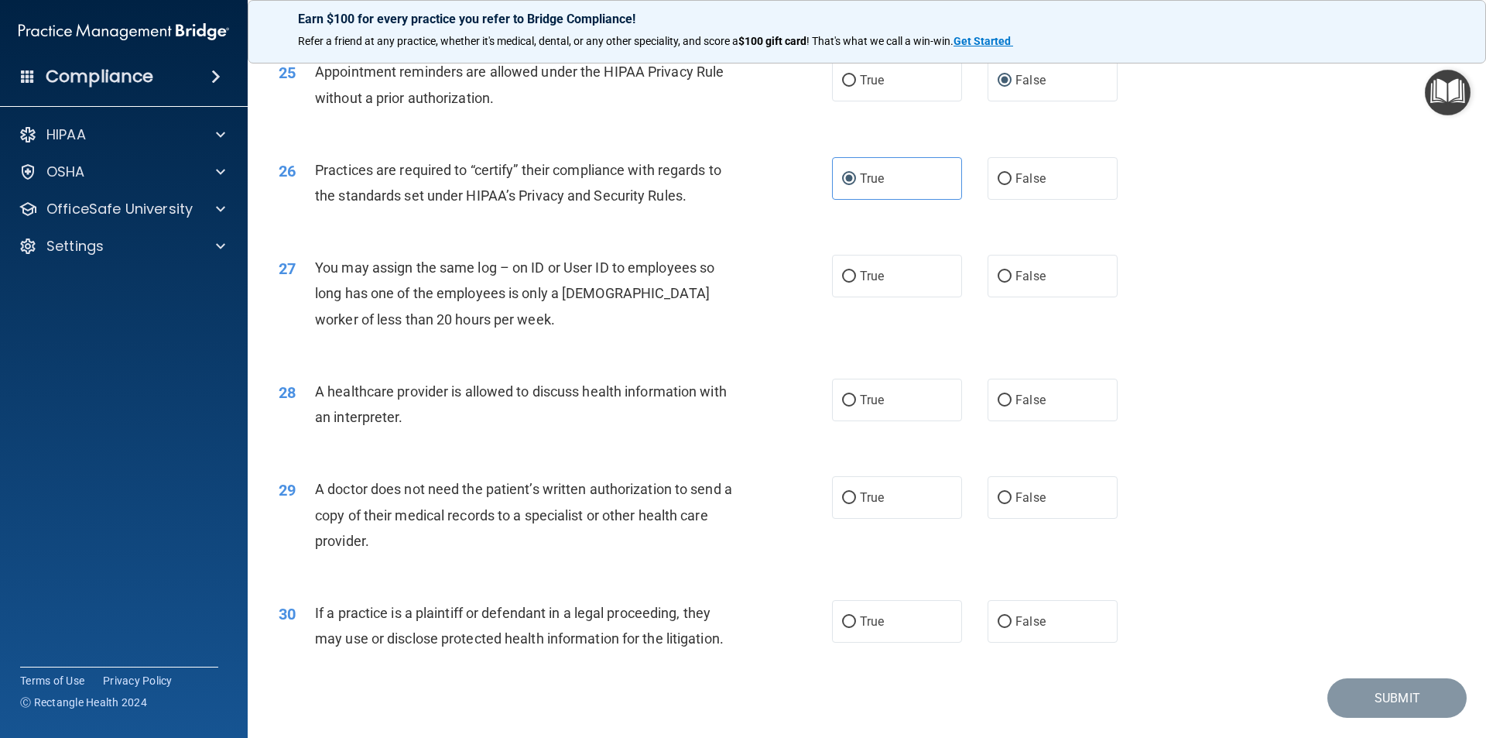
scroll to position [2839, 0]
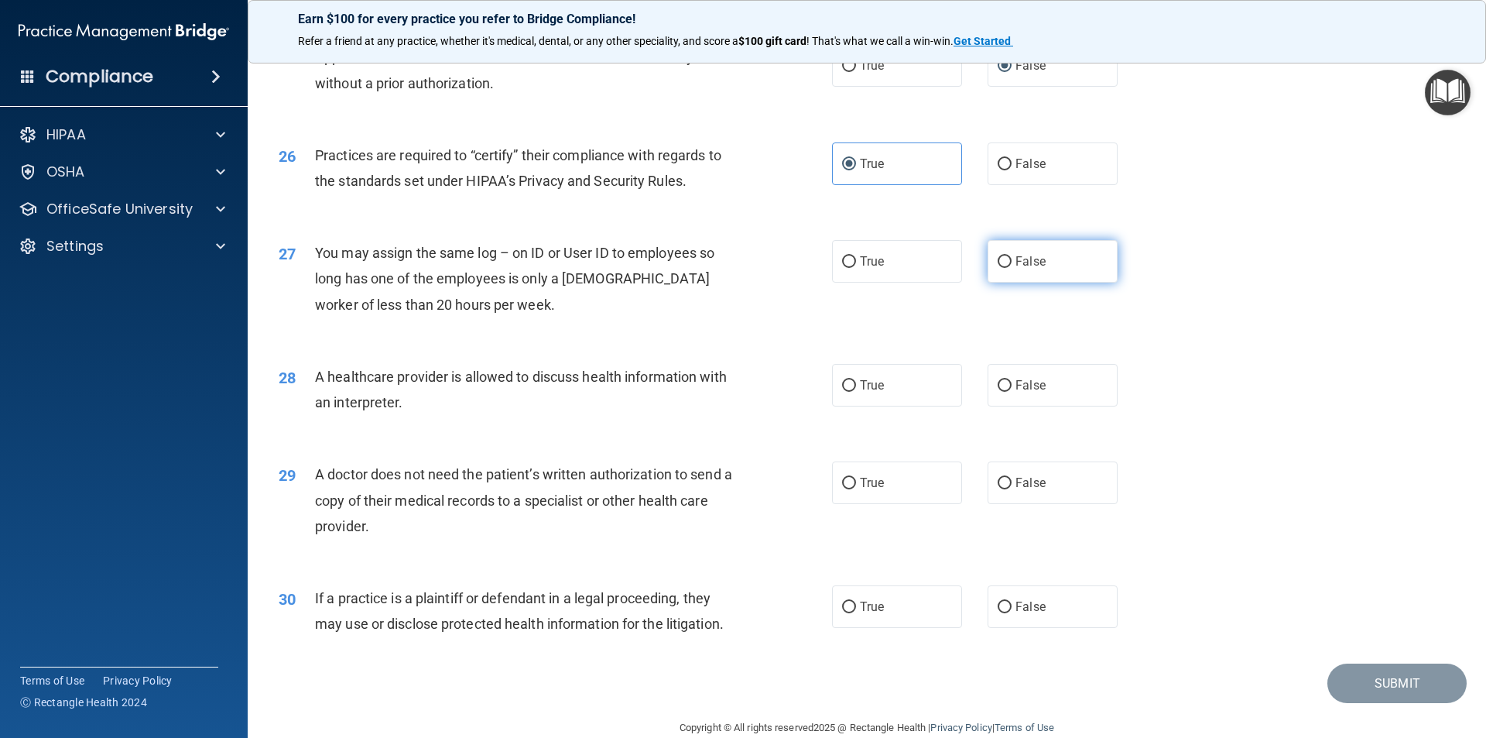
click at [998, 266] on input "False" at bounding box center [1005, 262] width 14 height 12
radio input "true"
click at [882, 385] on label "True" at bounding box center [897, 385] width 130 height 43
click at [856, 385] on input "True" at bounding box center [849, 386] width 14 height 12
radio input "true"
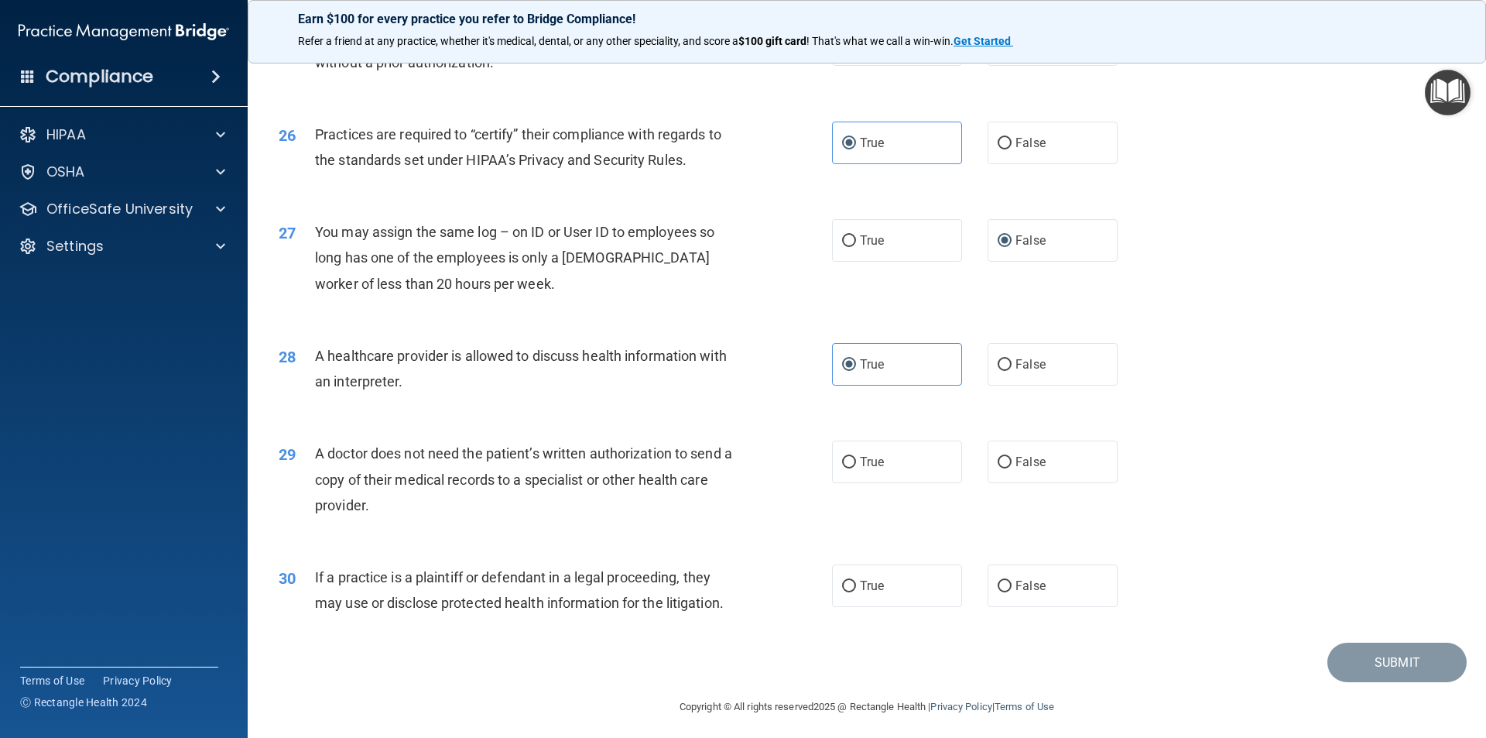
scroll to position [2866, 0]
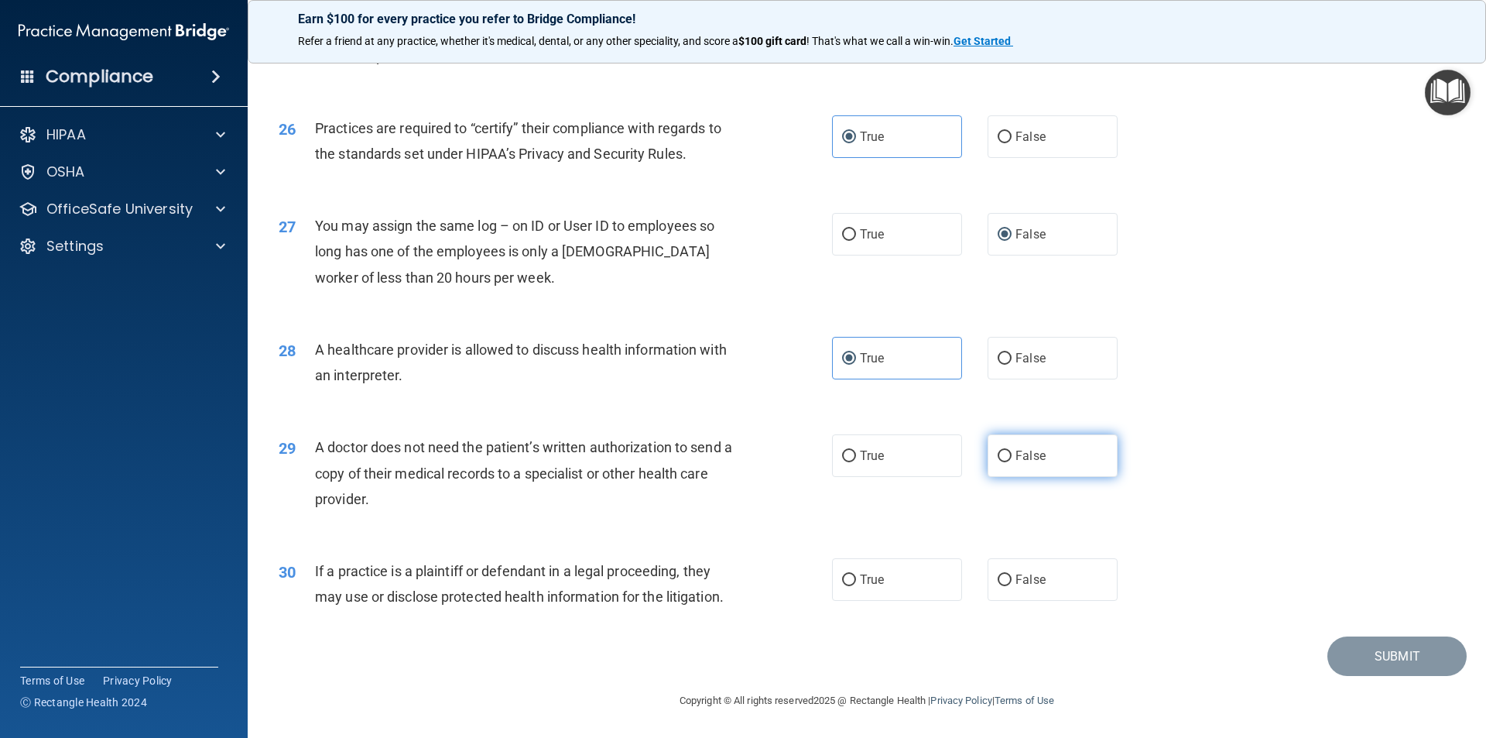
click at [1016, 458] on span "False" at bounding box center [1031, 455] width 30 height 15
click at [1009, 458] on input "False" at bounding box center [1005, 457] width 14 height 12
radio input "true"
click at [891, 591] on label "True" at bounding box center [897, 579] width 130 height 43
click at [856, 586] on input "True" at bounding box center [849, 580] width 14 height 12
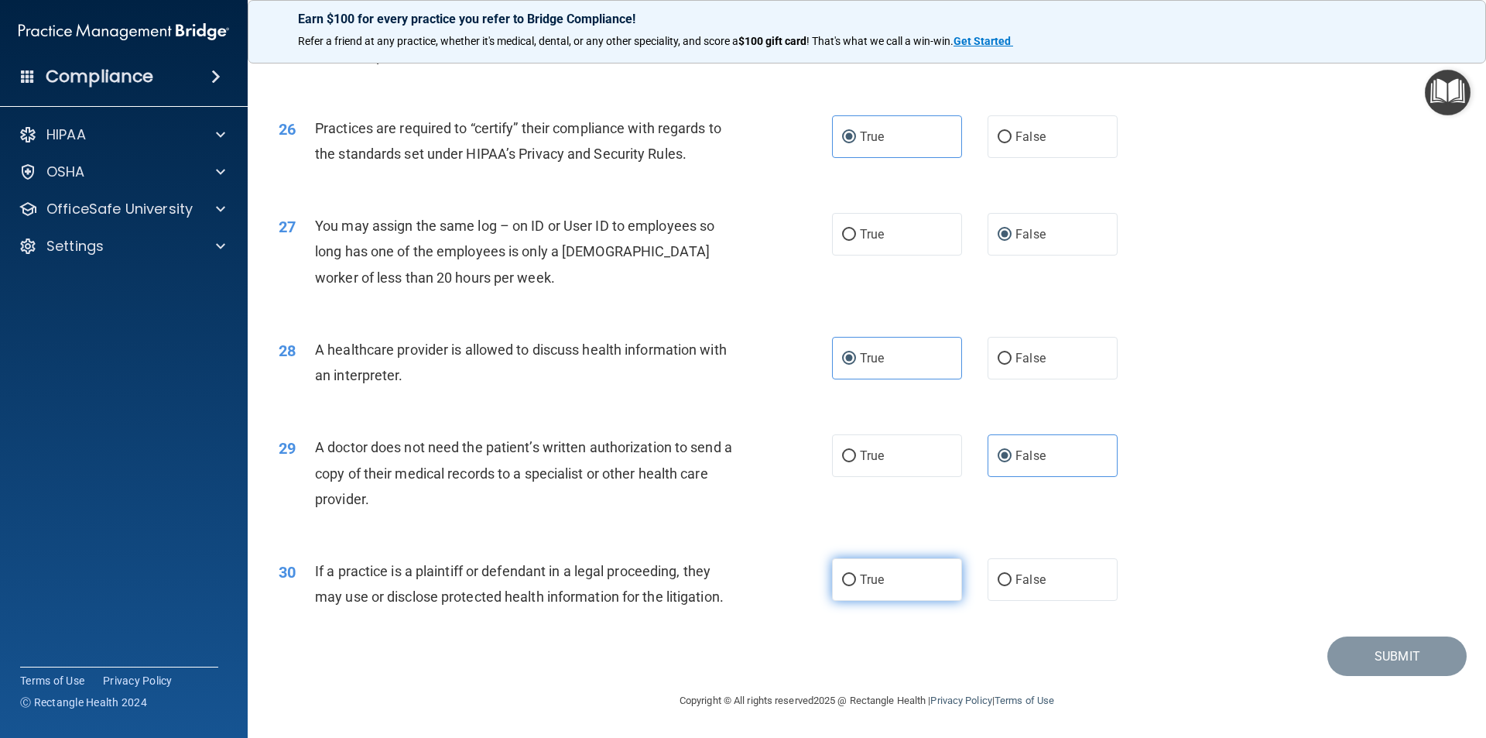
radio input "true"
click at [1372, 660] on button "Submit" at bounding box center [1397, 655] width 139 height 39
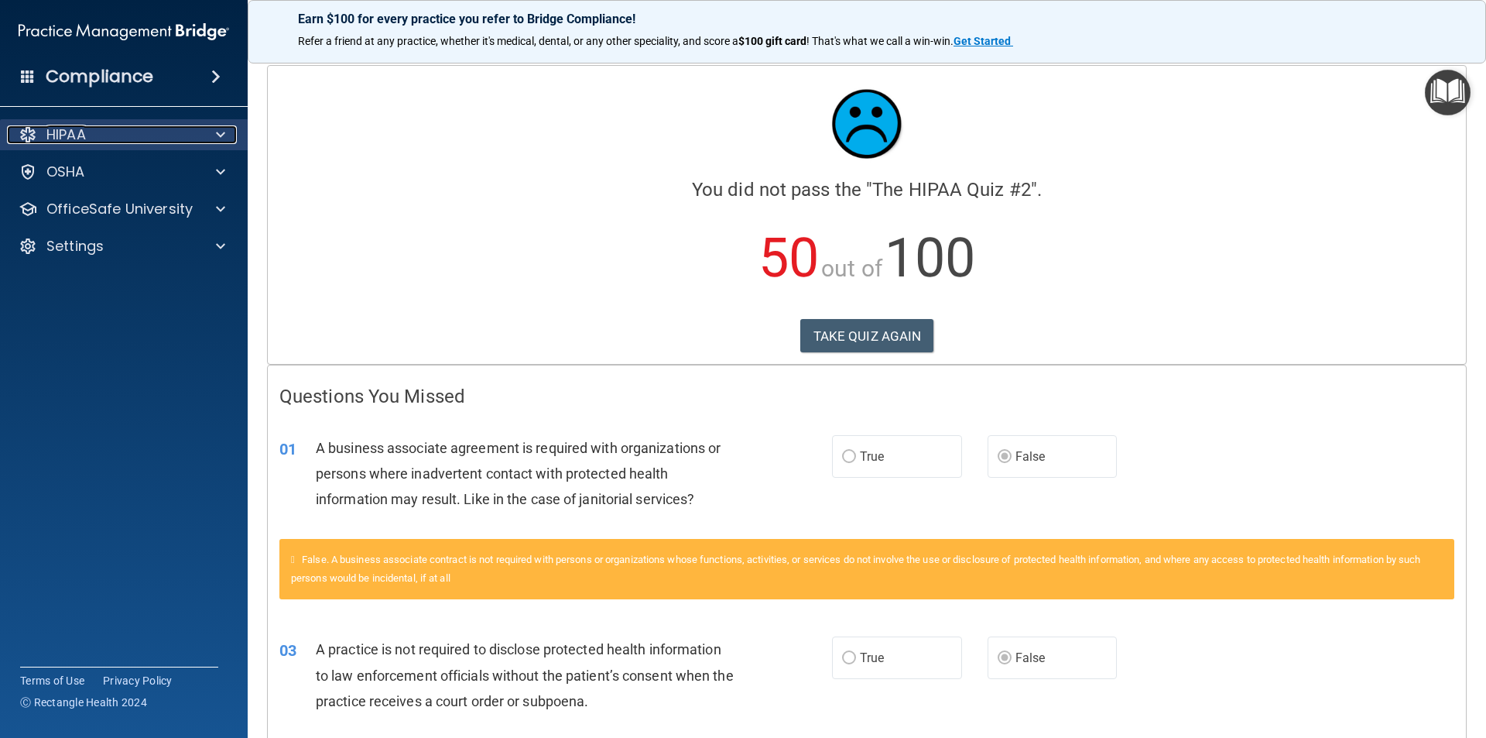
click at [105, 136] on div "HIPAA" at bounding box center [103, 134] width 192 height 19
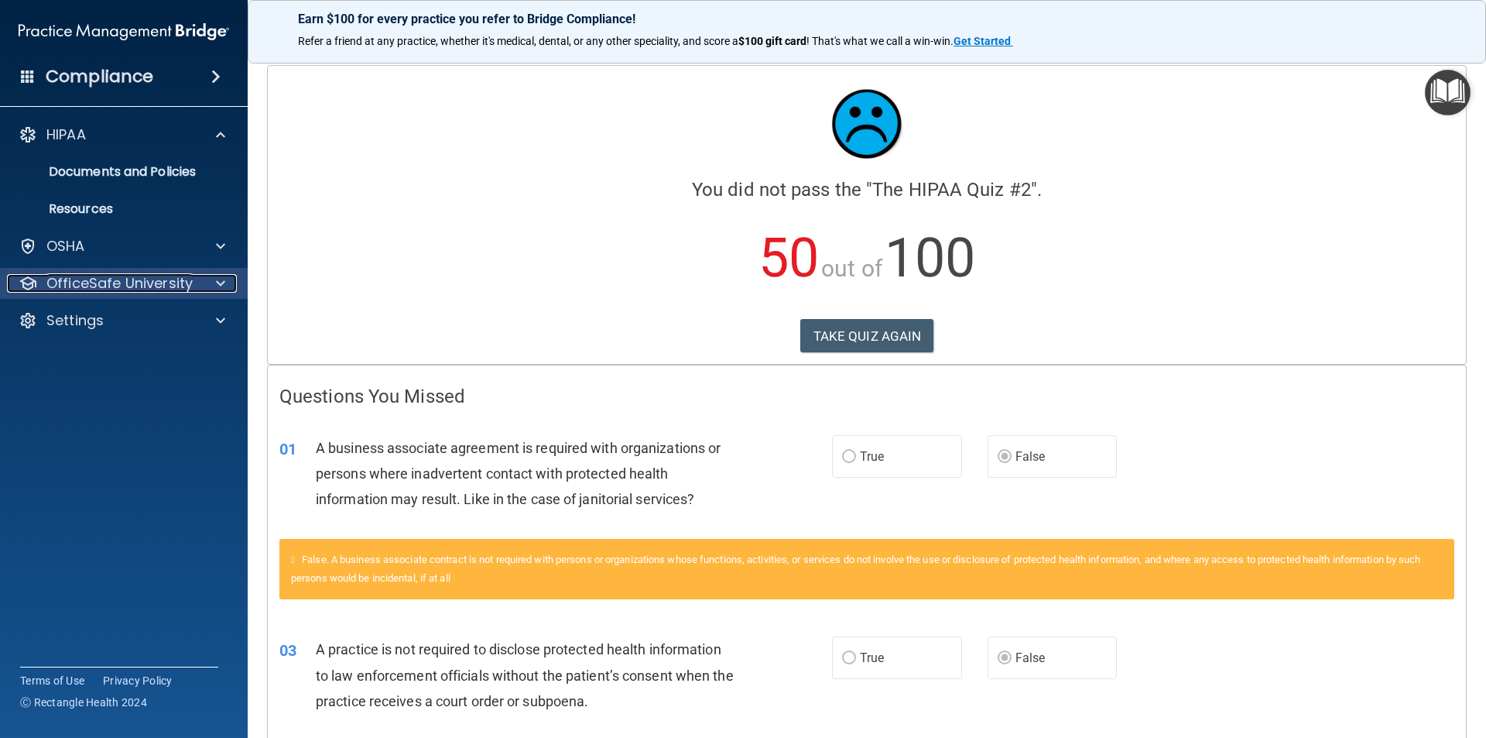
click at [126, 279] on p "OfficeSafe University" at bounding box center [119, 283] width 146 height 19
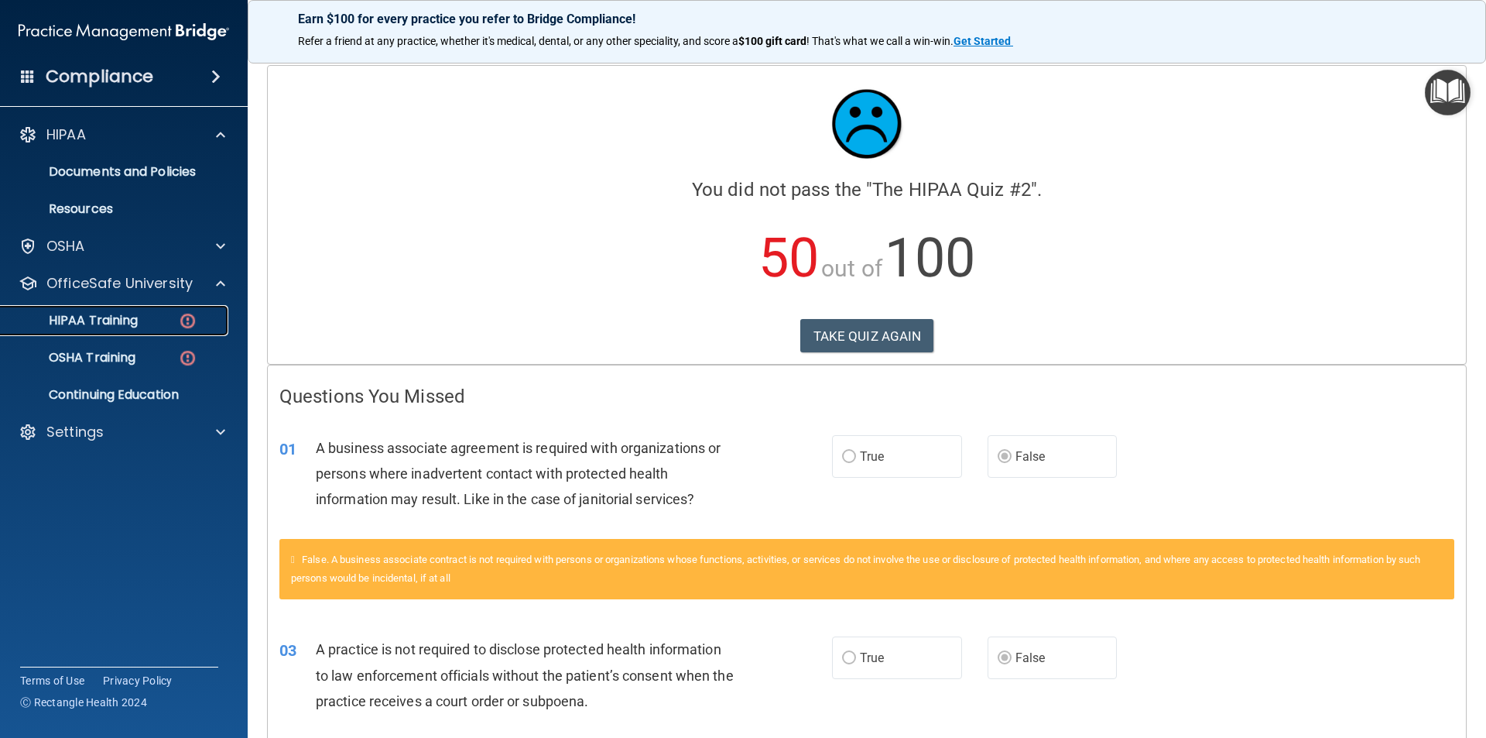
click at [139, 315] on div "HIPAA Training" at bounding box center [115, 320] width 211 height 15
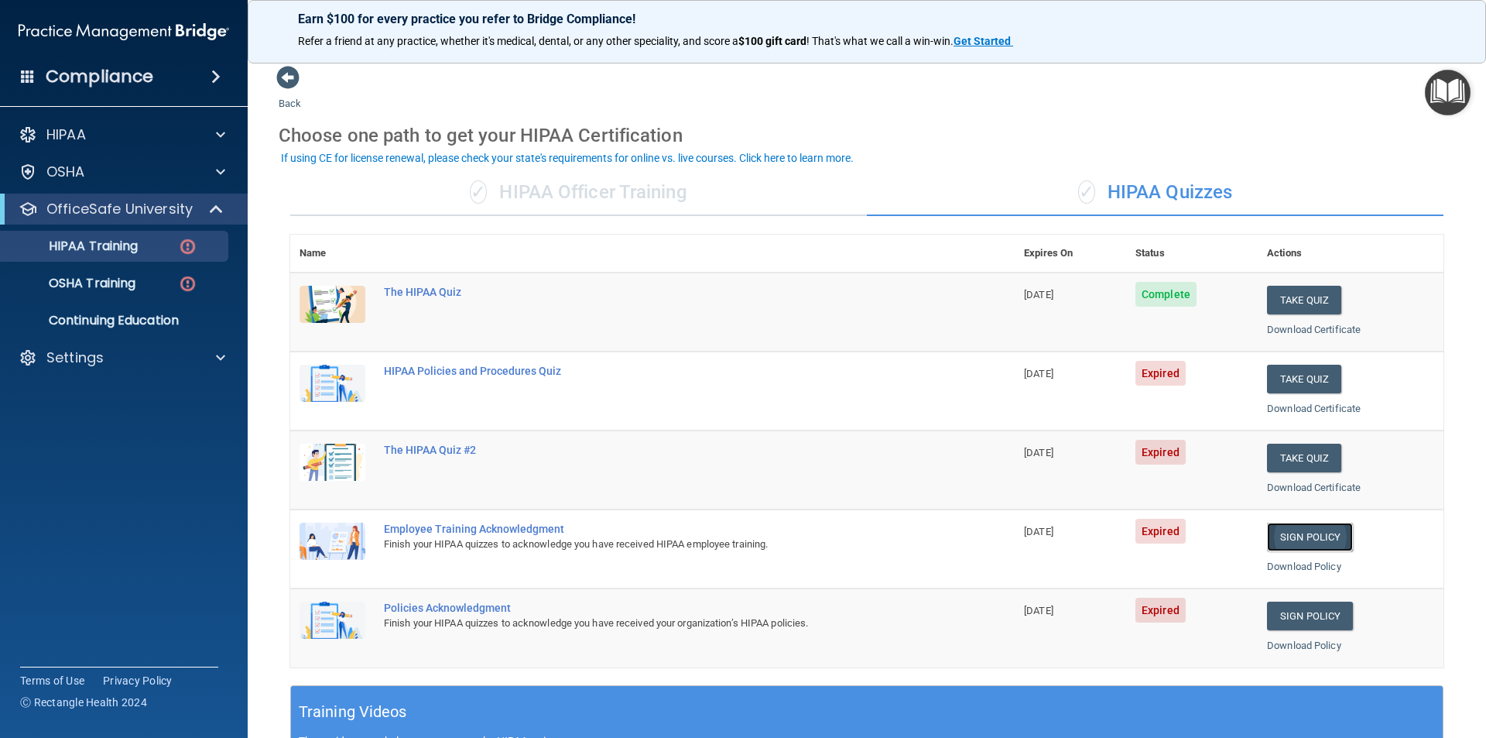
click at [1289, 533] on link "Sign Policy" at bounding box center [1310, 537] width 86 height 29
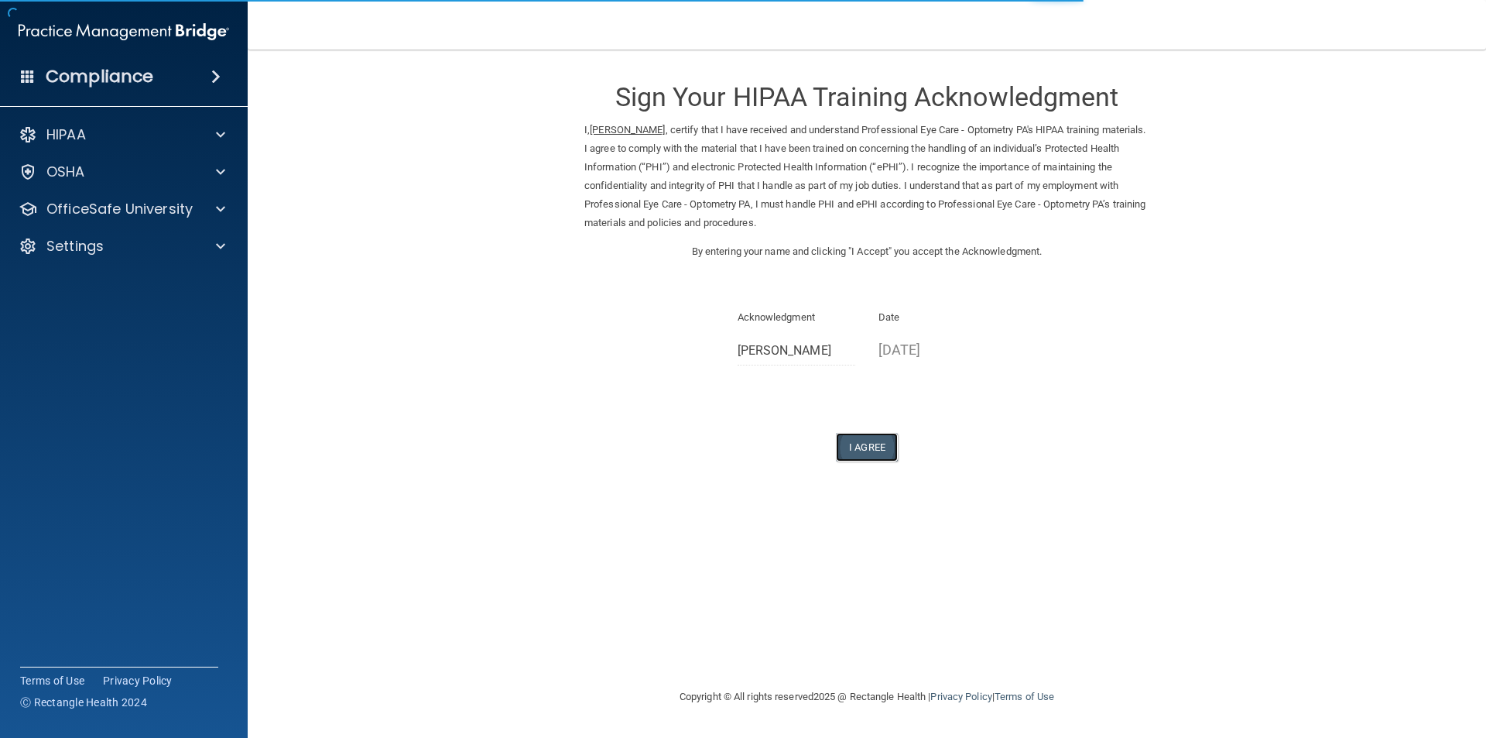
click at [858, 451] on button "I Agree" at bounding box center [867, 447] width 62 height 29
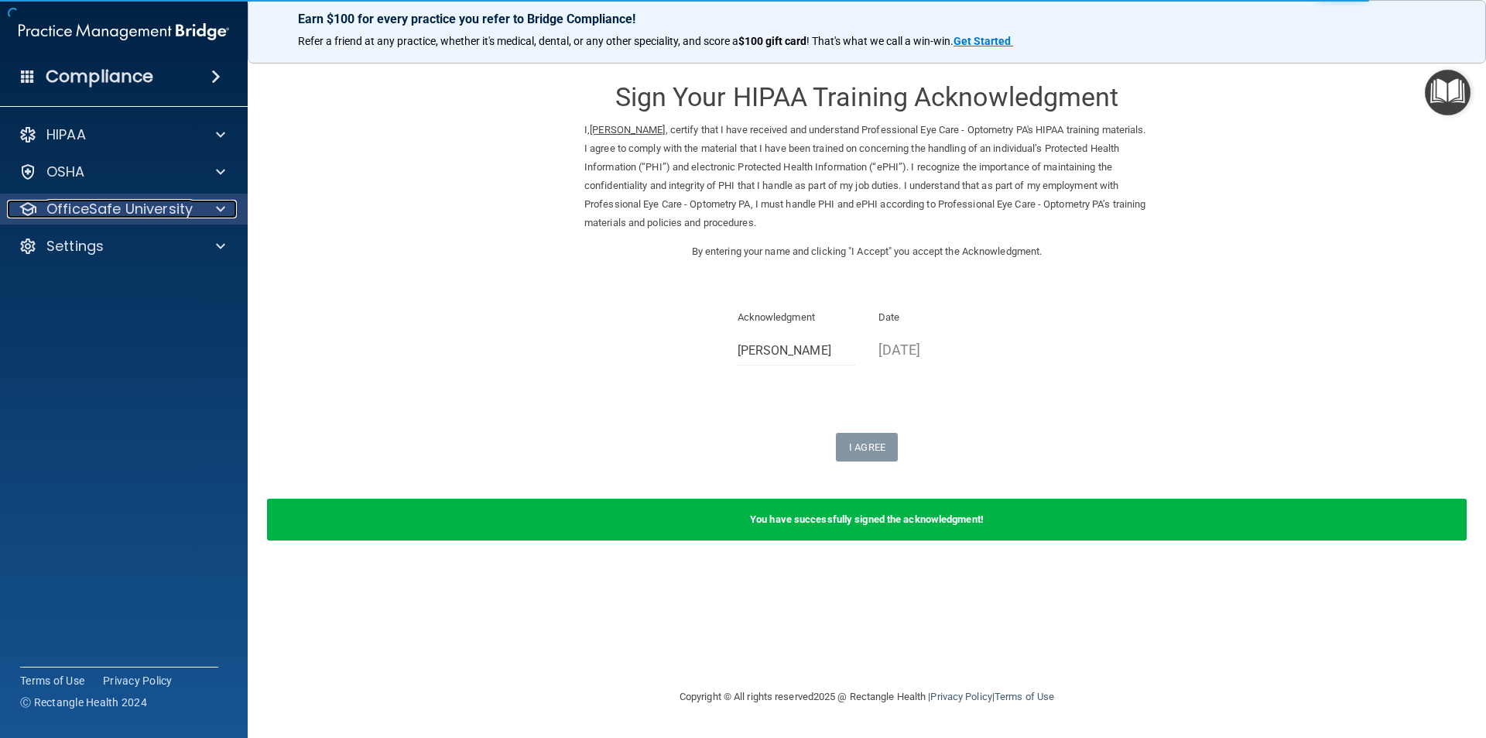
click at [117, 203] on p "OfficeSafe University" at bounding box center [119, 209] width 146 height 19
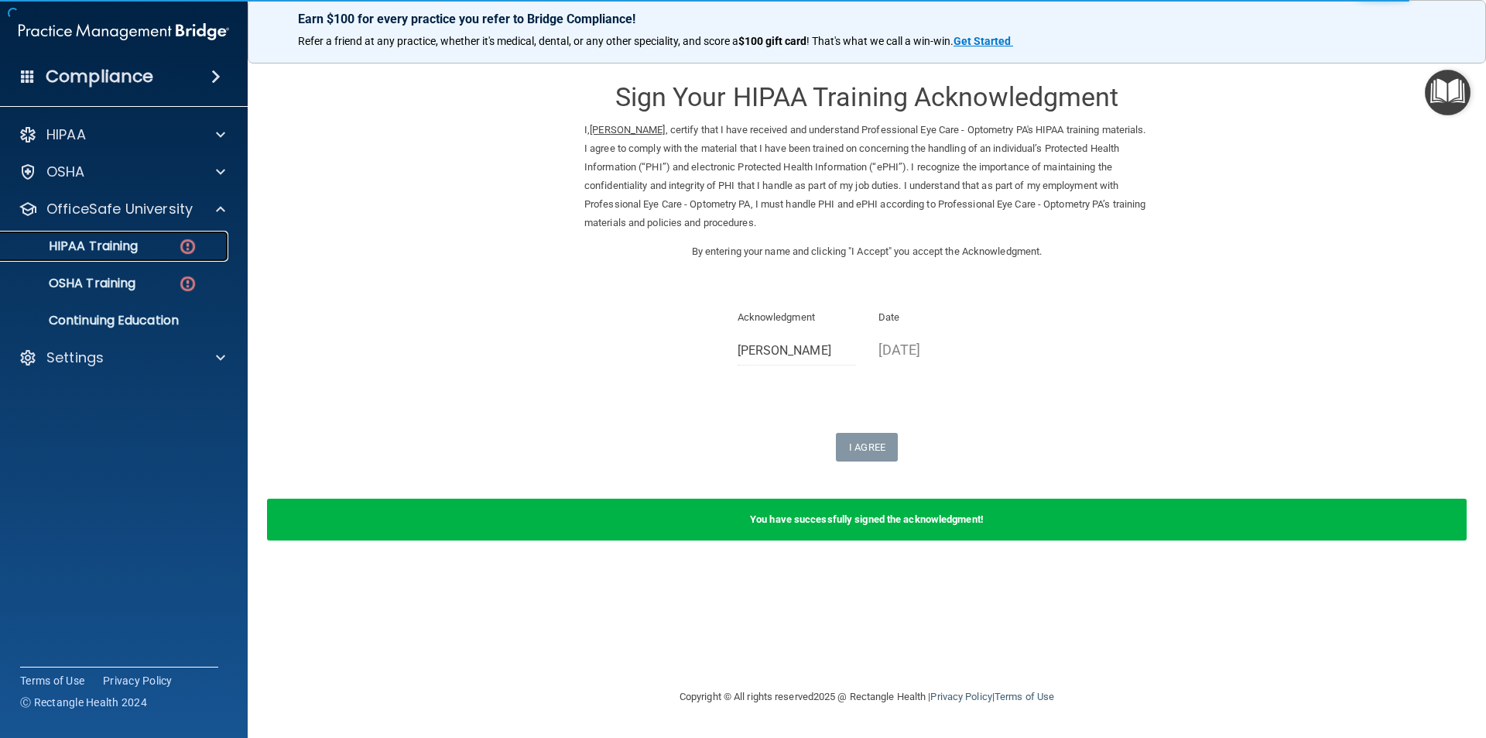
click at [155, 241] on div "HIPAA Training" at bounding box center [115, 245] width 211 height 15
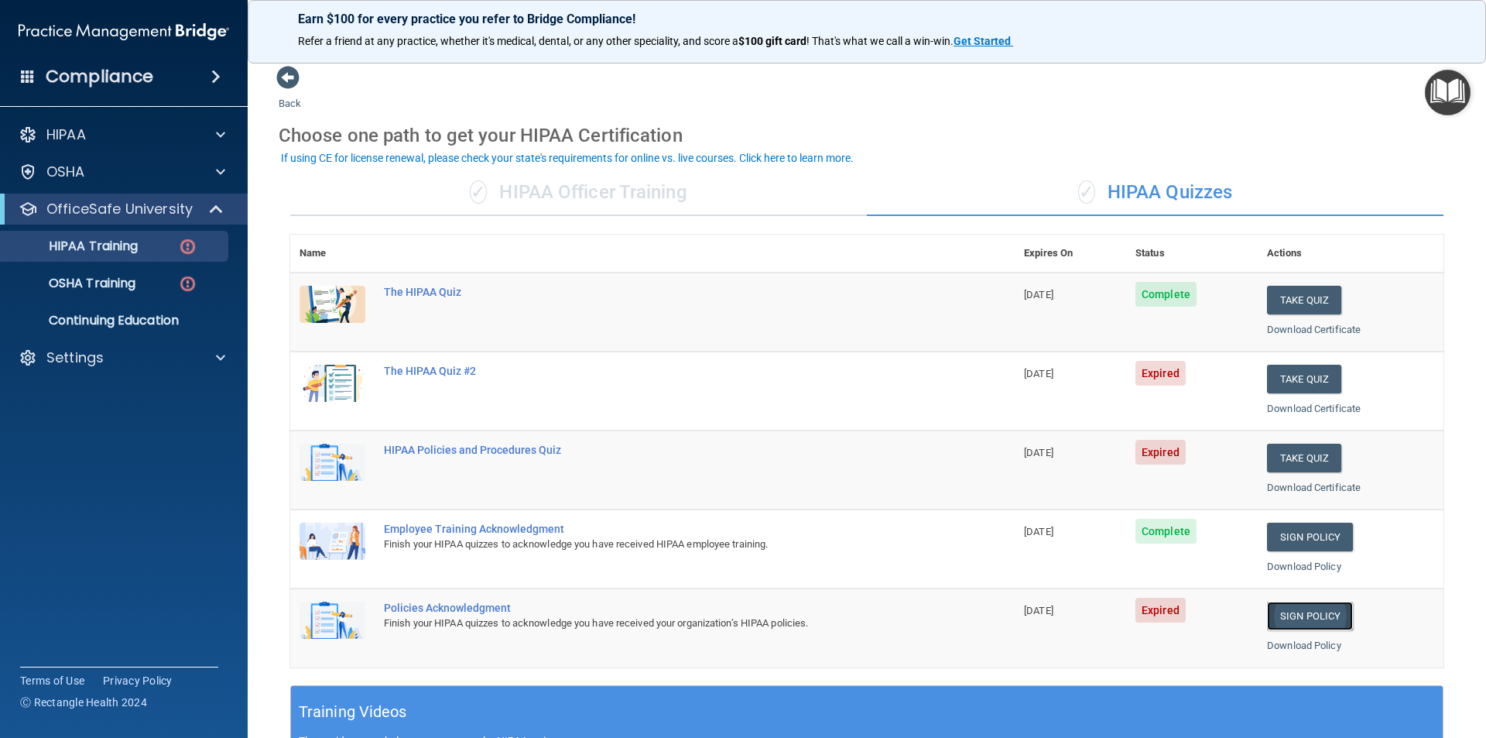
click at [1285, 620] on link "Sign Policy" at bounding box center [1310, 615] width 86 height 29
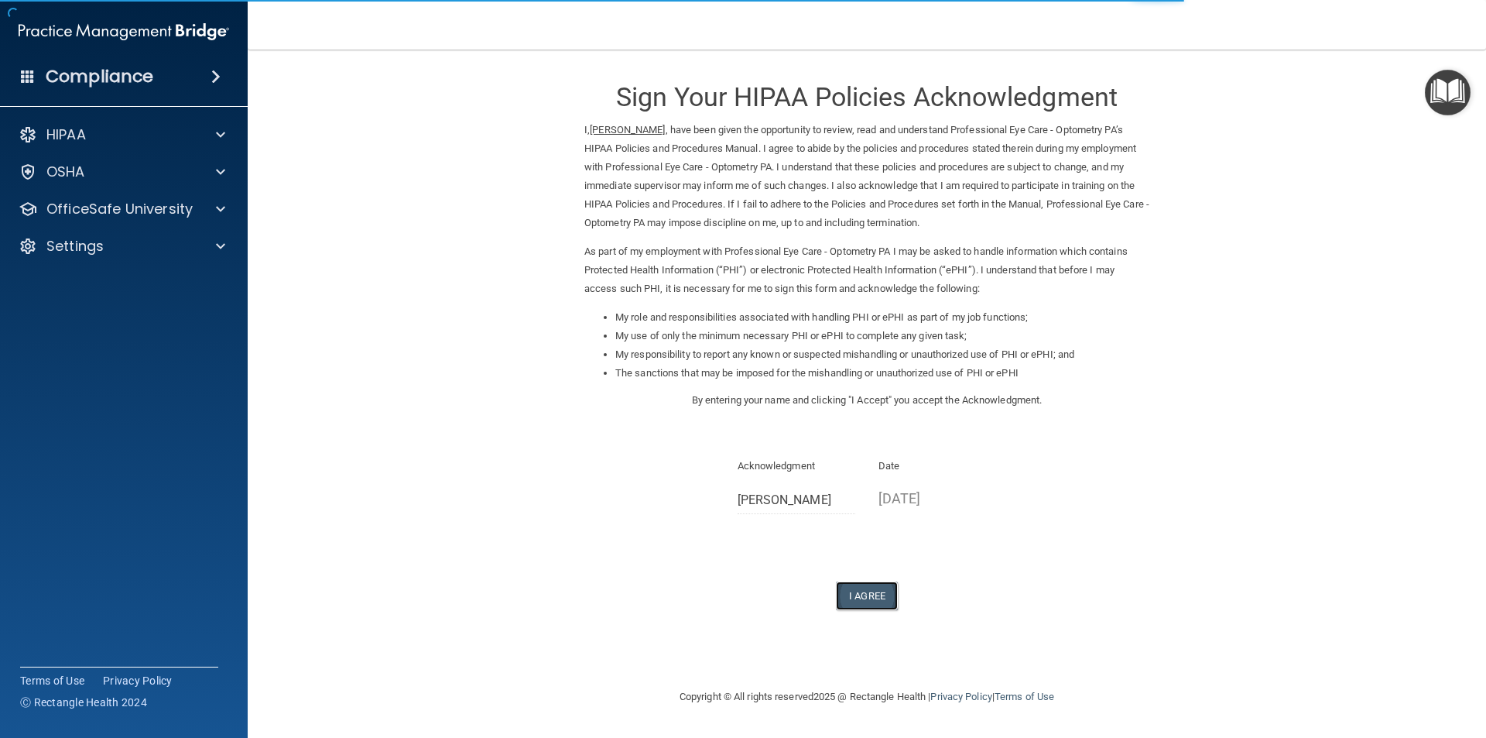
click at [880, 597] on button "I Agree" at bounding box center [867, 595] width 62 height 29
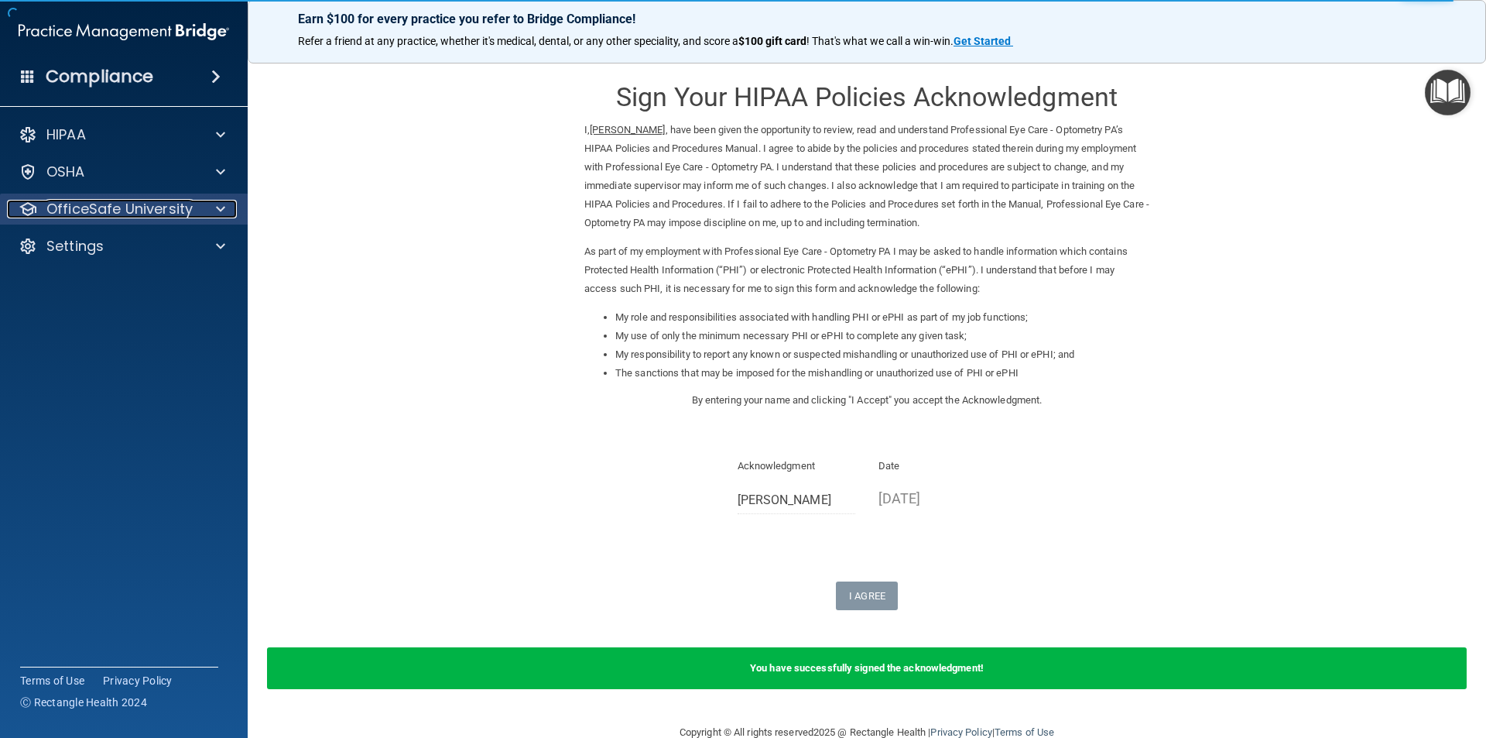
click at [131, 207] on p "OfficeSafe University" at bounding box center [119, 209] width 146 height 19
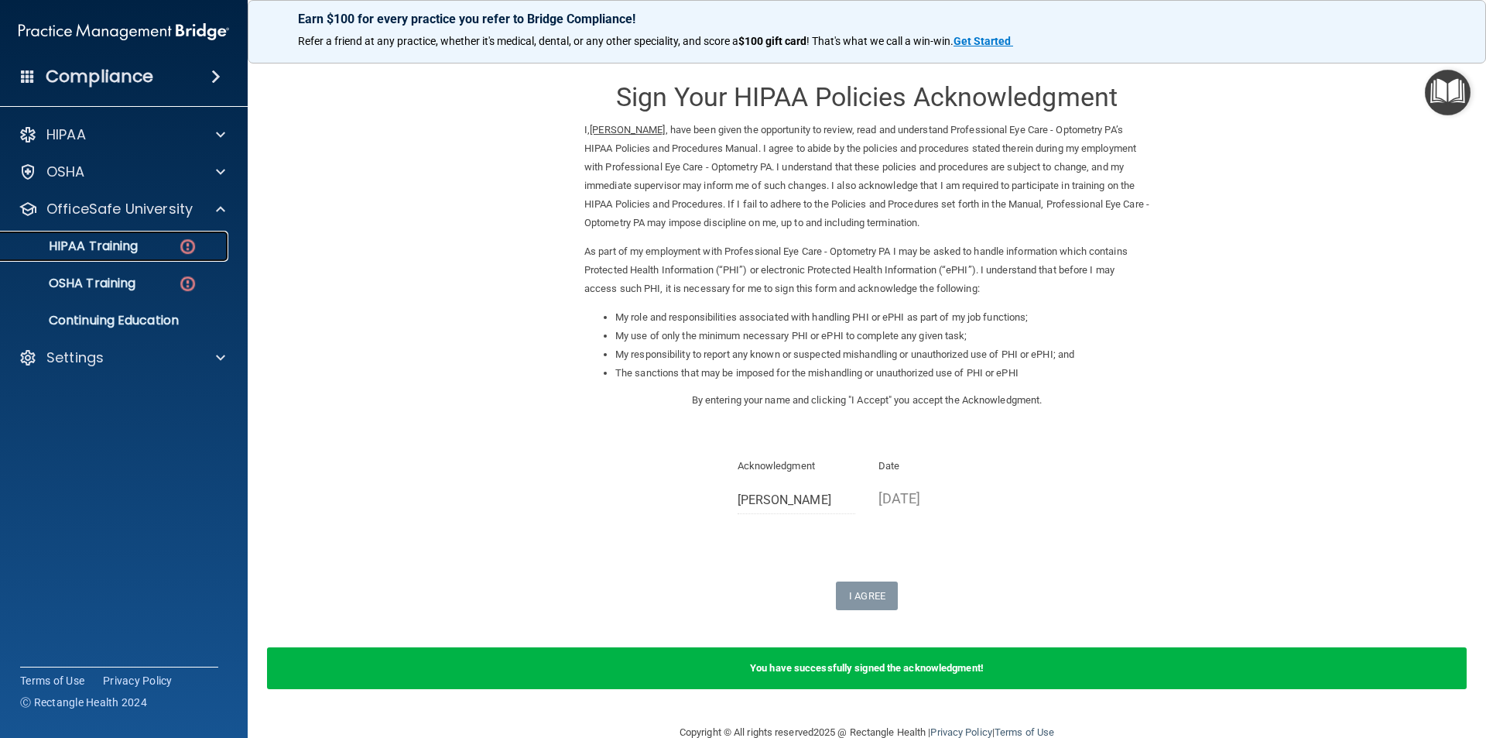
click at [156, 248] on div "HIPAA Training" at bounding box center [115, 245] width 211 height 15
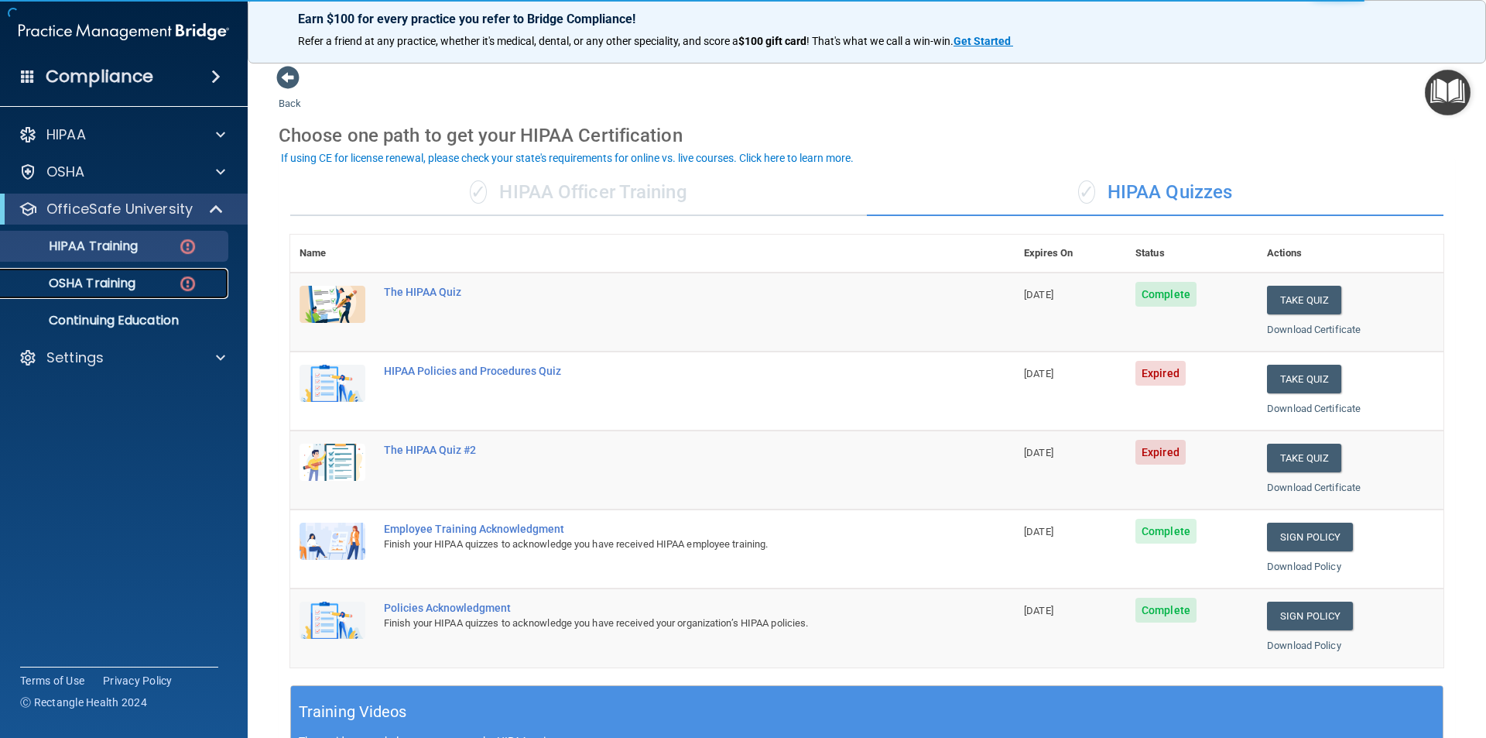
click at [128, 284] on p "OSHA Training" at bounding box center [72, 283] width 125 height 15
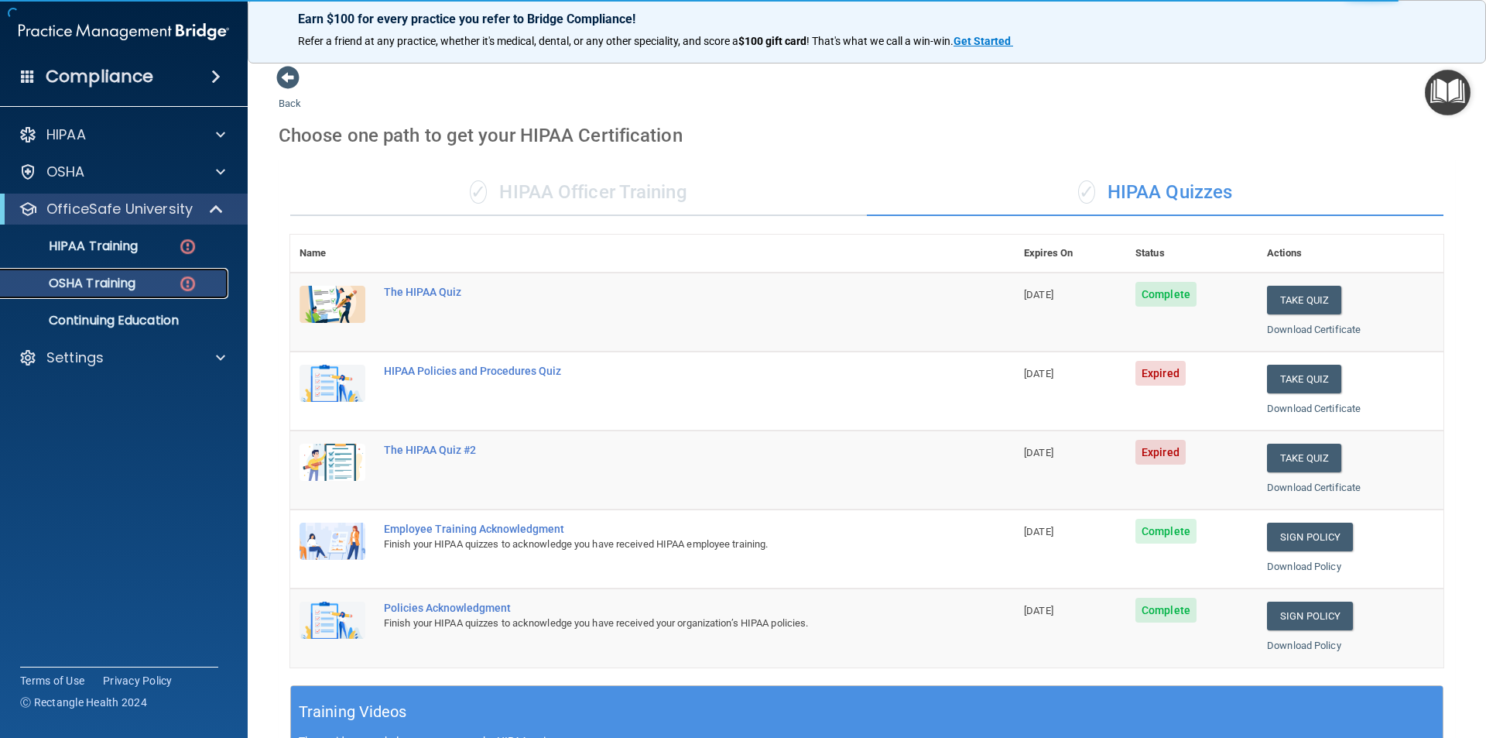
click at [156, 284] on div "OSHA Training" at bounding box center [115, 283] width 211 height 15
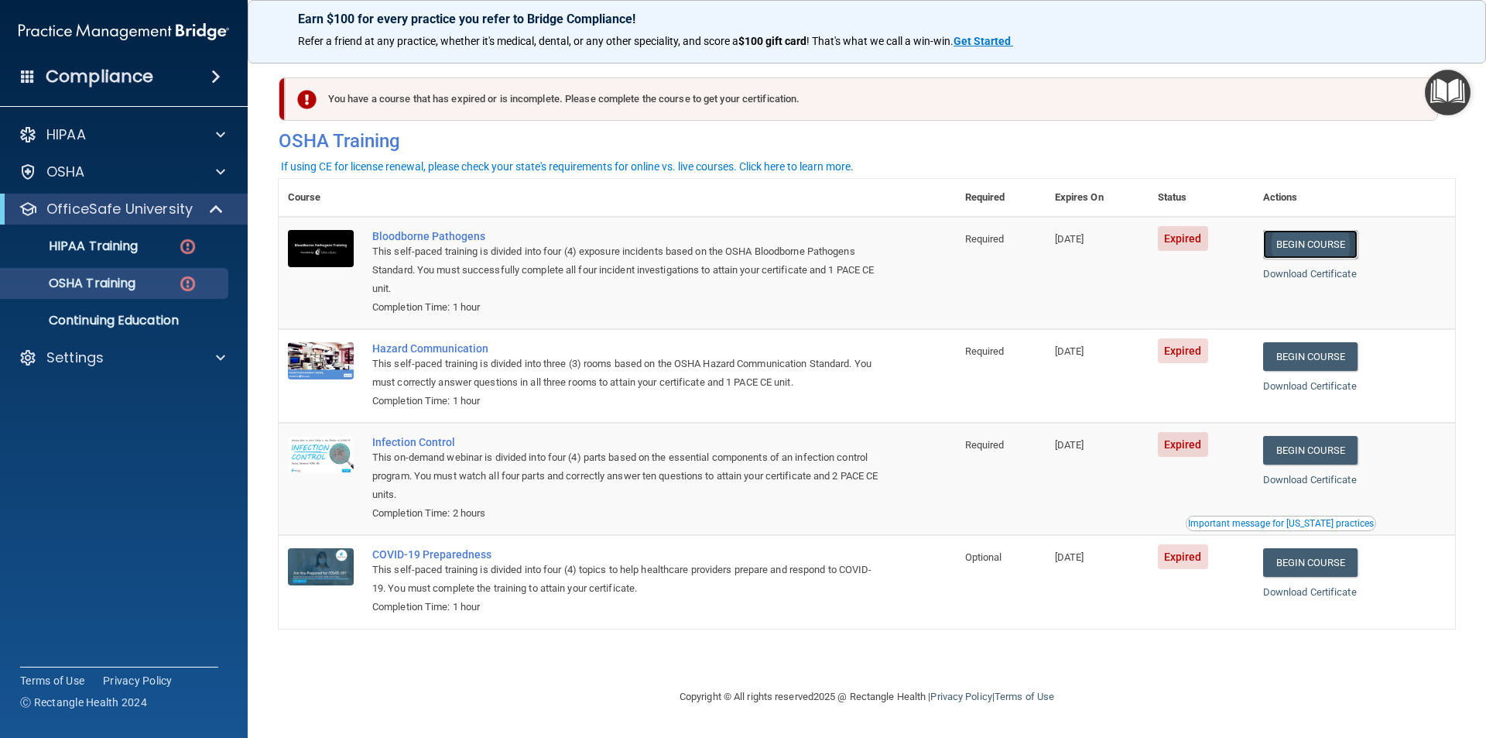
click at [1307, 248] on link "Begin Course" at bounding box center [1310, 244] width 94 height 29
